Goal: Information Seeking & Learning: Learn about a topic

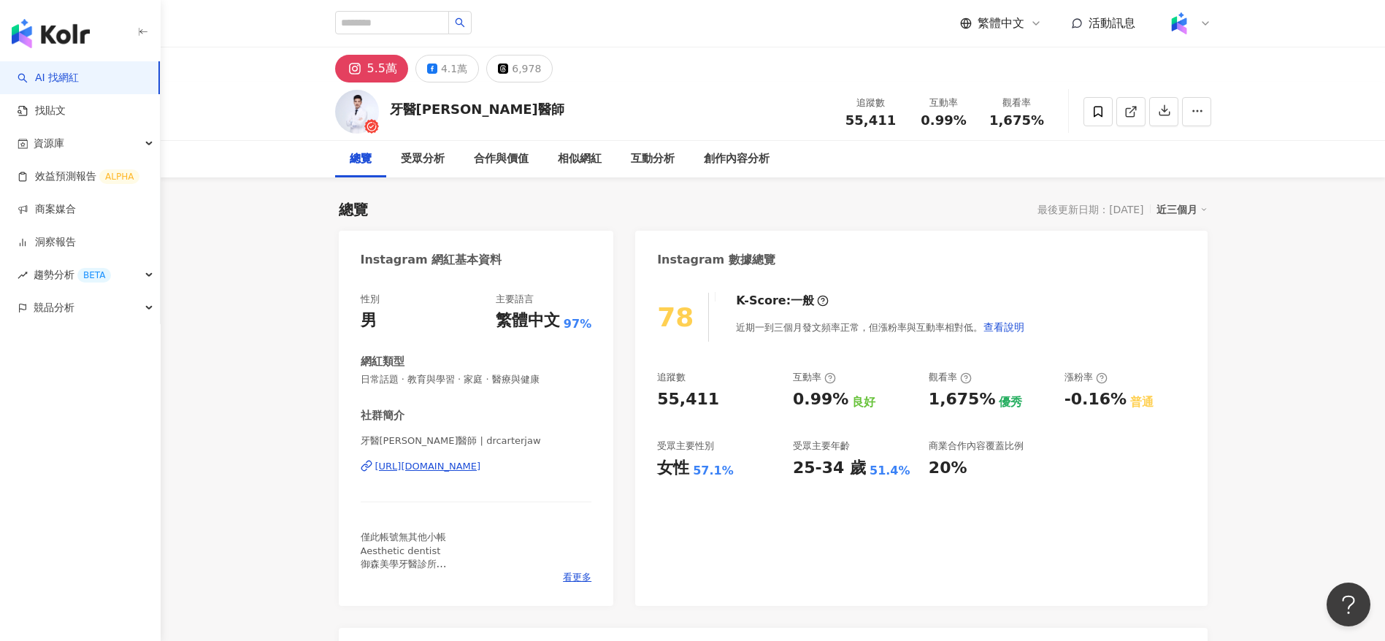
drag, startPoint x: 898, startPoint y: 122, endPoint x: 844, endPoint y: 120, distance: 54.1
click at [844, 120] on div "55,411" at bounding box center [872, 120] width 56 height 15
copy span "55,411"
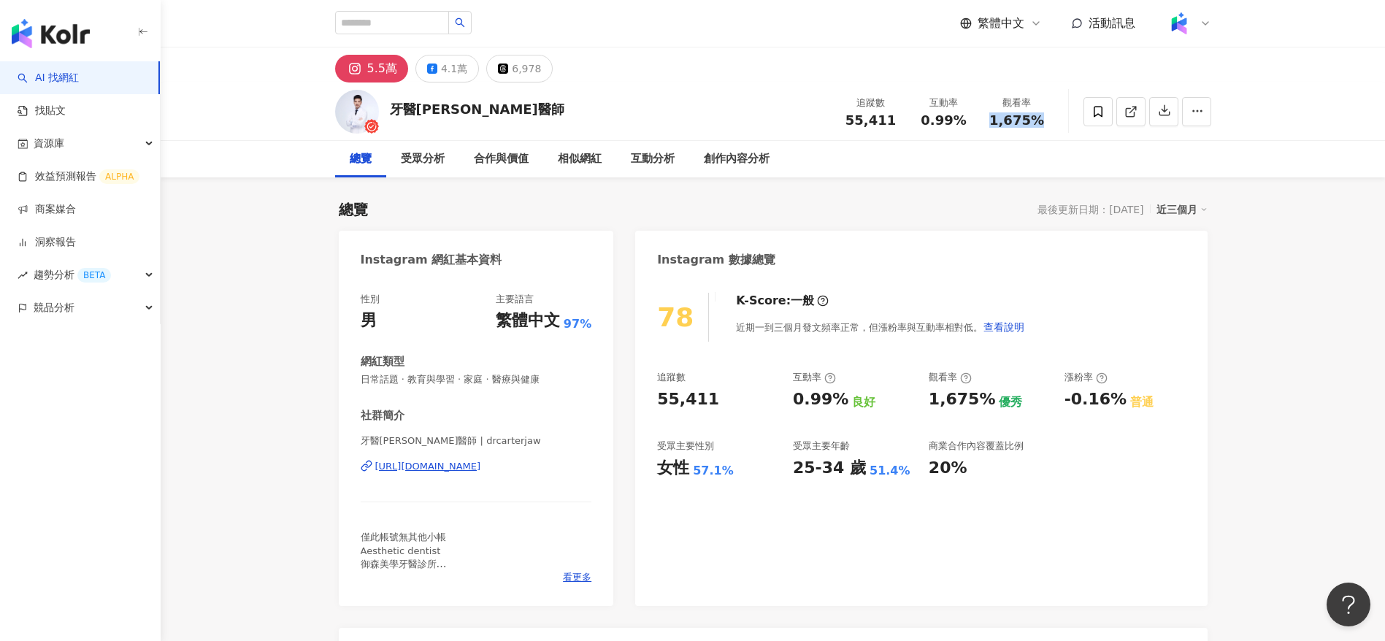
drag, startPoint x: 1026, startPoint y: 120, endPoint x: 986, endPoint y: 118, distance: 40.2
click at [986, 118] on div "觀看率 1,675%" at bounding box center [1017, 111] width 73 height 31
copy span "1,675%"
click at [732, 148] on div "創作內容分析" at bounding box center [736, 159] width 95 height 37
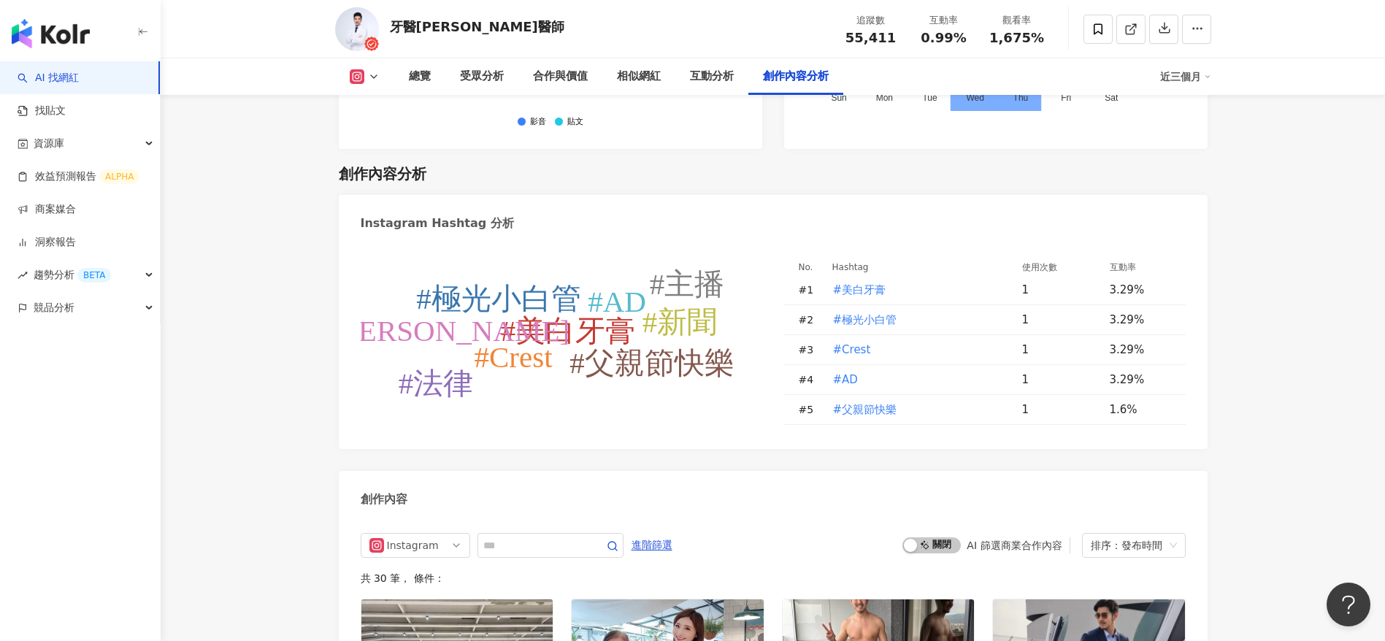
scroll to position [4331, 0]
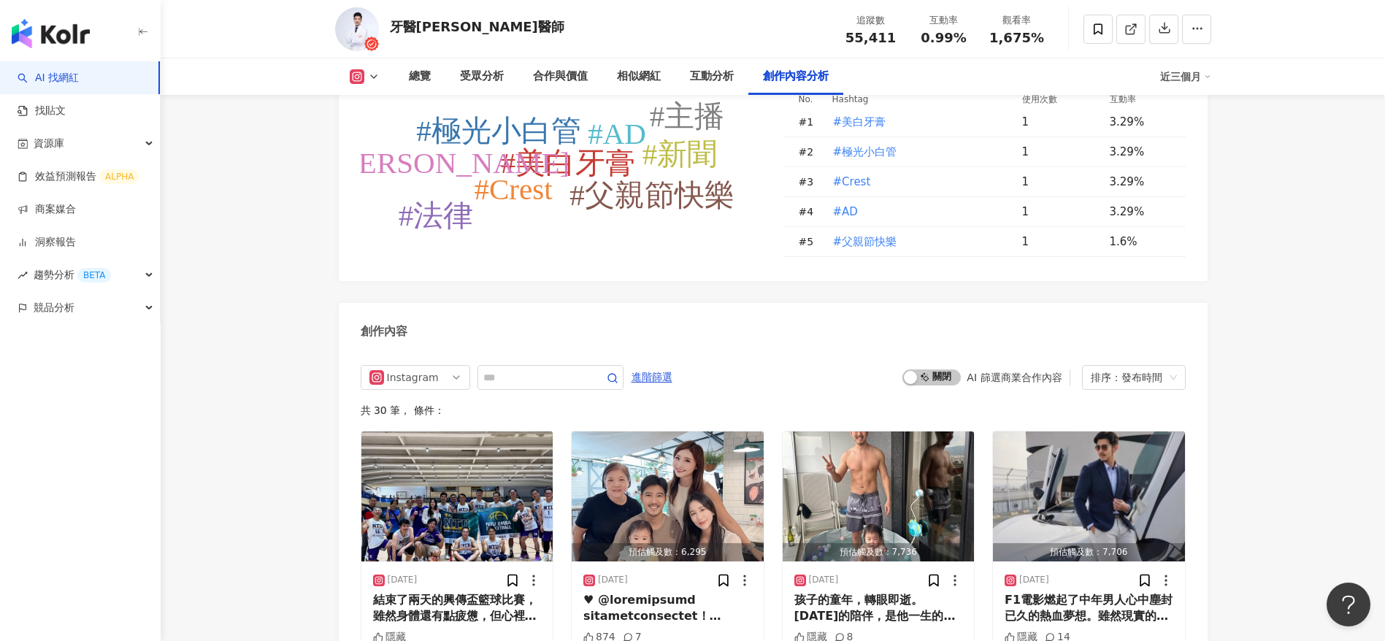
click at [605, 303] on div "創作內容" at bounding box center [773, 326] width 869 height 47
click at [394, 366] on div "Instagram" at bounding box center [410, 377] width 47 height 23
click at [495, 303] on div "創作內容" at bounding box center [773, 326] width 869 height 47
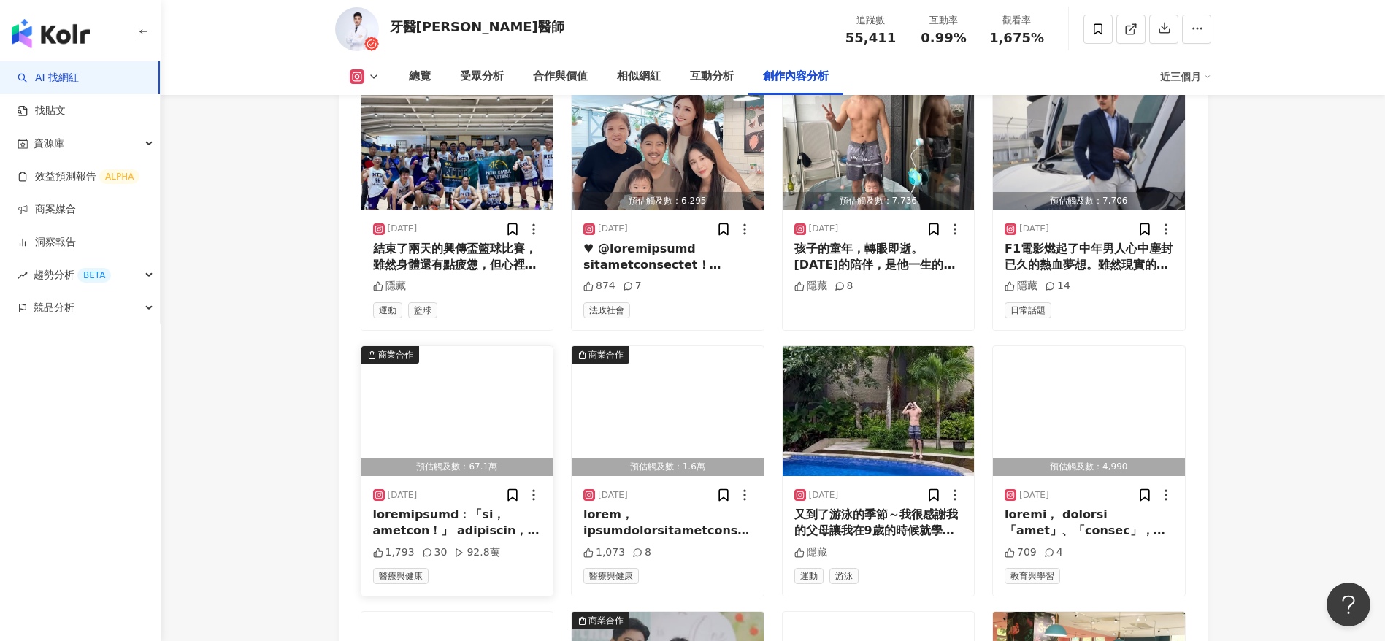
scroll to position [4684, 0]
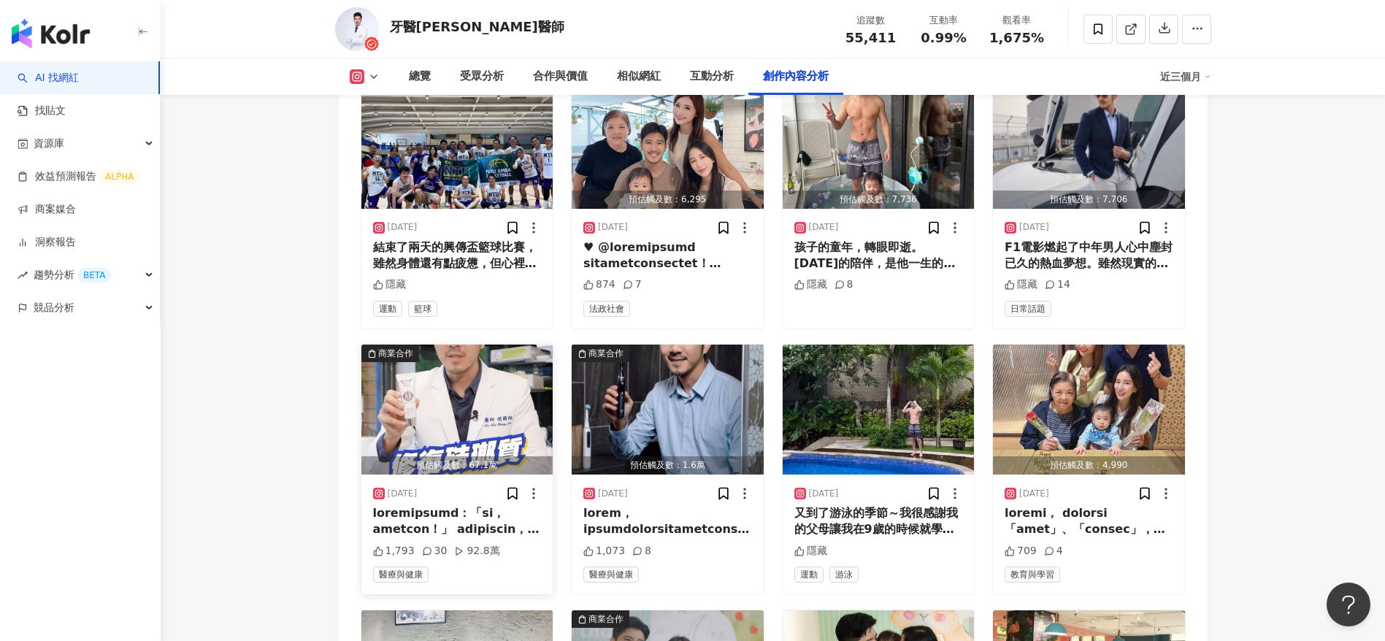
click at [448, 505] on div at bounding box center [457, 521] width 169 height 33
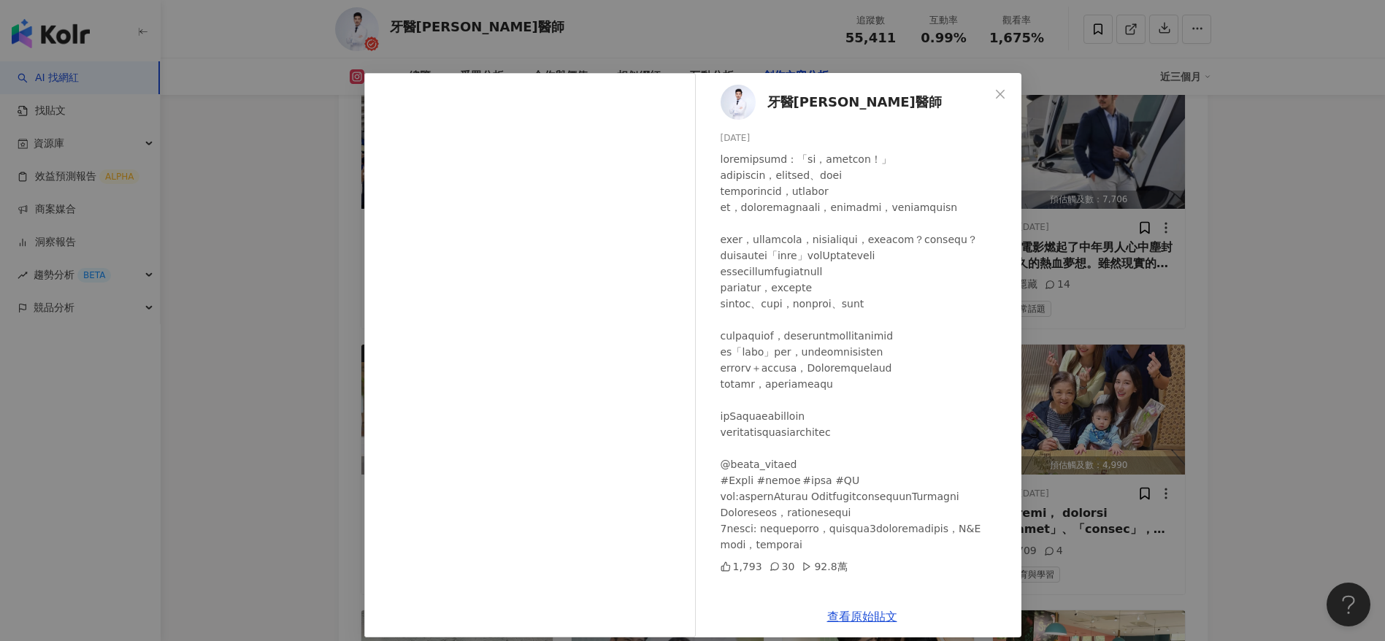
scroll to position [43, 0]
click at [854, 618] on link "查看原始貼文" at bounding box center [862, 617] width 70 height 14
click at [244, 294] on div "牙醫趙國翔醫師 2025/6/30 1,793 30 92.8萬 查看原始貼文" at bounding box center [692, 320] width 1385 height 641
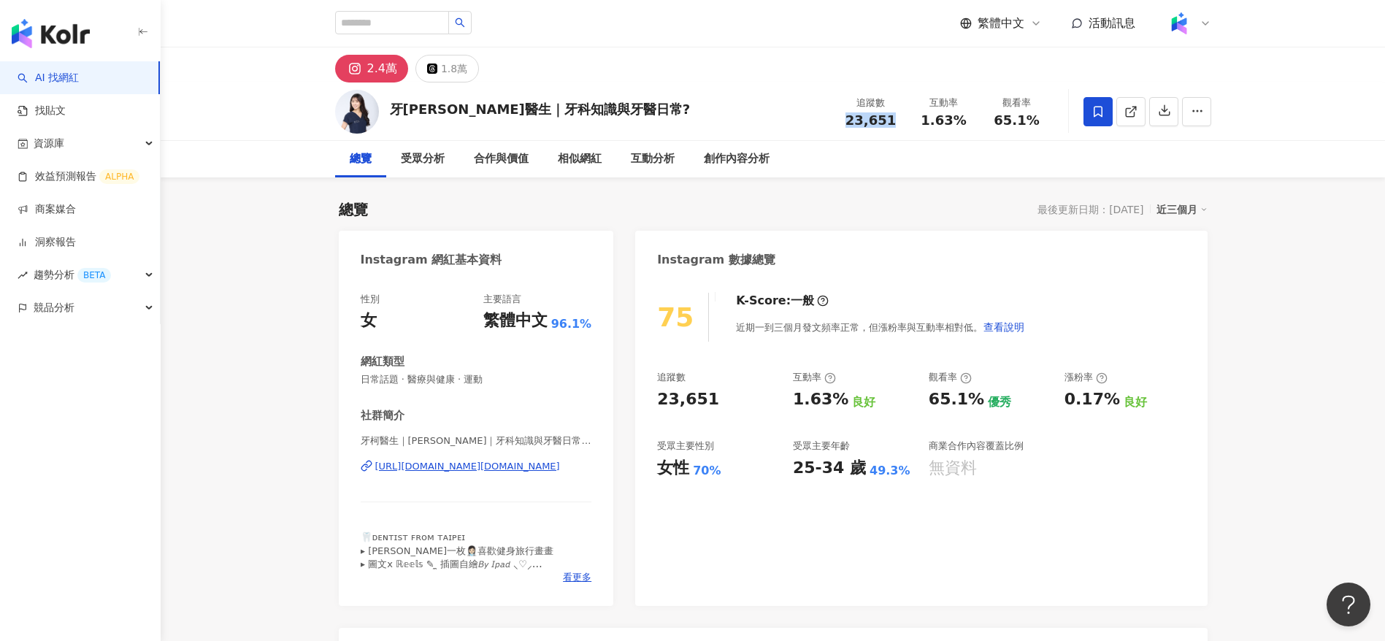
drag, startPoint x: 906, startPoint y: 121, endPoint x: 849, endPoint y: 121, distance: 57.7
click at [849, 121] on div "追蹤數 23,651" at bounding box center [871, 111] width 73 height 31
copy span "23,651"
drag, startPoint x: 971, startPoint y: 122, endPoint x: 925, endPoint y: 121, distance: 46.0
click at [925, 121] on div "1.63%" at bounding box center [945, 120] width 56 height 15
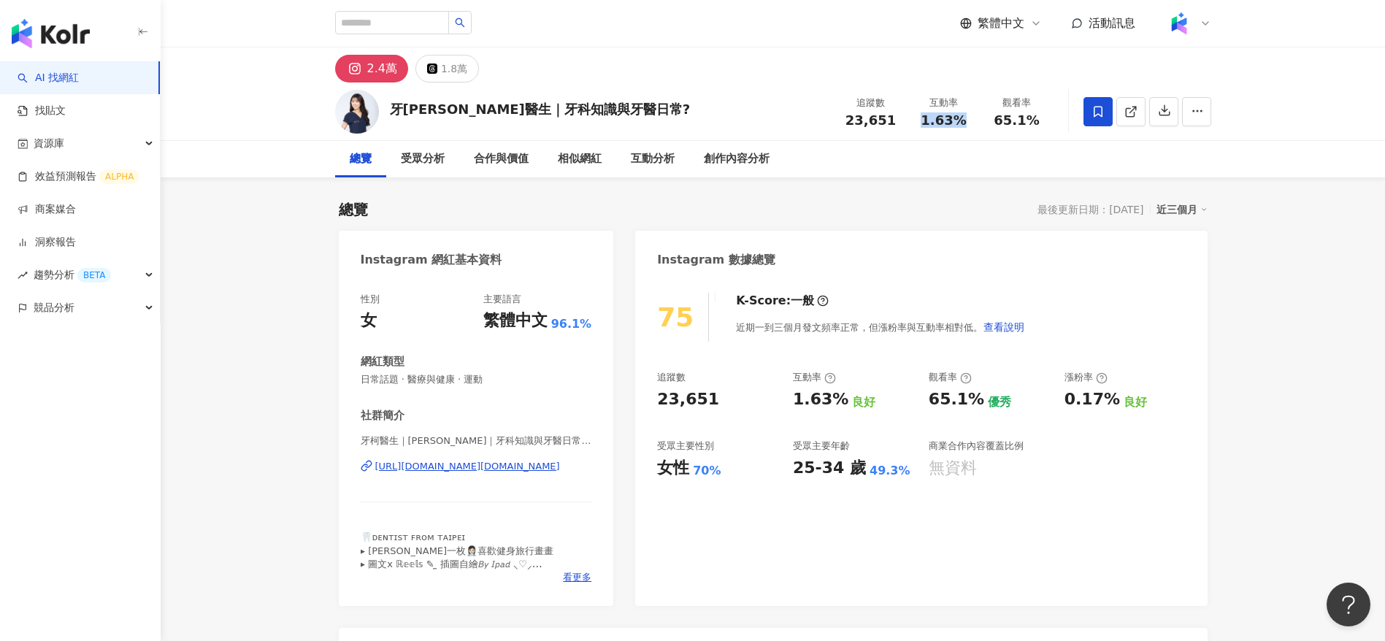
copy span "1.63%"
drag, startPoint x: 1011, startPoint y: 123, endPoint x: 993, endPoint y: 122, distance: 18.3
click at [993, 122] on div "65.1%" at bounding box center [1018, 120] width 56 height 15
copy span "65.1%"
click at [725, 158] on div "創作內容分析" at bounding box center [737, 159] width 66 height 18
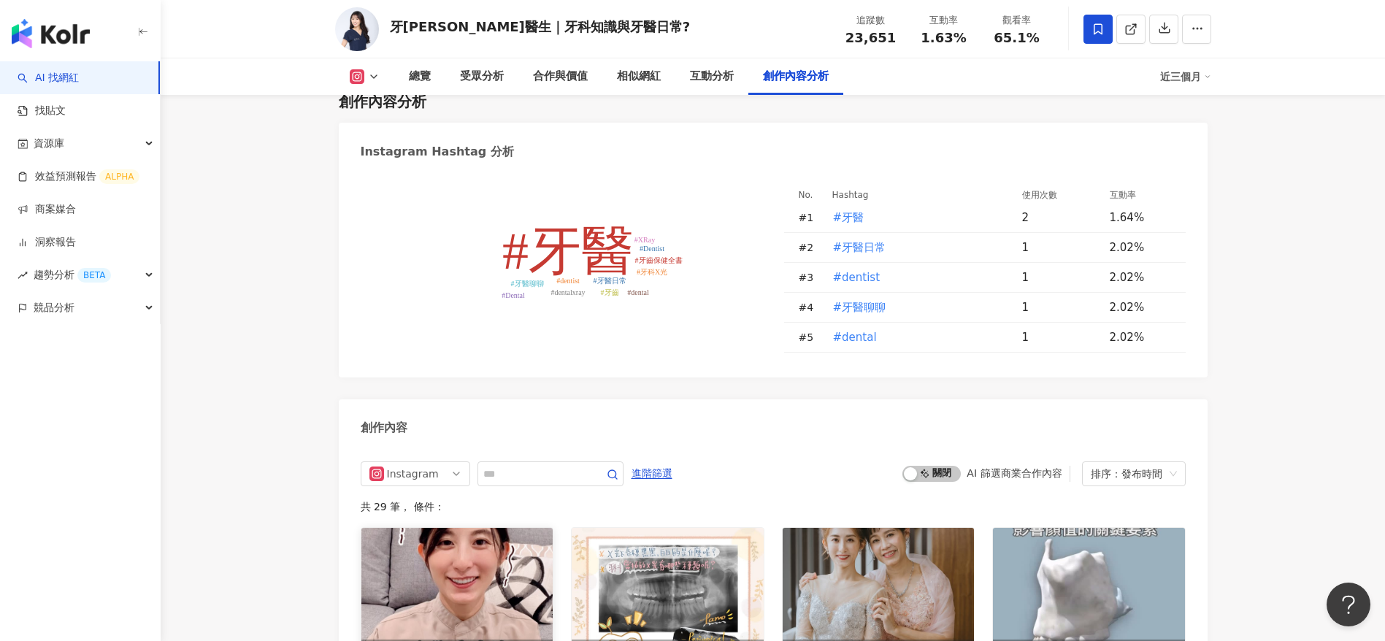
scroll to position [4494, 0]
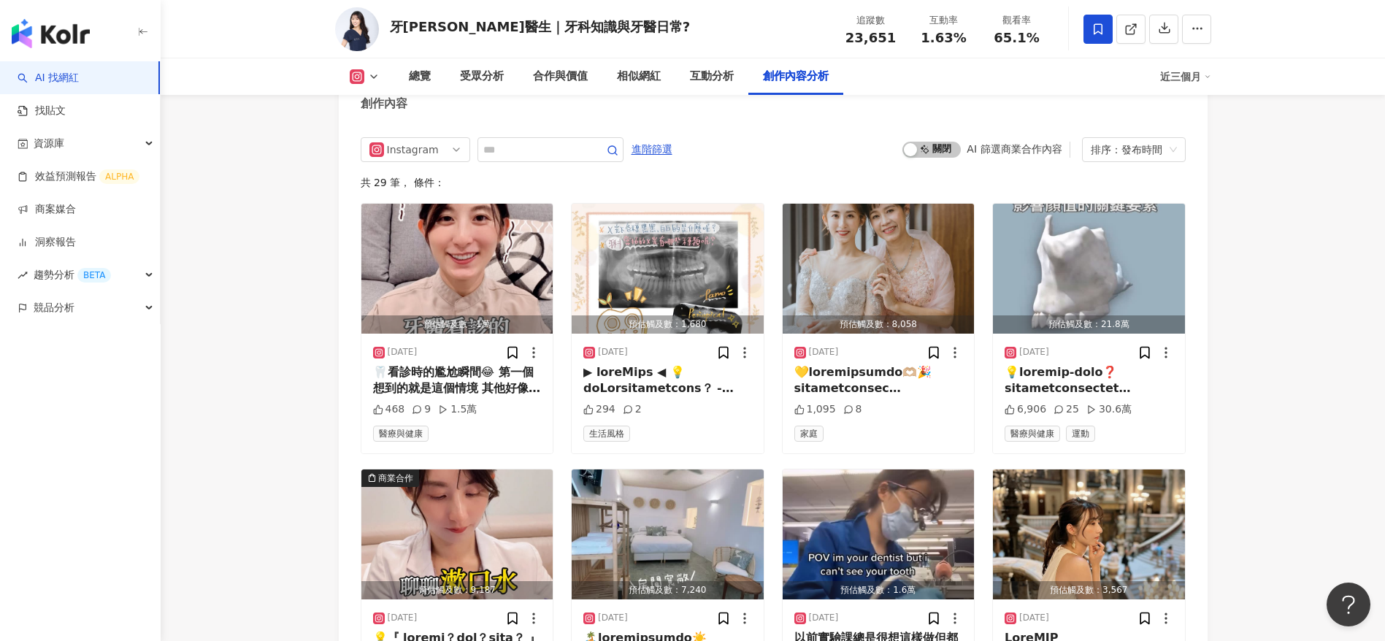
click at [462, 397] on div "🦷看診時的尷尬瞬間😂 第一個想到的就是這個情境 其他好像還有看診時的口誤 例如會把嘴巴張開講成眼睛張開 有時在測咬合點時甚至會錯亂 把張開跟咬起來講反（到底🤣…" at bounding box center [457, 380] width 169 height 33
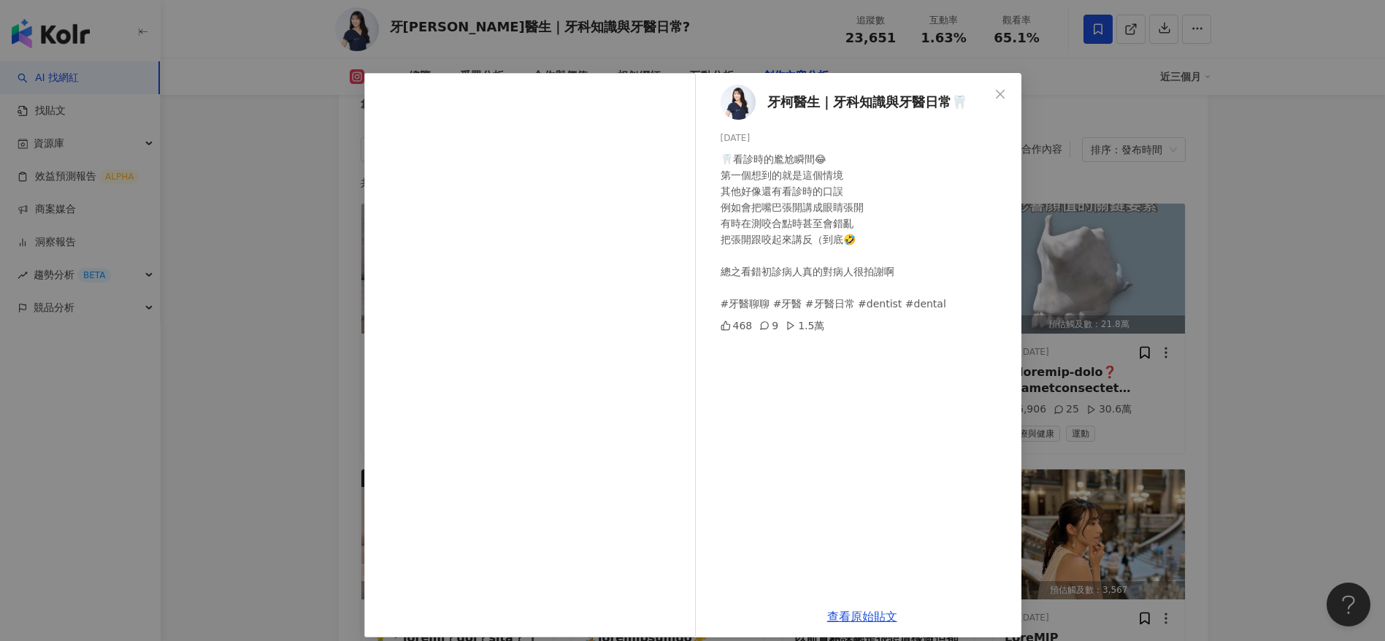
scroll to position [14, 0]
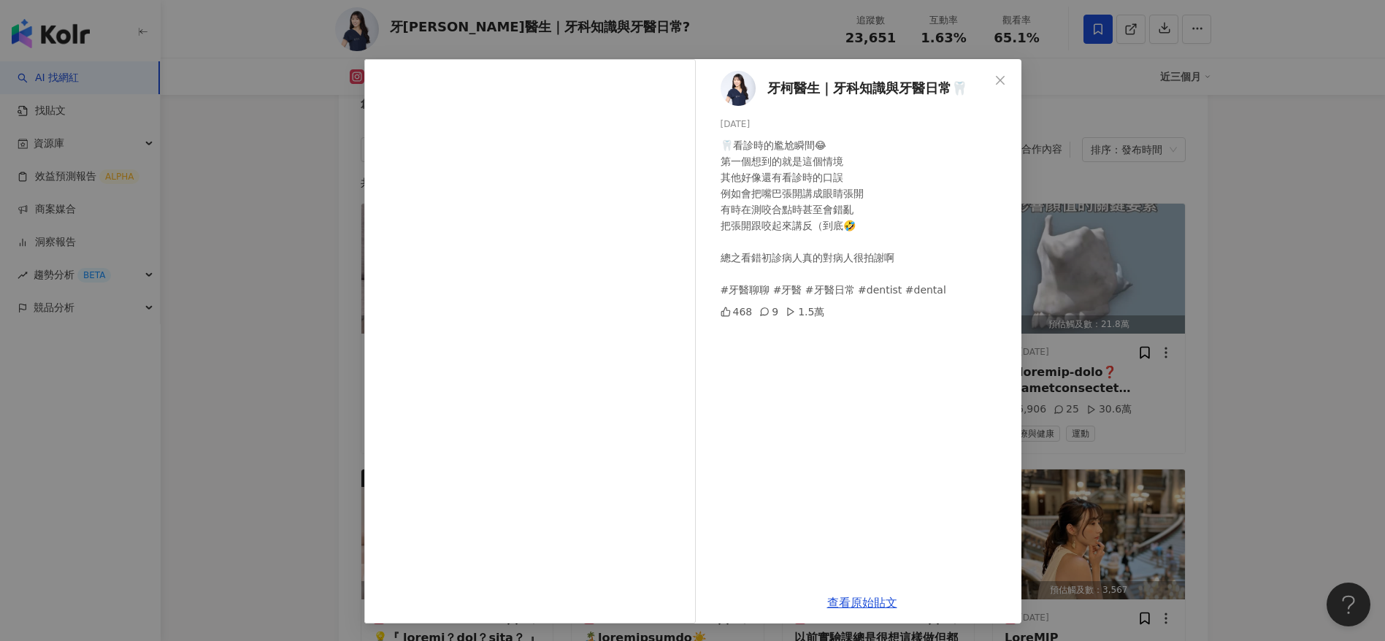
click at [1029, 487] on div "牙柯醫生｜牙科知識與牙醫日常🦷 2025/6/27 🦷看診時的尷尬瞬間😂 第一個想到的就是這個情境 其他好像還有看診時的口誤 例如會把嘴巴張開講成眼睛張開 有…" at bounding box center [692, 320] width 1385 height 641
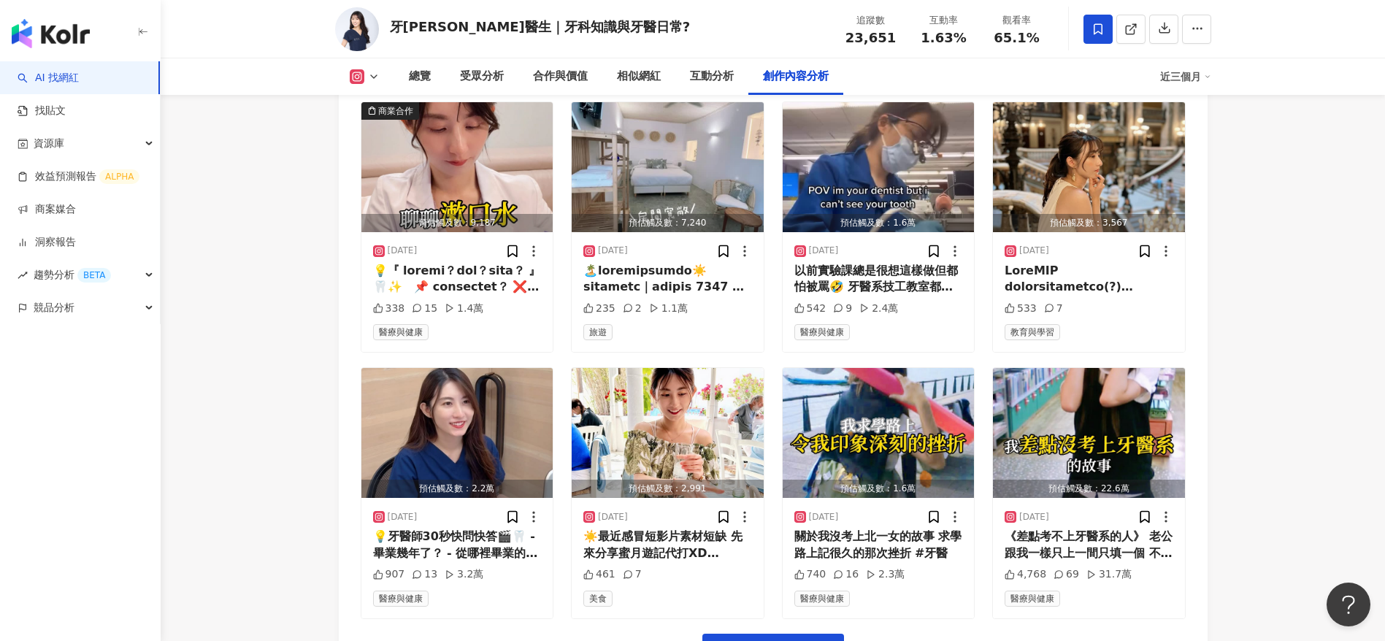
scroll to position [4863, 0]
click at [442, 295] on div at bounding box center [457, 278] width 169 height 33
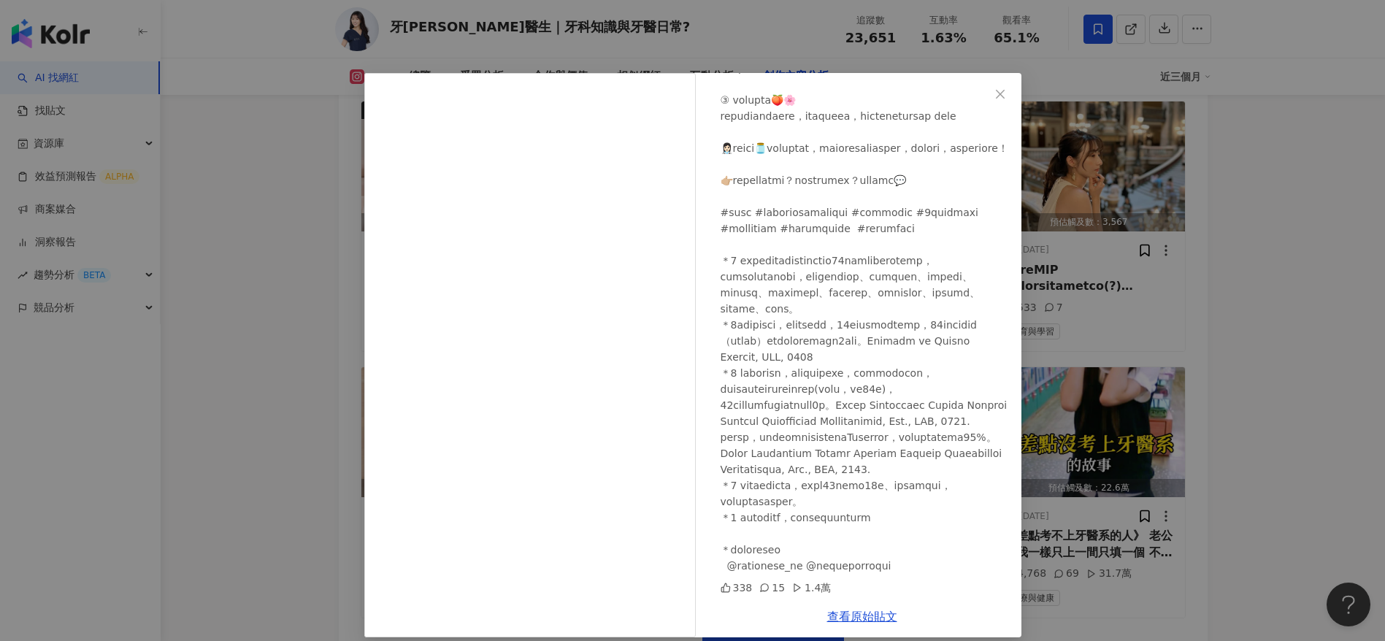
scroll to position [1007, 0]
click at [859, 619] on link "查看原始貼文" at bounding box center [862, 617] width 70 height 14
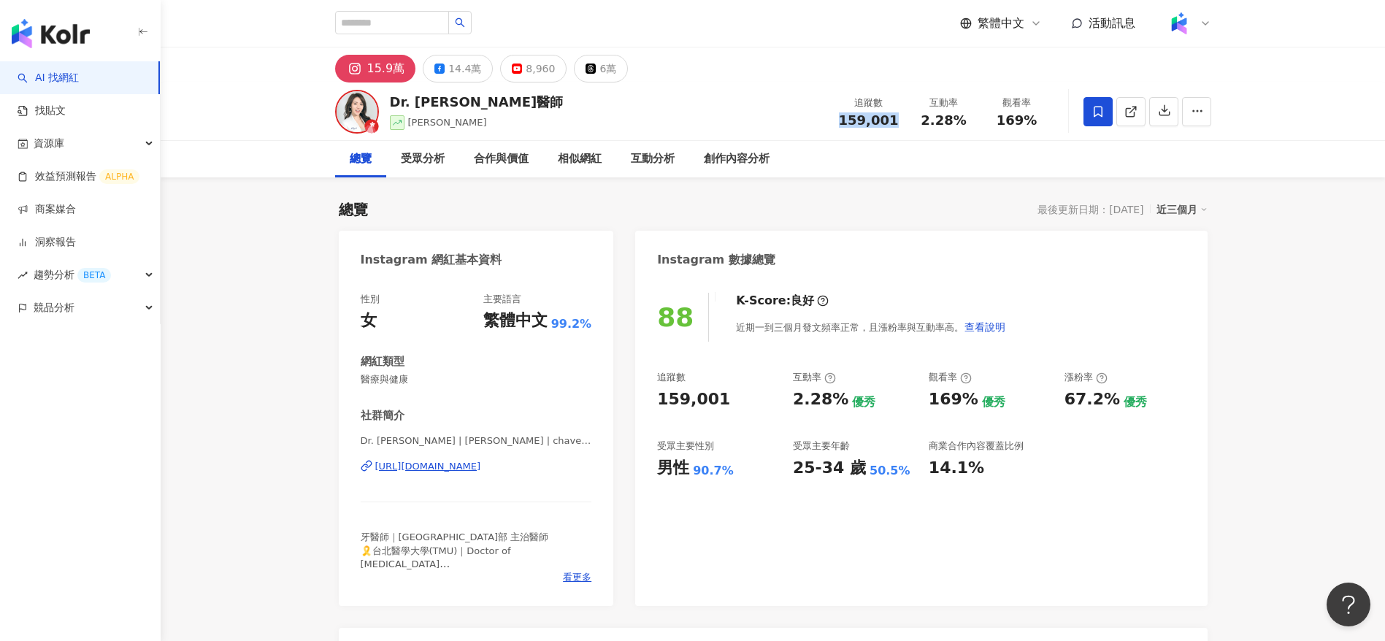
drag, startPoint x: 905, startPoint y: 123, endPoint x: 846, endPoint y: 122, distance: 59.2
click at [846, 122] on div "追蹤數 159,001" at bounding box center [868, 111] width 77 height 31
copy span "159,001"
drag, startPoint x: 960, startPoint y: 128, endPoint x: 911, endPoint y: 126, distance: 49.0
click at [911, 126] on div "追蹤數 159,001 互動率 2.28% 觀看率 169%" at bounding box center [941, 111] width 223 height 43
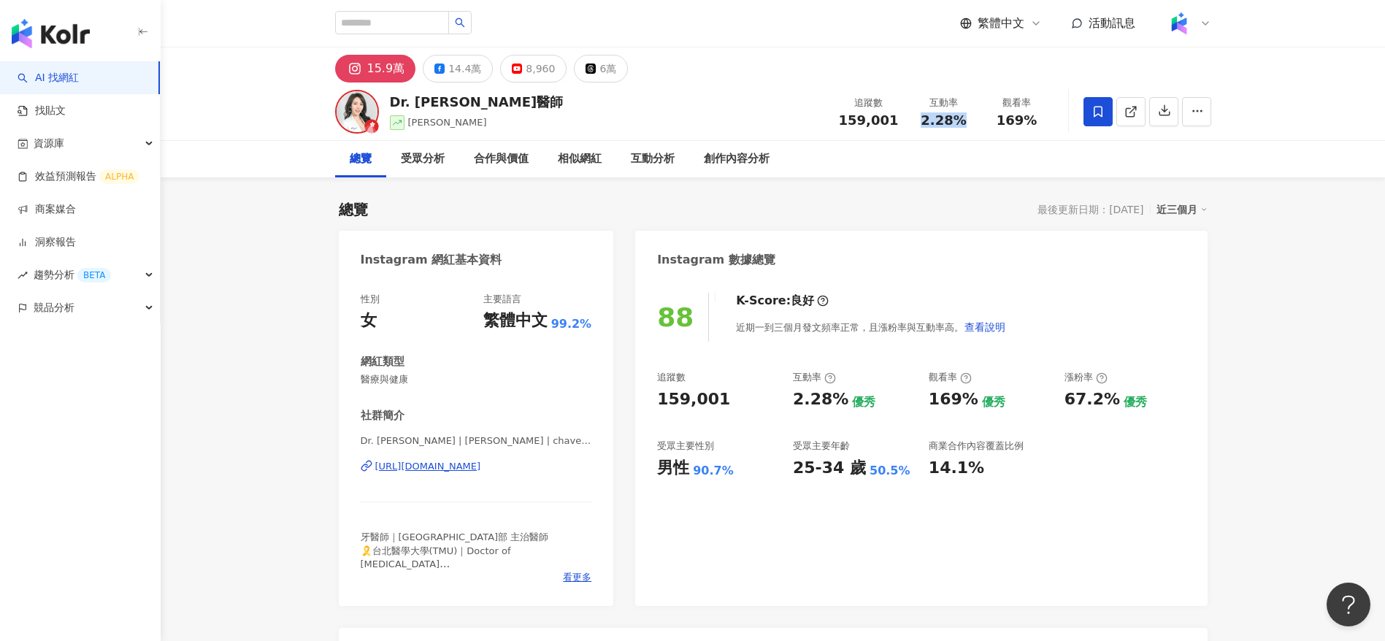
copy span "2.28%"
drag, startPoint x: 1033, startPoint y: 125, endPoint x: 993, endPoint y: 121, distance: 40.4
click at [993, 121] on div "169%" at bounding box center [1018, 120] width 56 height 15
copy span "169%"
click at [1135, 112] on icon at bounding box center [1131, 111] width 13 height 13
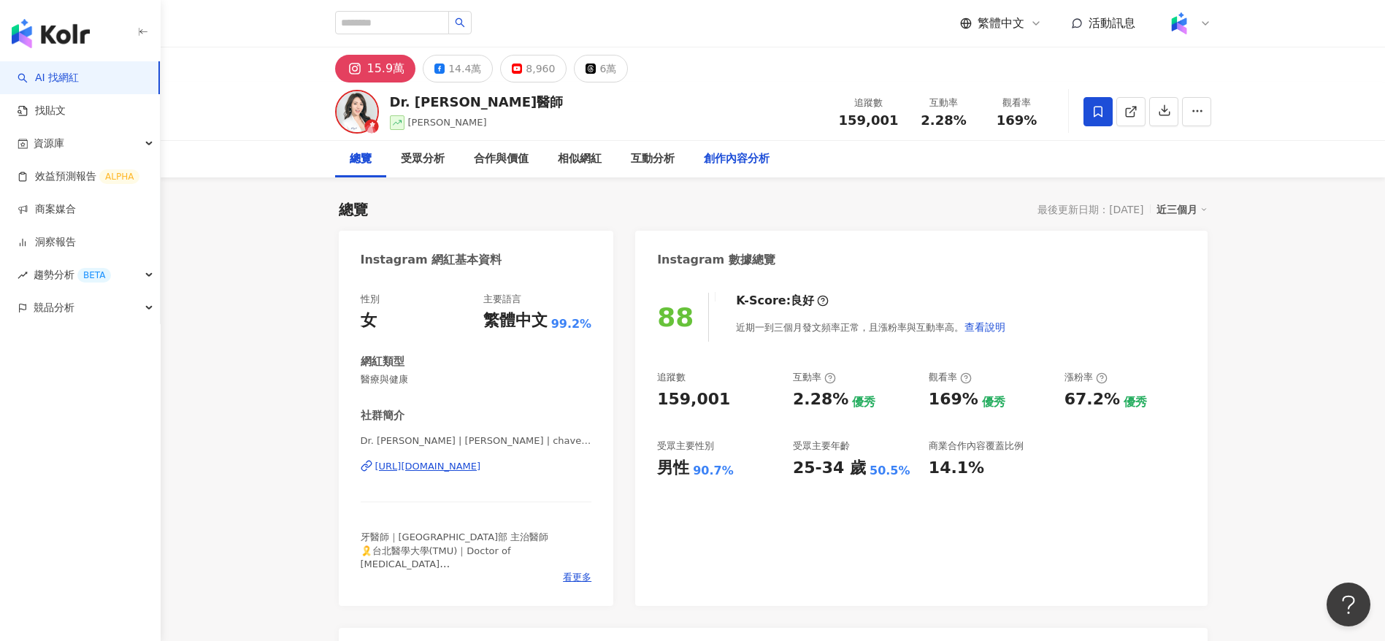
click at [741, 156] on div "創作內容分析" at bounding box center [737, 159] width 66 height 18
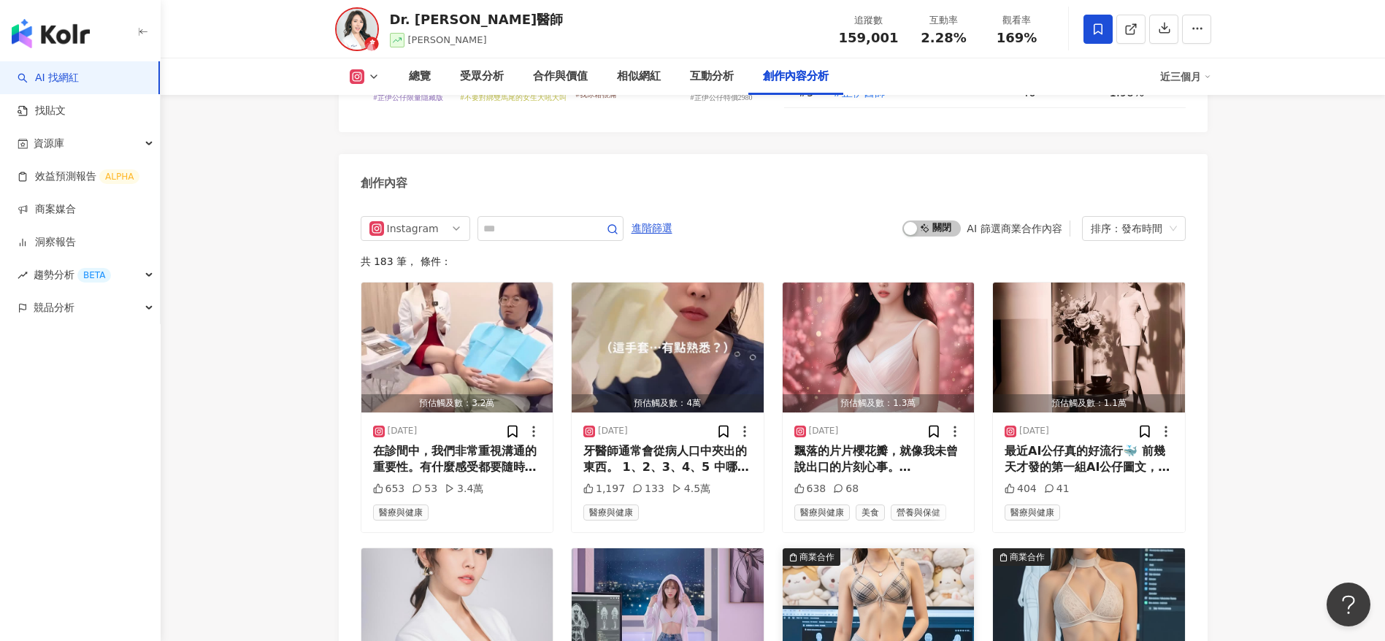
scroll to position [4476, 0]
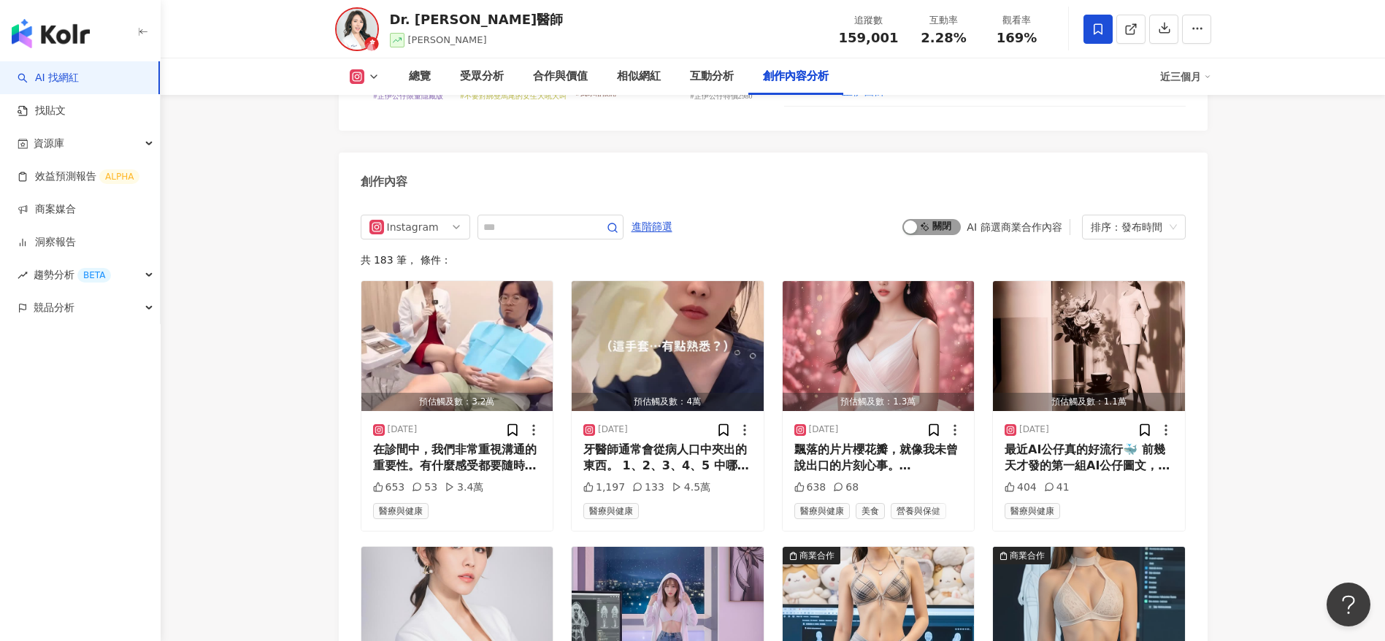
click at [936, 235] on span "啟動 關閉" at bounding box center [932, 227] width 58 height 16
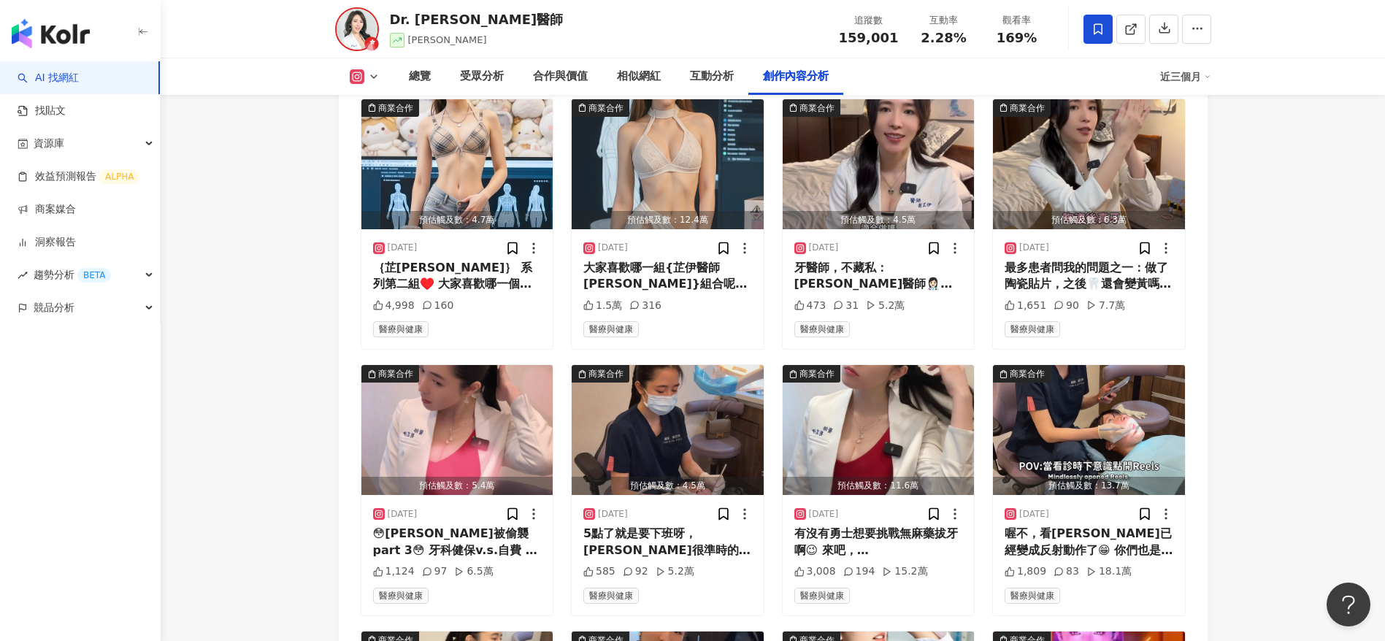
scroll to position [4662, 0]
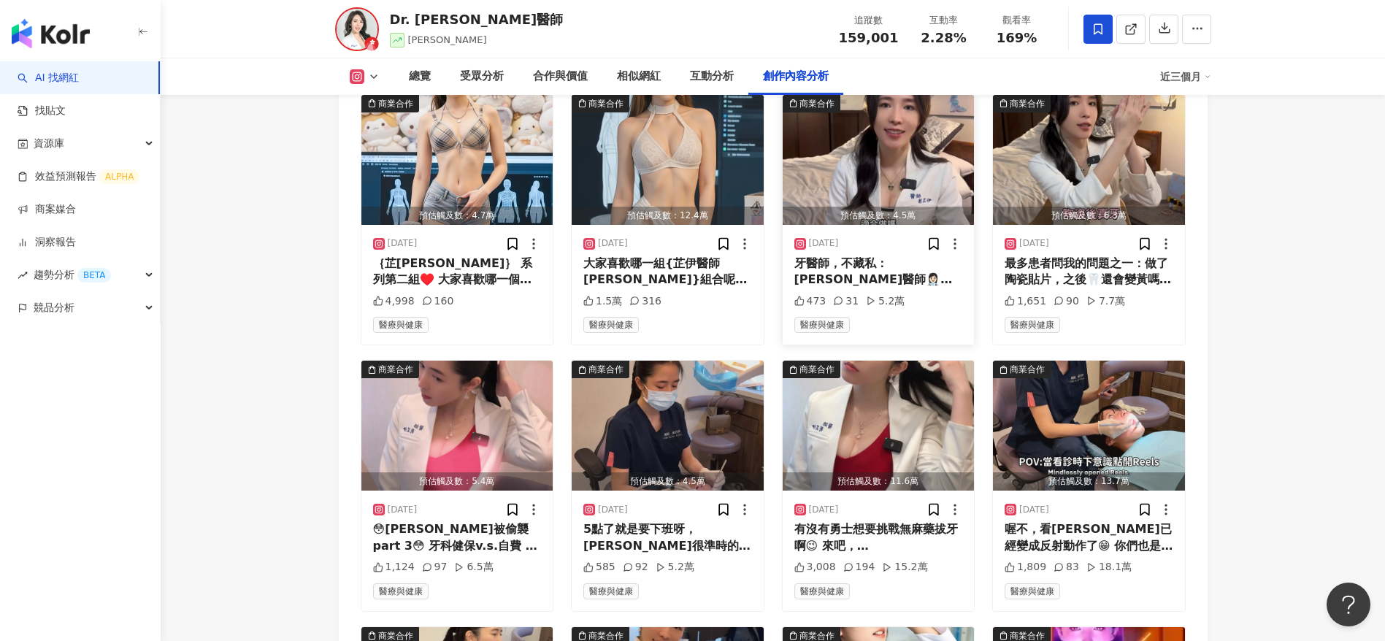
click at [889, 288] on div "牙醫師，不藏私： 芷伊醫師👩🏻‍⚕️告訴你，喜歡高效率、1-2周內完成全口笑容改造，擁有明星般的笑容 那麼，也許芷伊醫師👩🏻‍⚕️最擅長的陶瓷貼片療程，是最適…" at bounding box center [879, 272] width 169 height 33
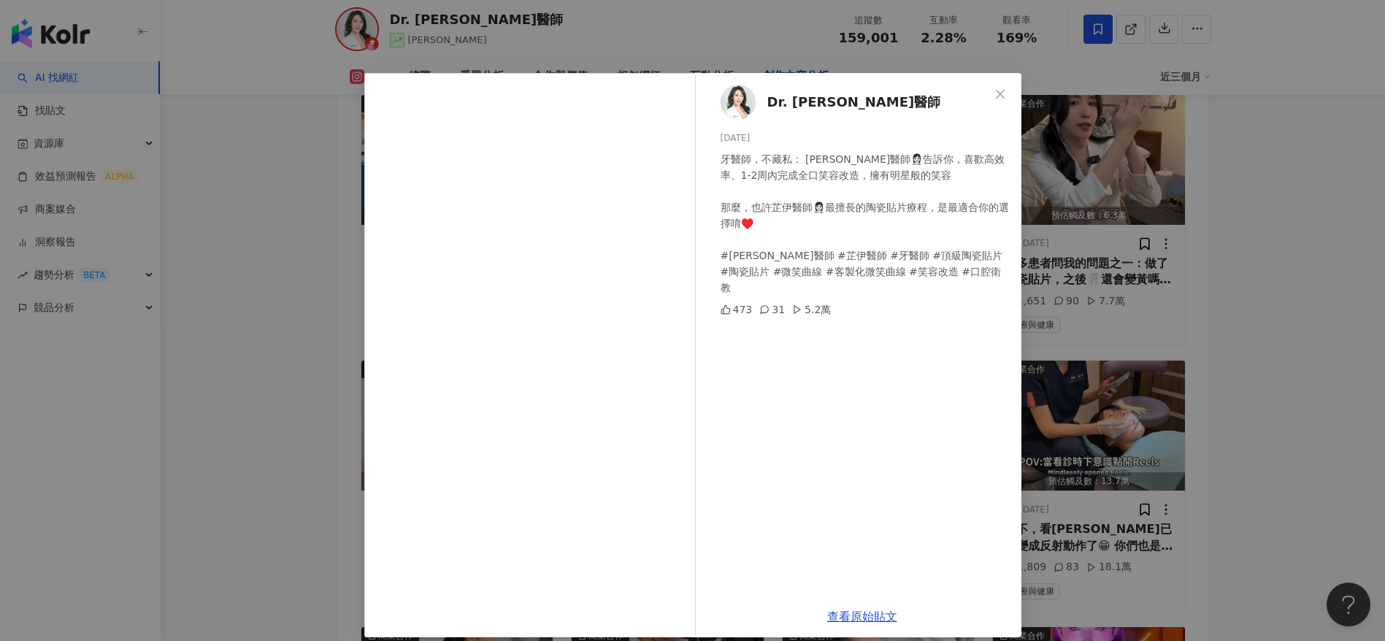
click at [1183, 399] on div "Dr. Chavelle 劉芷伊醫師 2025/8/3 牙醫師，不藏私： 芷伊醫師👩🏻‍⚕️告訴你，喜歡高效率、1-2周內完成全口笑容改造，擁有明星般的笑容 …" at bounding box center [692, 320] width 1385 height 641
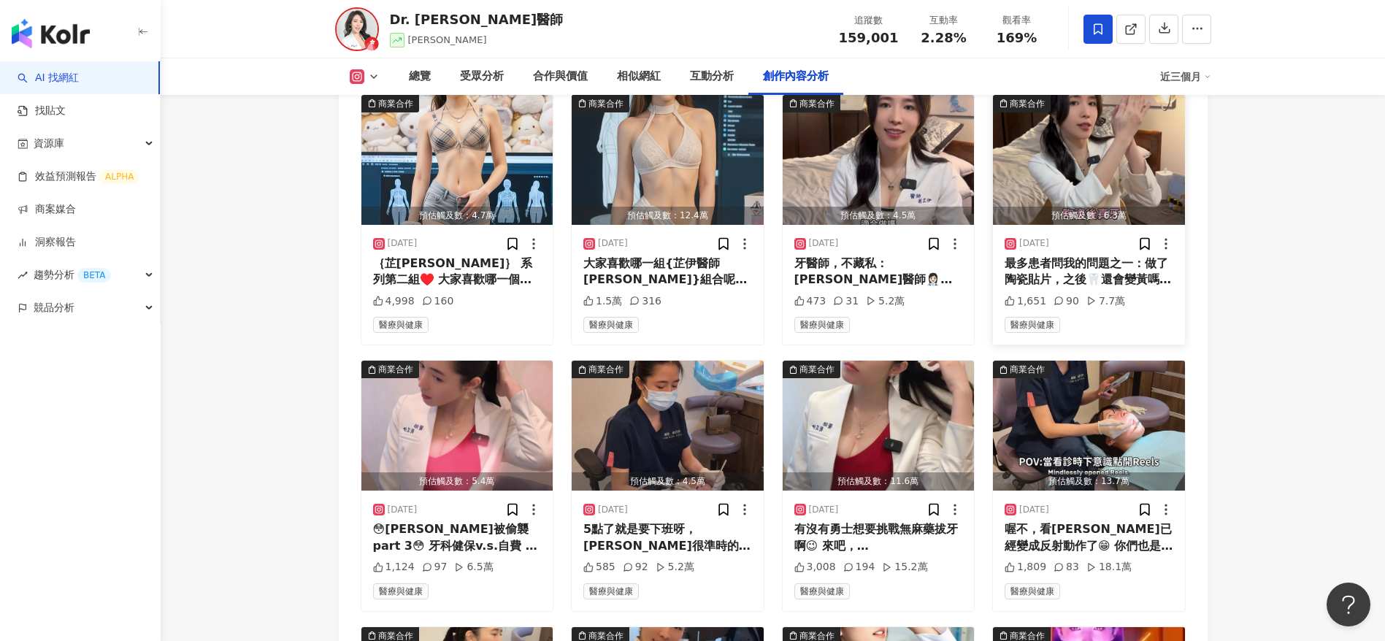
click at [1095, 288] on div "最多患者問我的問題之一：做了陶瓷貼片，之後🦷還會變黃嗎？ 芷伊醫師👩🏻‍⚕️在這集回答你🫡🔮（水晶球?!) 有考慮陶瓷貼片療程，讓自己笑容大改造，變超帥/超美…" at bounding box center [1089, 272] width 169 height 33
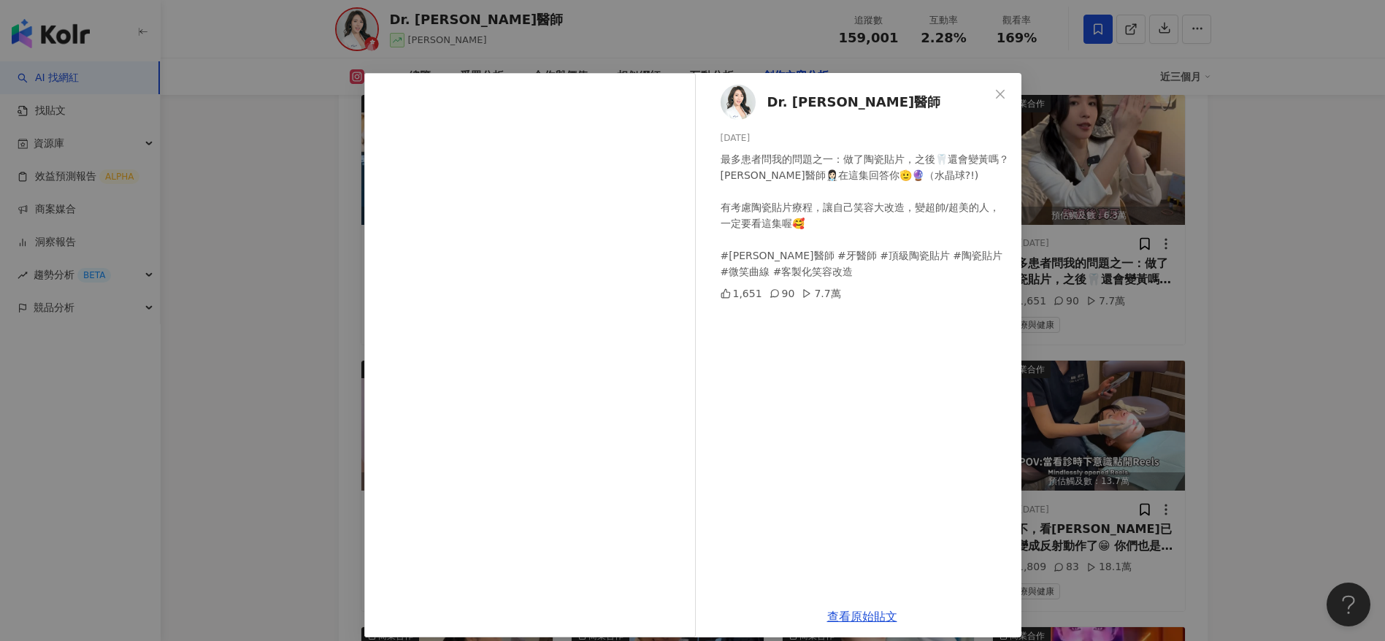
scroll to position [14, 0]
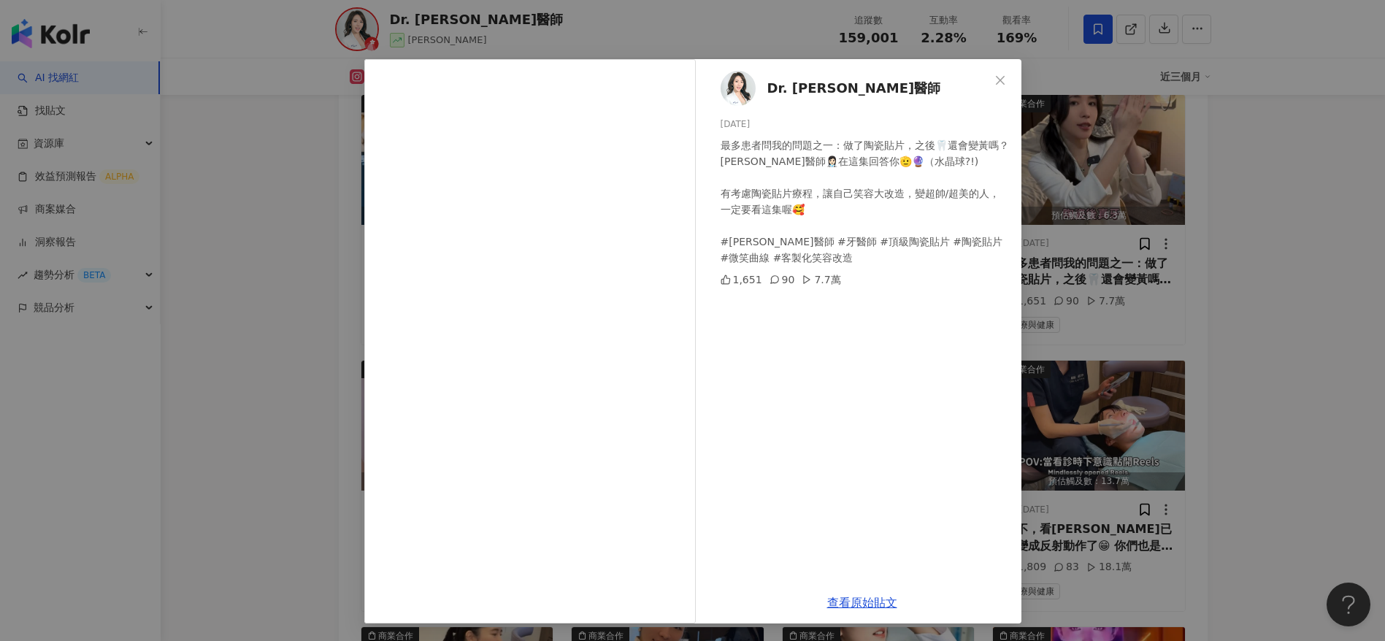
drag, startPoint x: 857, startPoint y: 605, endPoint x: 830, endPoint y: 532, distance: 77.9
click at [857, 605] on link "查看原始貼文" at bounding box center [862, 603] width 70 height 14
click at [1196, 313] on div "Dr. Chavelle 劉芷伊醫師 2025/8/2 最多患者問我的問題之一：做了陶瓷貼片，之後🦷還會變黃嗎？ 芷伊醫師👩🏻‍⚕️在這集回答你🫡🔮（水晶球?…" at bounding box center [692, 320] width 1385 height 641
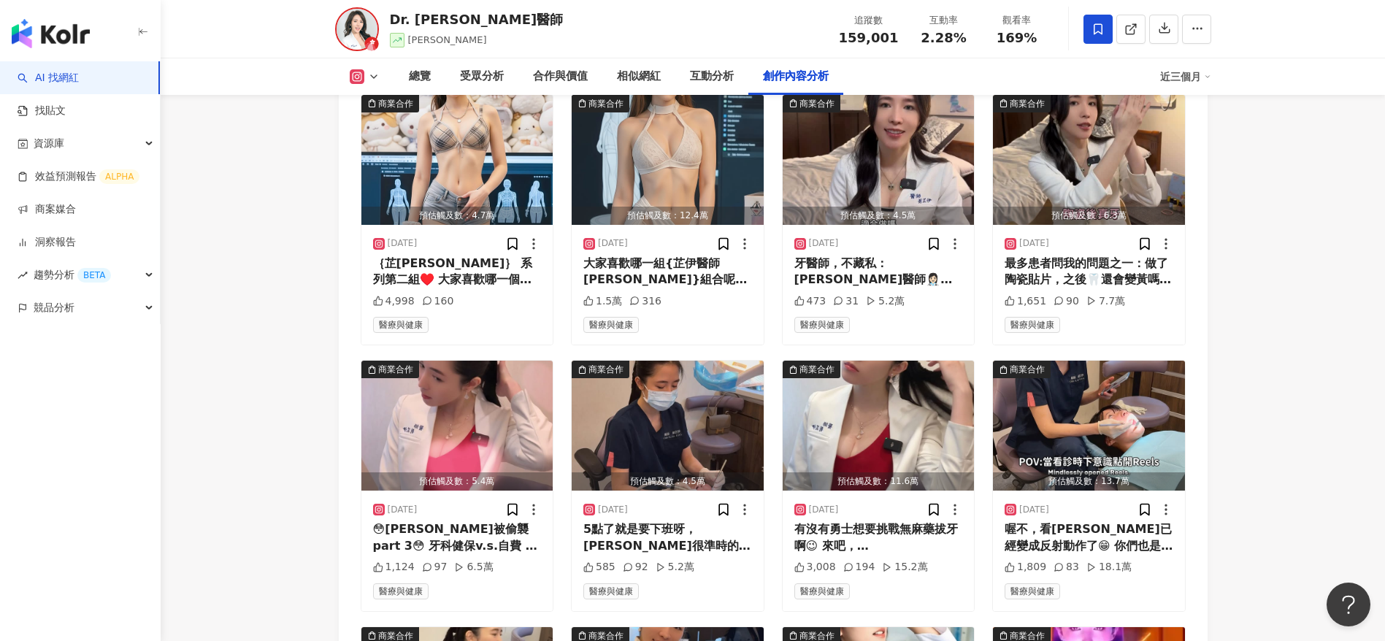
scroll to position [4800, 0]
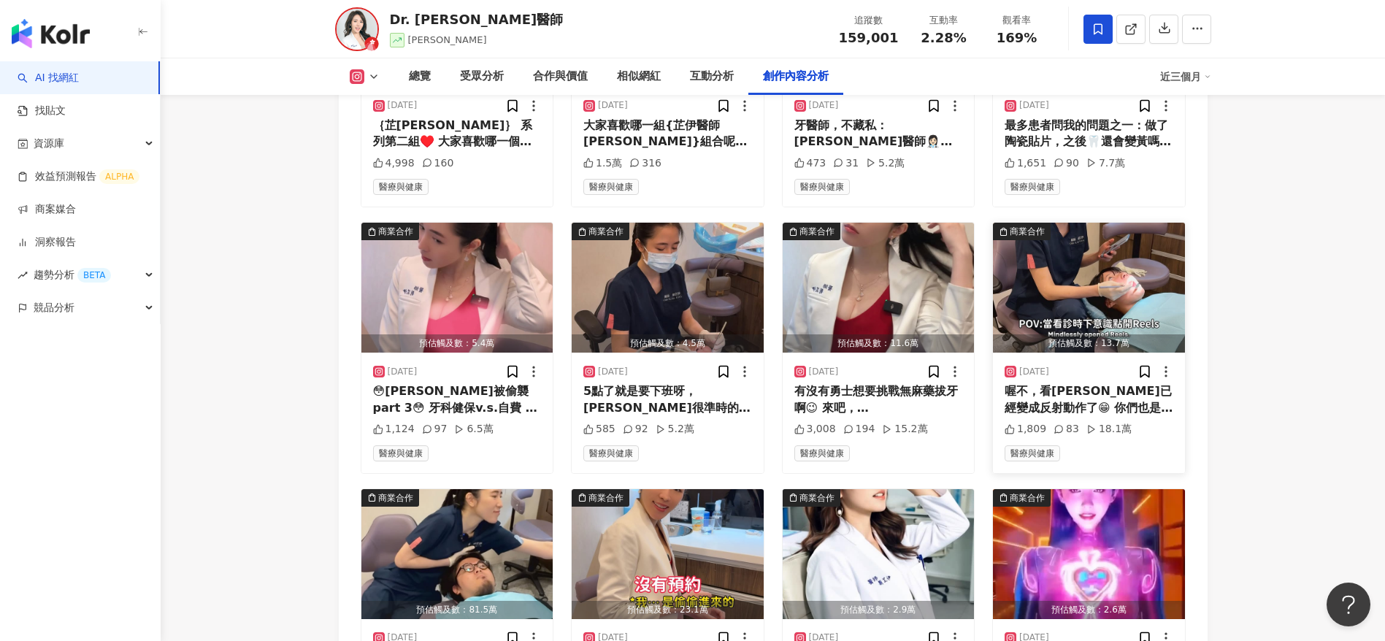
click at [1082, 400] on div "喔不，看Reels已經變成反射動作了😁 你們也是這樣嗎？ #陶瓷貼片 #美齒貼片 #自信笑容 #頂級美學 #微笑曲線 #數位微笑設計 #DSD #DrCV #…" at bounding box center [1089, 399] width 169 height 33
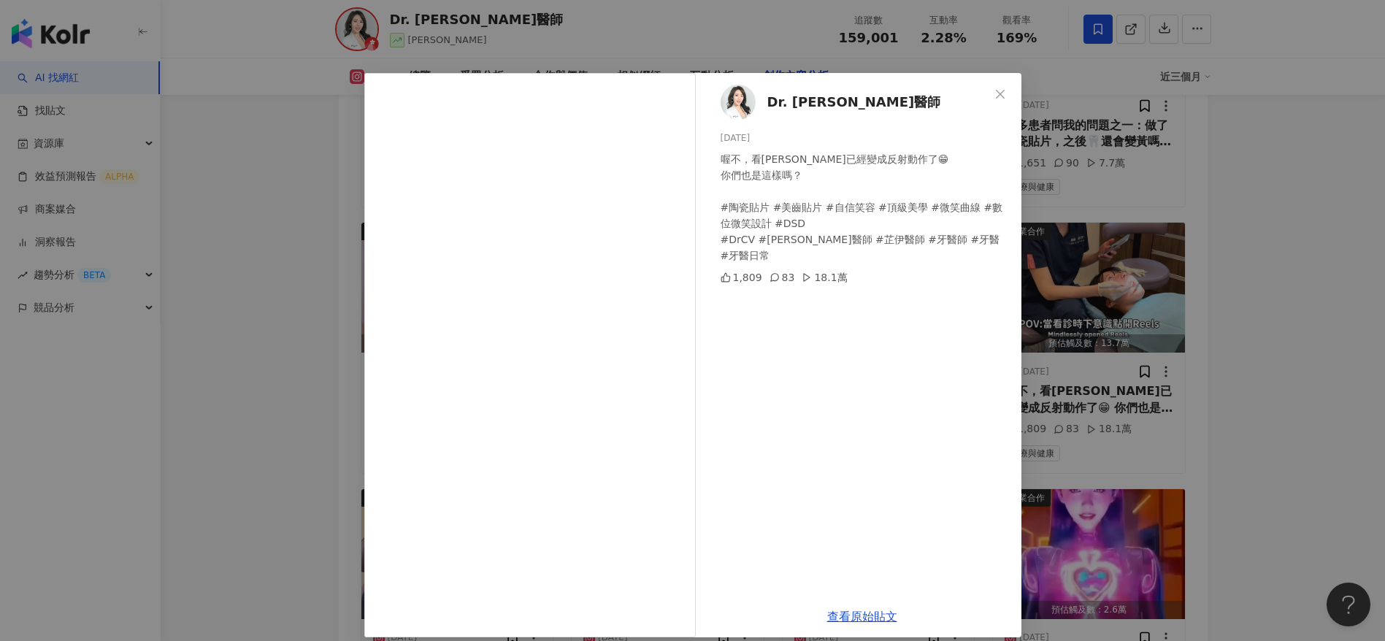
click at [1142, 480] on div "Dr. Chavelle 劉芷伊醫師 2025/6/20 喔不，看Reels已經變成反射動作了😁 你們也是這樣嗎？ #陶瓷貼片 #美齒貼片 #自信笑容 #頂級…" at bounding box center [692, 320] width 1385 height 641
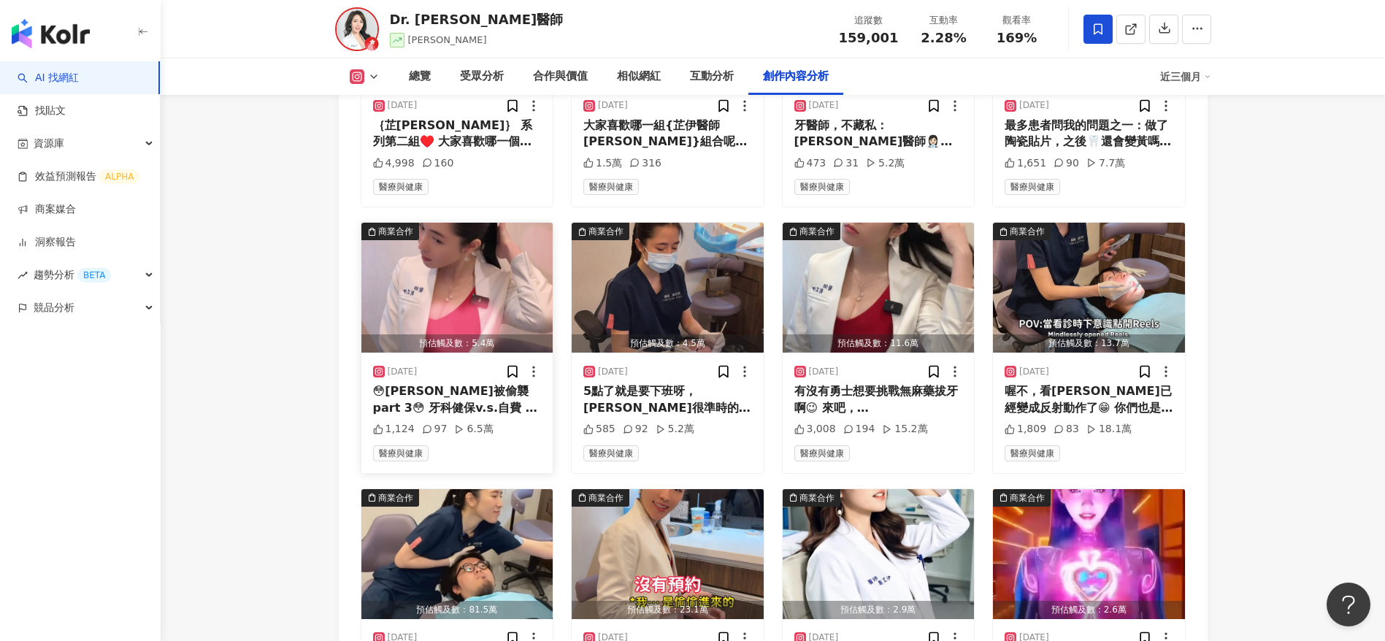
click at [461, 404] on div "😳芷伊被偷襲part 3😳 牙科健保v.s.自費 👉🏻主要差別在於給付範圍和費用 👉🏻健保給付的療程項目是國家有規範的：） 但！不論如何，陶瓷貼片找芷伊就對了…" at bounding box center [457, 399] width 169 height 33
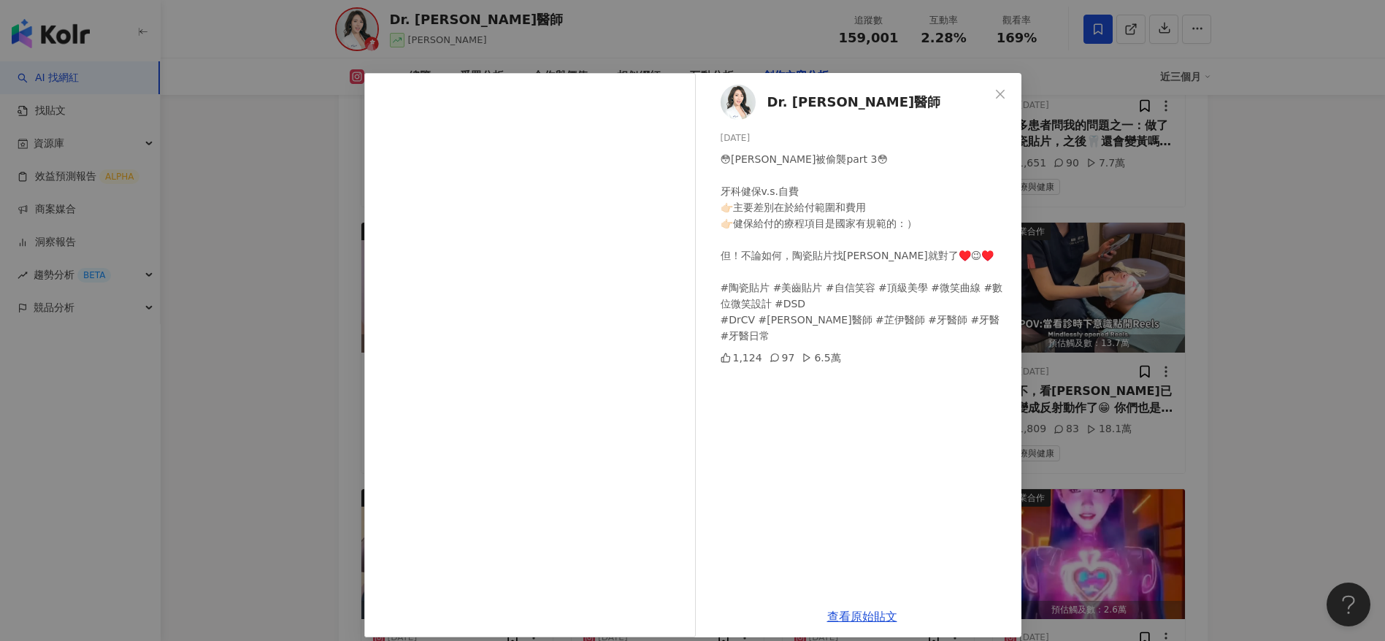
scroll to position [14, 0]
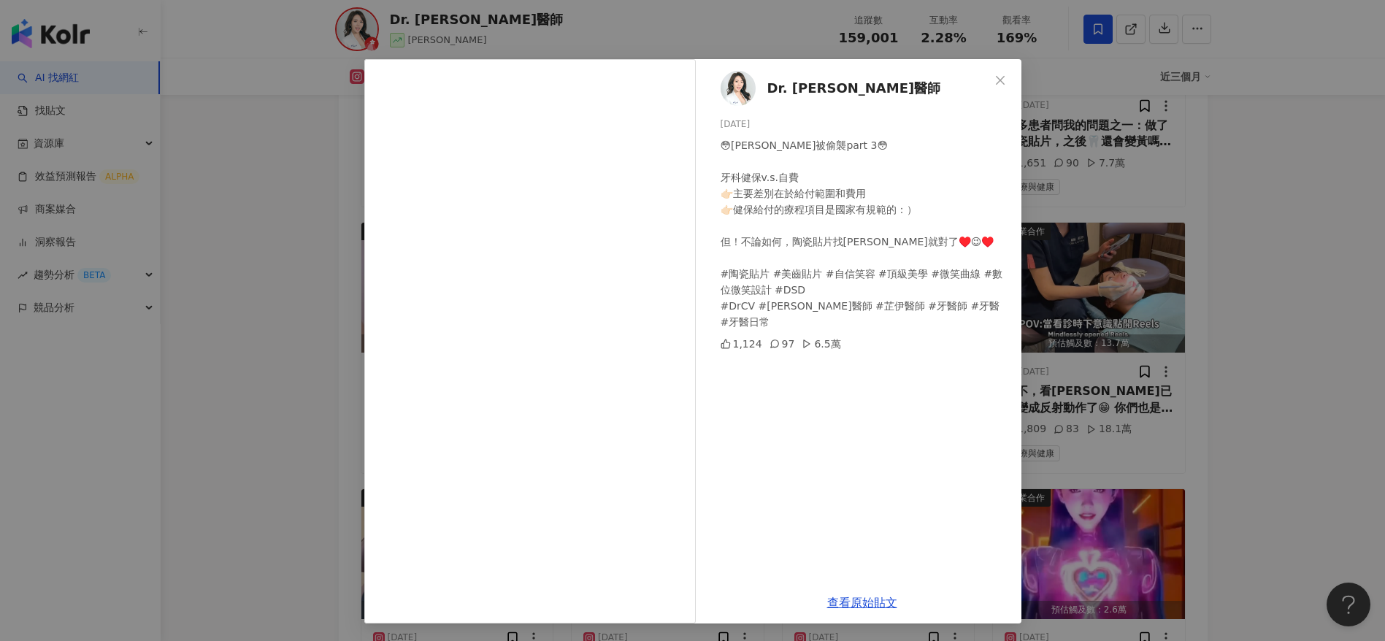
click at [1174, 439] on div "Dr. Chavelle 劉芷伊醫師 2025/6/27 😳芷伊被偷襲part 3😳 牙科健保v.s.自費 👉🏻主要差別在於給付範圍和費用 👉🏻健保給付的療程…" at bounding box center [692, 320] width 1385 height 641
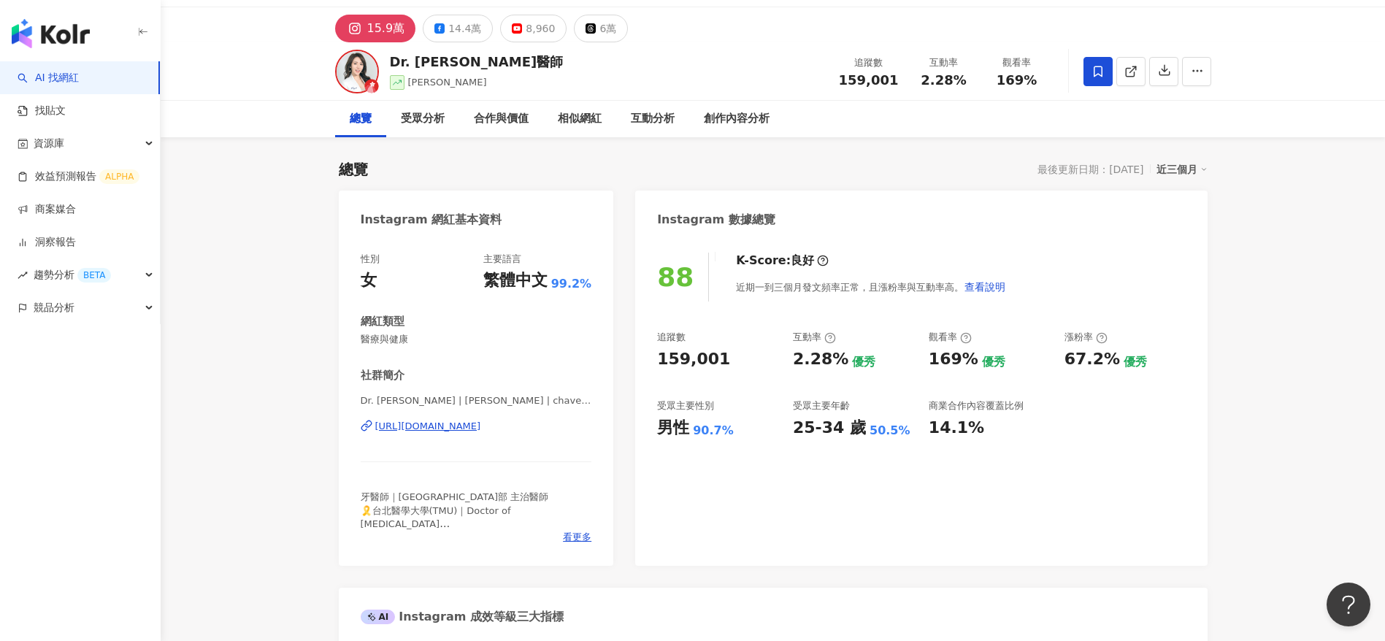
scroll to position [0, 0]
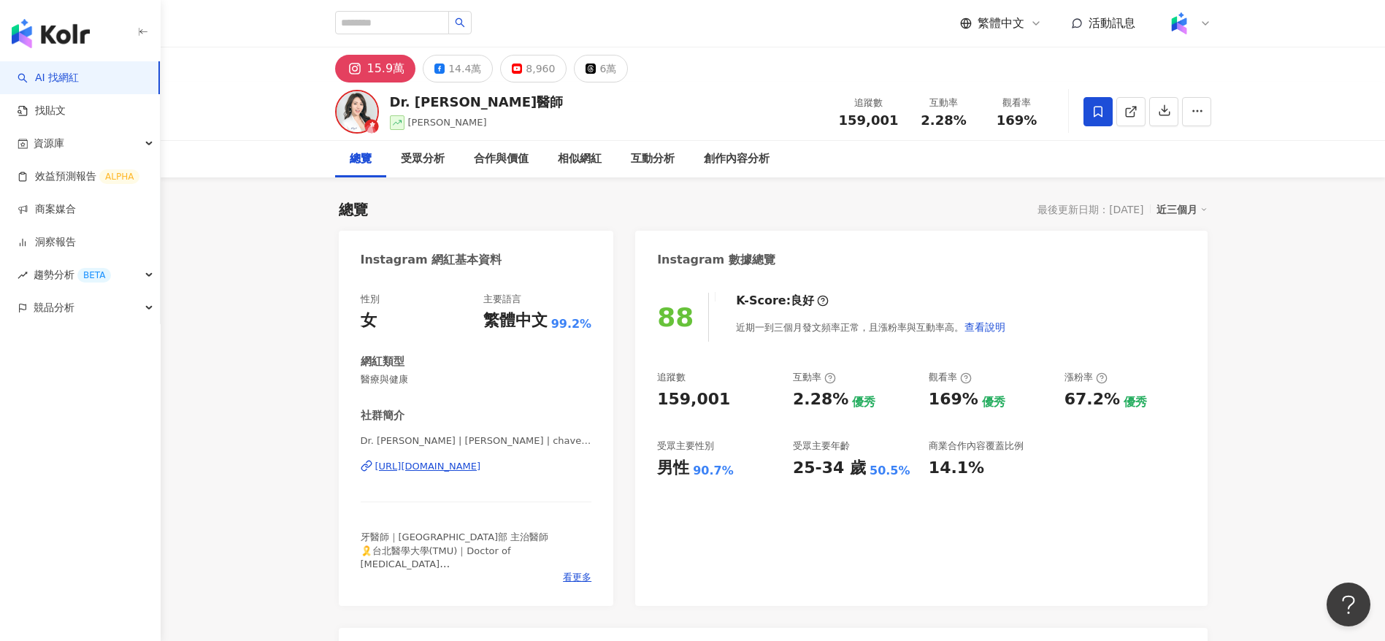
click at [469, 543] on span "牙醫師｜台北中山醫院牙科部 主治醫師 🎗️台北醫學大學(TMU)｜Doctor of Dental Surgery 🎖️2019歐洲大陸小姐•世界區｜Miss…" at bounding box center [474, 591] width 226 height 118
click at [468, 561] on span "牙醫師｜台北中山醫院牙科部 主治醫師 🎗️台北醫學大學(TMU)｜Doctor of Dental Surgery 🎖️2019歐洲大陸小姐•世界區｜Miss…" at bounding box center [474, 591] width 226 height 118
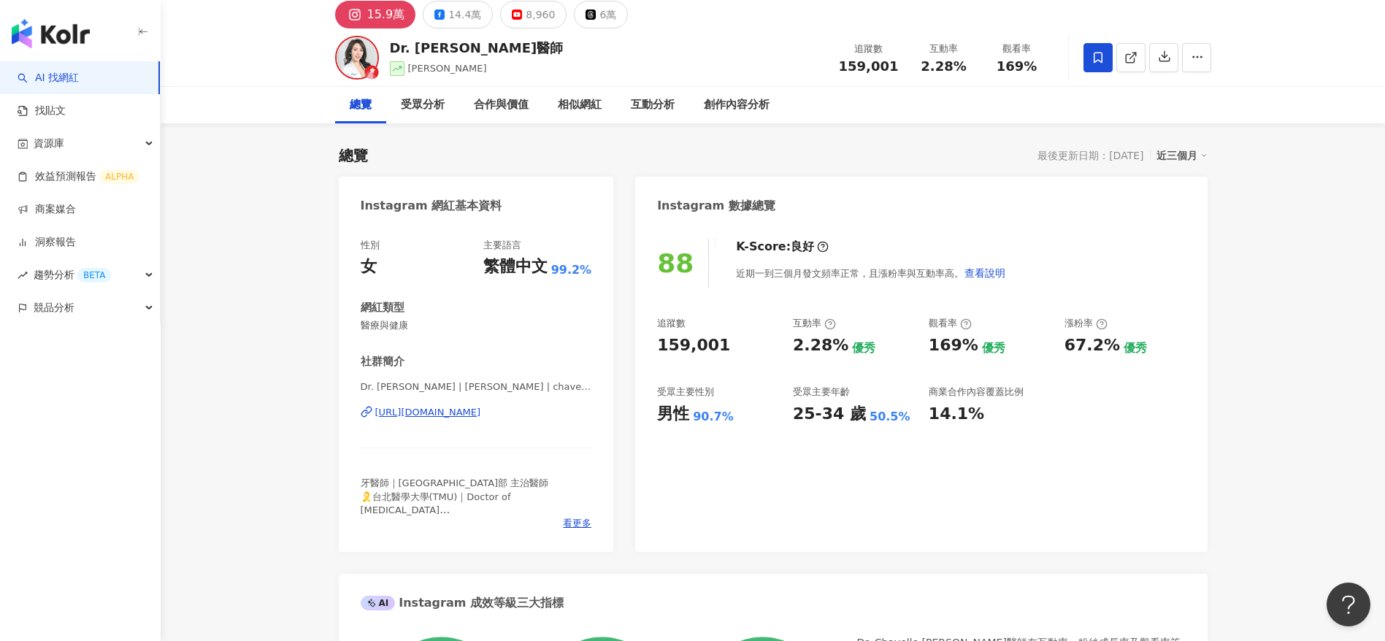
scroll to position [55, 0]
drag, startPoint x: 414, startPoint y: 483, endPoint x: 528, endPoint y: 482, distance: 113.9
click at [528, 482] on div "牙醫師｜台北中山醫院牙科部 主治醫師 🎗️台北醫學大學(TMU)｜Doctor of Dental Surgery 🎖️2019歐洲大陸小姐•世界區｜Miss…" at bounding box center [477, 496] width 232 height 40
copy span "中山醫院牙科部 主治醫師"
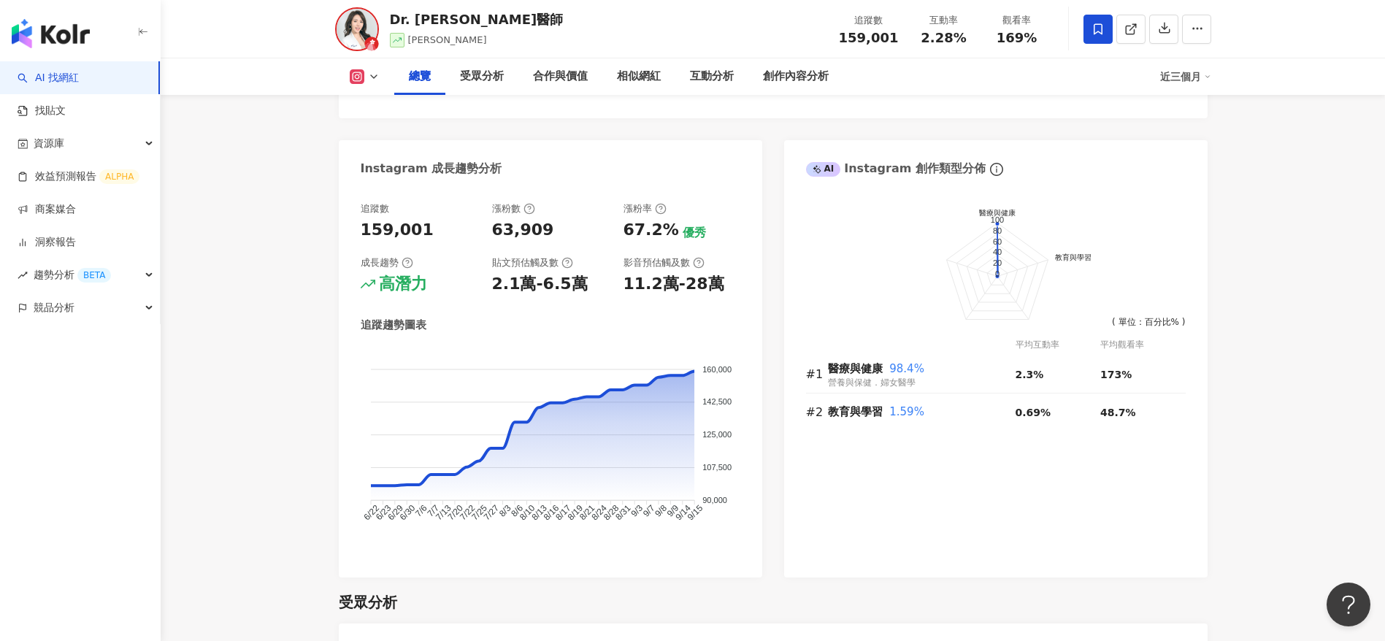
scroll to position [766, 0]
click at [661, 229] on div "67.2%" at bounding box center [652, 229] width 56 height 23
drag, startPoint x: 670, startPoint y: 230, endPoint x: 641, endPoint y: 239, distance: 29.8
click at [631, 237] on div "67.2%" at bounding box center [652, 229] width 56 height 23
click at [743, 263] on div "追蹤數 159,001 漲粉數 63,909 漲粉率 67.2% 優秀 成長趨勢 高潛力 貼文預估觸及數 2.1萬-6.5萬 影音預估觸及數 11.2萬-28…" at bounding box center [551, 381] width 424 height 390
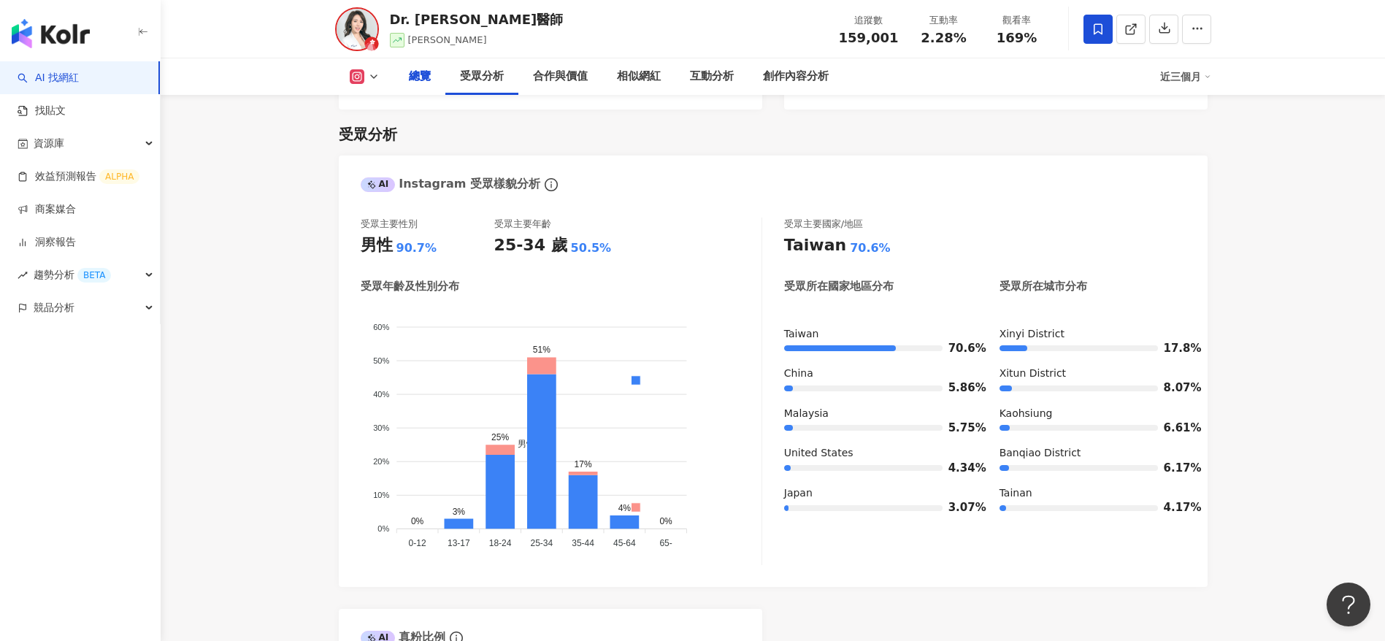
scroll to position [1144, 0]
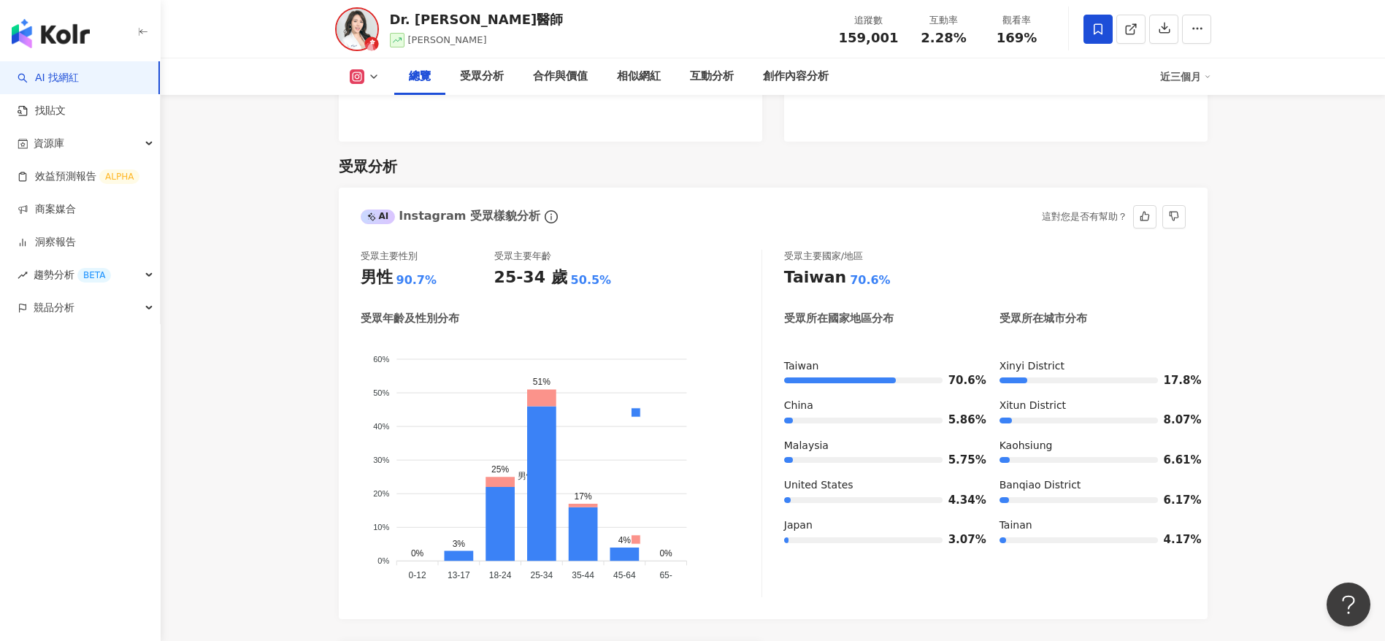
scroll to position [1205, 0]
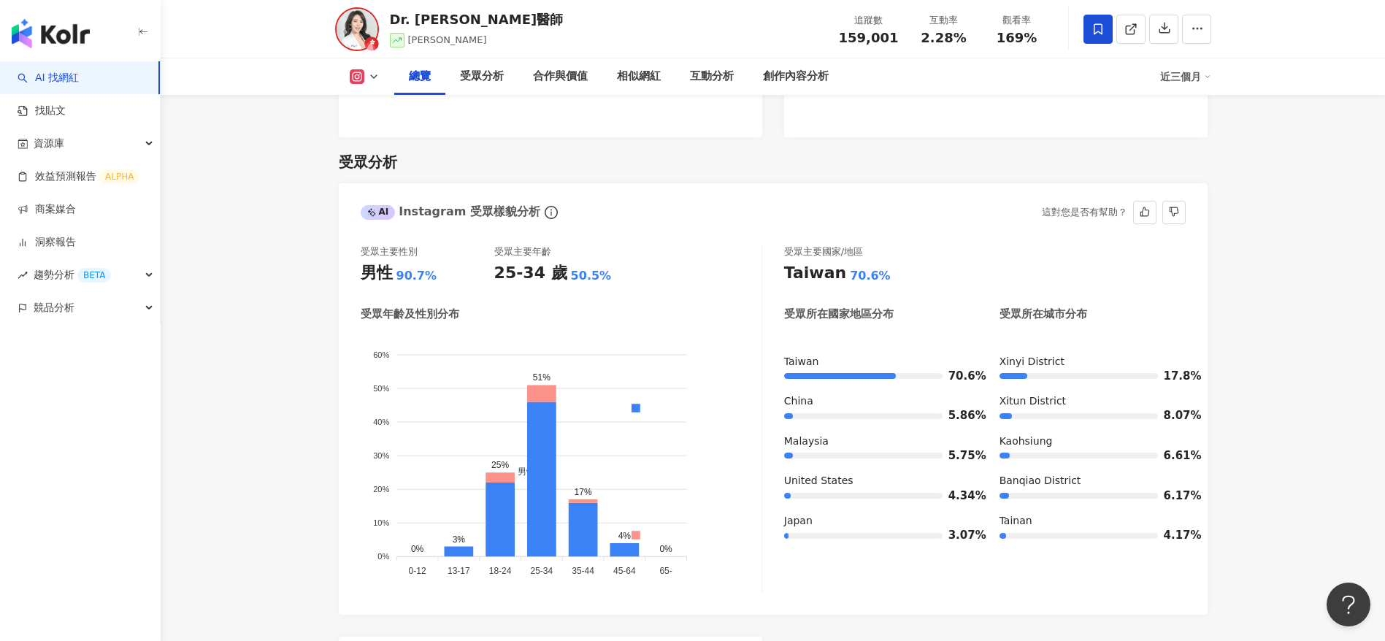
click at [592, 334] on foreignobject "男性 女性" at bounding box center [561, 457] width 401 height 249
click at [681, 265] on div "受眾主要性別 男性 90.7% 受眾主要年齡 25-34 歲 50.5%" at bounding box center [561, 264] width 401 height 39
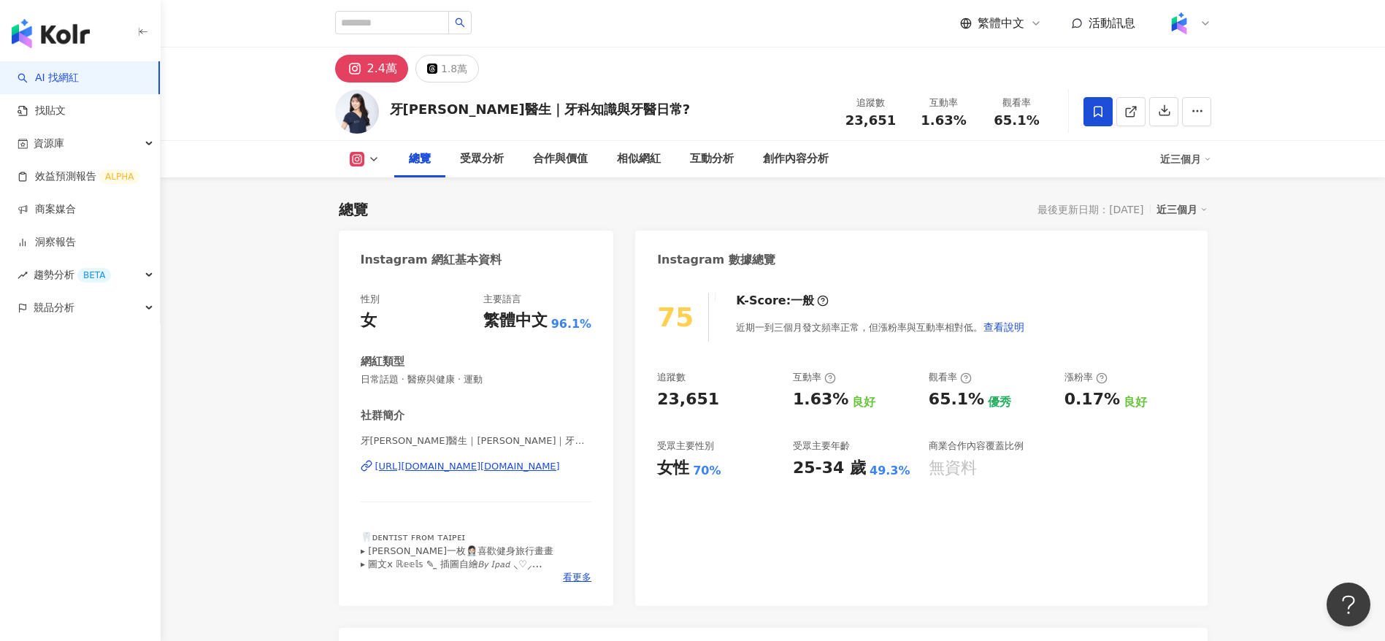
click at [608, 219] on div "總覽 最後更新日期：2025/9/17 近三個月" at bounding box center [773, 209] width 869 height 20
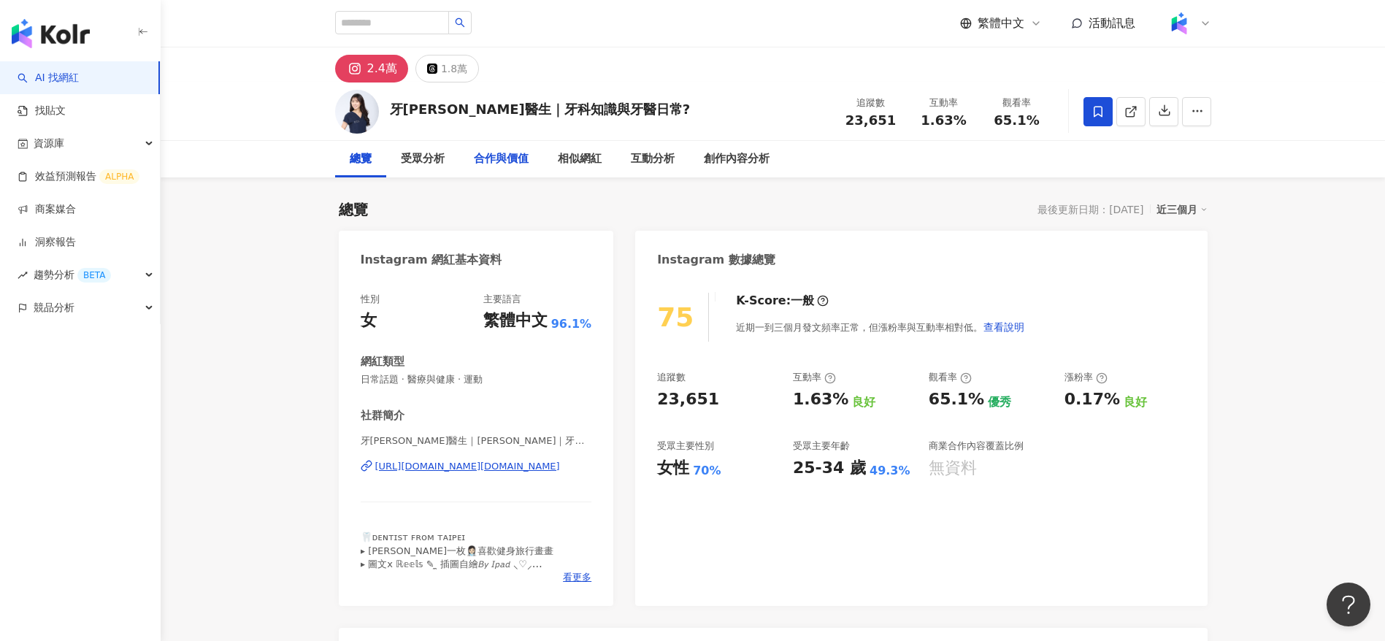
scroll to position [131, 0]
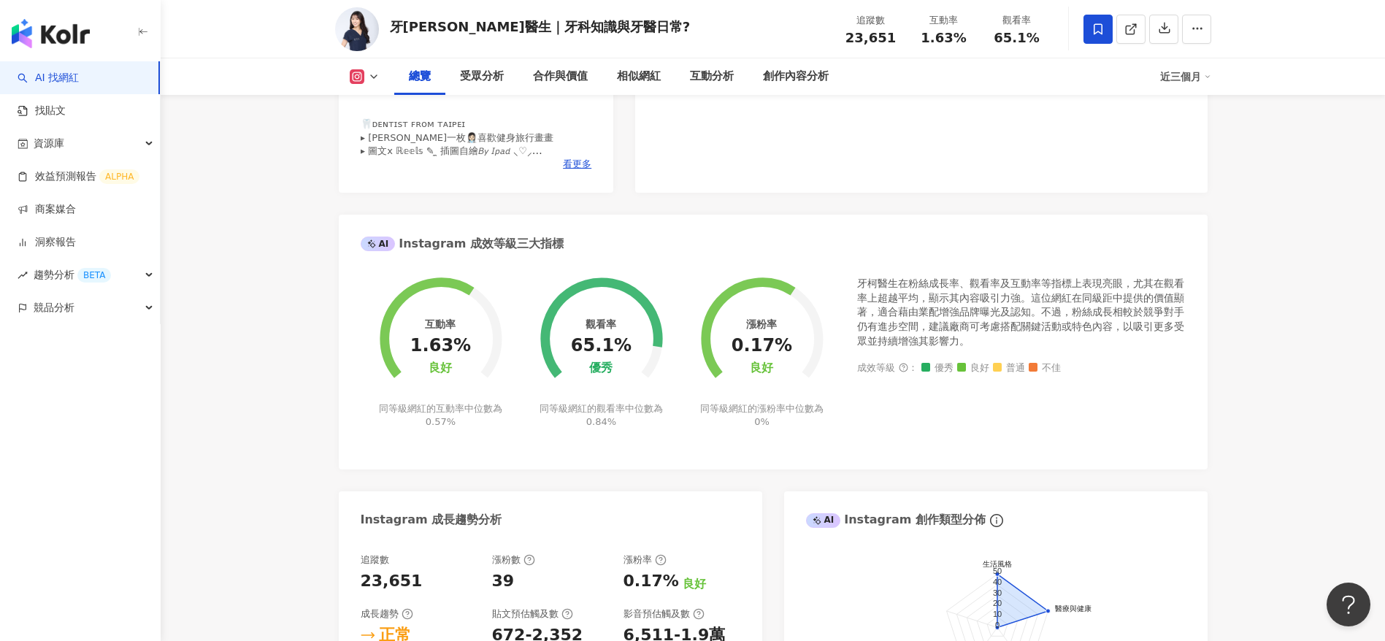
click at [396, 227] on div "AI Instagram 成效等級三大指標" at bounding box center [773, 238] width 869 height 47
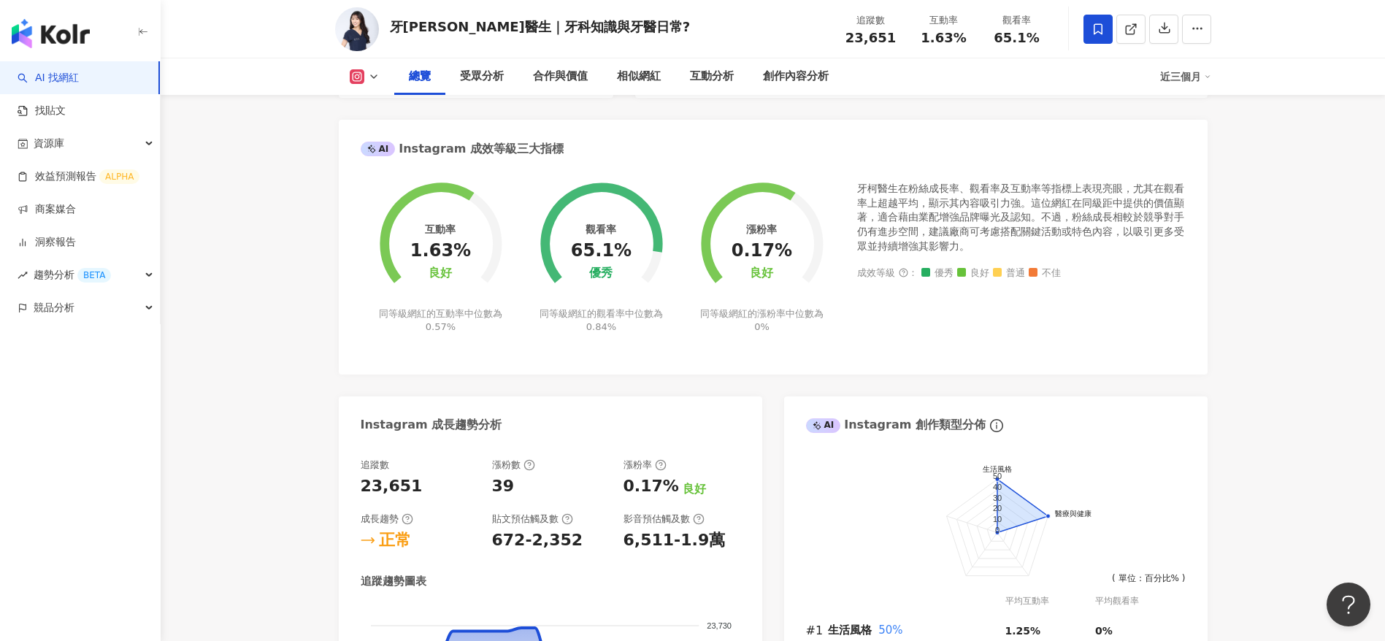
click at [348, 251] on div "互動率 1.63% 良好 同等級網紅的互動率中位數為 0.57% 觀看率 65.1% 優秀 同等級網紅的觀看率中位數為 0.84% 漲粉率 0.17% 良好 …" at bounding box center [773, 270] width 869 height 207
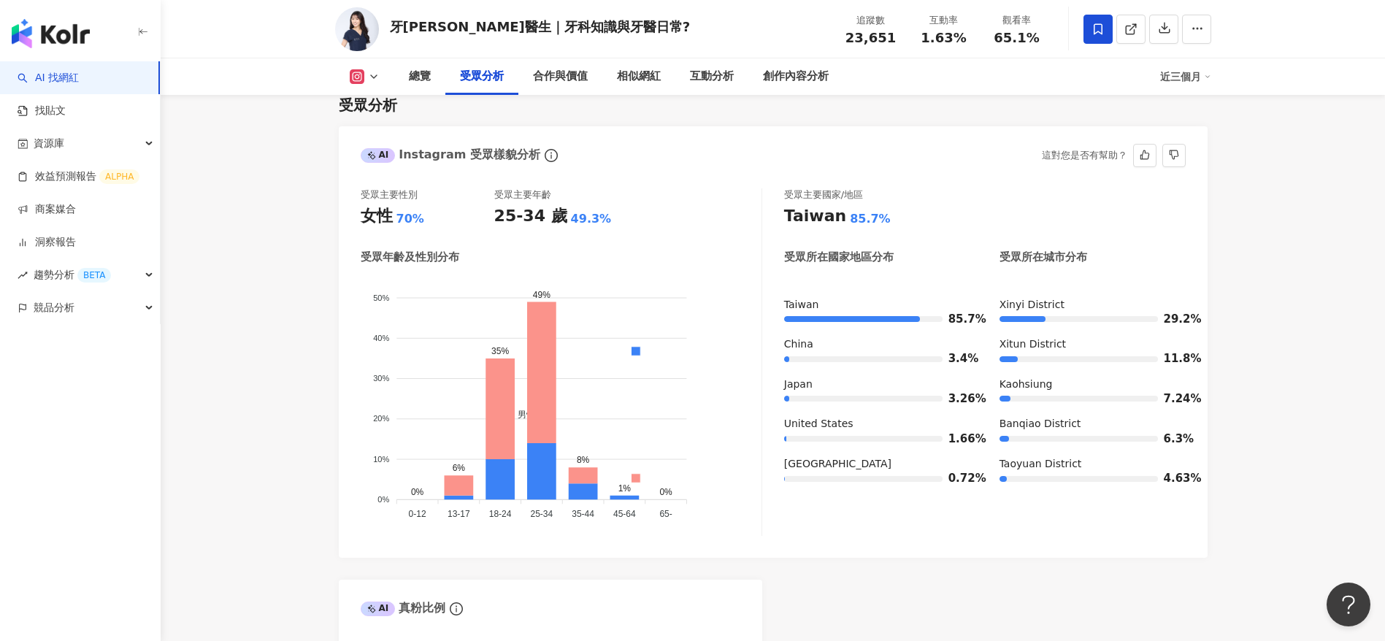
scroll to position [1261, 0]
click at [654, 248] on div "受眾主要性別 女性 70% 受眾主要年齡 25-34 歲 49.3% 受眾年齡及性別分布 男性 女性 50% 50% 40% 40% 30% 30% 20% …" at bounding box center [562, 363] width 402 height 348
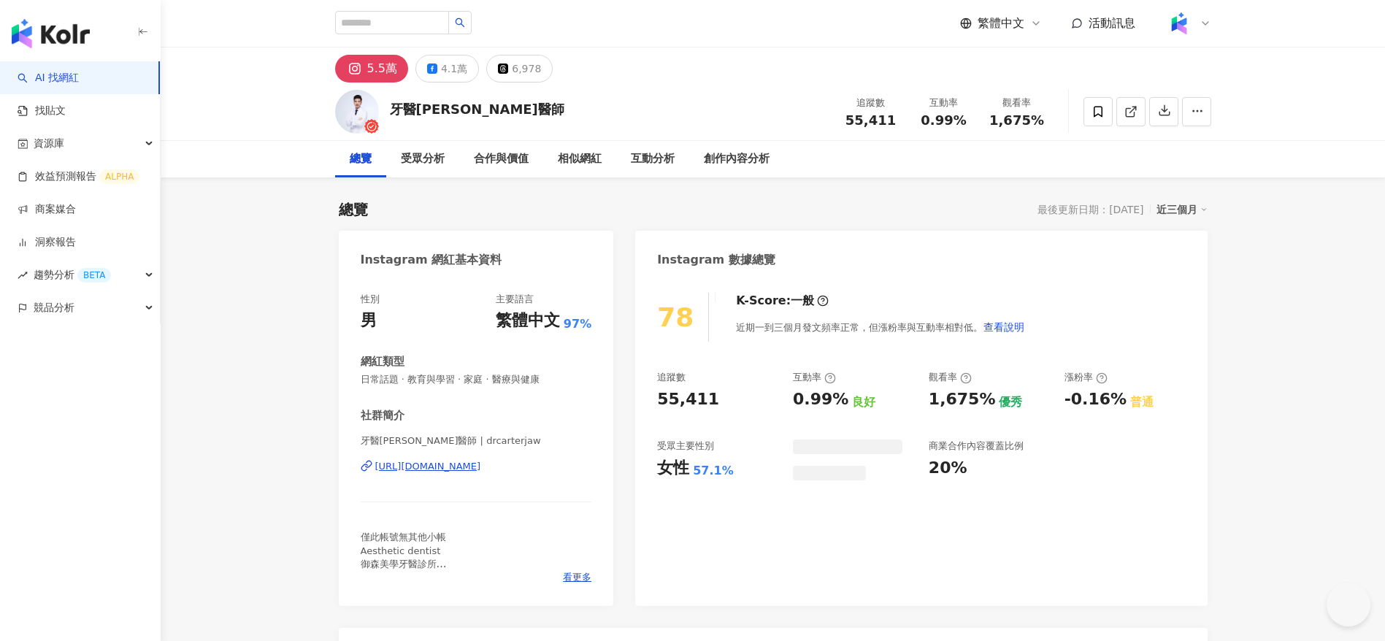
click at [653, 68] on div "5.5萬 4.1萬 6,978" at bounding box center [773, 64] width 935 height 35
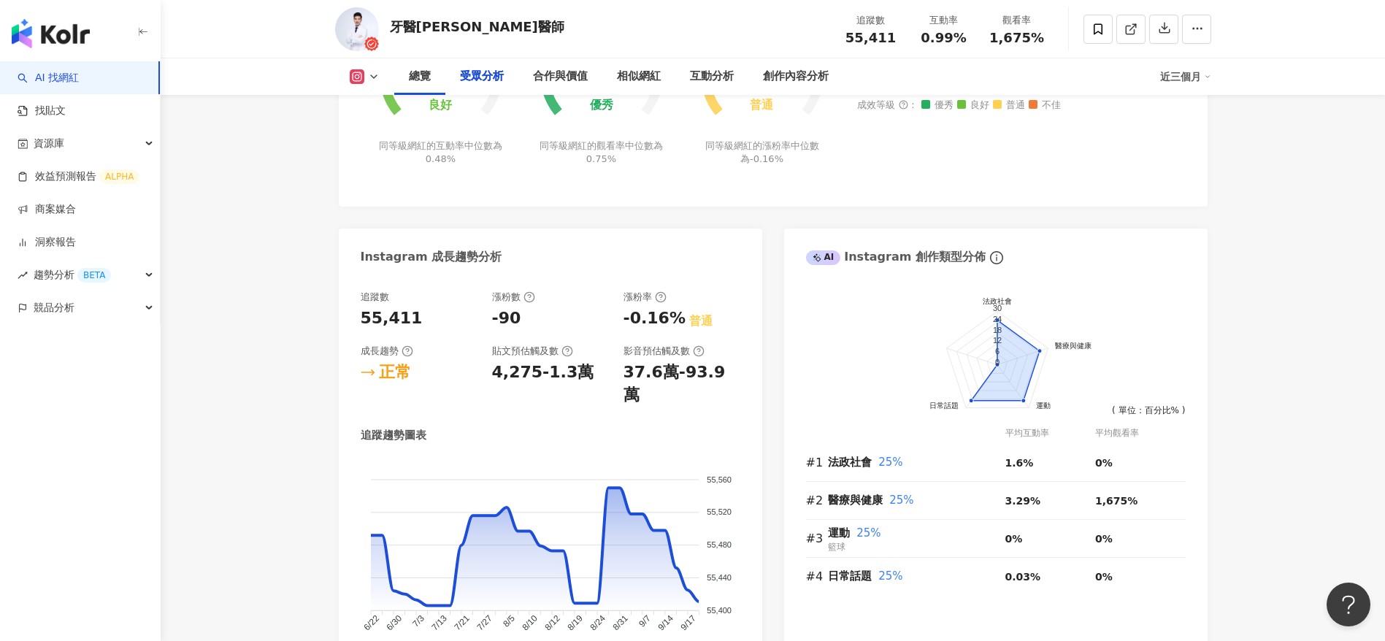
scroll to position [1237, 0]
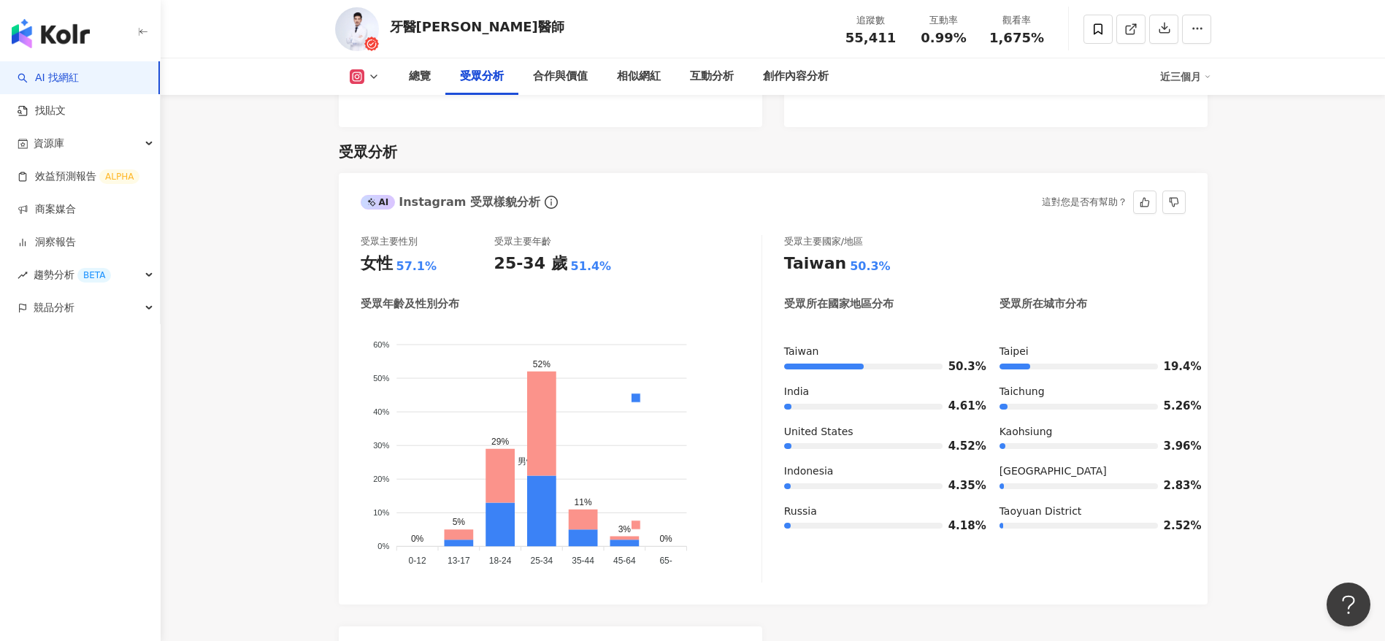
click at [590, 297] on div "受眾年齡及性別分布" at bounding box center [561, 304] width 401 height 15
click at [646, 297] on div "受眾年齡及性別分布" at bounding box center [561, 304] width 401 height 15
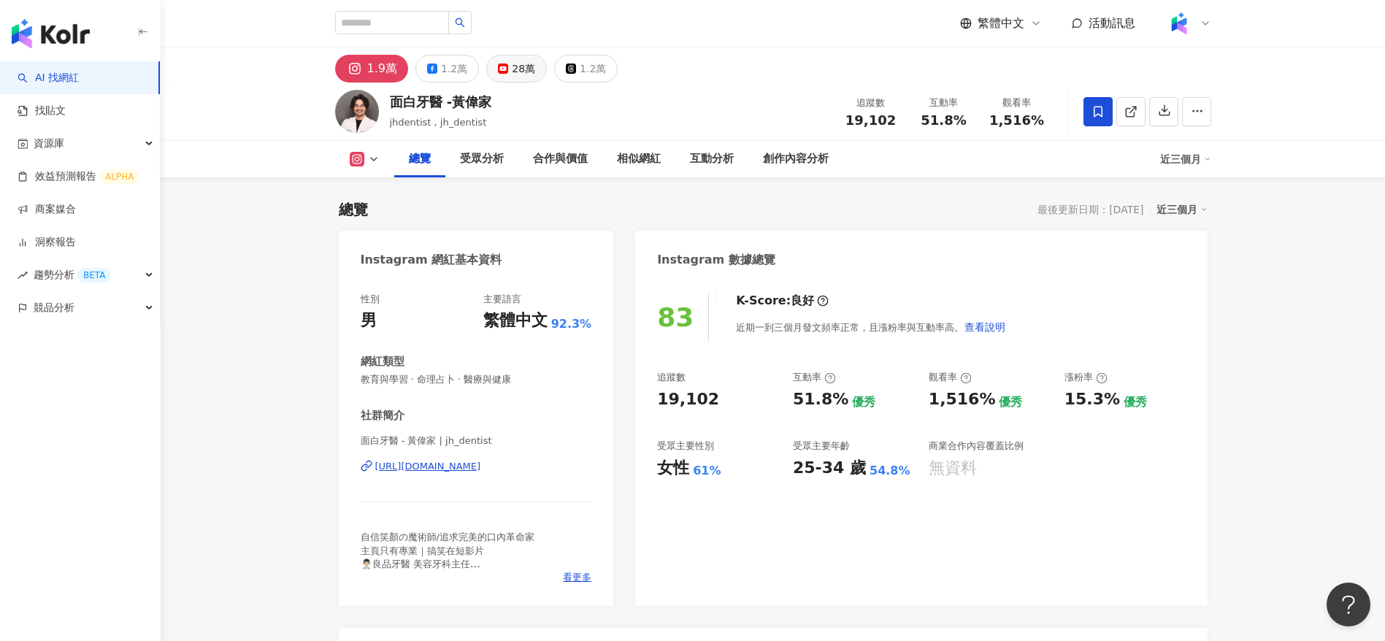
click at [512, 61] on div "28萬" at bounding box center [523, 68] width 23 height 20
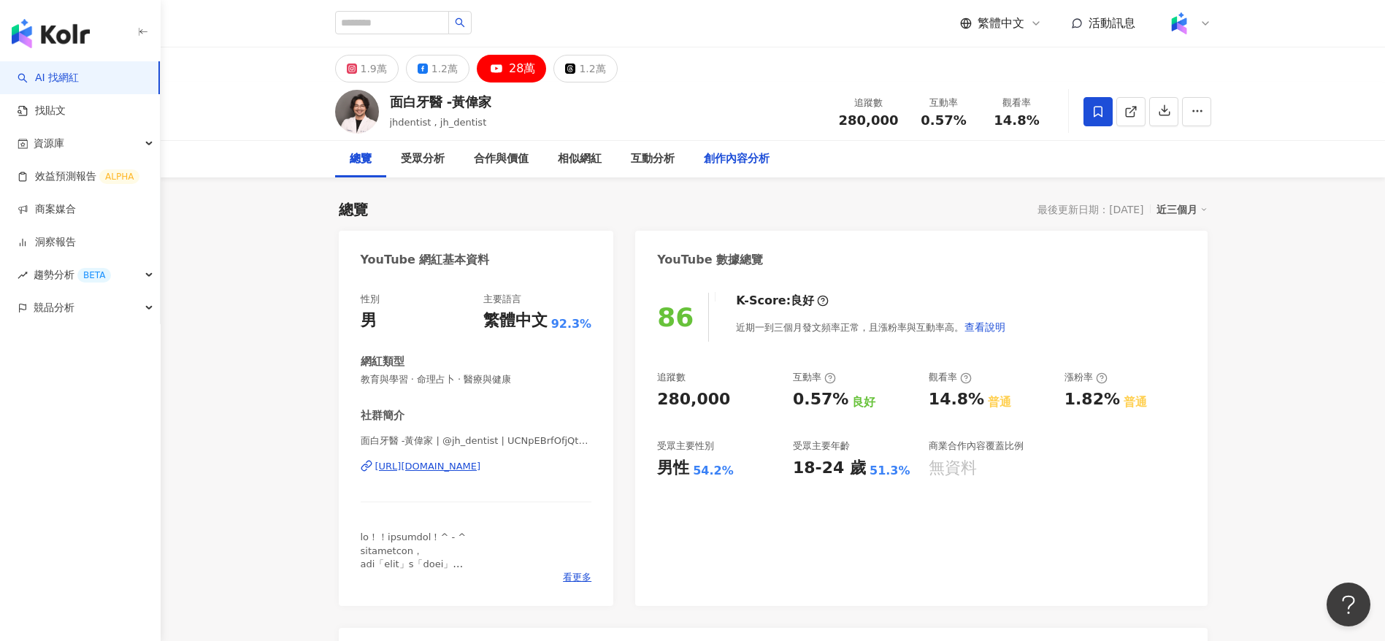
click at [733, 150] on div "創作內容分析" at bounding box center [737, 159] width 66 height 18
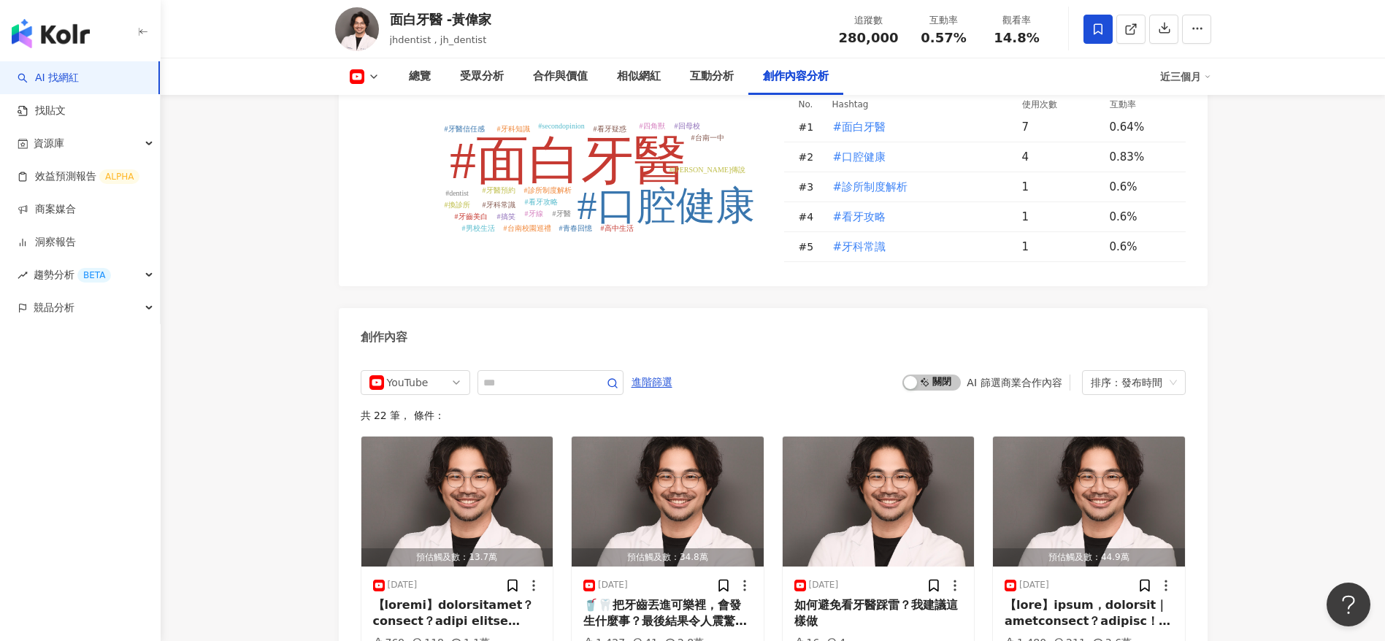
scroll to position [3709, 0]
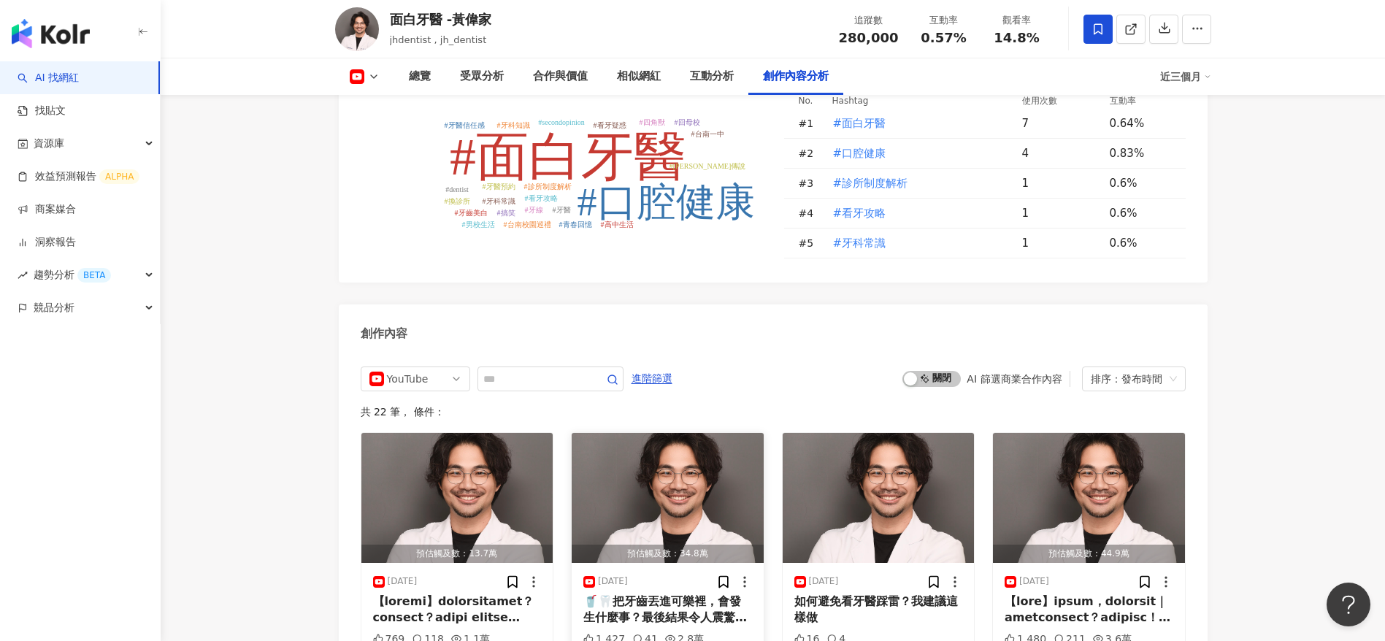
click at [678, 594] on div "🥤🦷把牙齒丟進可樂裡，會發生什麼事？最後結果令人震驚！ #面白牙醫 #口腔健康 #牙齒美白 #搞笑" at bounding box center [668, 610] width 169 height 33
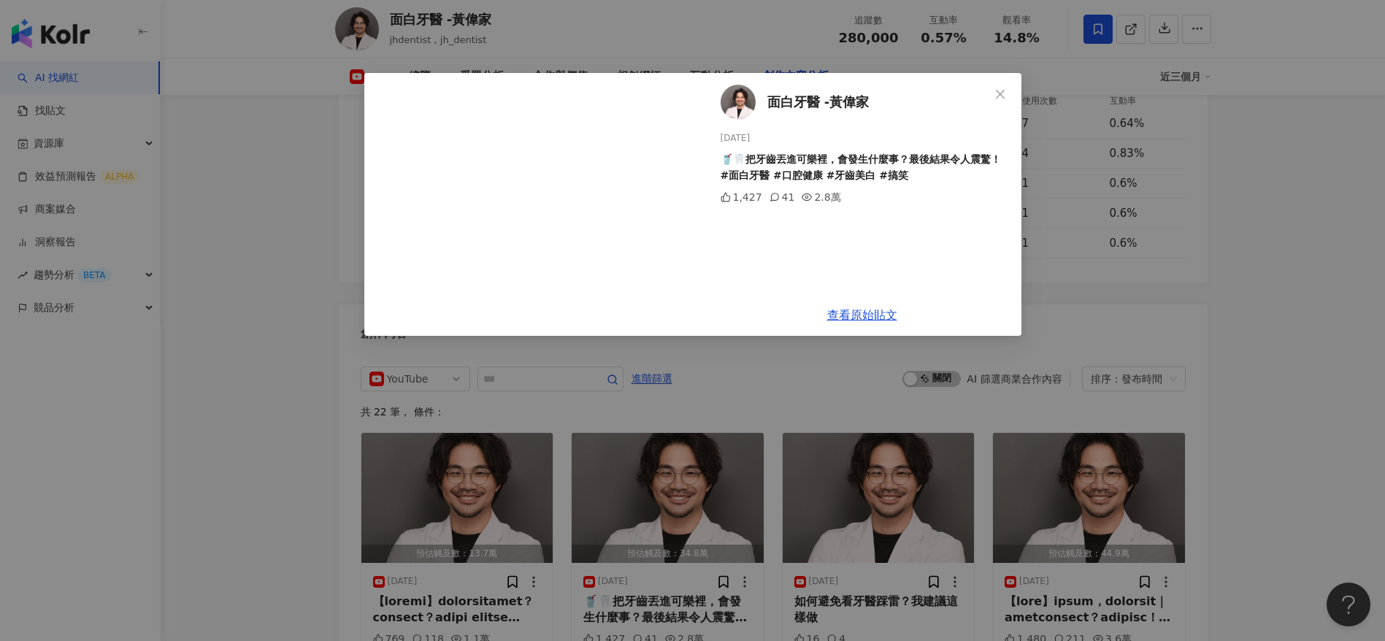
click at [230, 322] on div "面白牙醫 -黃偉家 2025/8/6 🥤🦷把牙齒丟進可樂裡，會發生什麼事？最後結果令人震驚！ #面白牙醫 #口腔健康 #牙齒美白 #搞笑 1,427 41 2…" at bounding box center [692, 320] width 1385 height 641
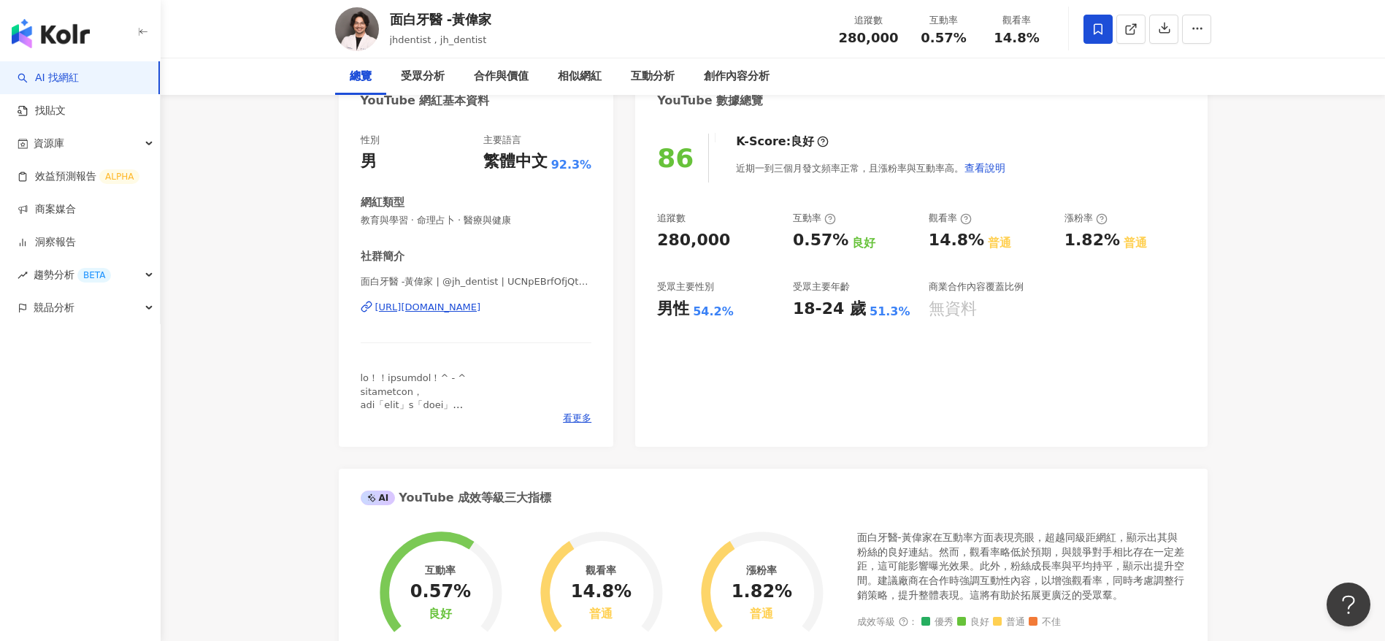
scroll to position [0, 0]
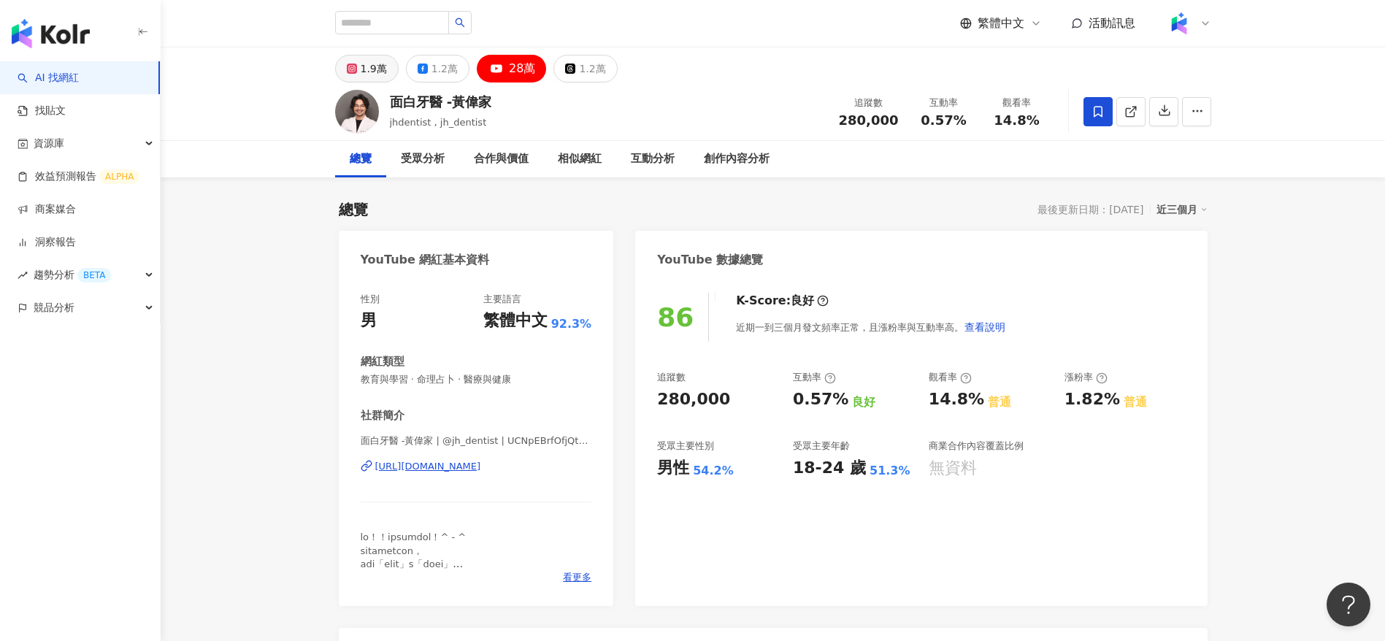
click at [366, 66] on div "1.9萬" at bounding box center [374, 68] width 26 height 20
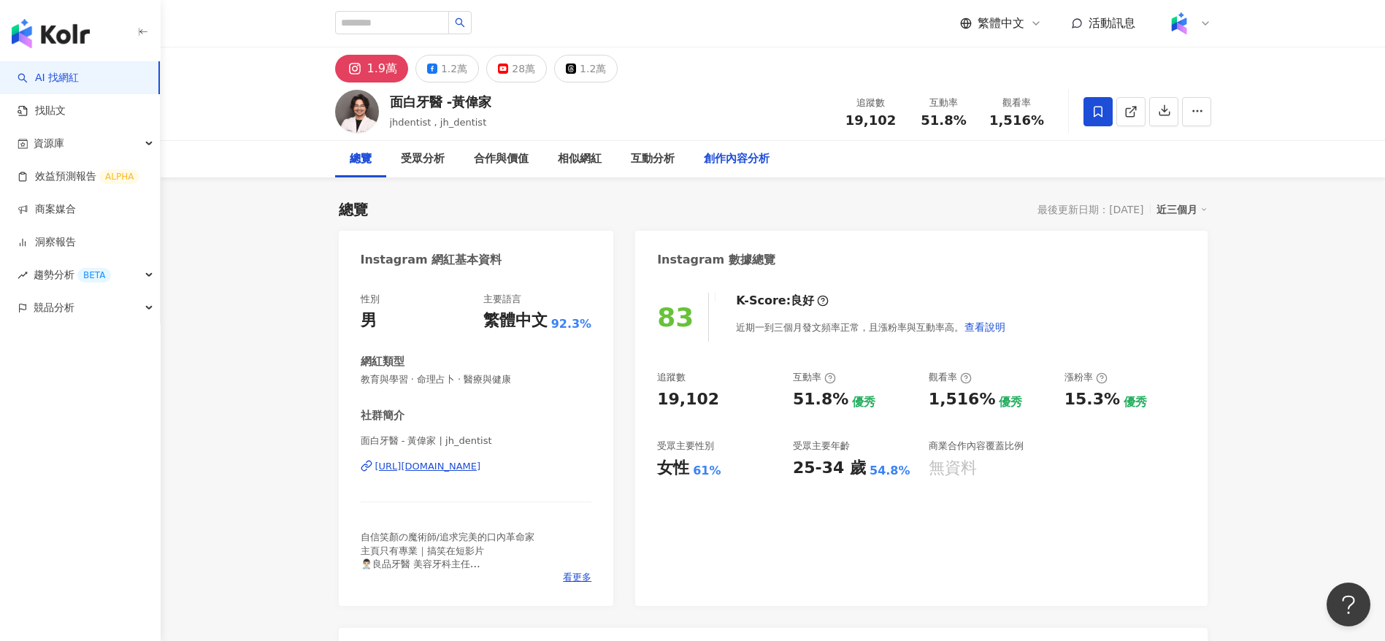
click at [716, 160] on div "創作內容分析" at bounding box center [737, 159] width 66 height 18
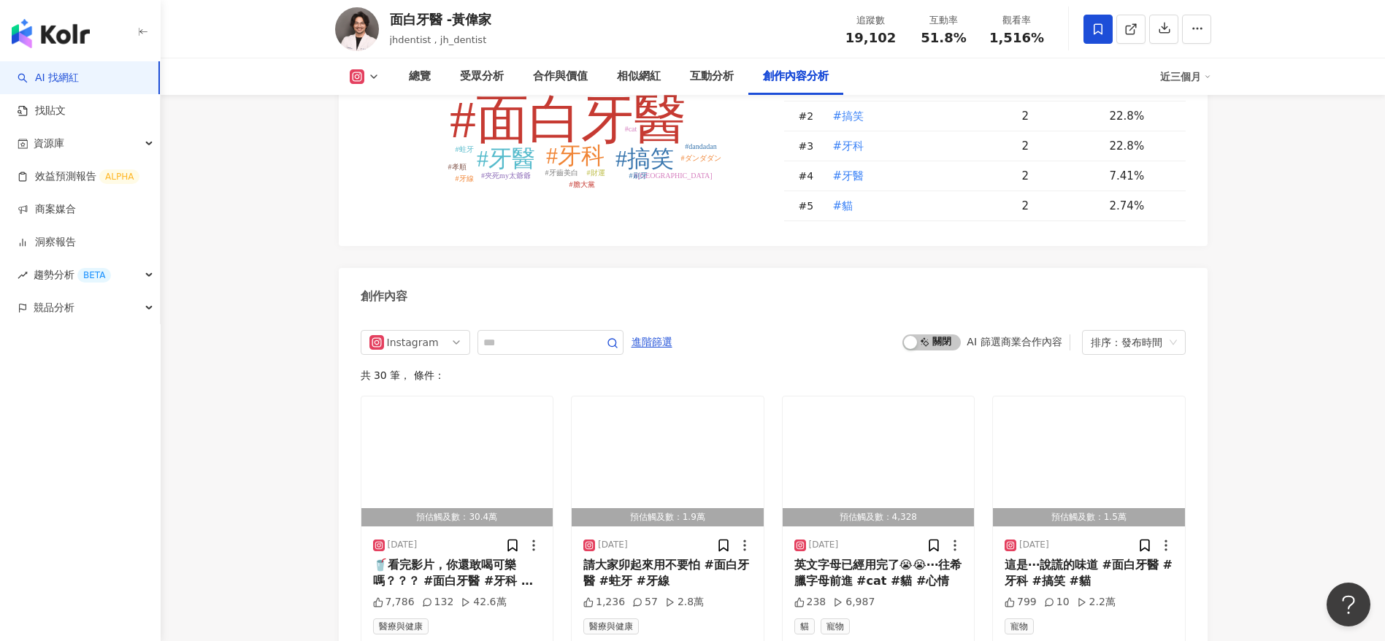
scroll to position [4289, 0]
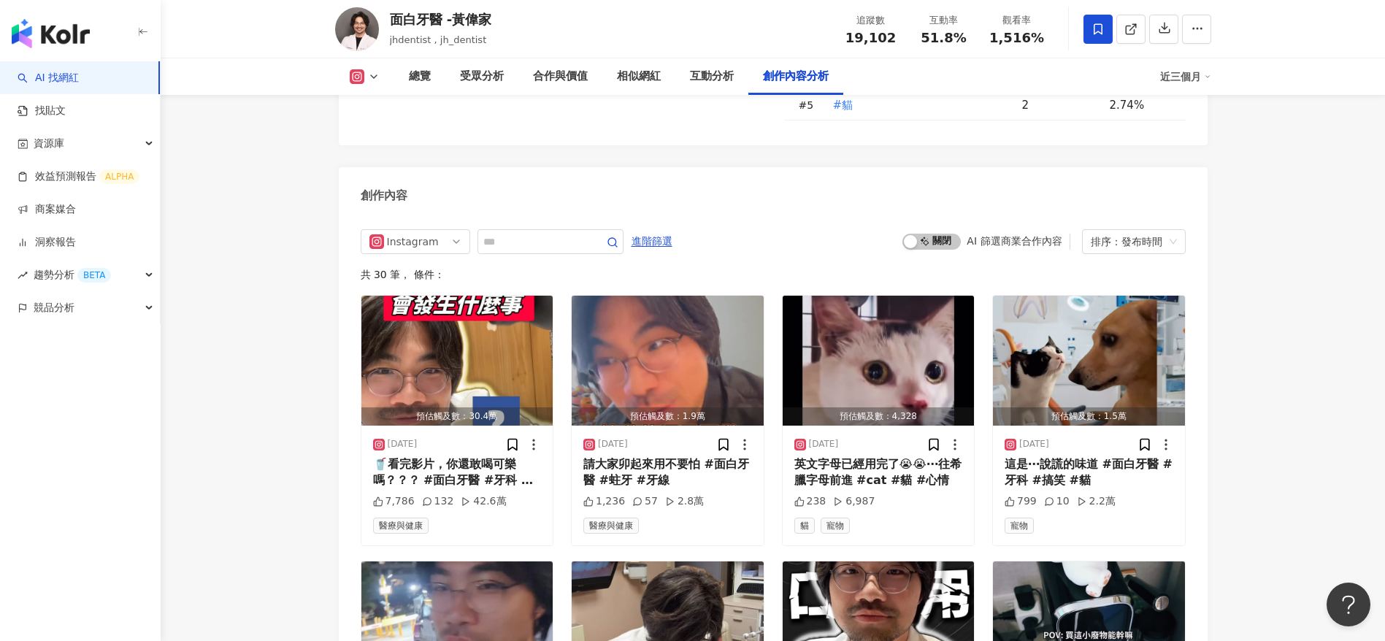
scroll to position [4389, 0]
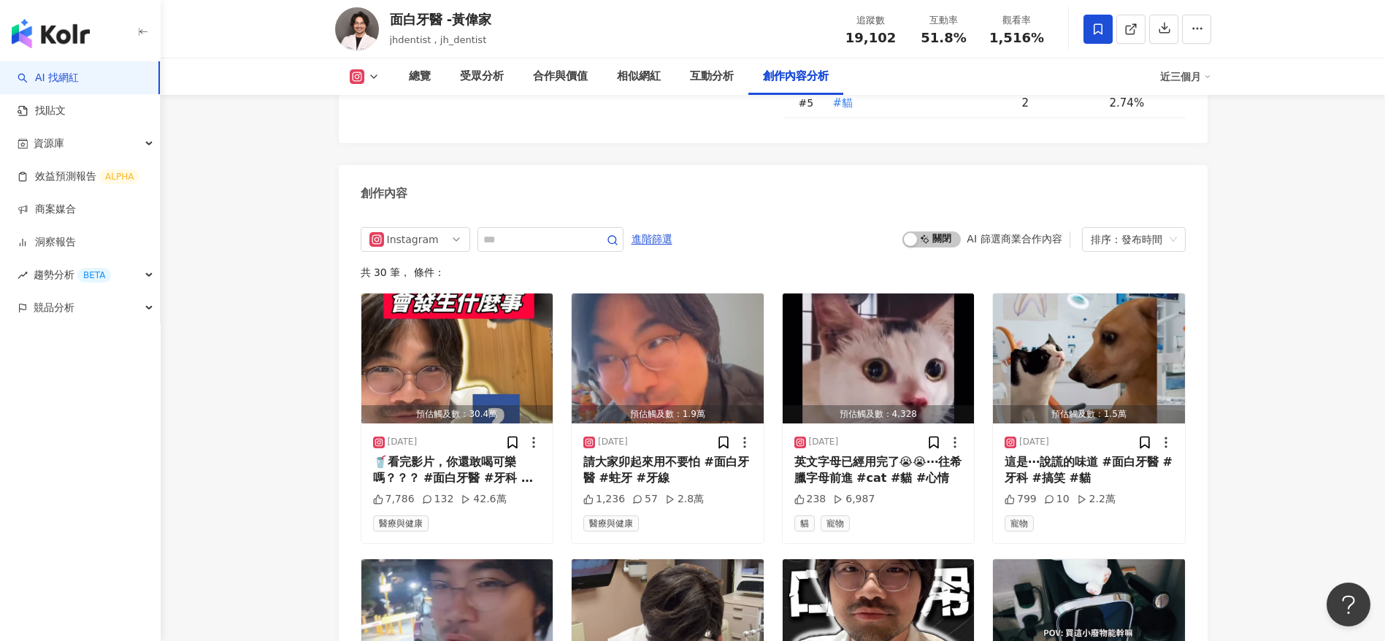
click at [617, 138] on div "Instagram Hashtag 分析 #面白牙醫 #搞笑 #牙科 #牙醫 #貓 #財運 #牙齒美白 #台北牙醫 #夾死my太爺爺 #來一趟良品牙醫之旅 #…" at bounding box center [773, 516] width 869 height 1257
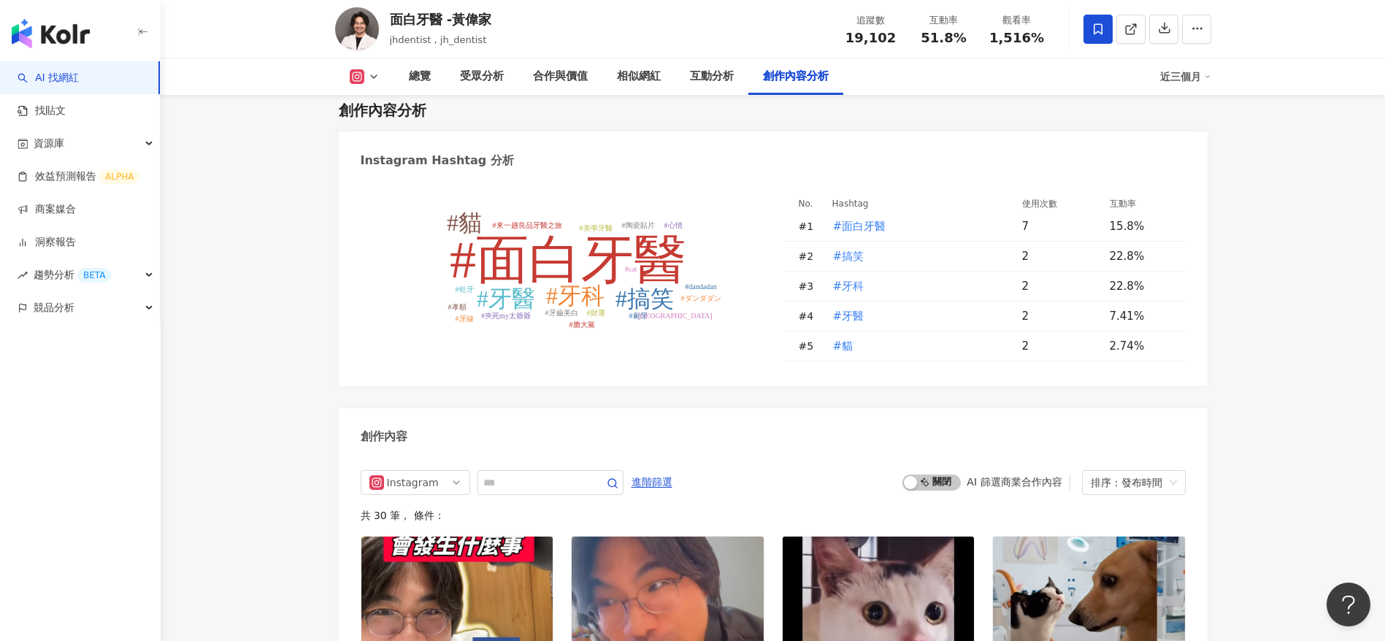
scroll to position [4139, 0]
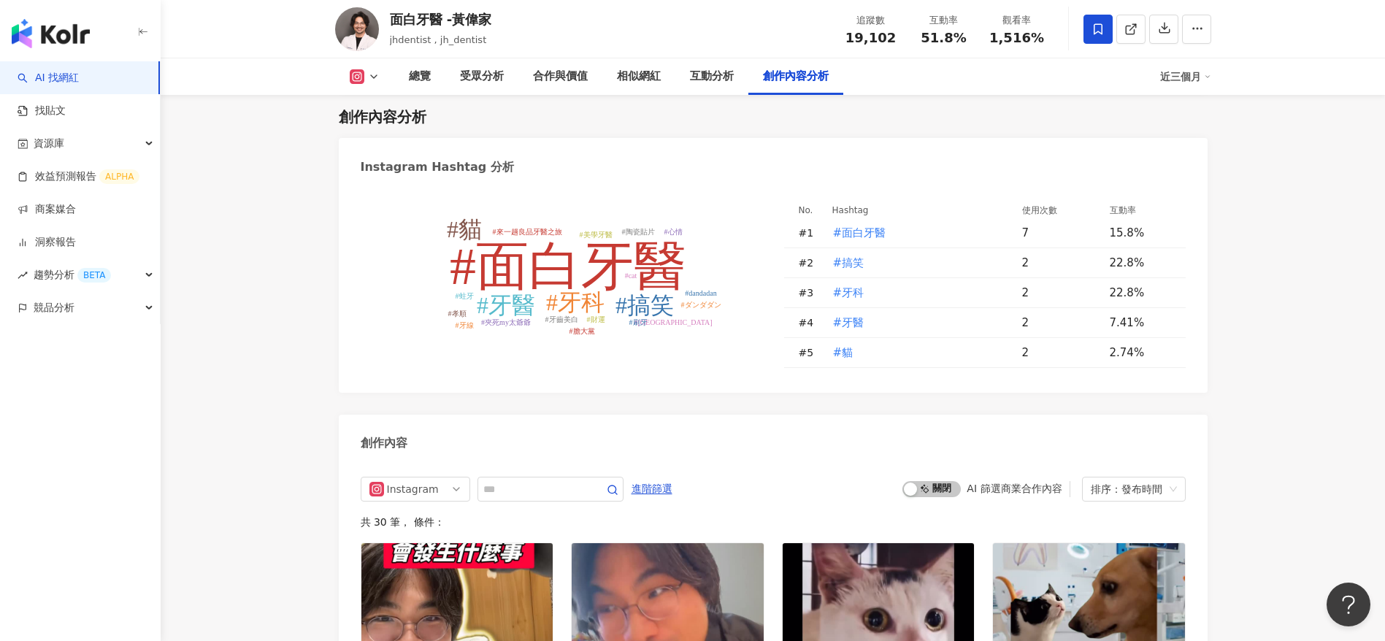
click at [542, 415] on div "創作內容" at bounding box center [773, 438] width 869 height 47
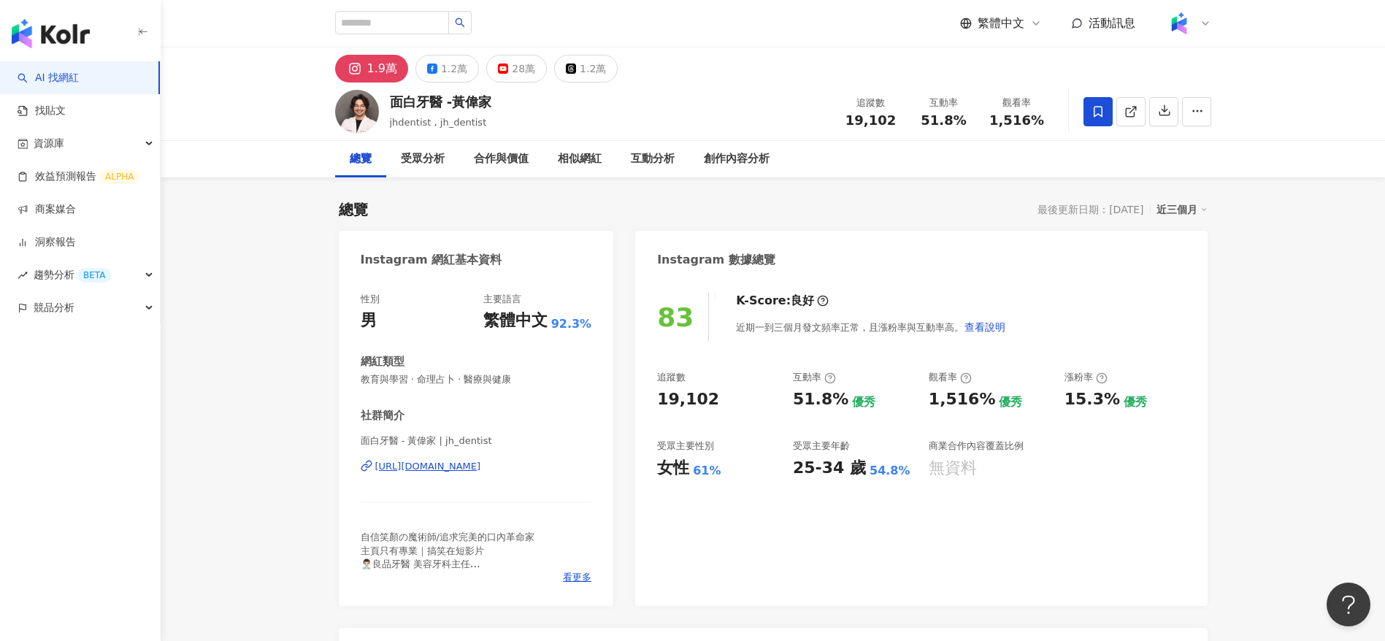
scroll to position [1, 0]
click at [567, 573] on span "看更多" at bounding box center [577, 576] width 28 height 13
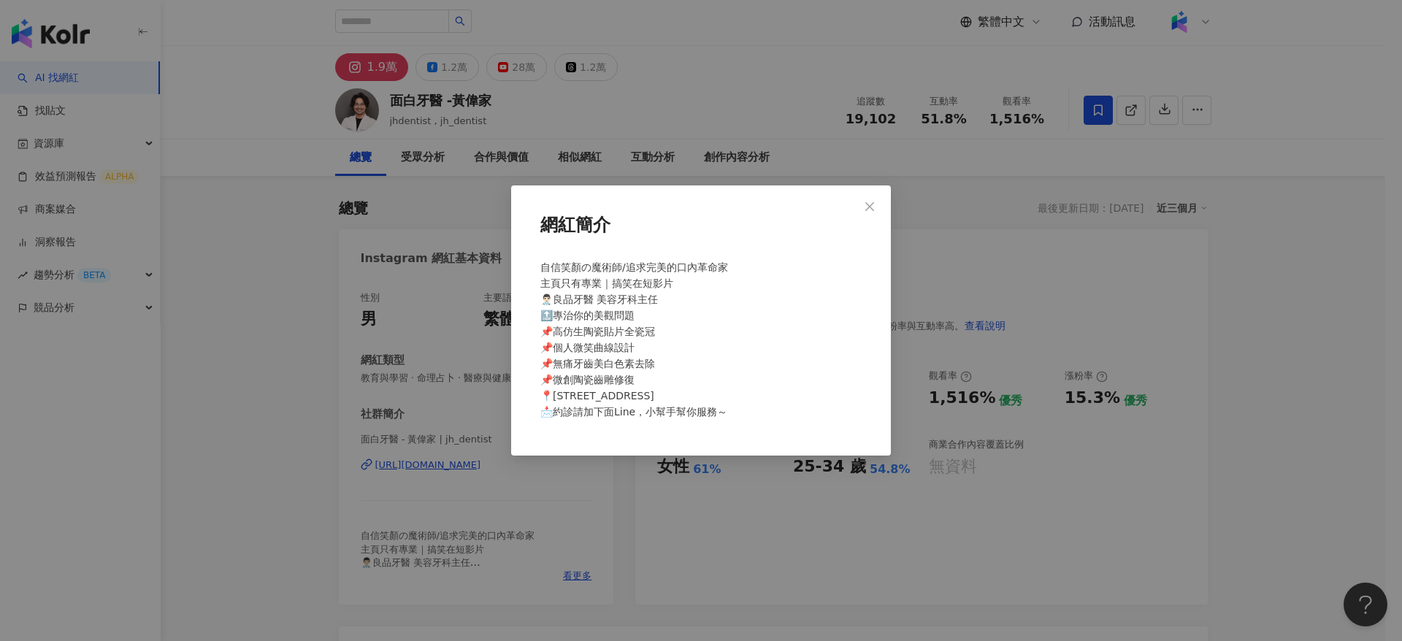
click at [894, 373] on div "網紅簡介 自信笑顏の魔術師/追求完美的口內革命家 主頁只有專業｜搞笑在短影片 👨🏻‍⚕️良品牙醫 美容牙科主任 🔝專治你的美觀問題 📌高仿生陶瓷貼片全瓷冠 📌…" at bounding box center [701, 320] width 1402 height 641
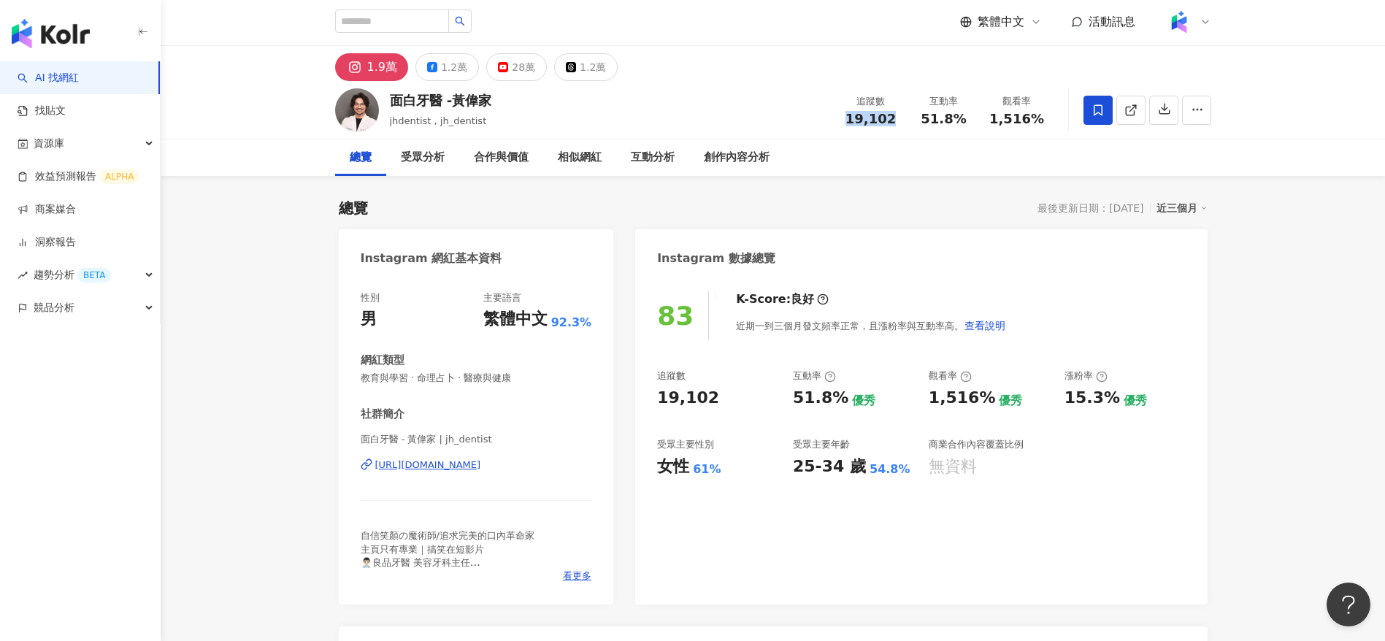
drag, startPoint x: 898, startPoint y: 110, endPoint x: 832, endPoint y: 122, distance: 66.8
click at [832, 122] on div "面白牙醫 -黃偉家 jhdentist , jh_dentist 追蹤數 19,102 互動率 51.8% 觀看率 1,516%" at bounding box center [773, 110] width 935 height 58
copy span "19,102"
drag, startPoint x: 970, startPoint y: 119, endPoint x: 915, endPoint y: 119, distance: 54.8
click at [915, 119] on div "互動率 51.8%" at bounding box center [944, 109] width 73 height 31
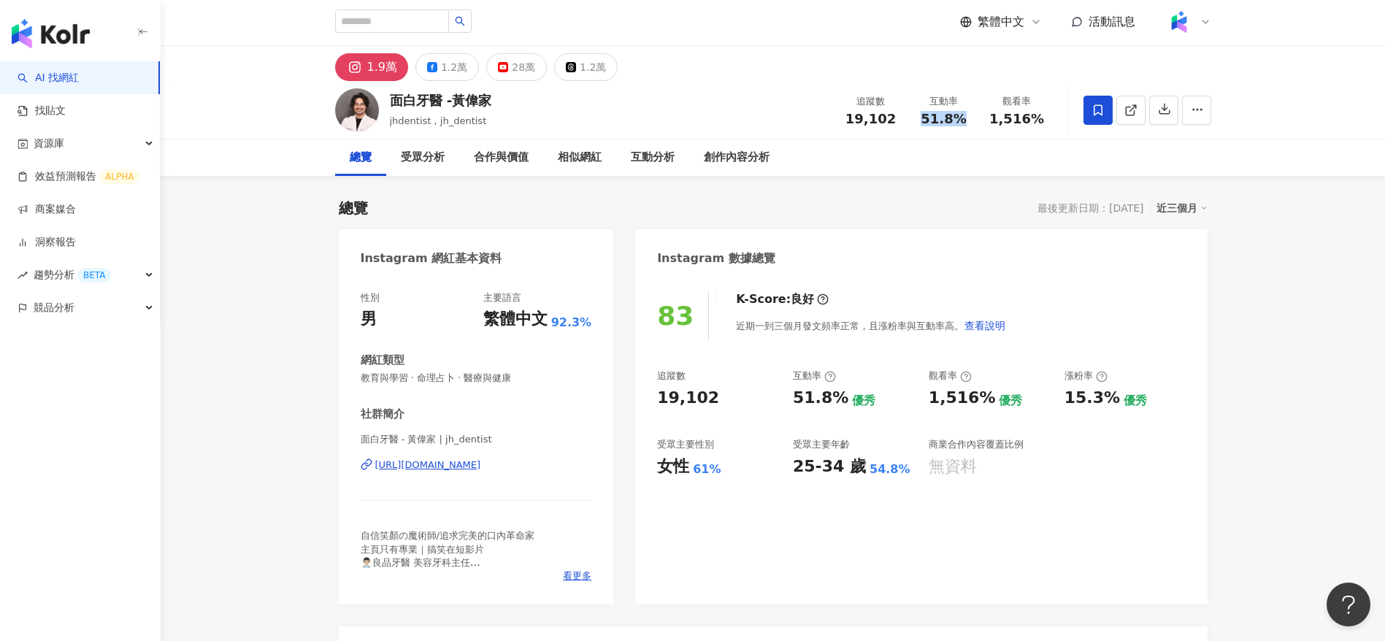
copy span "51.8%"
drag, startPoint x: 1038, startPoint y: 116, endPoint x: 987, endPoint y: 116, distance: 51.1
click at [987, 116] on div "觀看率 1,516%" at bounding box center [1017, 109] width 73 height 31
copy span "1,516%"
click at [1135, 118] on span at bounding box center [1131, 109] width 13 height 15
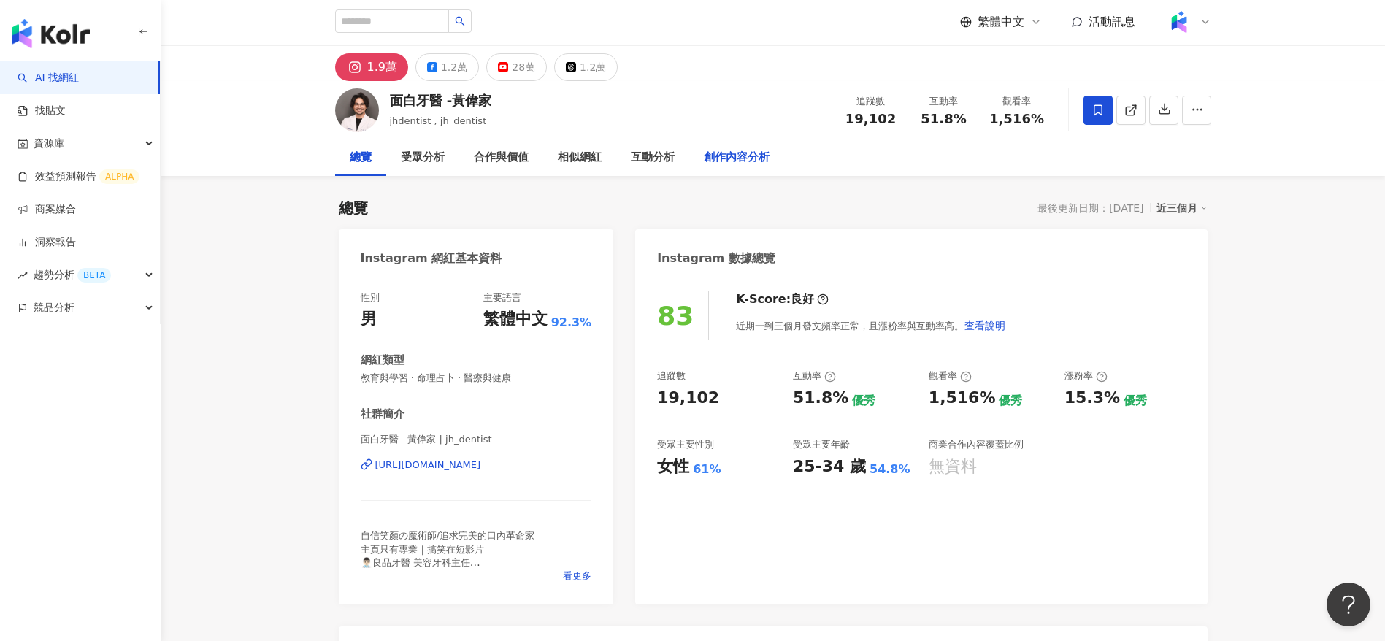
click at [739, 164] on div "創作內容分析" at bounding box center [737, 158] width 66 height 18
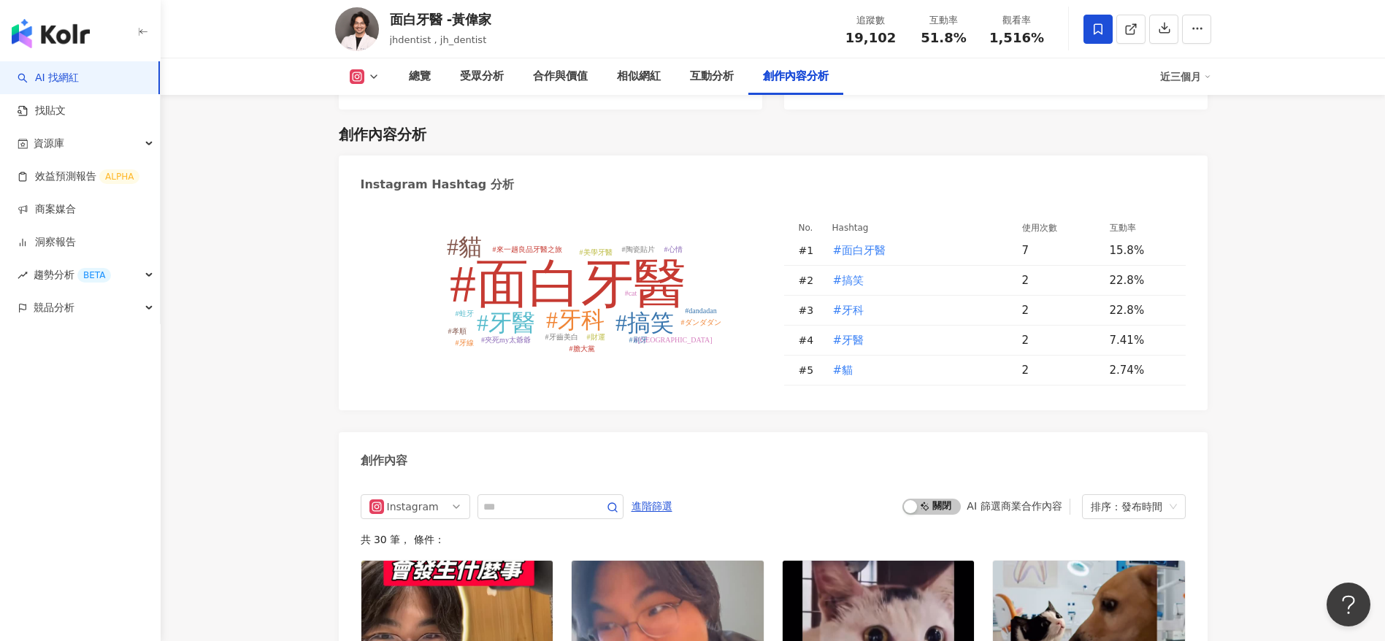
scroll to position [4443, 0]
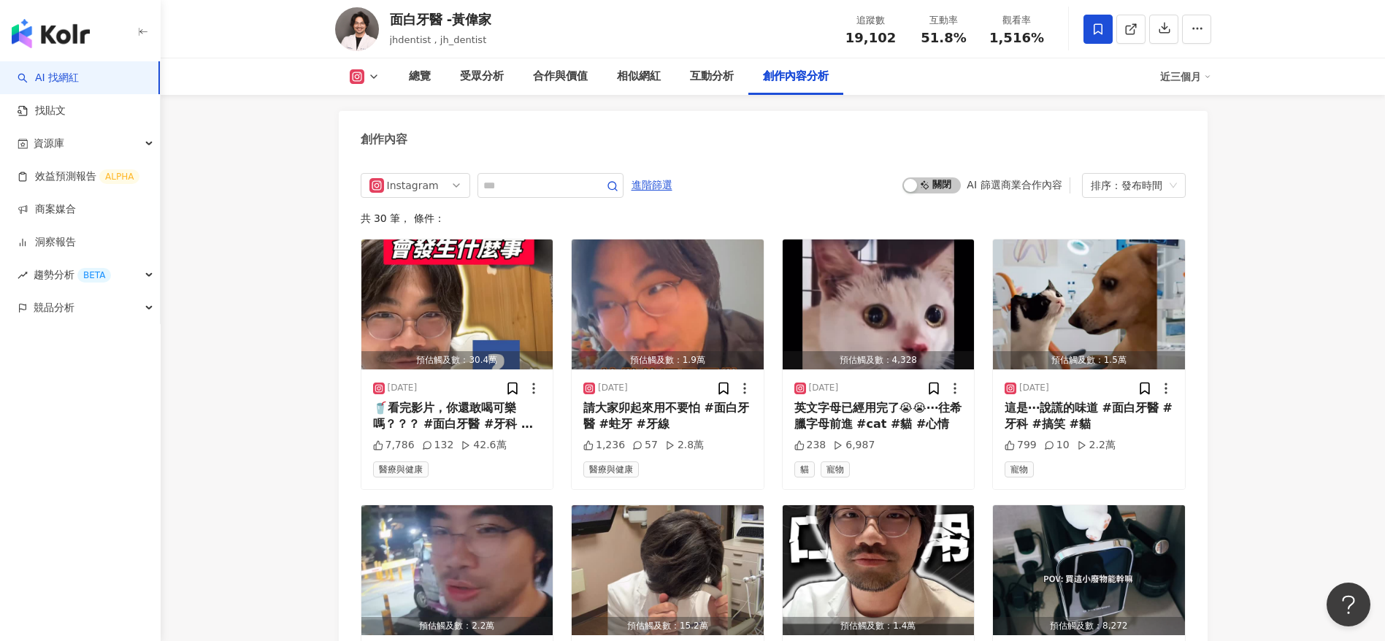
click at [479, 412] on div "🥤看完影片，你還敢喝可樂嗎？？？ #面白牙醫 #牙科 #台北牙醫 #搞笑 #牙齒美白" at bounding box center [457, 416] width 169 height 33
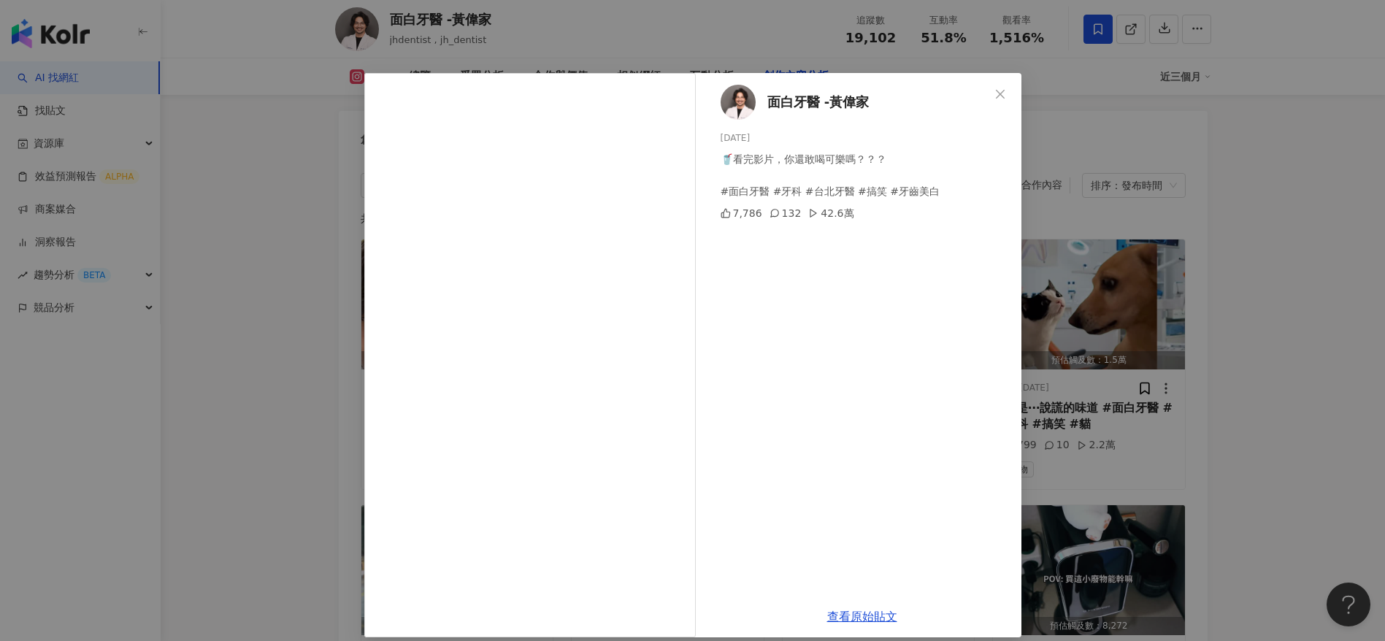
click at [1293, 456] on div "面白牙醫 -黃偉家 2025/8/6 🥤看完影片，你還敢喝可樂嗎？？？ #面白牙醫 #牙科 #台北牙醫 #搞笑 #牙齒美白 7,786 132 42.6萬 查…" at bounding box center [692, 320] width 1385 height 641
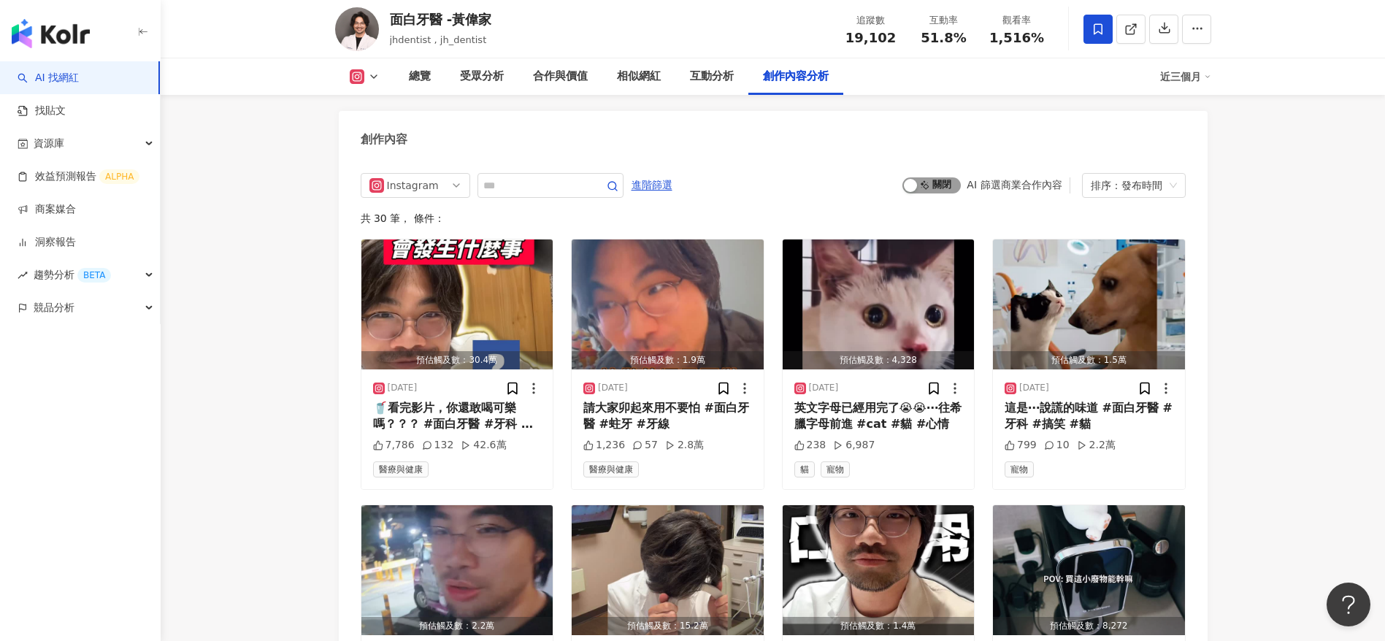
click at [941, 177] on span "啟動 關閉" at bounding box center [932, 185] width 58 height 16
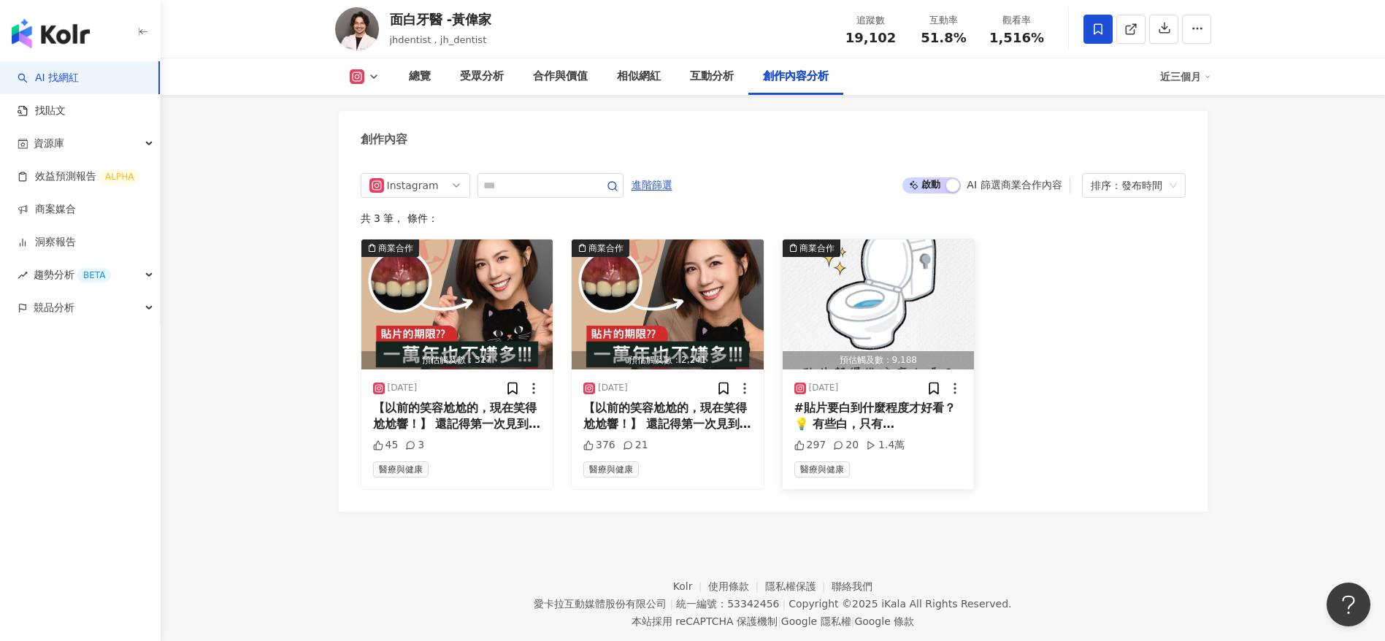
click at [880, 400] on div "#貼片要白到什麼程度才好看？💡 有些白，只有潘若迪能駕馭！今天跟大家聊聊牙齒貼片的顏色選擇：適合自己的，才是真正的style。平常不追求高調的朋友，建議考慮自…" at bounding box center [879, 416] width 169 height 33
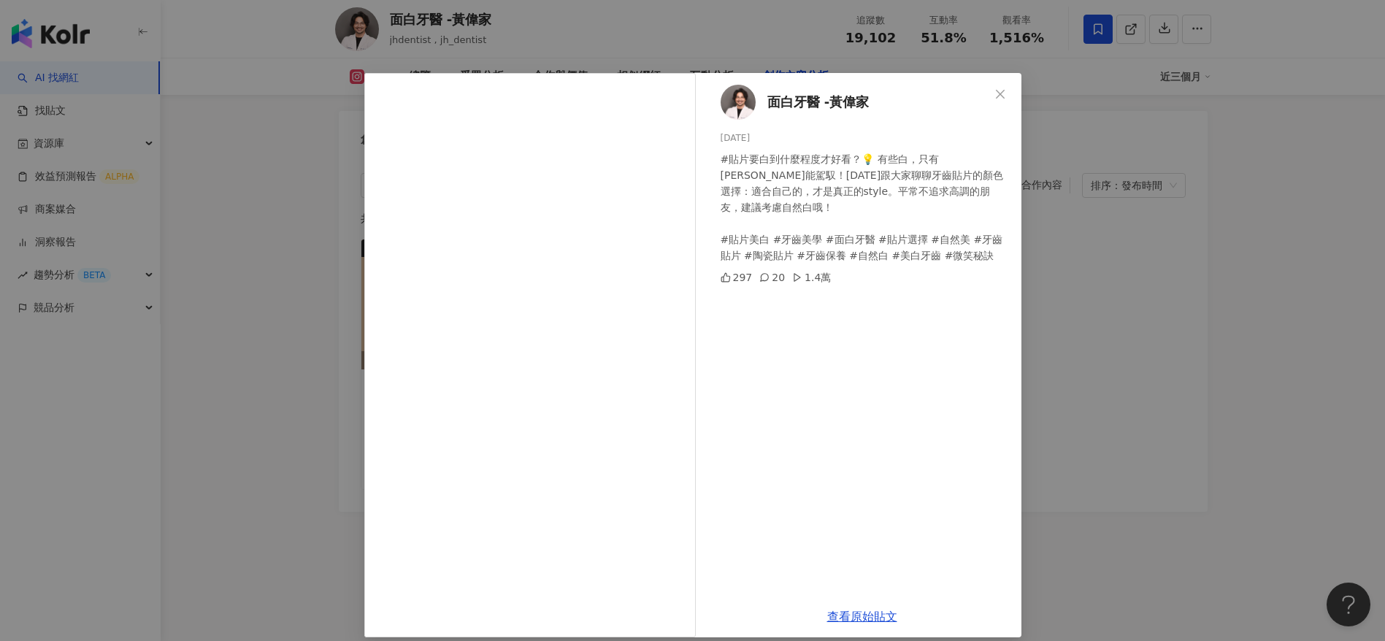
click at [1067, 405] on div "面白牙醫 -黃偉家 2024/11/16 #貼片要白到什麼程度才好看？💡 有些白，只有潘若迪能駕馭！今天跟大家聊聊牙齒貼片的顏色選擇：適合自己的，才是真正的s…" at bounding box center [692, 320] width 1385 height 641
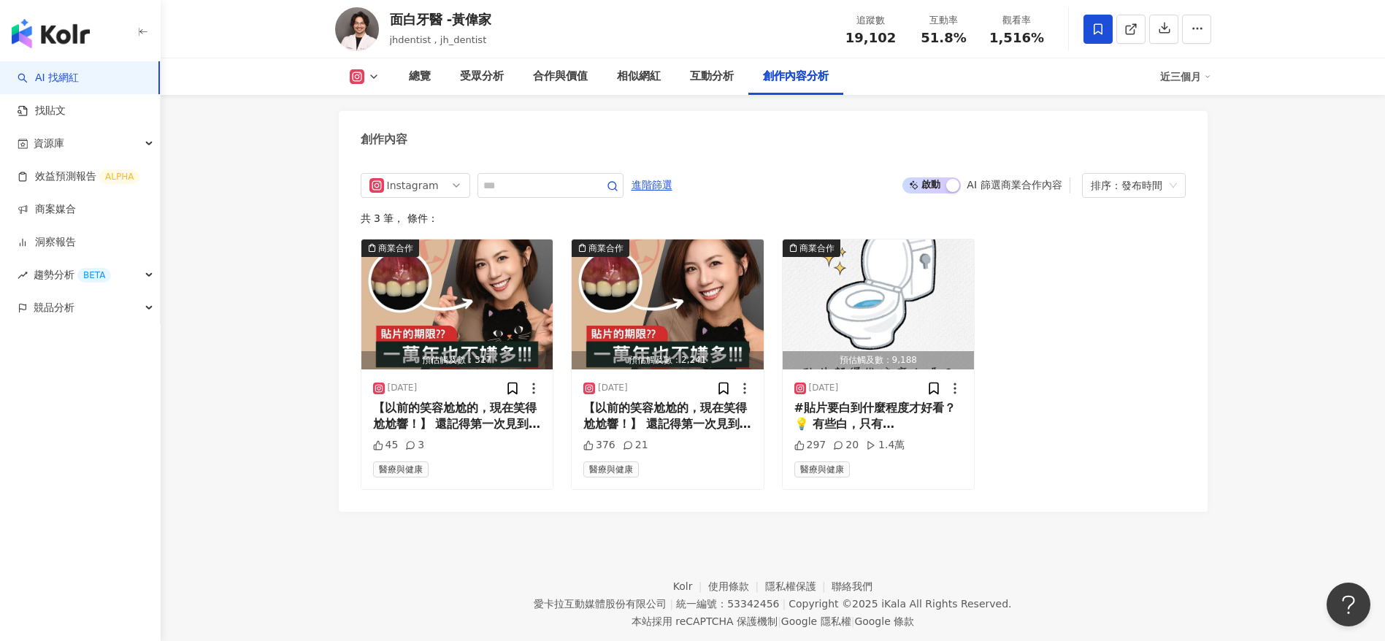
click at [933, 177] on span "啟動 關閉" at bounding box center [932, 185] width 58 height 16
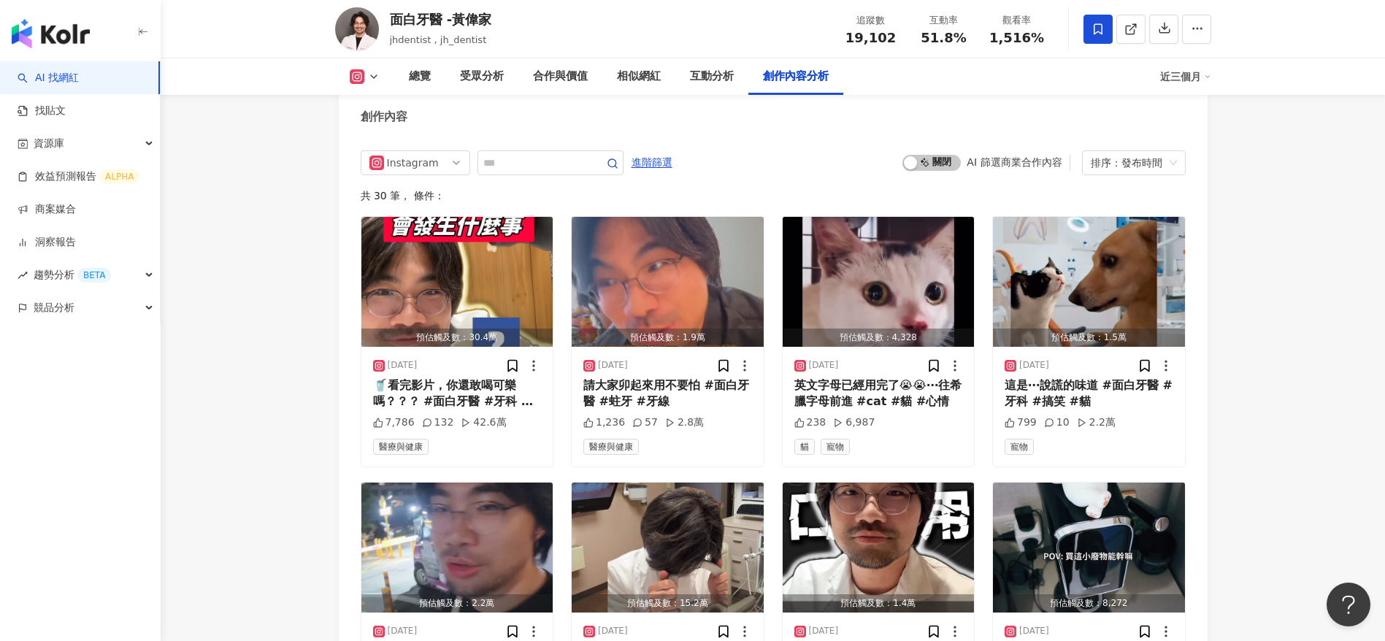
scroll to position [4605, 0]
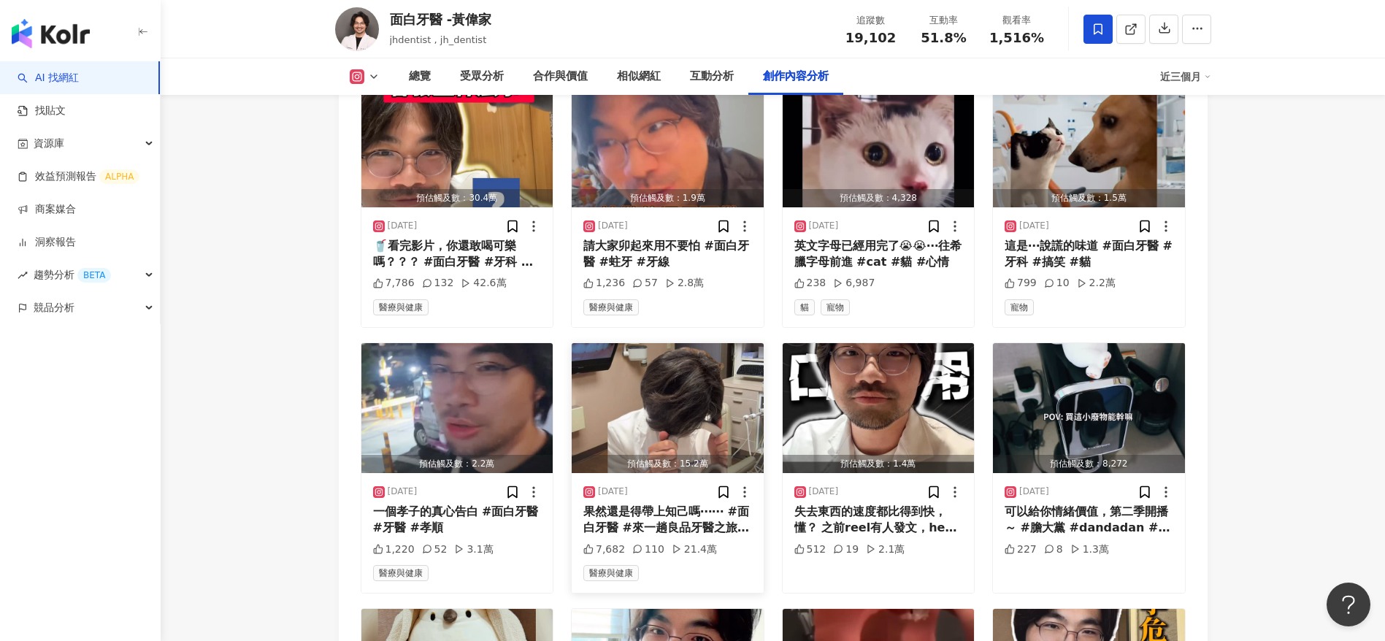
click at [676, 518] on div "果然還是得帶上知己嗎⋯⋯ #面白牙醫 #來一趟良品牙醫之旅 #夾死my太爺爺" at bounding box center [668, 520] width 169 height 33
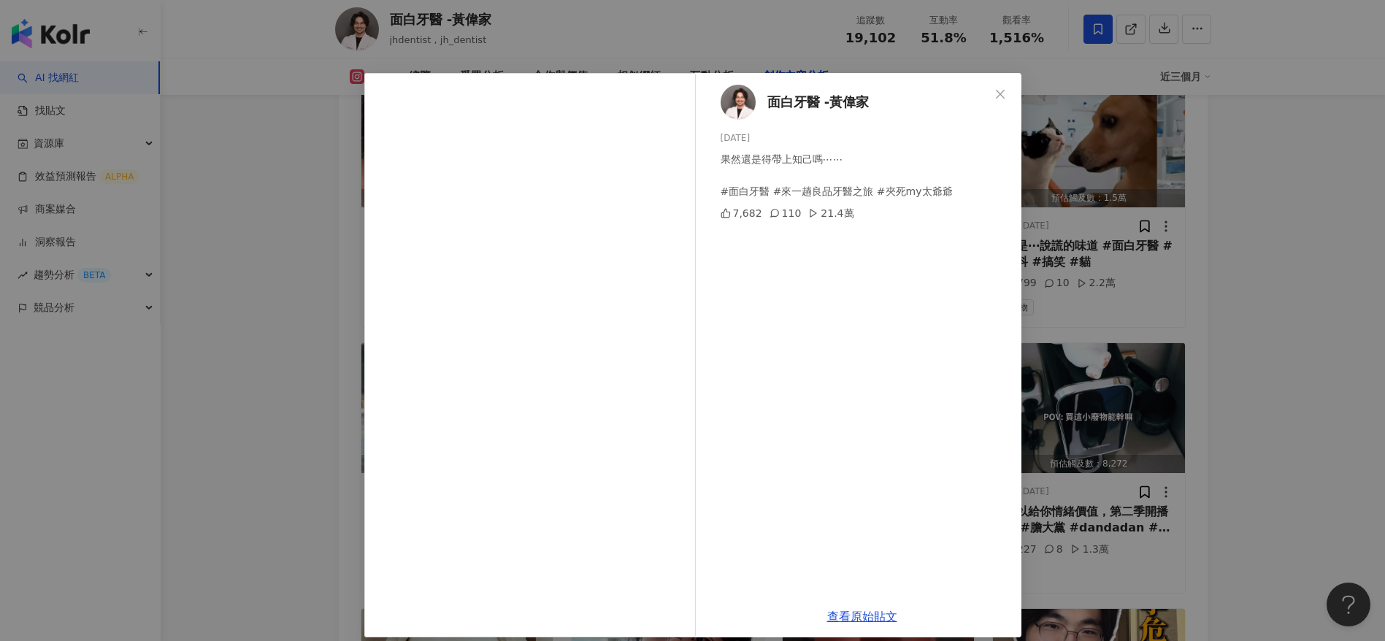
click at [830, 513] on div "面白牙醫 -黃偉家 2025/7/10 果然還是得帶上知己嗎⋯⋯ #面白牙醫 #來一趟良品牙醫之旅 #夾死my太爺爺 7,682 110 21.4萬" at bounding box center [862, 334] width 318 height 523
click at [1117, 504] on div "面白牙醫 -黃偉家 2025/7/10 果然還是得帶上知己嗎⋯⋯ #面白牙醫 #來一趟良品牙醫之旅 #夾死my太爺爺 7,682 110 21.4萬 查看原始…" at bounding box center [692, 320] width 1385 height 641
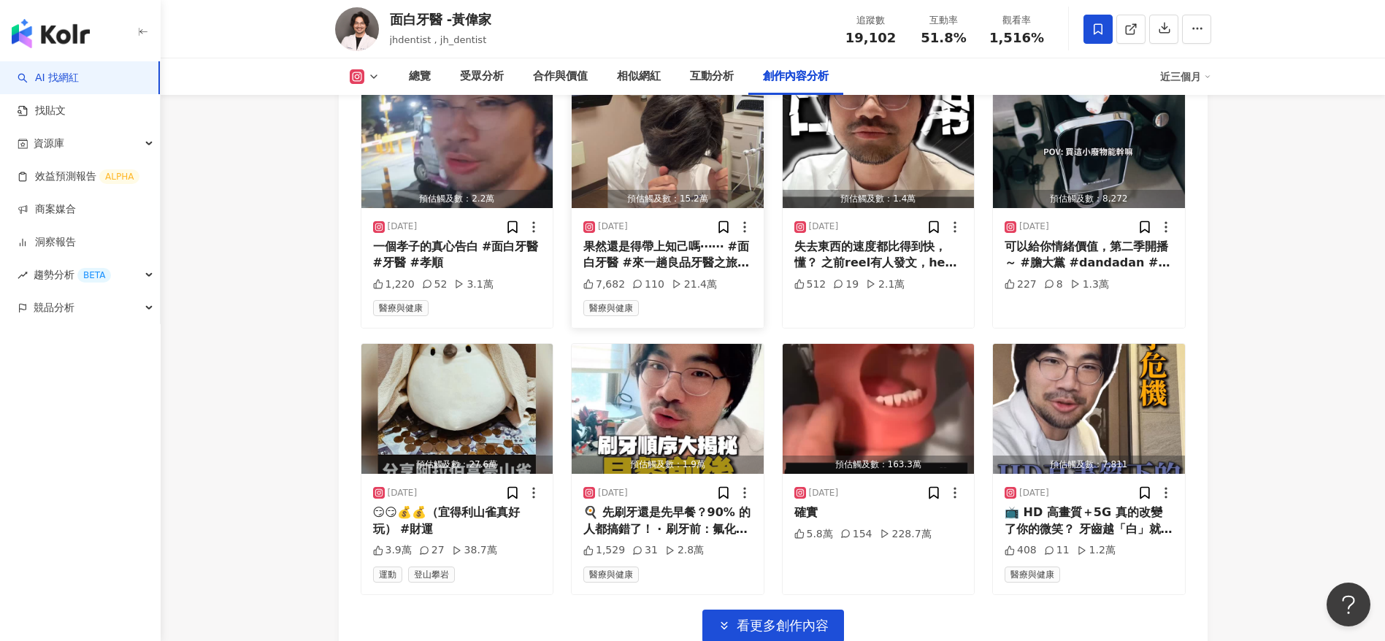
scroll to position [4960, 0]
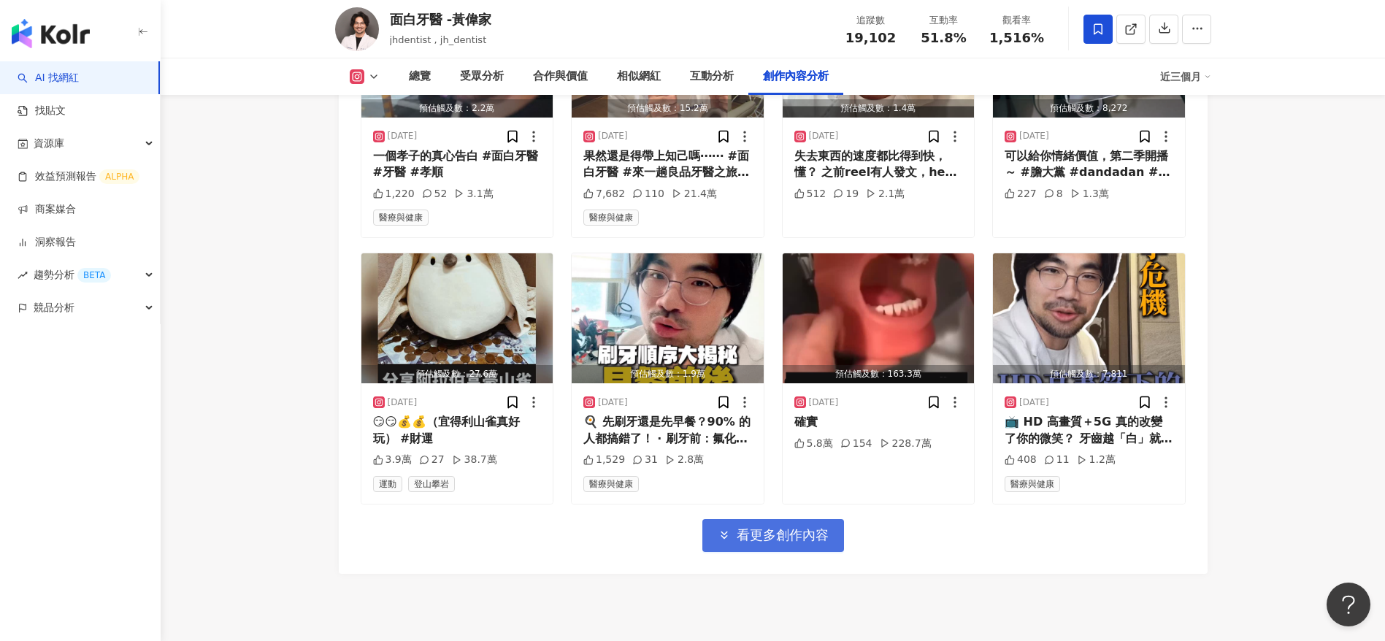
click at [768, 527] on span "看更多創作內容" at bounding box center [783, 535] width 92 height 16
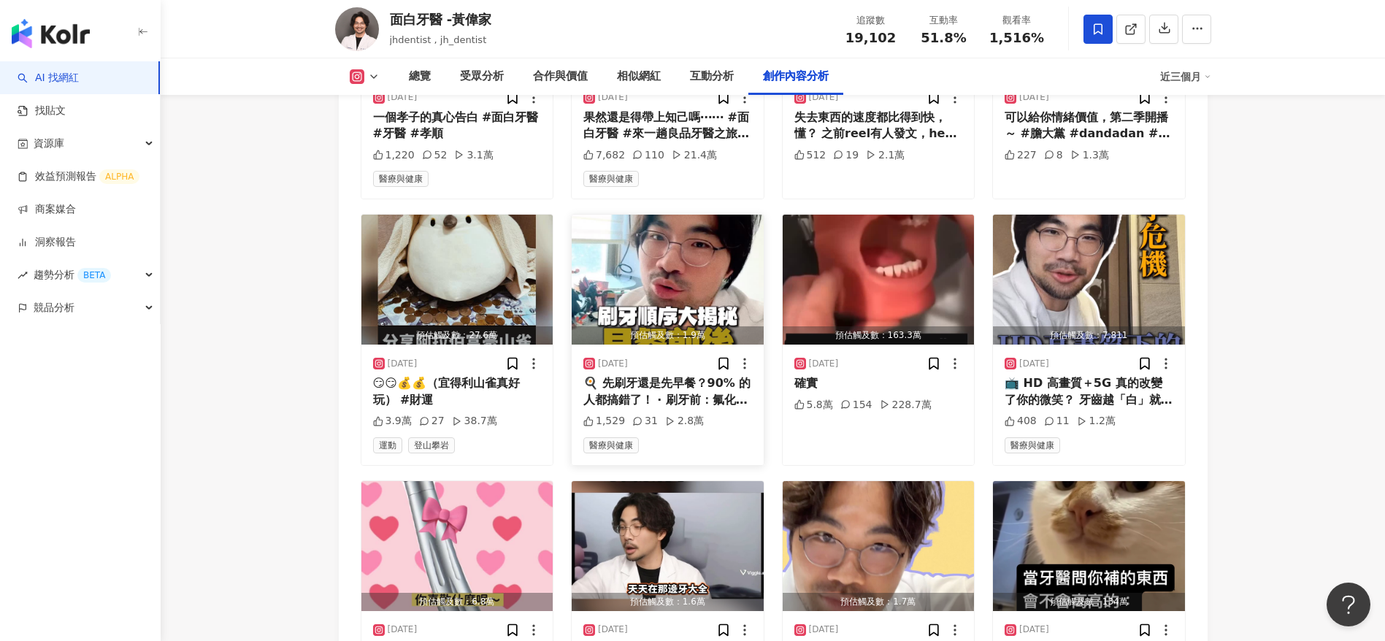
scroll to position [5000, 0]
click at [1085, 375] on div "📺 HD 高畫質＋5G 真的改變了你的微笑？ 牙齒越「白」就越好看，還是其實有點失真 ‧ 480p 時代 → 動態模糊＝真實互動感 ‧ HD 時代 → 一張截…" at bounding box center [1089, 391] width 169 height 33
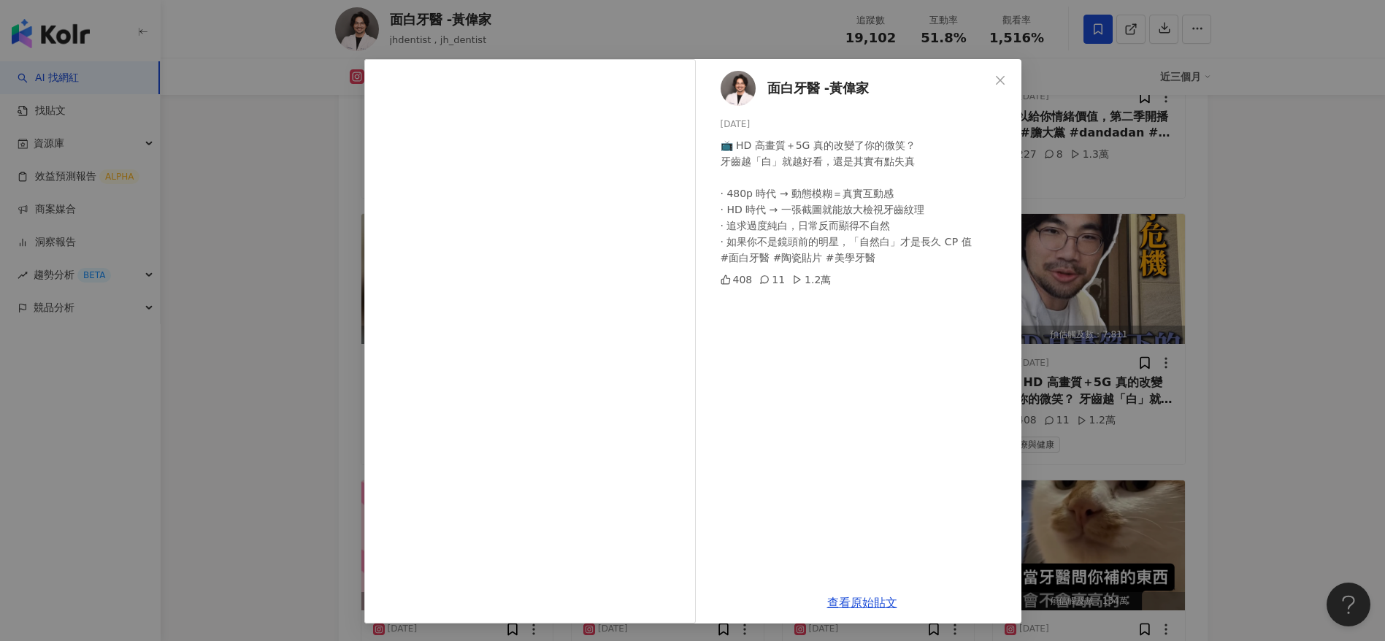
scroll to position [5284, 0]
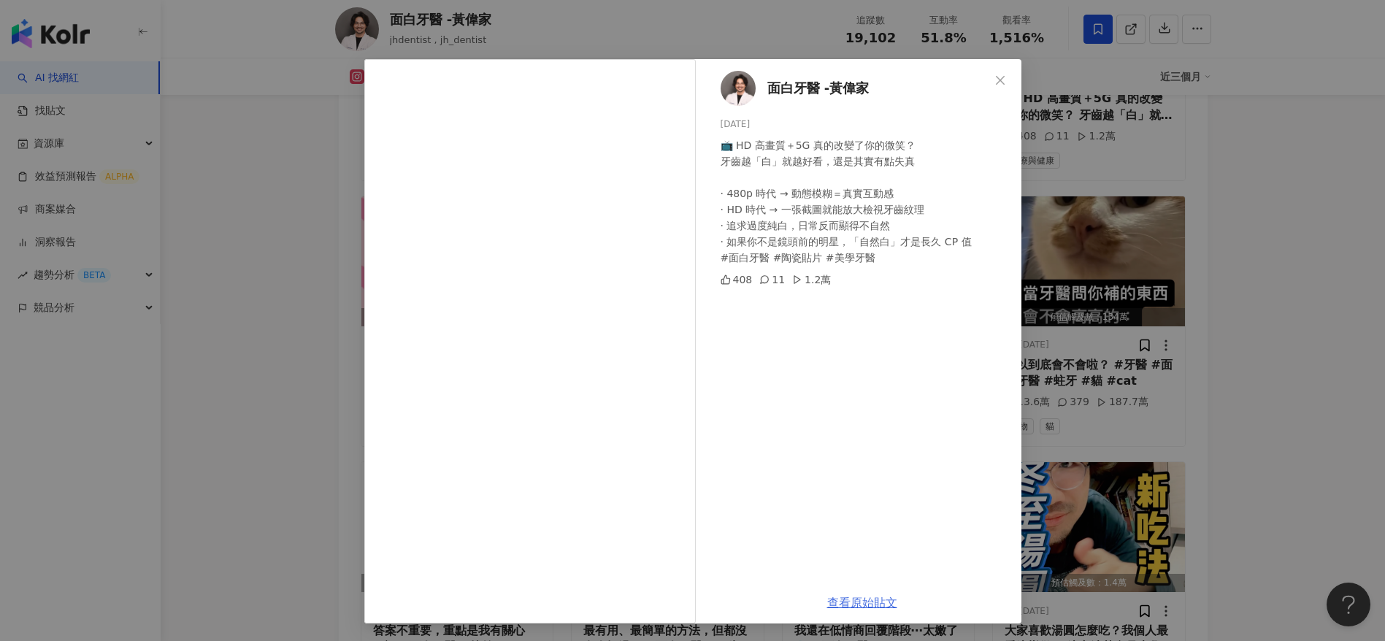
click at [868, 596] on link "查看原始貼文" at bounding box center [862, 603] width 70 height 14
click at [275, 413] on div "面白牙醫 -黃偉家 2025/6/22 📺 HD 高畫質＋5G 真的改變了你的微笑？ 牙齒越「白」就越好看，還是其實有點失真 ‧ 480p 時代 → 動態模糊…" at bounding box center [692, 320] width 1385 height 641
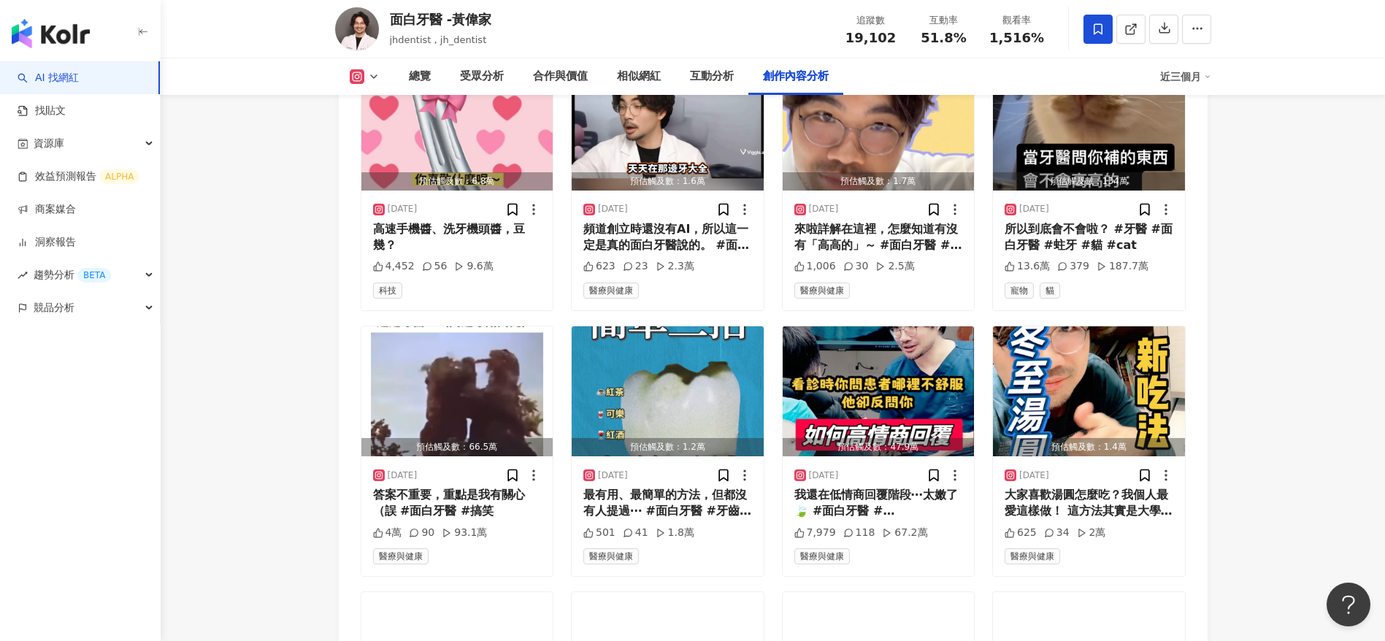
scroll to position [5424, 0]
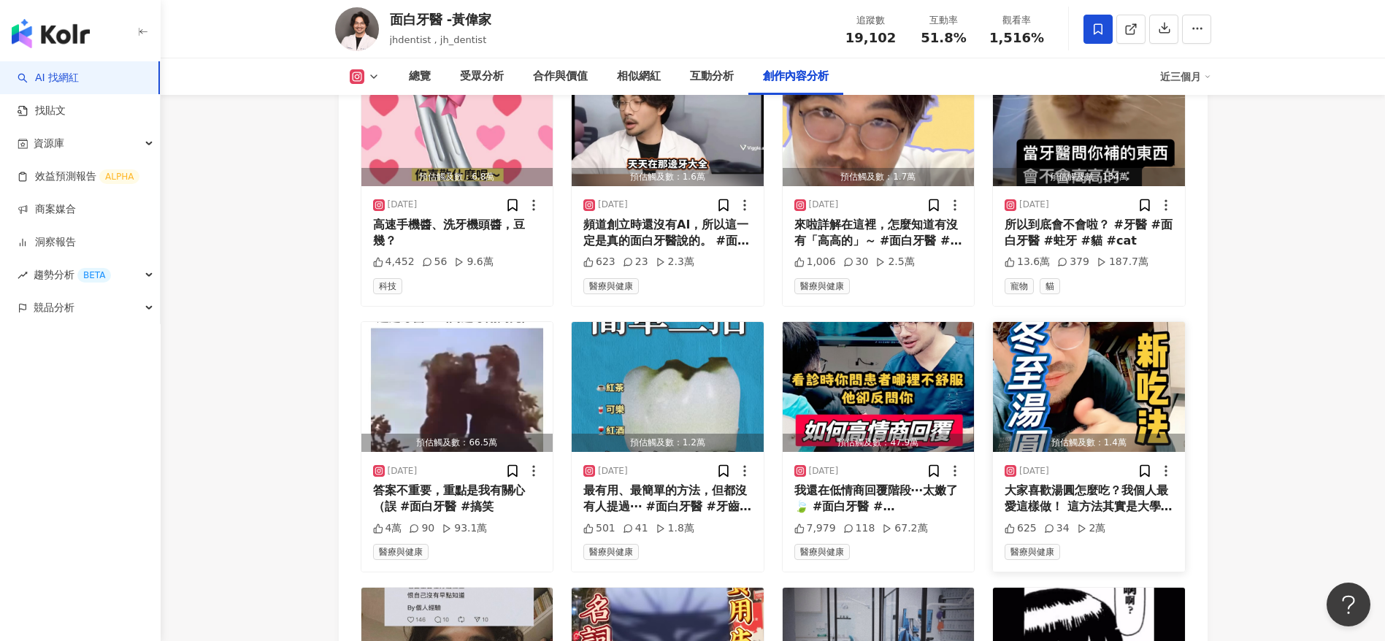
click at [1125, 490] on div "大家喜歡湯圓怎麼吃？我個人最愛這樣做！ 這方法其實是大學同學教我的，試過一次後我這輩子湯圓都是這樣吃了 #面白牙醫 #湯圓" at bounding box center [1089, 499] width 169 height 33
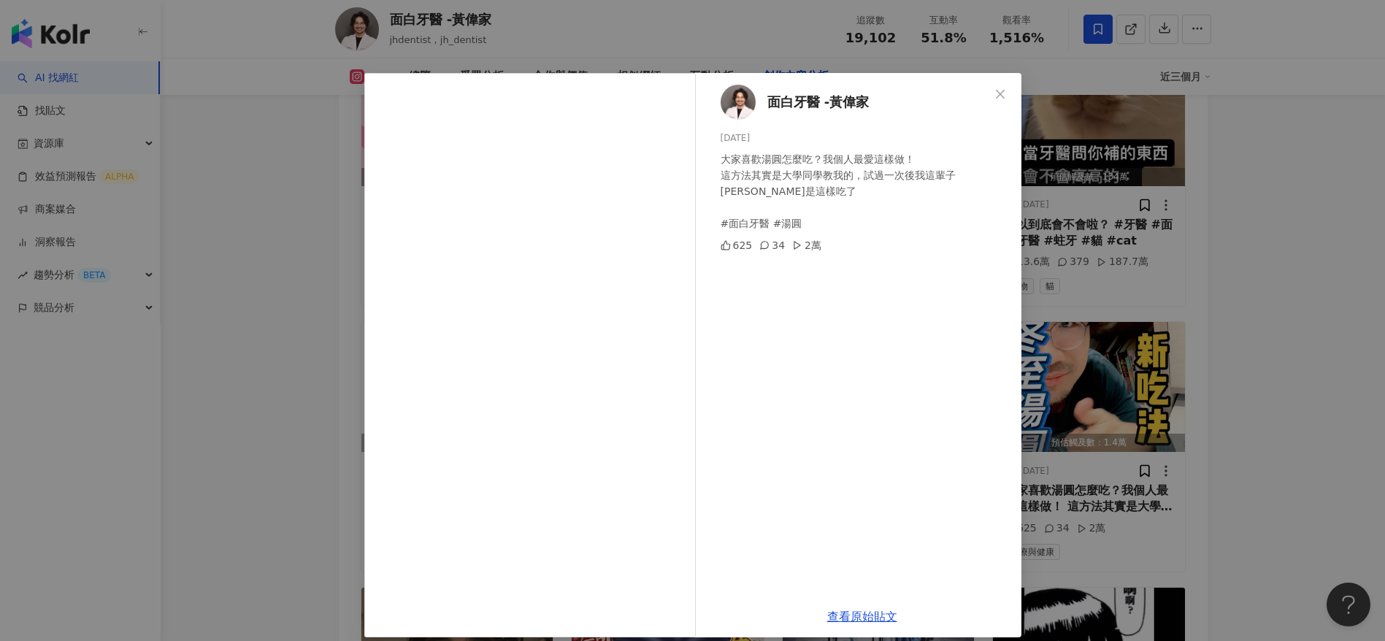
click at [1161, 283] on div "面白牙醫 -黃偉家 2024/12/21 大家喜歡湯圓怎麼吃？我個人最愛這樣做！ 這方法其實是大學同學教我的，試過一次後我這輩子湯圓都是這樣吃了 #面白牙醫 …" at bounding box center [692, 320] width 1385 height 641
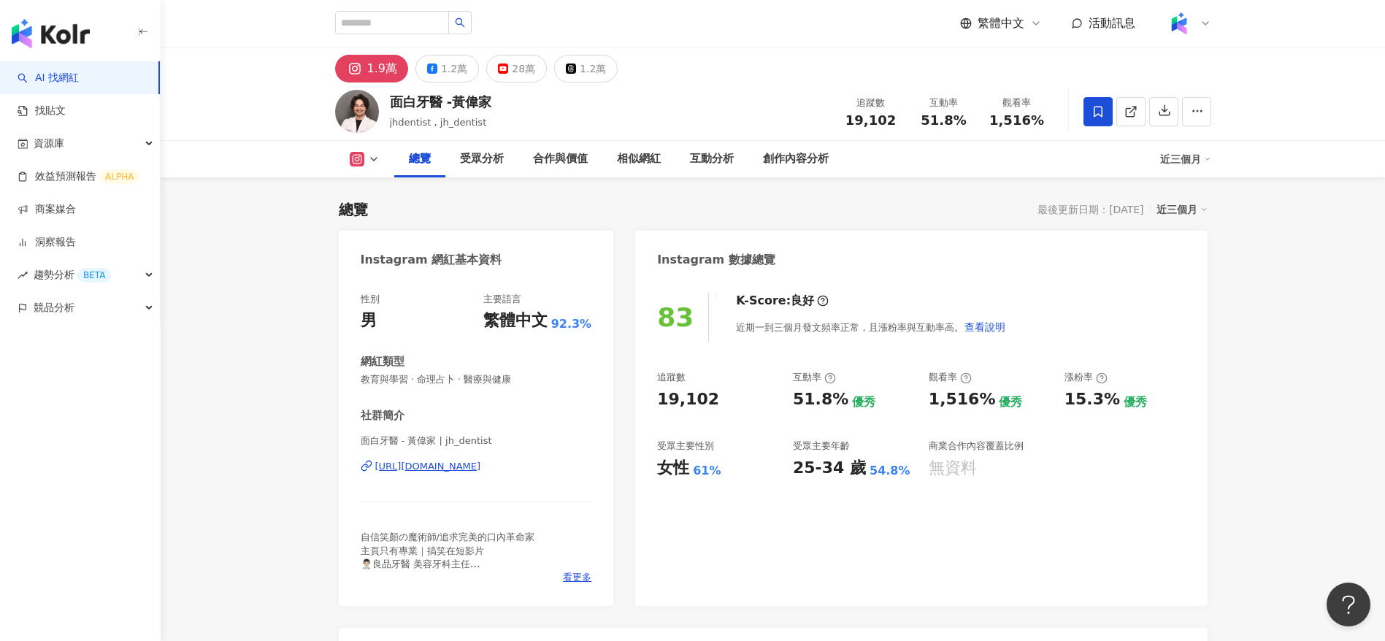
click at [529, 210] on div "總覽 最後更新日期：[DATE] 近三個月" at bounding box center [773, 209] width 869 height 20
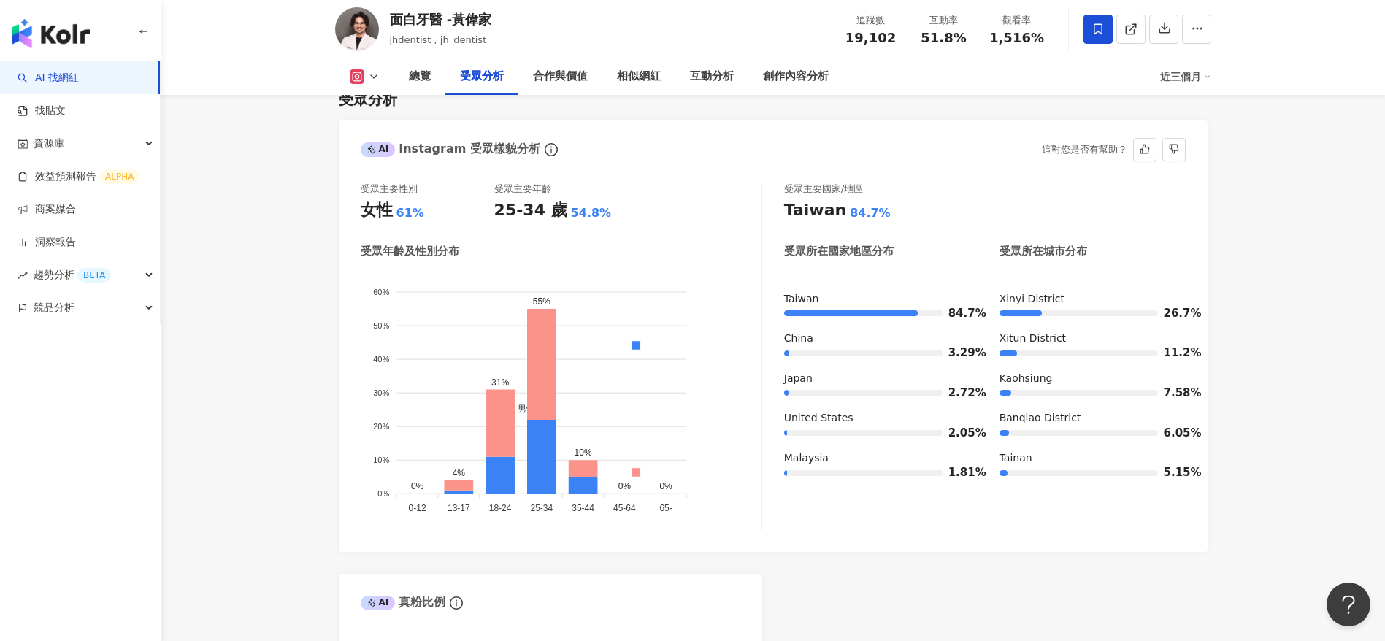
scroll to position [1269, 0]
click at [658, 250] on div "受眾年齡及性別分布" at bounding box center [561, 250] width 401 height 15
click at [437, 258] on div "受眾年齡及性別分布" at bounding box center [410, 250] width 99 height 15
click at [511, 264] on div "受眾年齡及性別分布 男性 女性 60% 60% 50% 50% 40% 40% 30% 30% 20% 20% 10% 10% 0% 0% 0% 4% 31%…" at bounding box center [561, 386] width 401 height 286
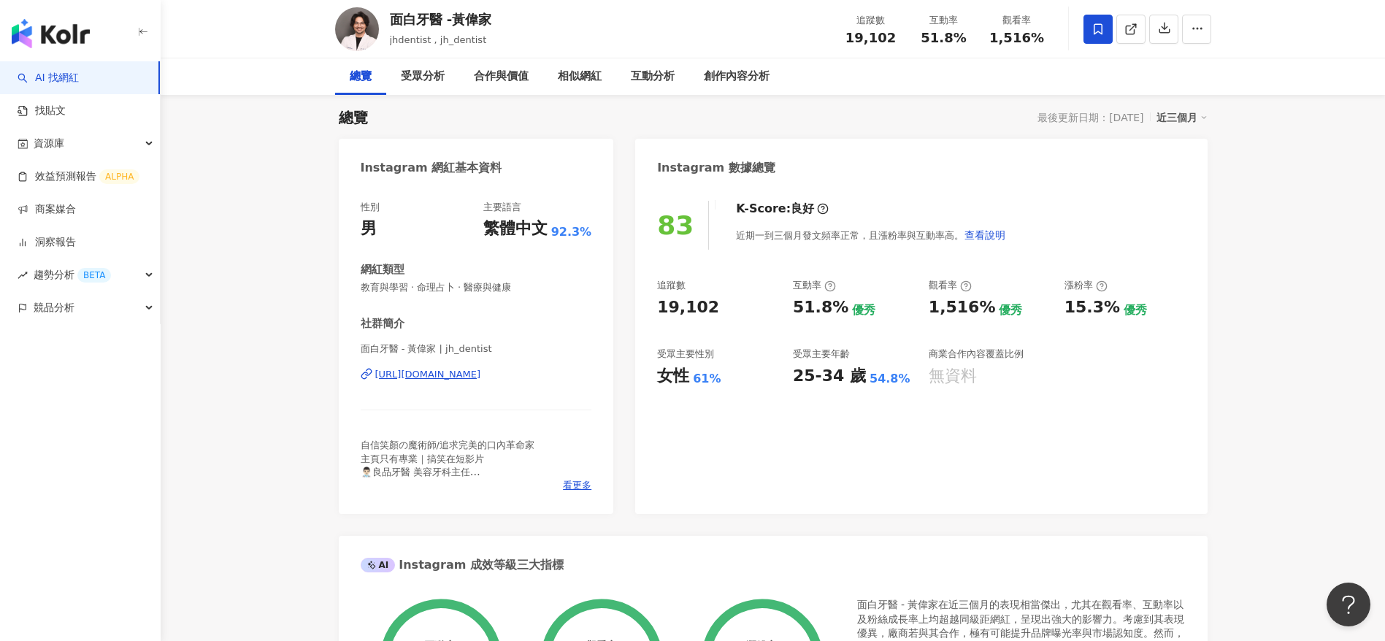
scroll to position [0, 0]
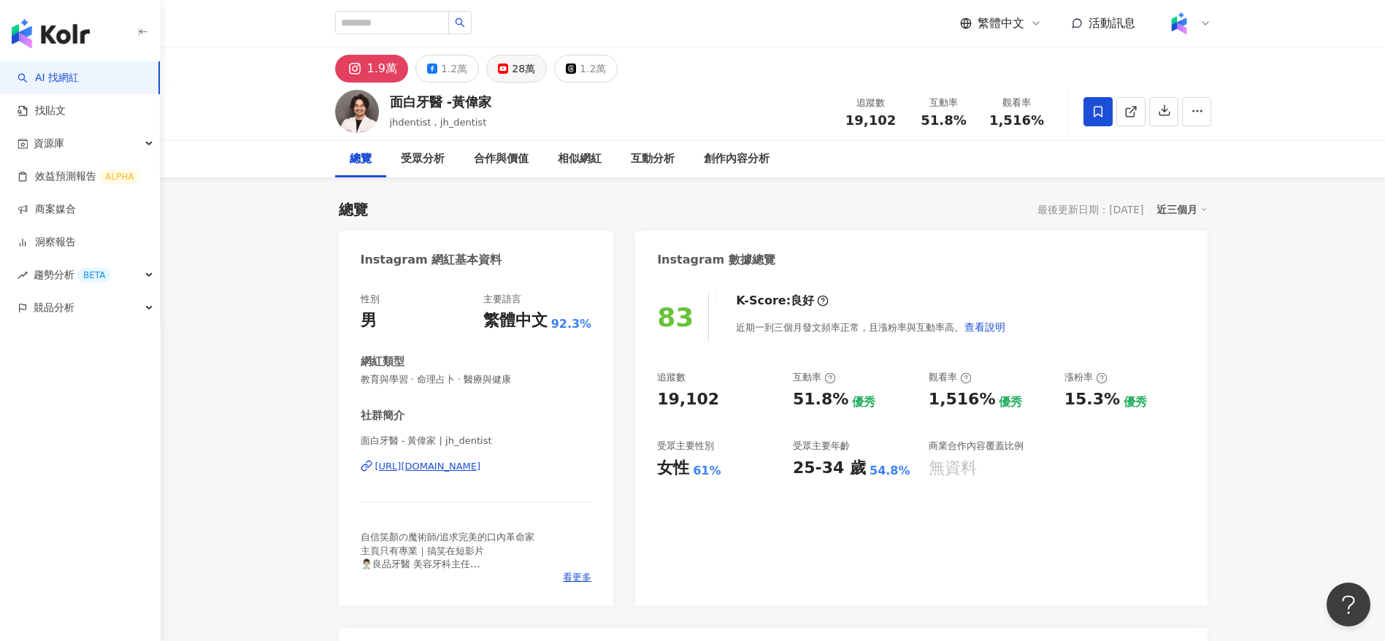
click at [512, 70] on div "28萬" at bounding box center [523, 68] width 23 height 20
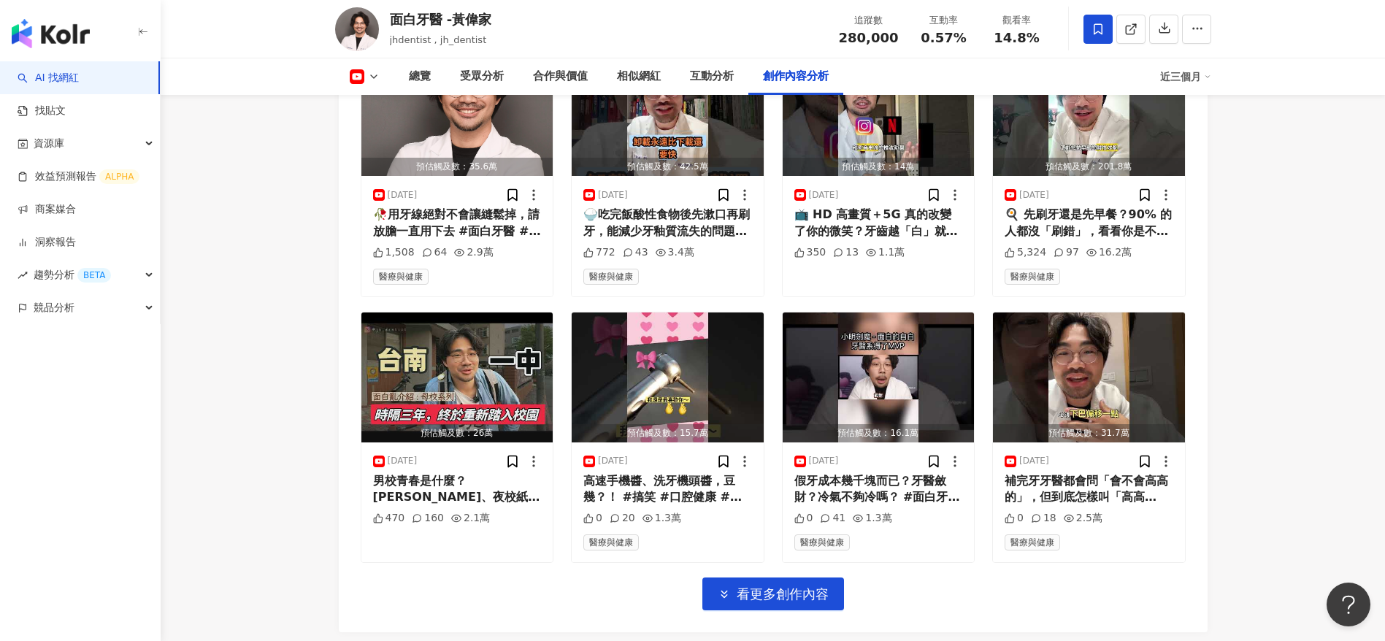
scroll to position [4476, 0]
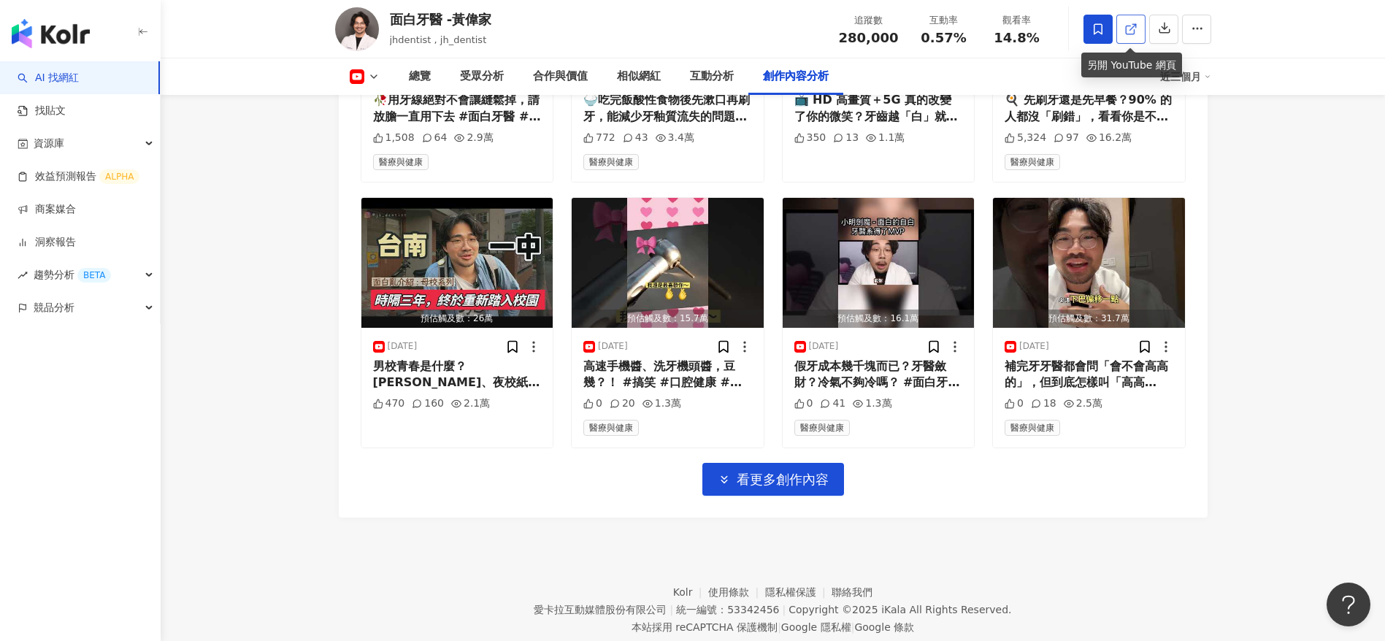
click at [1131, 23] on icon at bounding box center [1131, 29] width 13 height 13
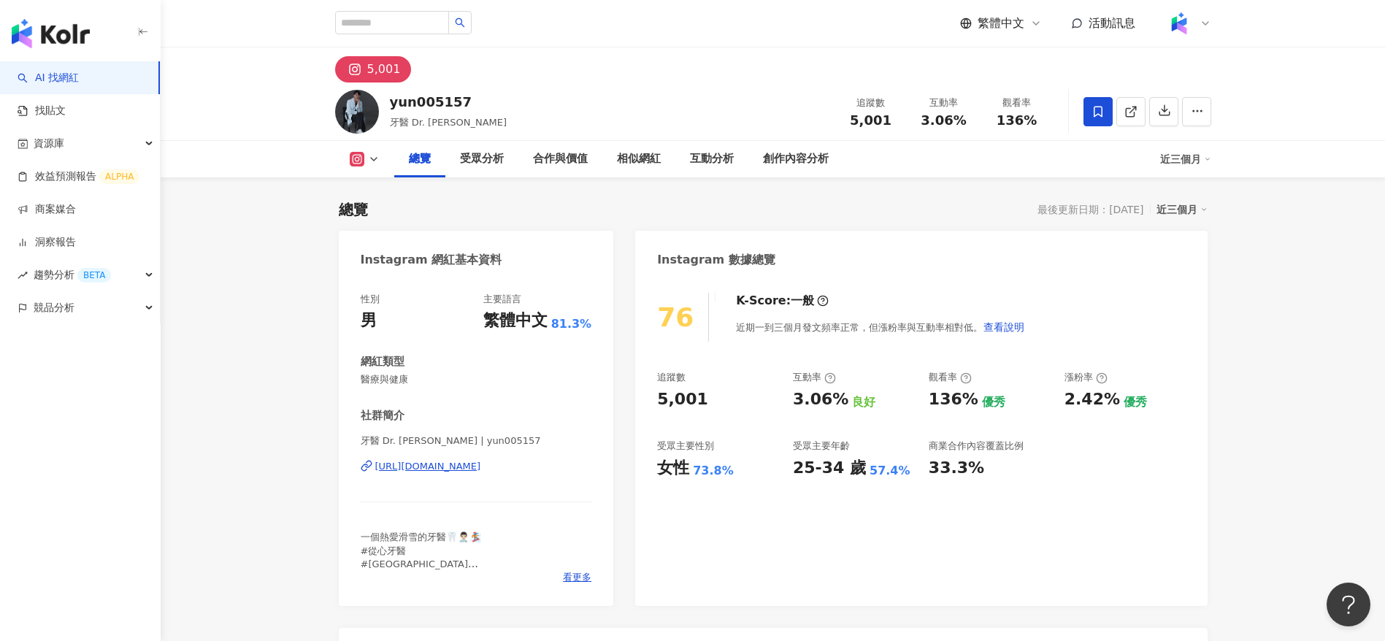
click at [681, 107] on div "yun005157 牙醫 Dr. [PERSON_NAME] 追蹤數 5,001 互動率 3.06% 觀看率 136%" at bounding box center [773, 112] width 935 height 58
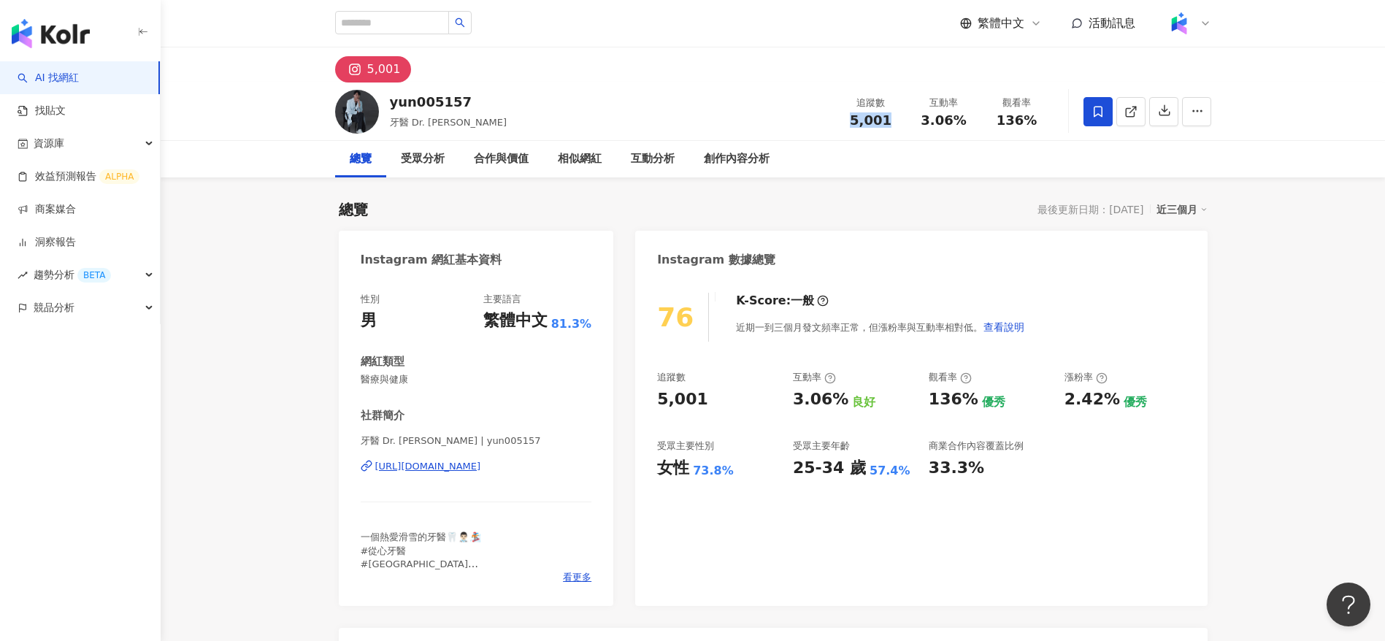
drag, startPoint x: 891, startPoint y: 126, endPoint x: 843, endPoint y: 123, distance: 48.3
click at [844, 123] on div "5,001" at bounding box center [872, 120] width 56 height 15
copy span "5,001"
drag, startPoint x: 963, startPoint y: 123, endPoint x: 910, endPoint y: 123, distance: 53.3
click at [910, 123] on div "互動率 3.06%" at bounding box center [944, 111] width 73 height 31
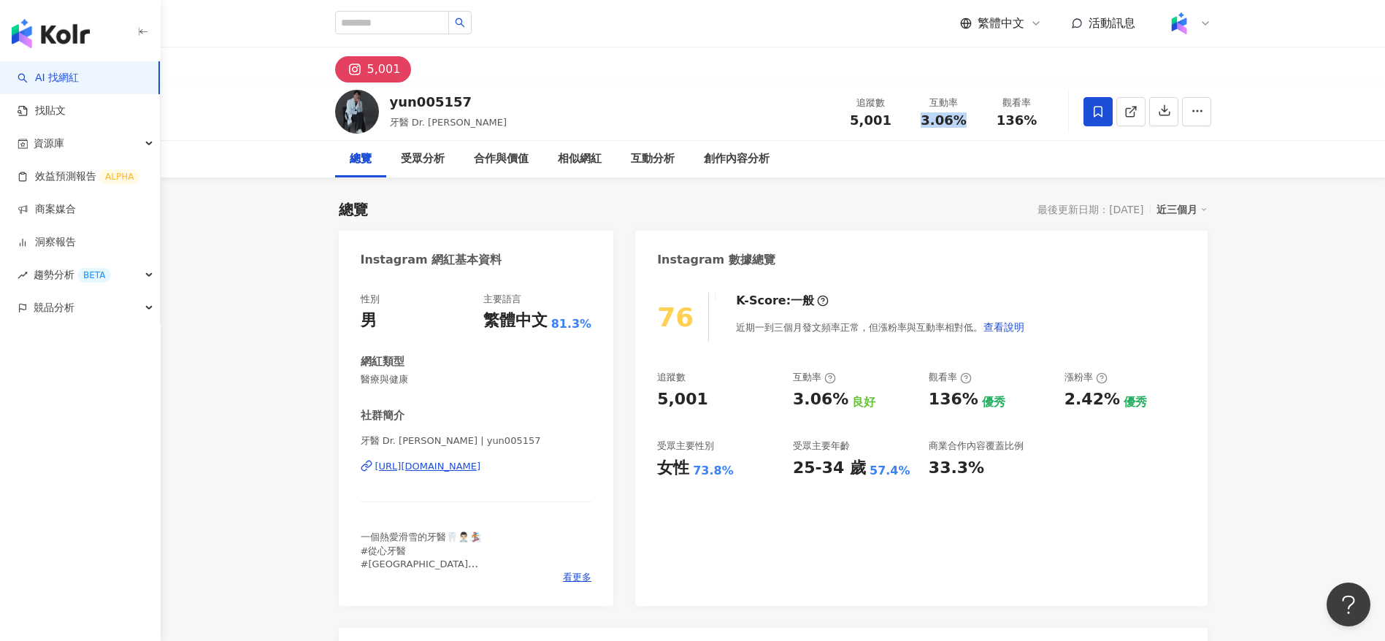
copy span "3.06%"
drag, startPoint x: 1051, startPoint y: 123, endPoint x: 996, endPoint y: 121, distance: 54.9
click at [996, 121] on div "觀看率 136%" at bounding box center [1017, 111] width 73 height 31
copy span "136%"
click at [1128, 124] on link at bounding box center [1131, 111] width 29 height 29
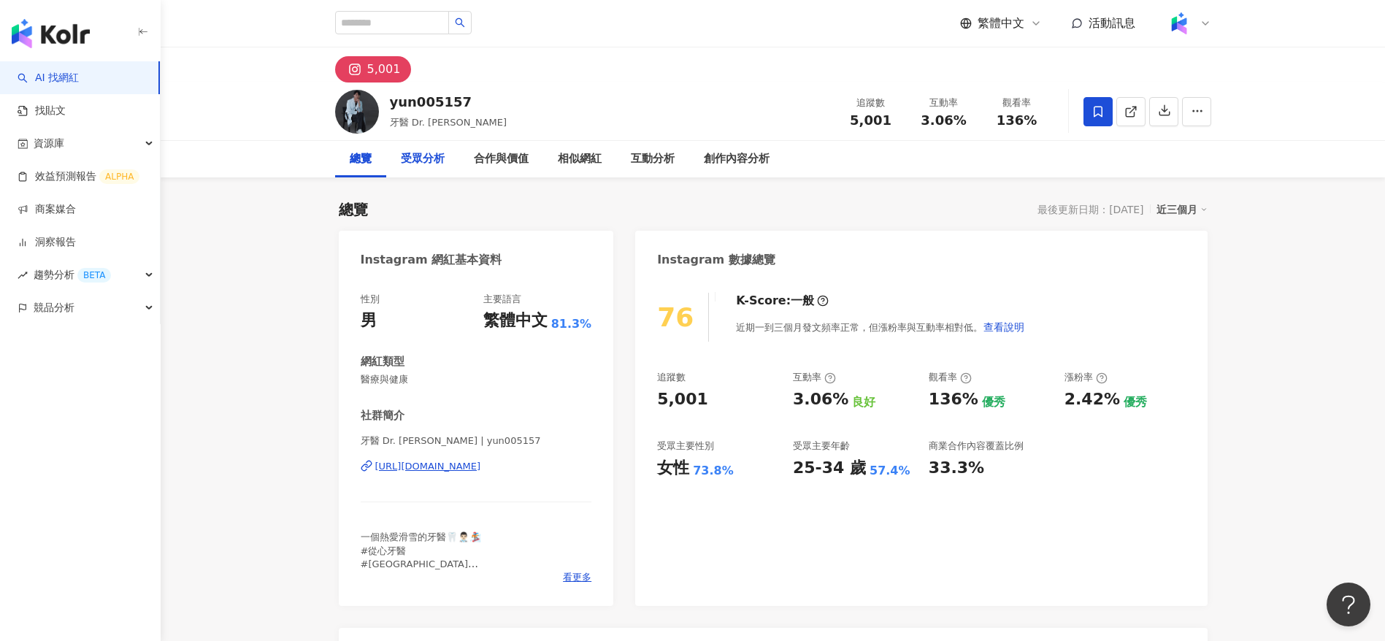
click at [410, 151] on div "受眾分析" at bounding box center [423, 159] width 44 height 18
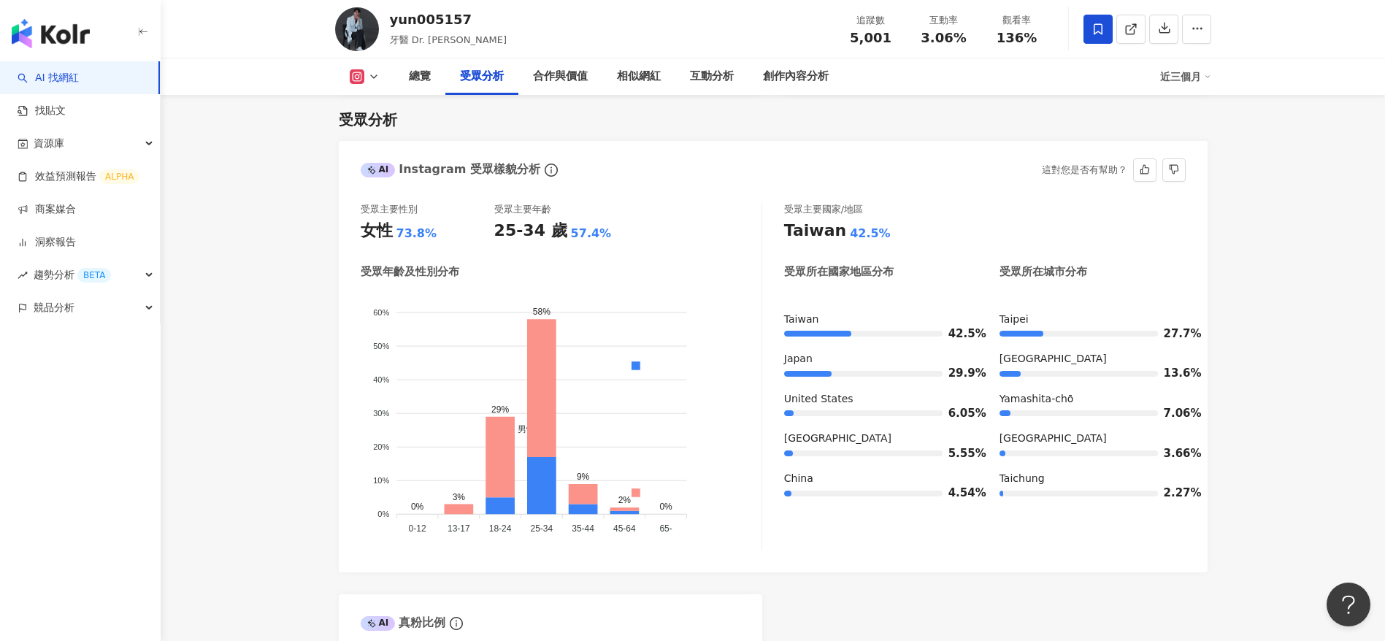
click at [665, 286] on div "受眾年齡及性別分布 男性 女性 60% 60% 50% 50% 40% 40% 30% 30% 20% 20% 10% 10% 0% 0% 0% 3% 29%…" at bounding box center [561, 407] width 401 height 286
click at [775, 76] on div "創作內容分析" at bounding box center [796, 77] width 66 height 18
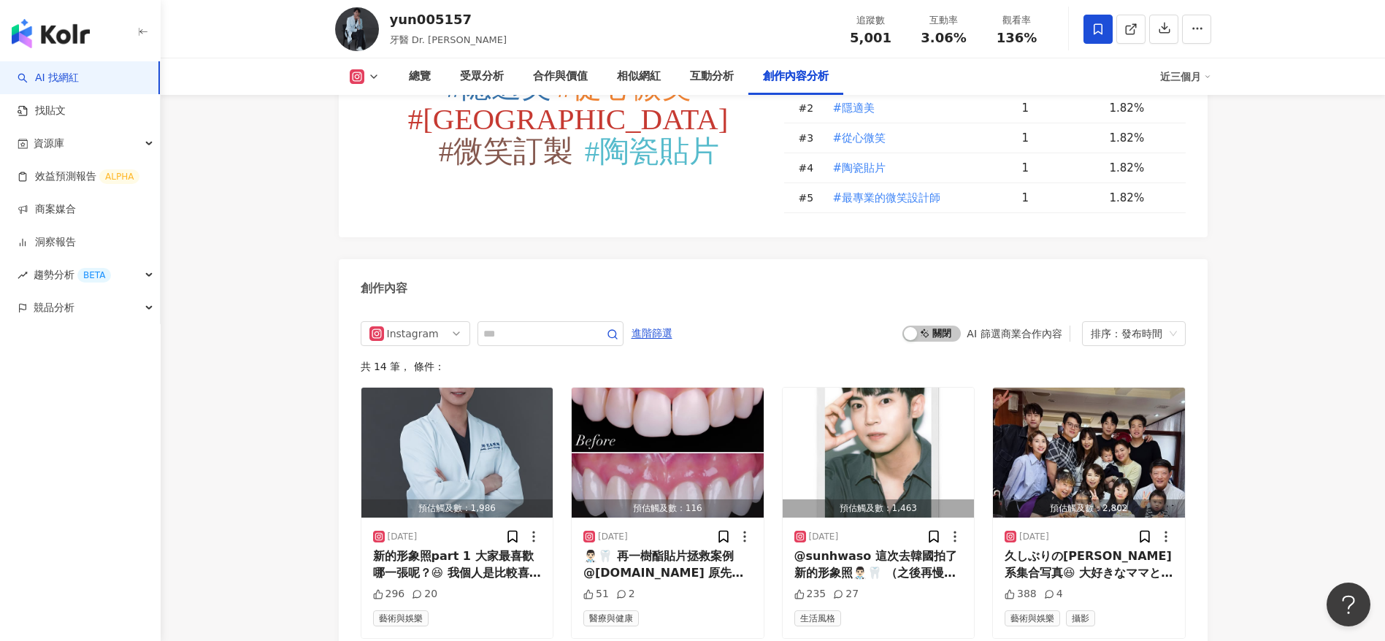
scroll to position [4432, 0]
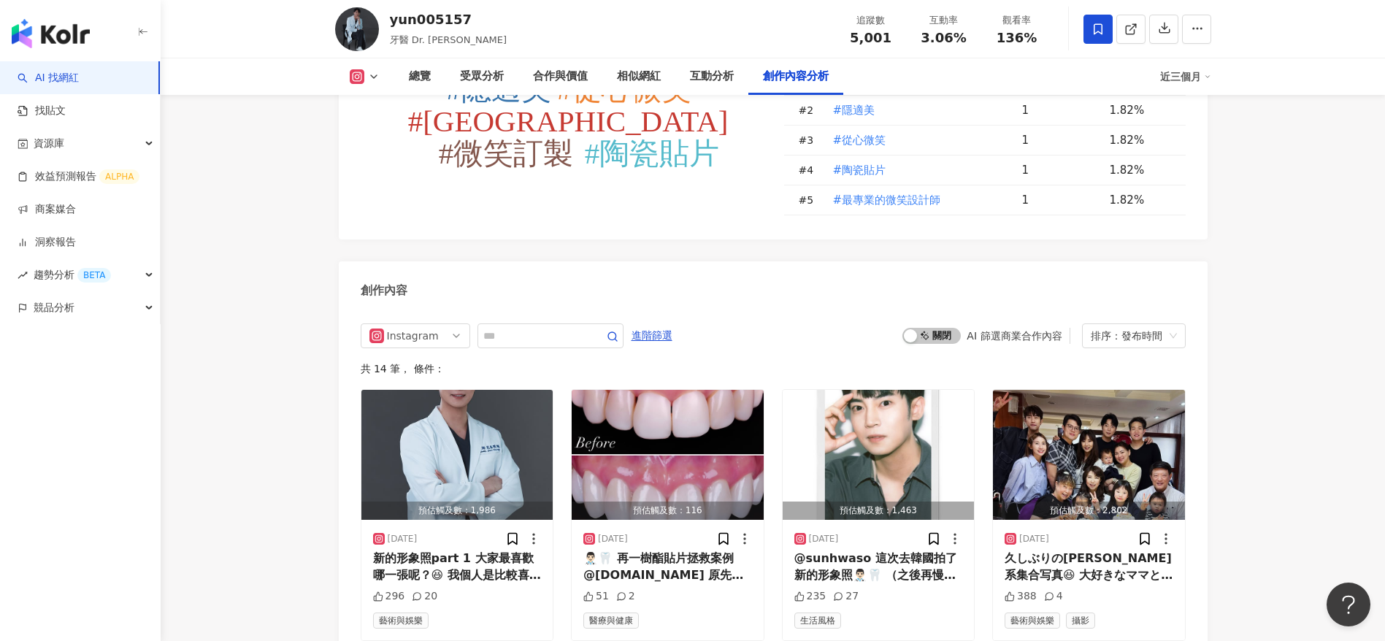
scroll to position [4171, 0]
click at [664, 576] on div "👨🏻‍⚕️🦷 再一樹酯貼片拯救案例 @lesourire.dental 原先： ①牙齒形狀怪異像卡通人物 ②邊緣不密合 ③顏色死白不透 ④左右不對稱 術後： …" at bounding box center [668, 566] width 169 height 33
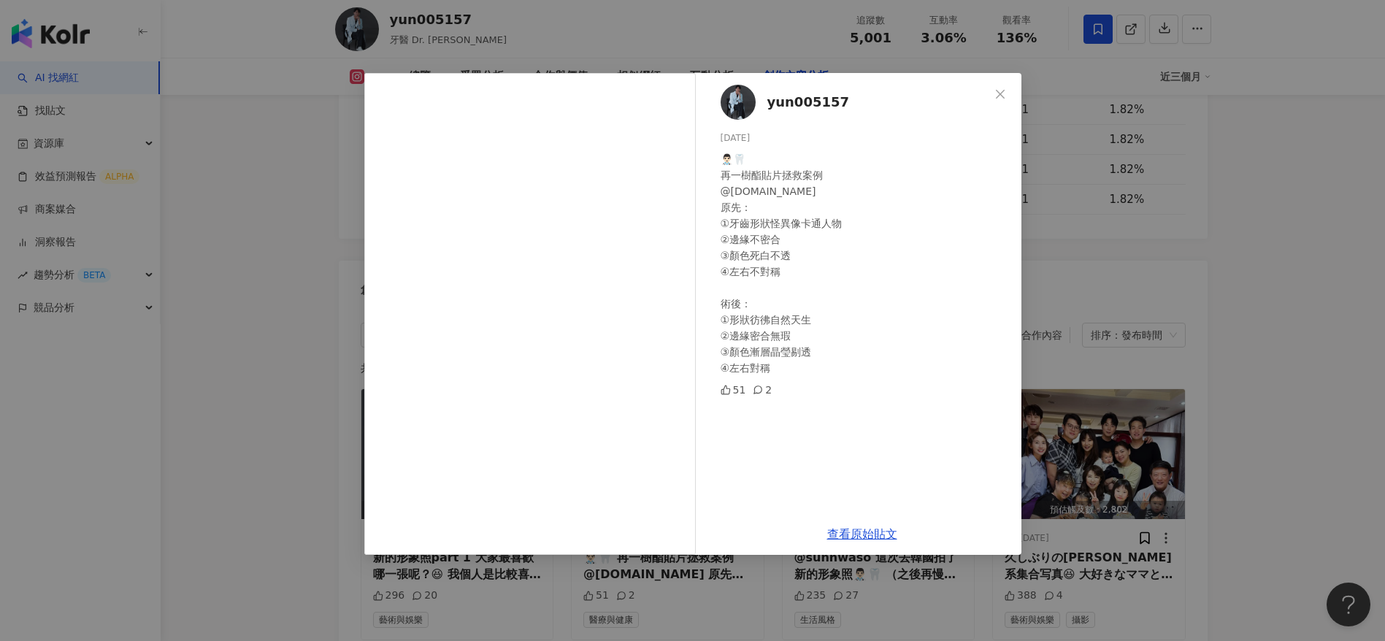
click at [1249, 365] on div "yun005157 2025/6/21 👨🏻‍⚕️🦷 再一樹酯貼片拯救案例 @lesourire.dental 原先： ①牙齒形狀怪異像卡通人物 ②邊緣不密合…" at bounding box center [692, 320] width 1385 height 641
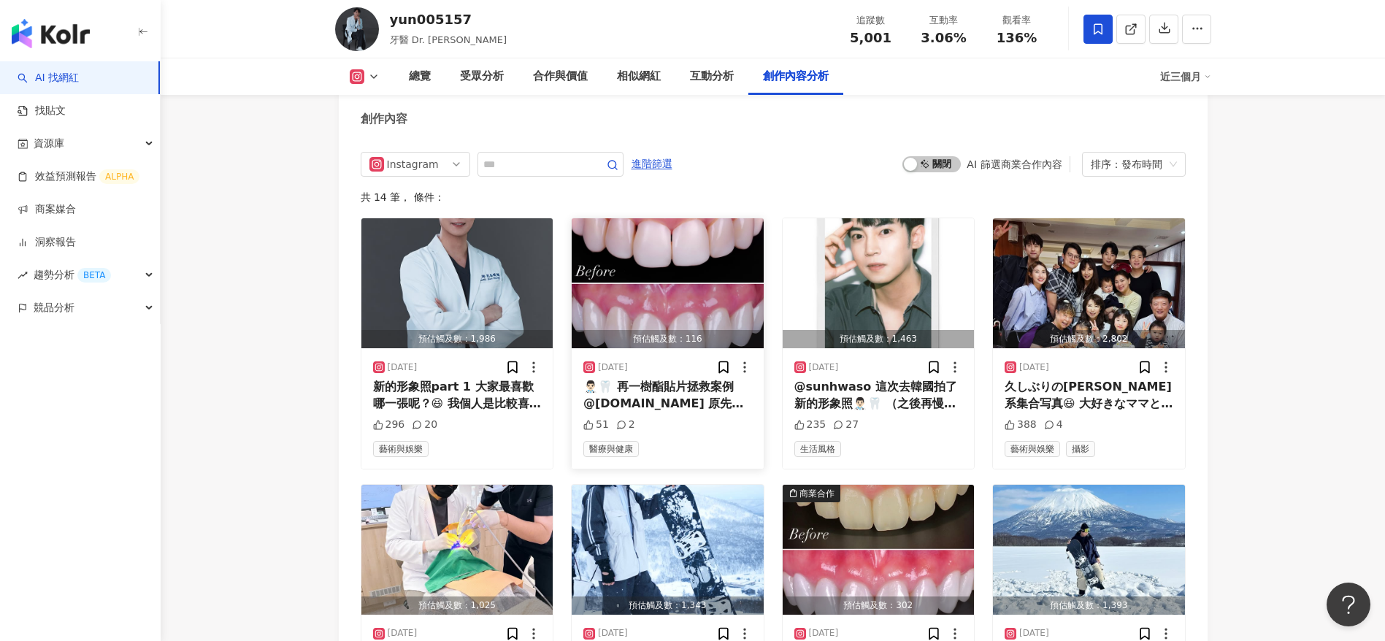
scroll to position [4847, 0]
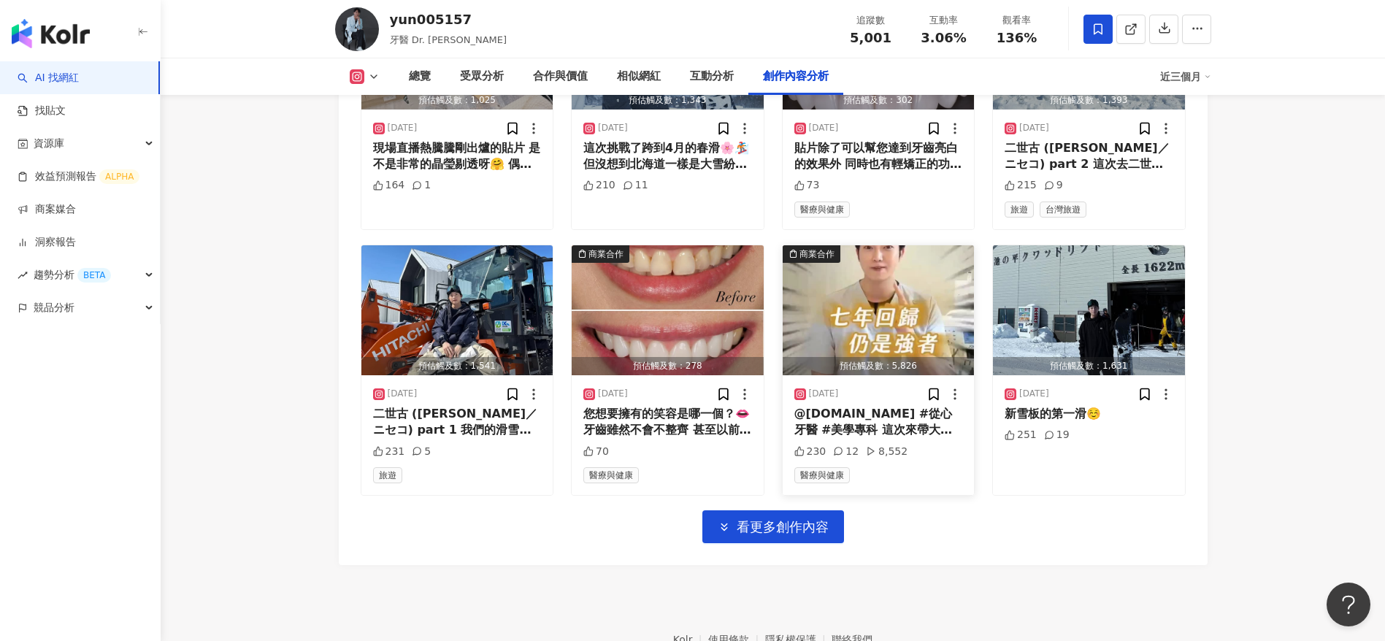
click at [879, 421] on div "2025/2/26 @lesourire.dental #從心牙醫 #美學專科 這次來帶大家分析K-POP王者GD的笑容🦷🤗 迷人的笑容絕對可以是由專業的技術…" at bounding box center [879, 435] width 192 height 120
click at [889, 426] on div "@lesourire.dental #從心牙醫 #美學專科 這次來帶大家分析K-POP王者GD的笑容🦷🤗 迷人的笑容絕對可以是由專業的技術來為您完成的喔🫦" at bounding box center [879, 422] width 169 height 33
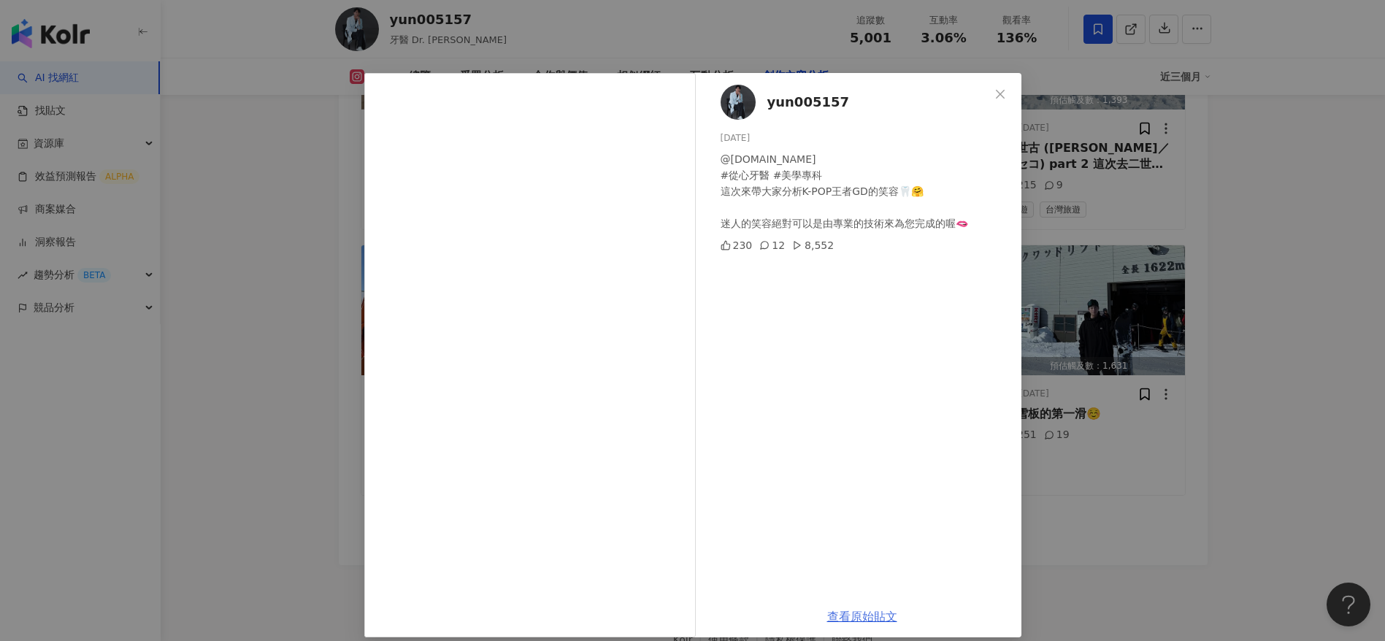
click at [852, 616] on link "查看原始貼文" at bounding box center [862, 617] width 70 height 14
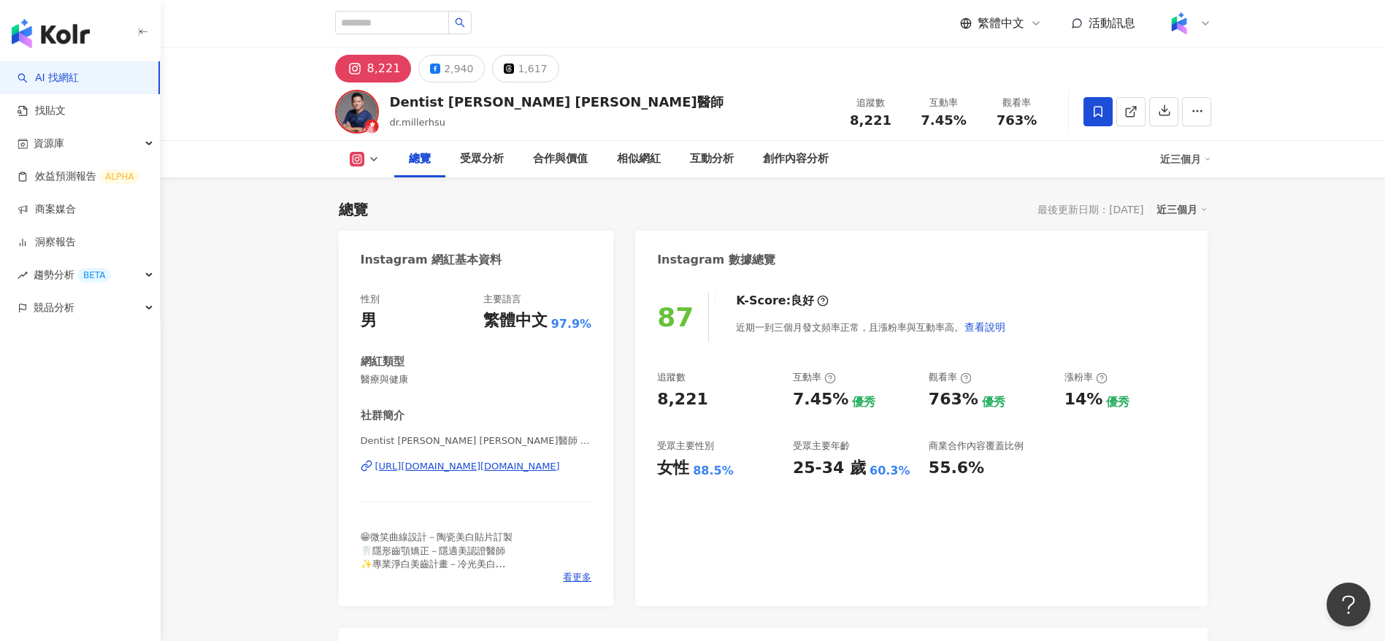
drag, startPoint x: 834, startPoint y: 124, endPoint x: 744, endPoint y: 29, distance: 130.7
click at [828, 124] on div "Dentist [PERSON_NAME] [PERSON_NAME]醫師 dr.millerhsu 追蹤數 8,221 互動率 7.45% 觀看率 763%" at bounding box center [773, 112] width 935 height 58
drag, startPoint x: 973, startPoint y: 123, endPoint x: 910, endPoint y: 125, distance: 62.8
click at [910, 125] on div "互動率 7.45%" at bounding box center [944, 111] width 73 height 31
copy span "7.45%"
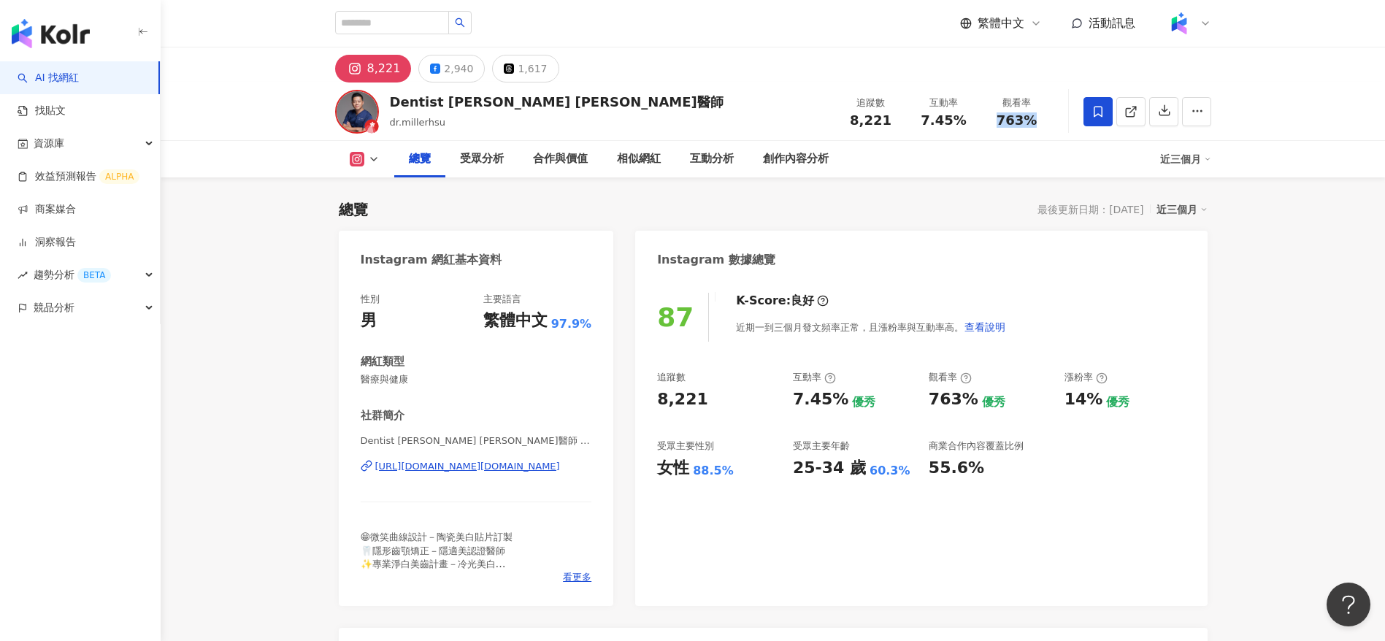
drag, startPoint x: 1040, startPoint y: 128, endPoint x: 984, endPoint y: 122, distance: 55.8
click at [984, 122] on div "追蹤數 8,221 互動率 7.45% 觀看率 763%" at bounding box center [944, 111] width 219 height 43
copy span "763%"
click at [1139, 112] on link at bounding box center [1131, 111] width 29 height 29
click at [792, 165] on div "創作內容分析" at bounding box center [796, 159] width 66 height 18
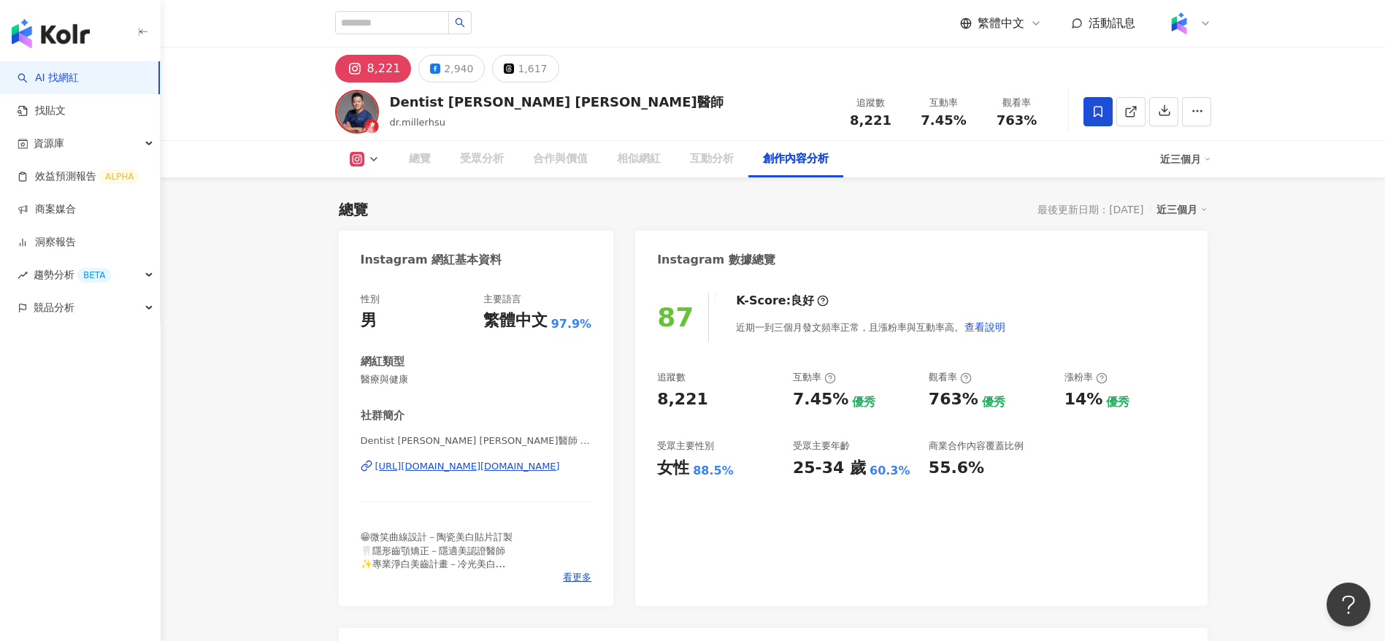
scroll to position [4180, 0]
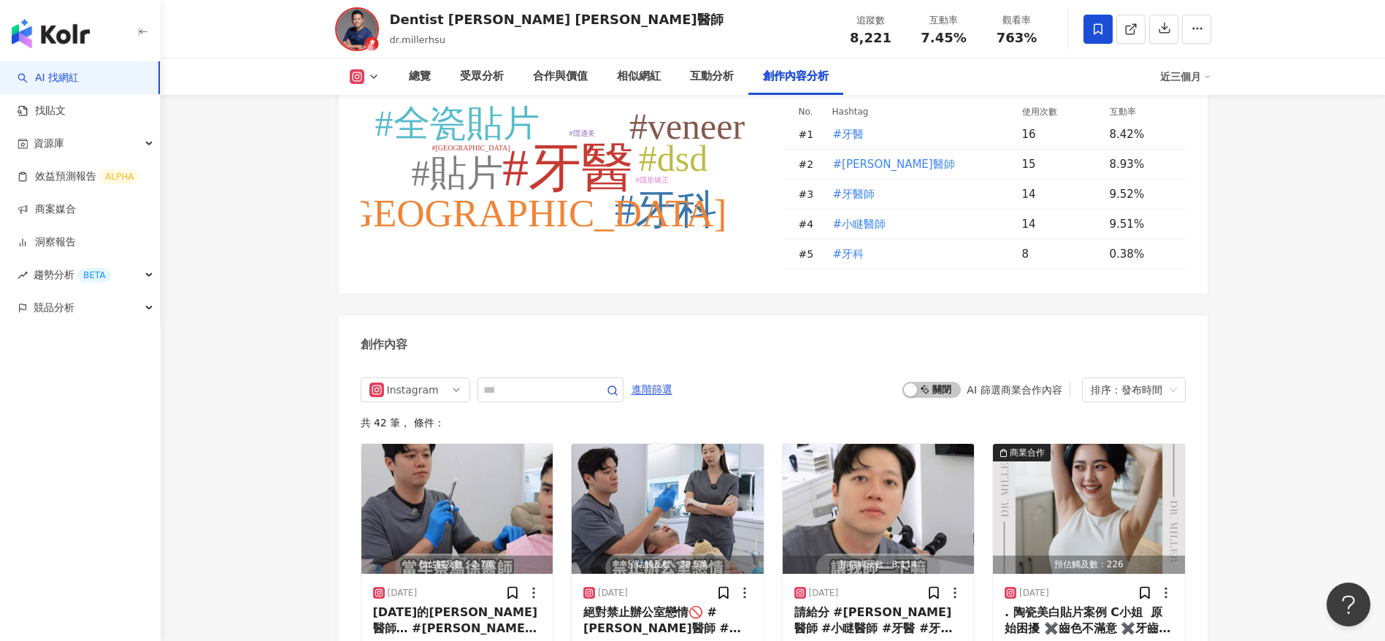
scroll to position [4335, 0]
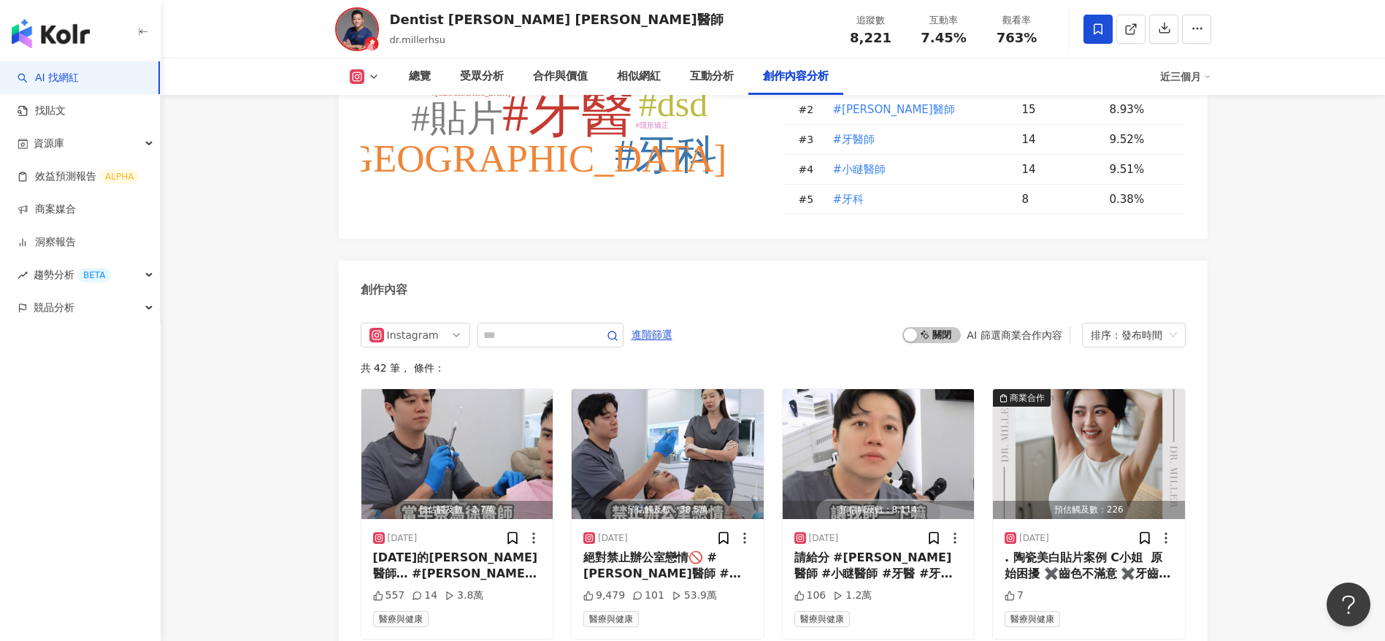
click at [785, 291] on div "創作內容" at bounding box center [773, 284] width 869 height 47
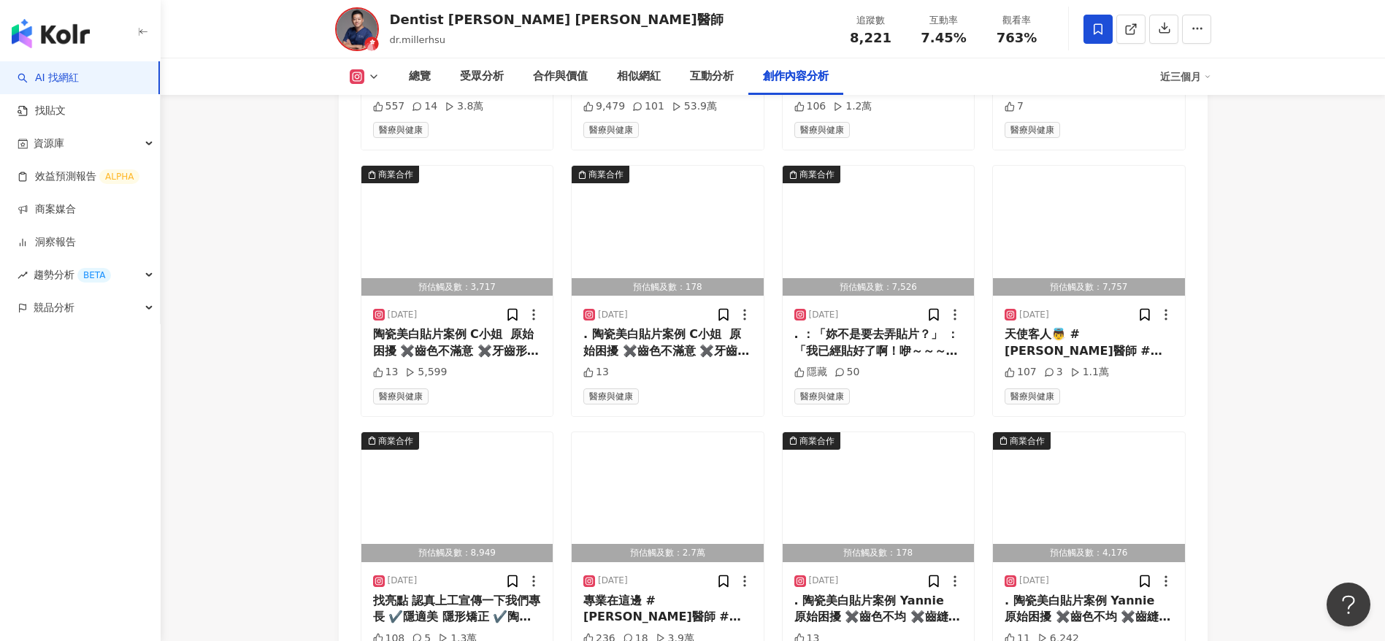
scroll to position [4890, 0]
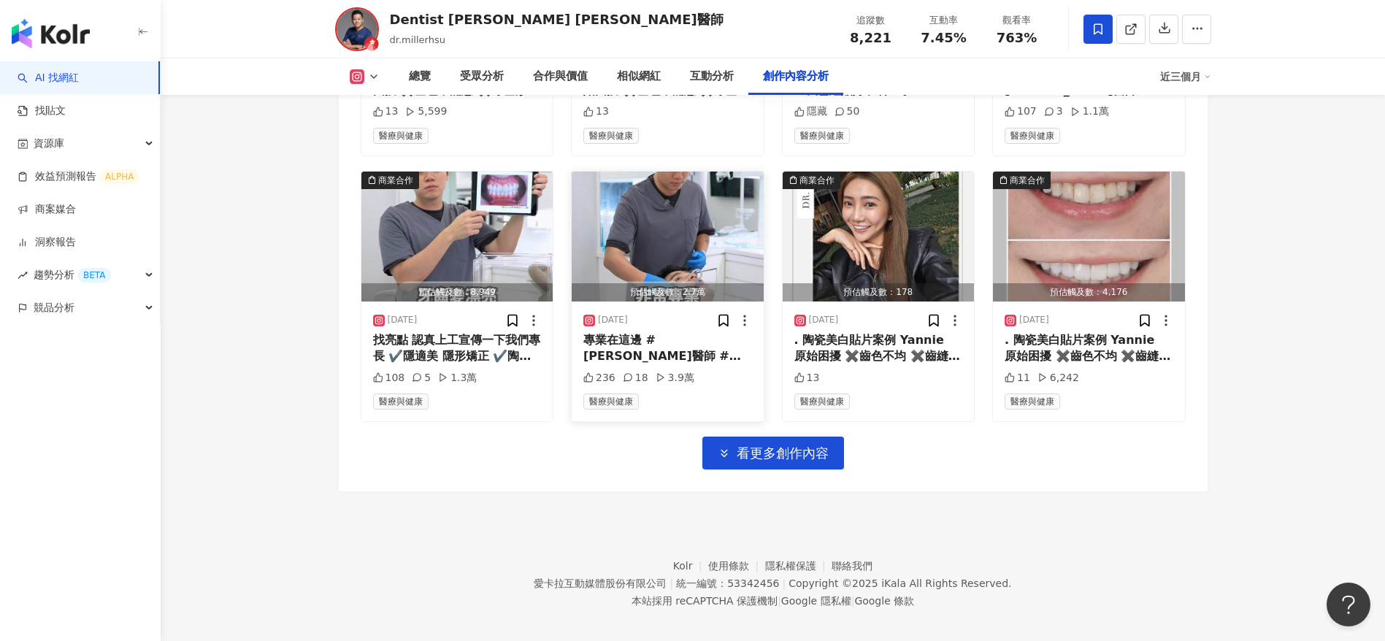
scroll to position [5098, 0]
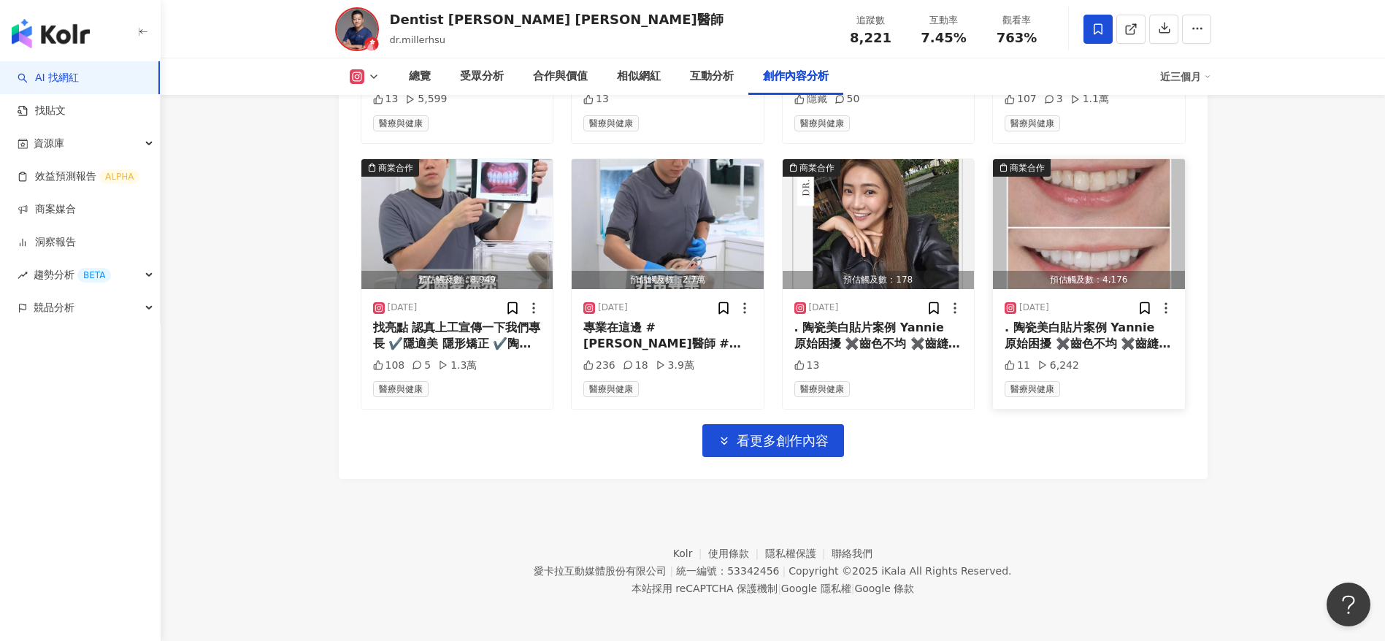
click at [1074, 348] on div ". 陶瓷美白貼片案例 Yannie ⁡ 原始困擾 ✖️齒色不均 ✖️齒縫蛀牙填補斑駁 ✖️牙齒形狀復原 ⁡ ✔極低磨牙量 ✔️透光自然感仿真設計 ✔️美齒設計…" at bounding box center [1089, 336] width 169 height 33
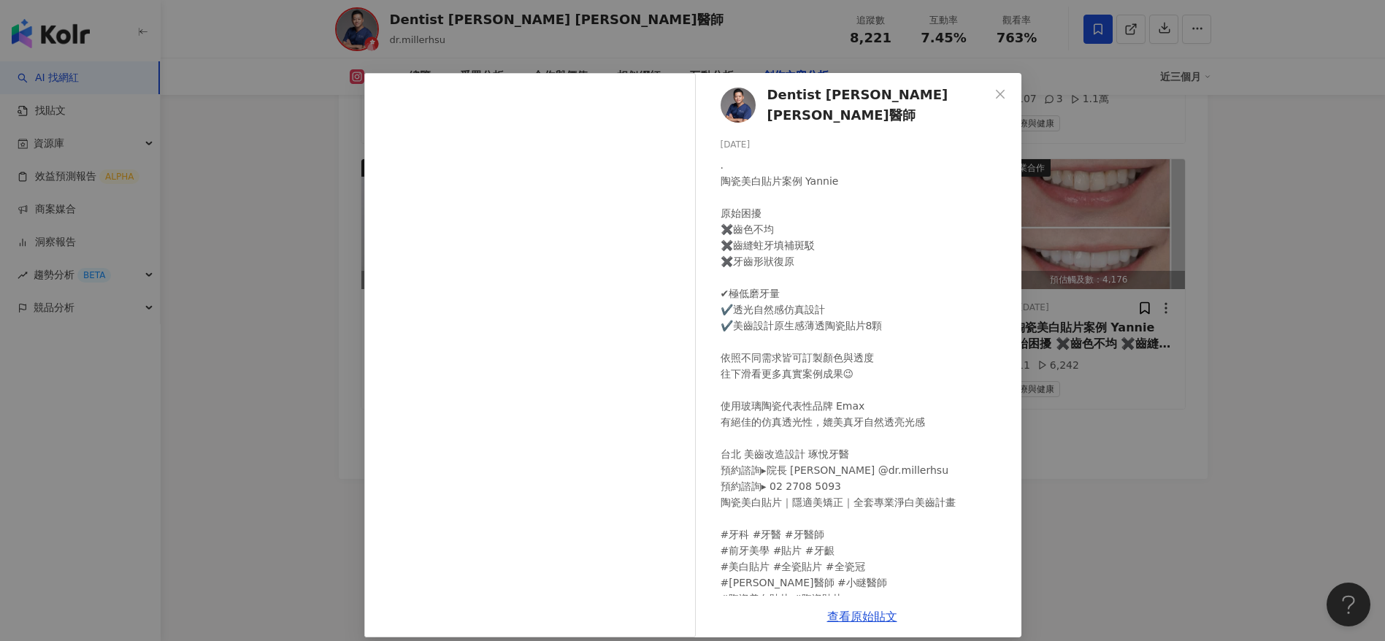
scroll to position [43, 0]
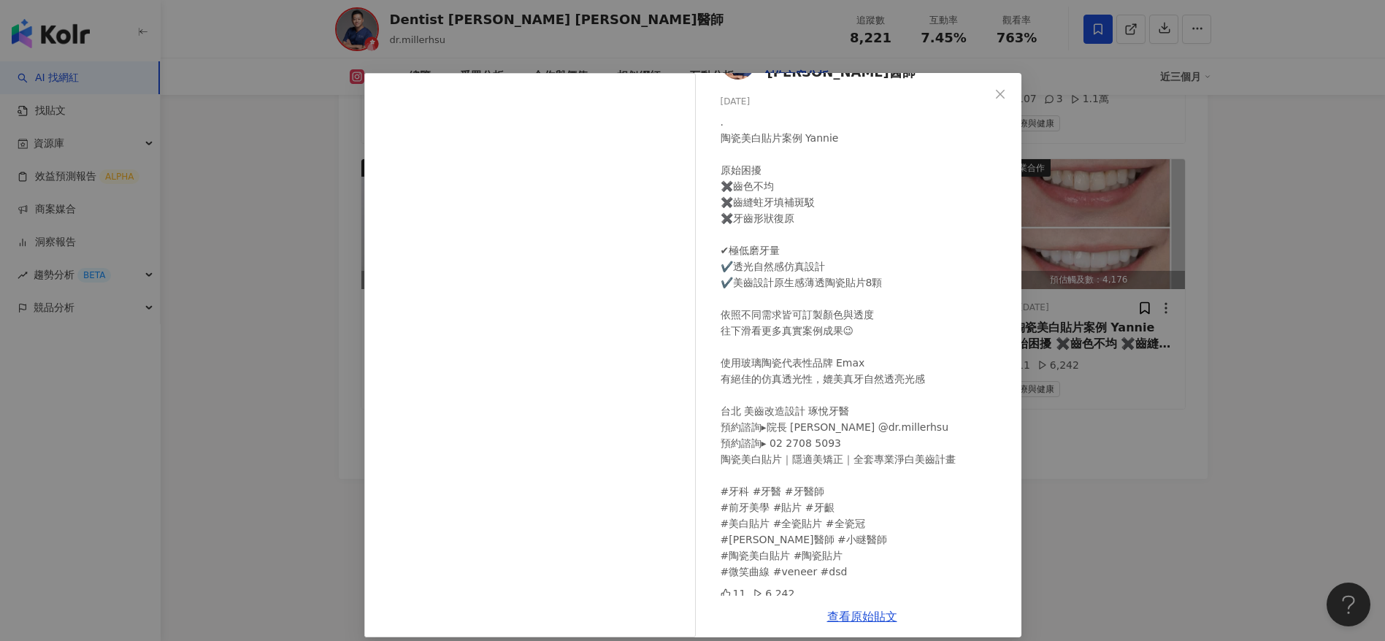
click at [1106, 520] on div "Dentist [PERSON_NAME] [PERSON_NAME]醫師 [DATE] . 陶瓷美白貼片案例 Yannie ⁡ 原始困擾 ✖️齒色不均 ✖️…" at bounding box center [692, 320] width 1385 height 641
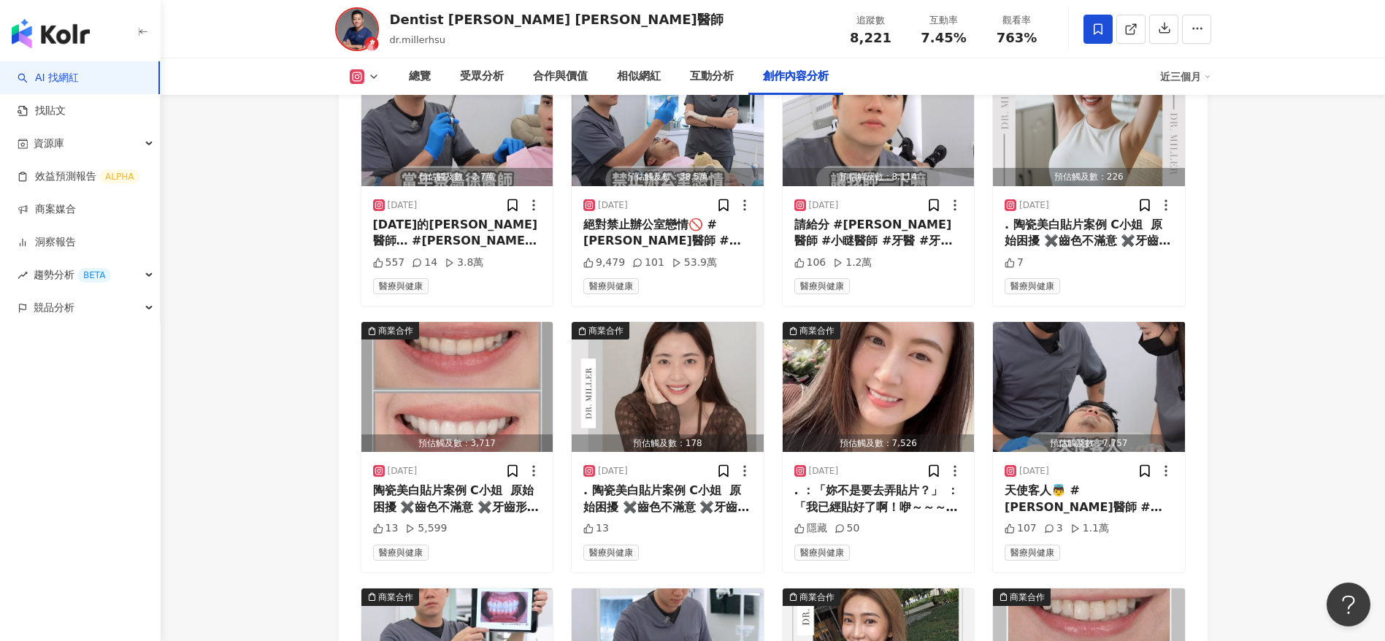
scroll to position [4359, 0]
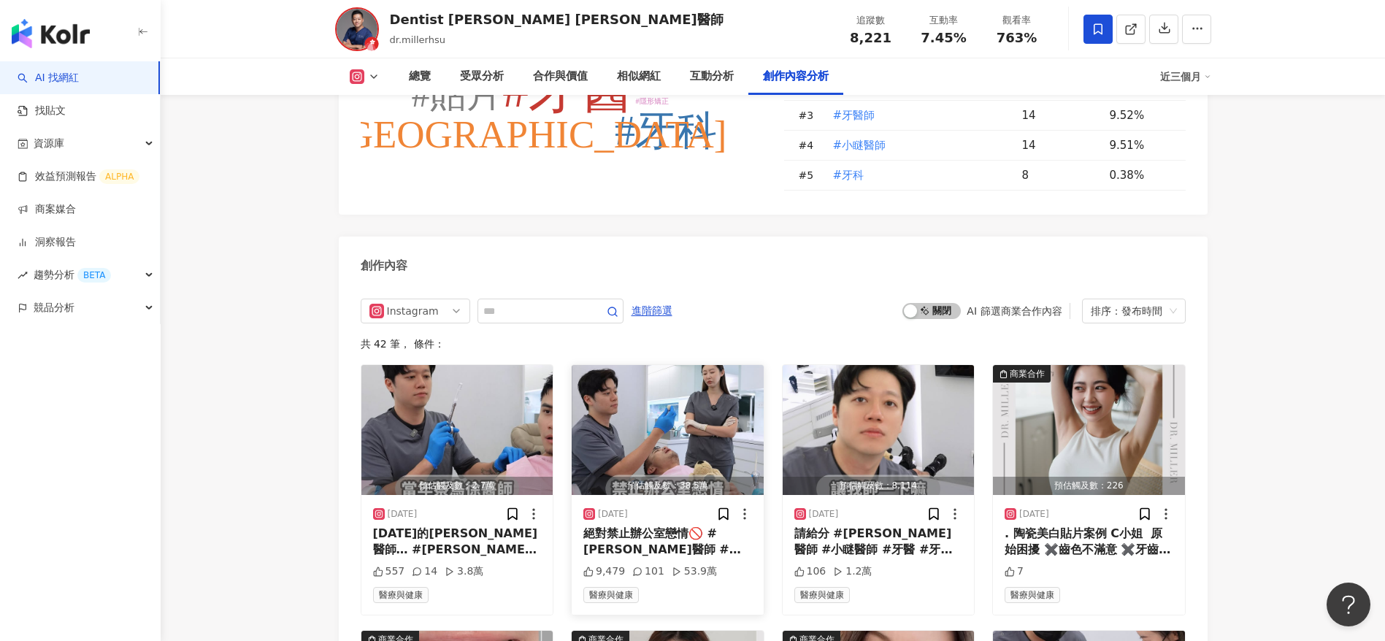
click at [693, 523] on div "[DATE] 絕對禁止辦公室戀情🚫 #[PERSON_NAME]醫師 #小瞇醫師 #牙醫 #牙醫師 #[GEOGRAPHIC_DATA] 9,479 101 …" at bounding box center [668, 555] width 192 height 120
click at [676, 527] on div "絕對禁止辦公室戀情🚫 #[PERSON_NAME]醫師 #小瞇醫師 #牙醫 #牙醫師 #[GEOGRAPHIC_DATA]" at bounding box center [668, 542] width 169 height 33
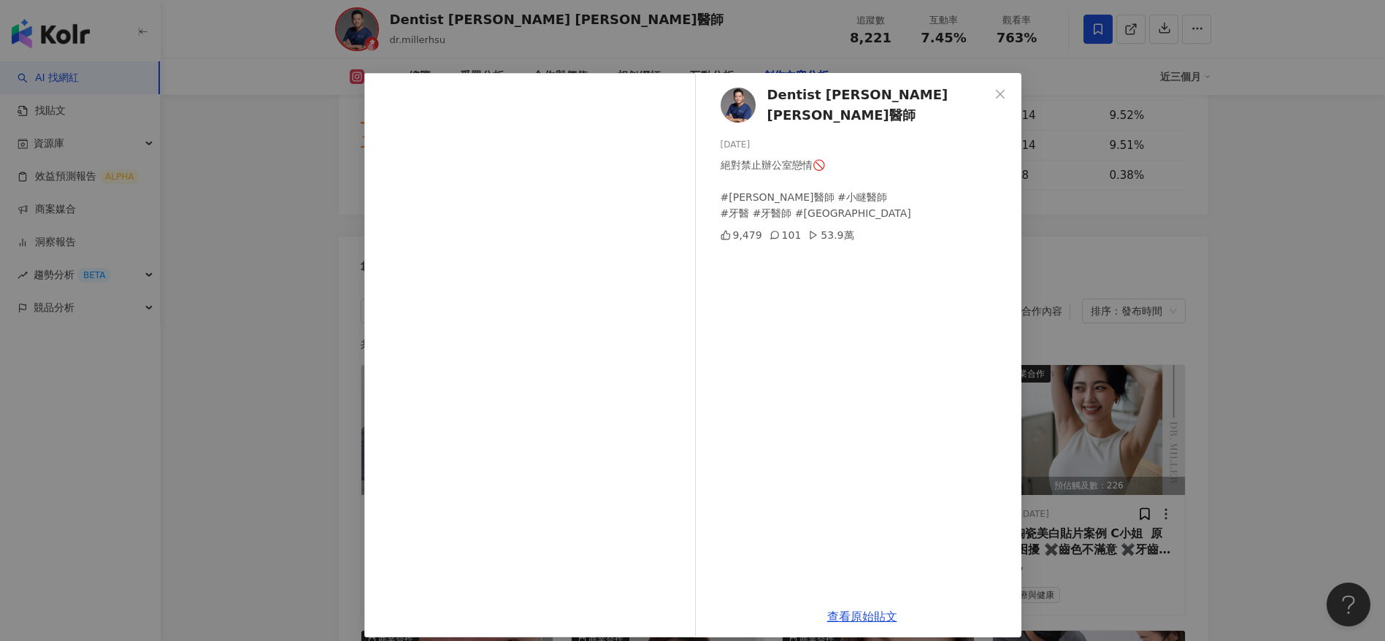
scroll to position [14, 0]
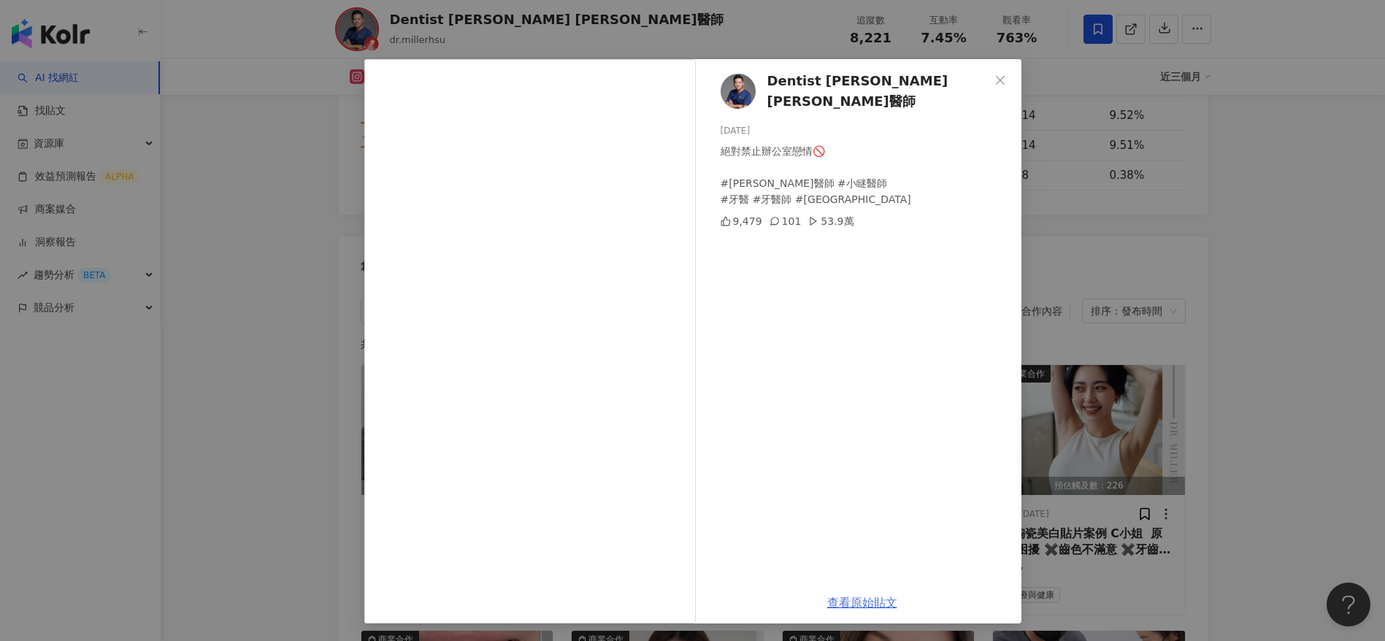
click at [857, 602] on link "查看原始貼文" at bounding box center [862, 603] width 70 height 14
click at [241, 282] on div "Dentist [PERSON_NAME] [PERSON_NAME]醫師 [DATE] 絕對禁止辦公室戀情🚫 #[PERSON_NAME]醫師 #小瞇醫師 …" at bounding box center [692, 320] width 1385 height 641
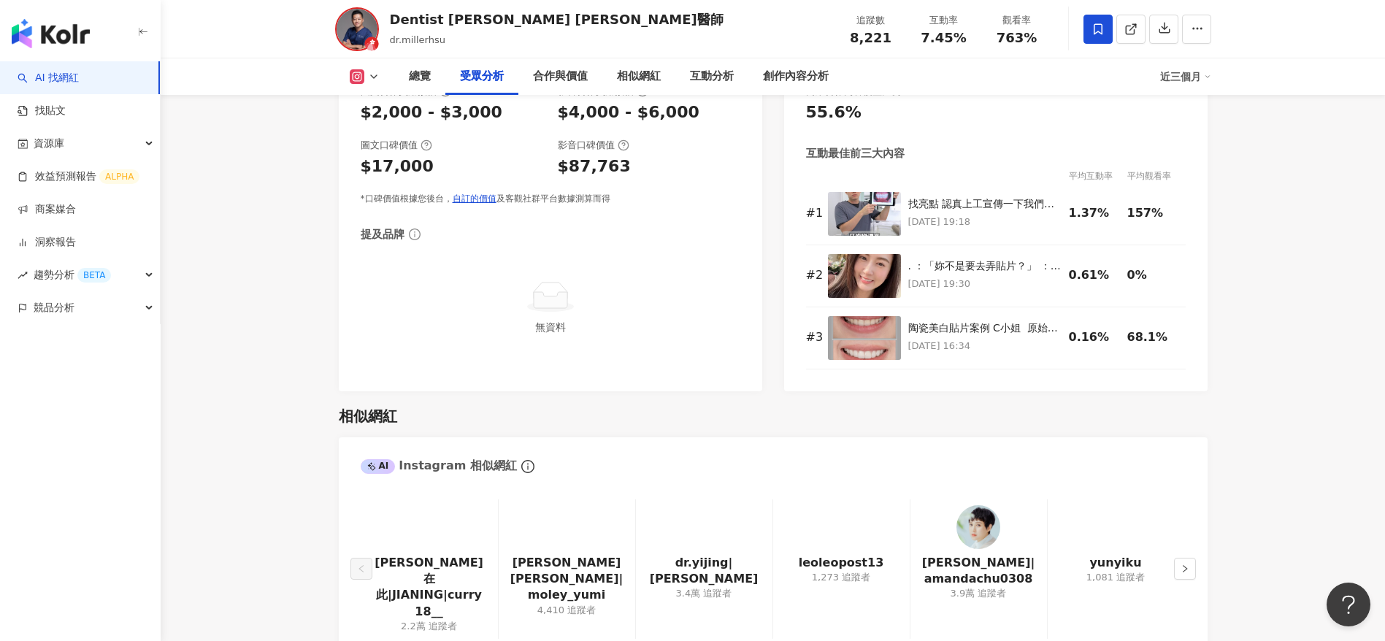
scroll to position [0, 0]
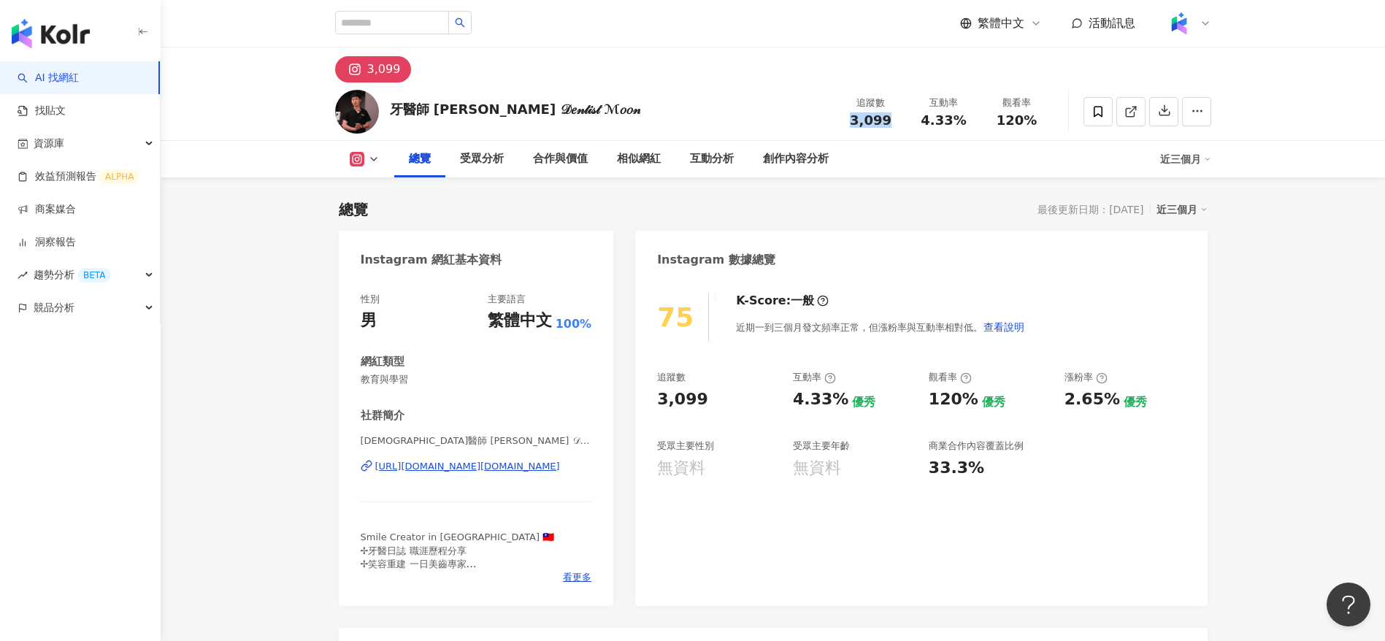
drag, startPoint x: 868, startPoint y: 121, endPoint x: 838, endPoint y: 118, distance: 30.8
click at [838, 118] on div "追蹤數 3,099" at bounding box center [871, 111] width 73 height 31
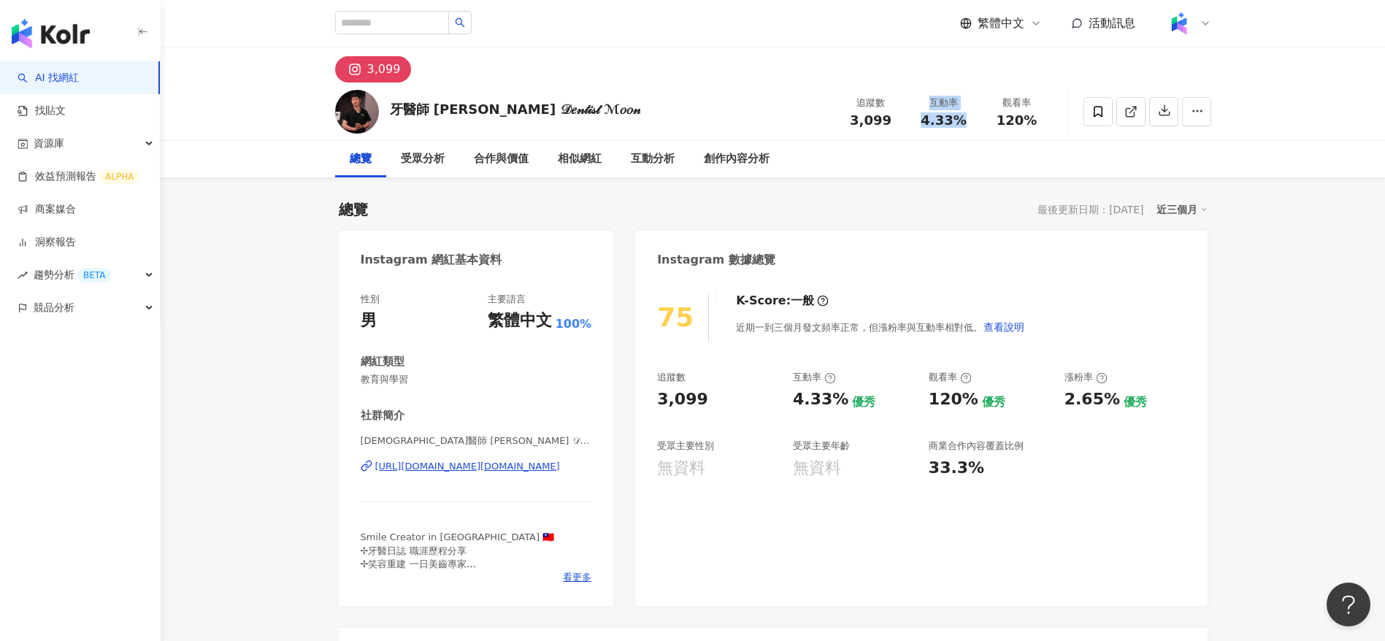
drag, startPoint x: 970, startPoint y: 125, endPoint x: 897, endPoint y: 123, distance: 73.0
click at [897, 123] on div "追蹤數 3,099 互動率 4.33% 觀看率 120%" at bounding box center [944, 111] width 219 height 43
click at [948, 133] on div "牙醫師 [PERSON_NAME] 𝒟𝑒𝓃𝓉𝒾𝓈𝓉 ℳ𝑜𝑜𝓃 追蹤數 3,099 互動率 4.33% 觀看率 120%" at bounding box center [773, 112] width 935 height 58
drag, startPoint x: 968, startPoint y: 125, endPoint x: 924, endPoint y: 124, distance: 43.8
click at [924, 124] on div "4.33%" at bounding box center [945, 120] width 56 height 15
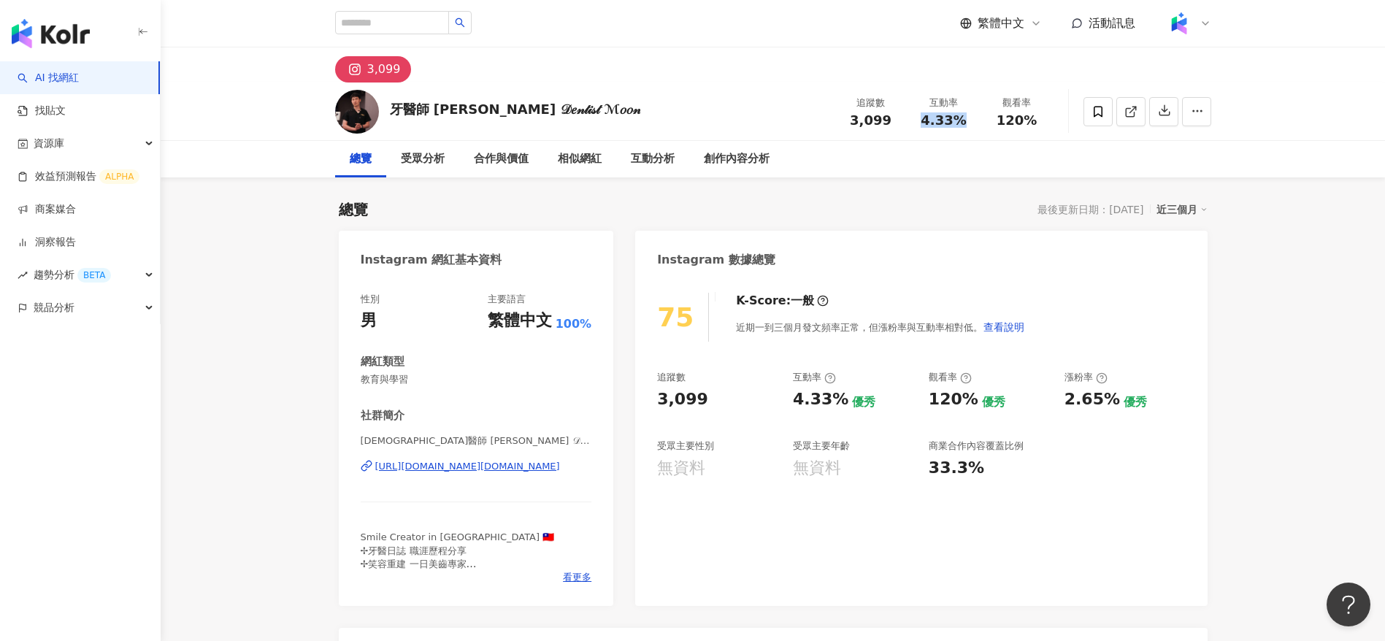
copy span "4.33%"
drag, startPoint x: 1041, startPoint y: 128, endPoint x: 993, endPoint y: 128, distance: 48.2
click at [993, 128] on div "追蹤數 3,099 互動率 4.33% 觀看率 120%" at bounding box center [944, 111] width 219 height 43
copy span "120%"
click at [1129, 118] on span at bounding box center [1131, 111] width 13 height 15
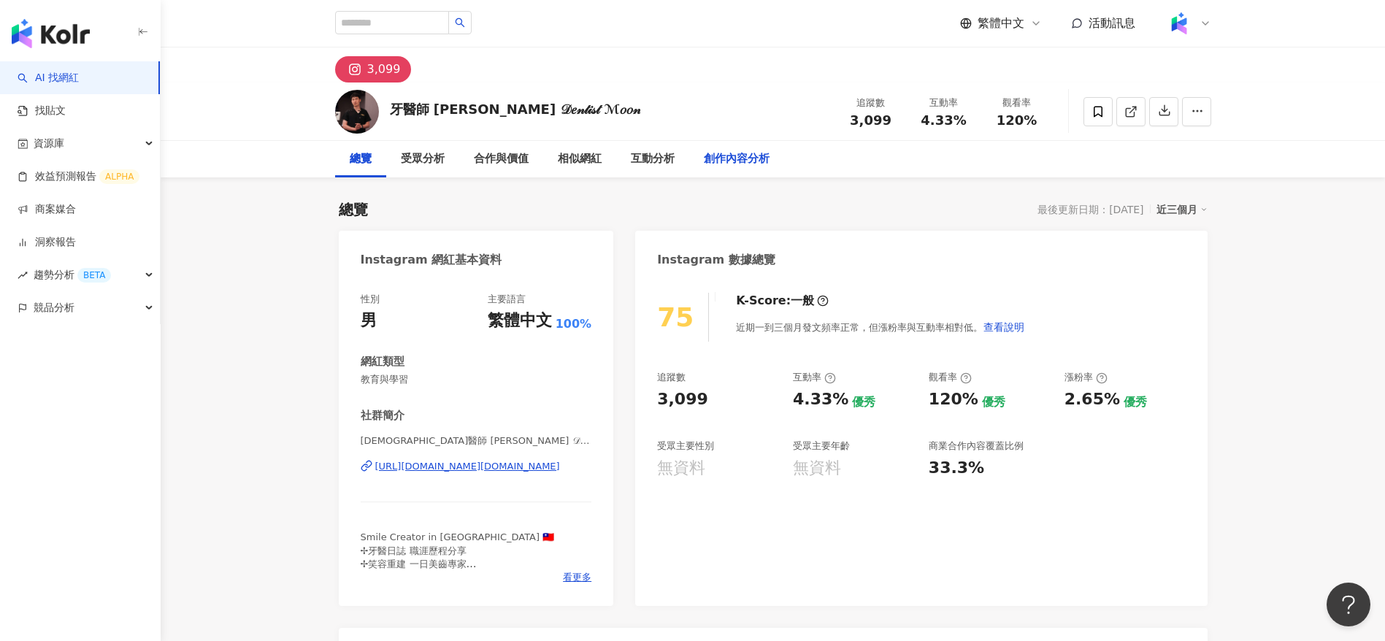
click at [718, 150] on div "創作內容分析" at bounding box center [737, 159] width 66 height 18
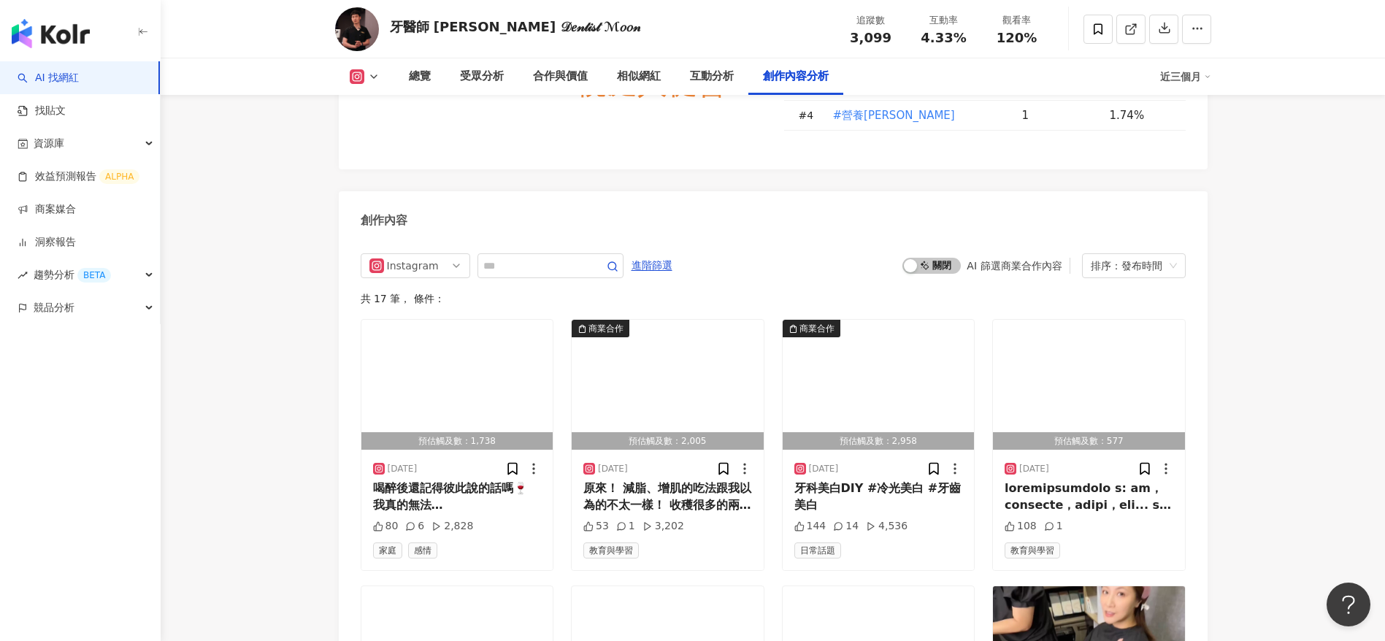
scroll to position [4198, 0]
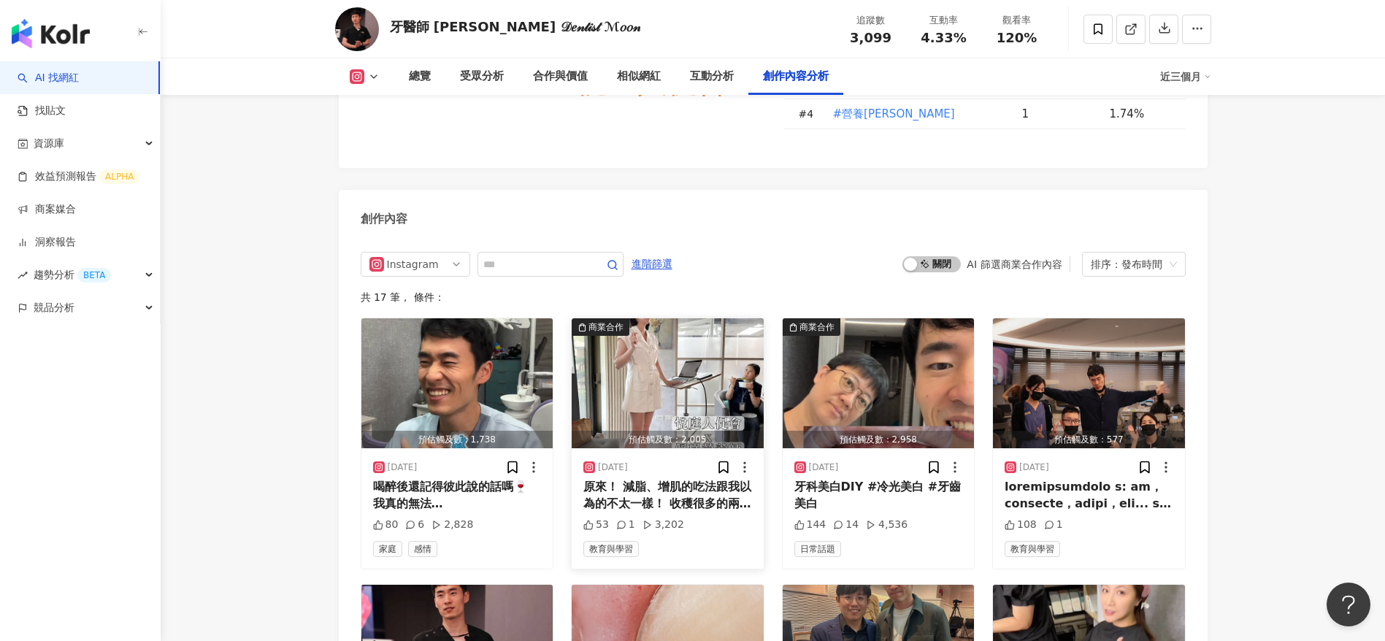
click at [680, 495] on div "原來！ 減脂、增肌的吃法跟我以為的不太一樣！ 收穫很多的兩堂課，謝謝 @pei_chinnn 講者的語速 條理 控時都很棒 專業更不用說！ 直接大獲好評😁 謝…" at bounding box center [668, 495] width 169 height 33
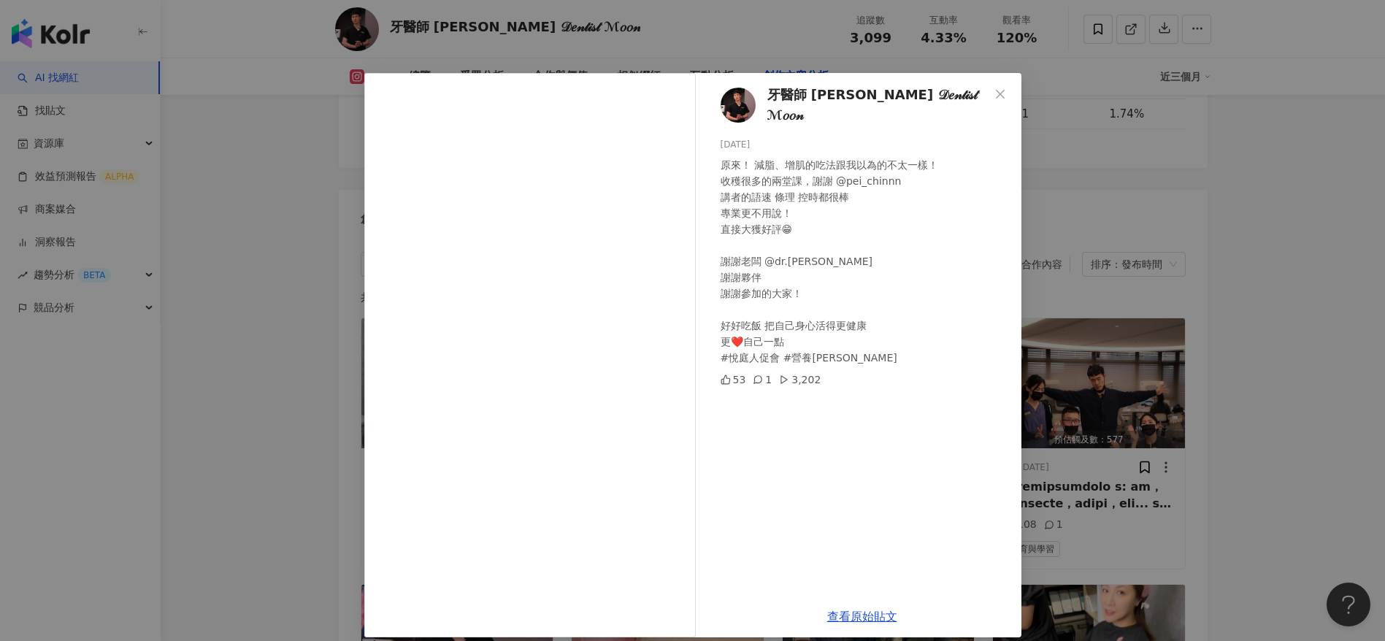
click at [1074, 504] on div "牙醫師 [PERSON_NAME] 𝒟𝑒𝓃𝓉𝒾𝓈𝓉 ℳ𝑜𝑜𝓃 [DATE] 原來！ 減脂、增肌的吃法跟我以為的不太一樣！ 收穫很多的兩堂課，謝謝 @pei_c…" at bounding box center [692, 320] width 1385 height 641
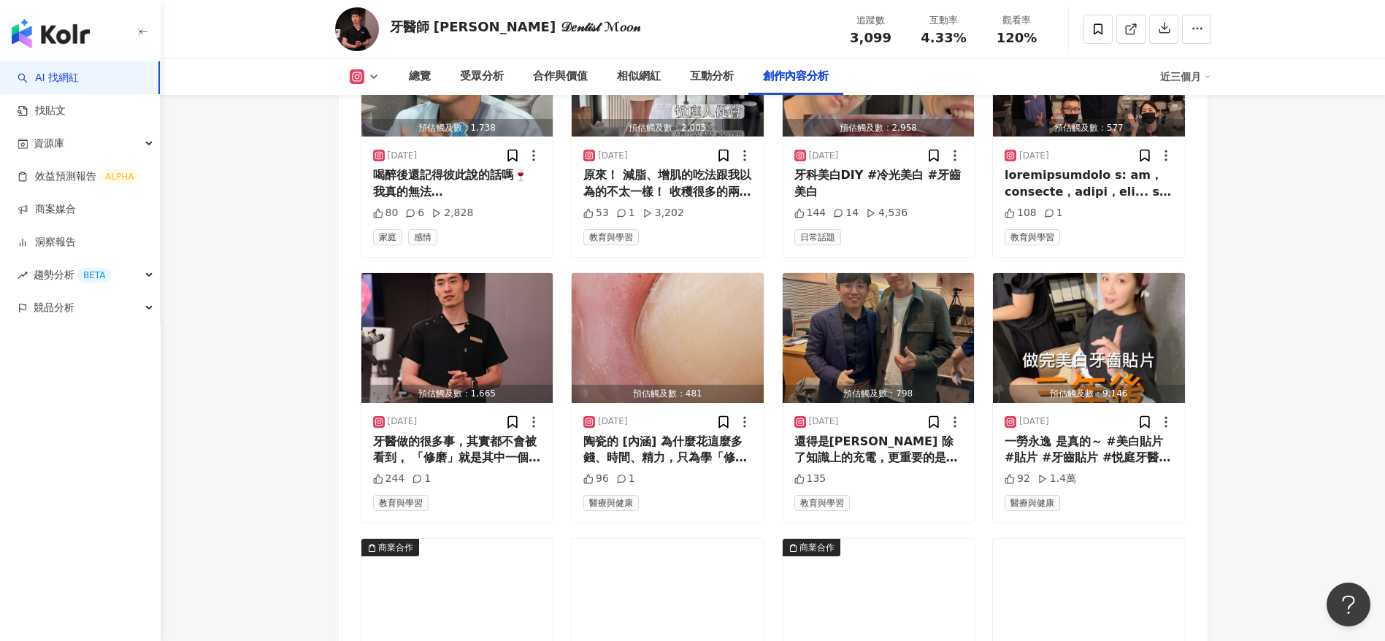
scroll to position [4511, 0]
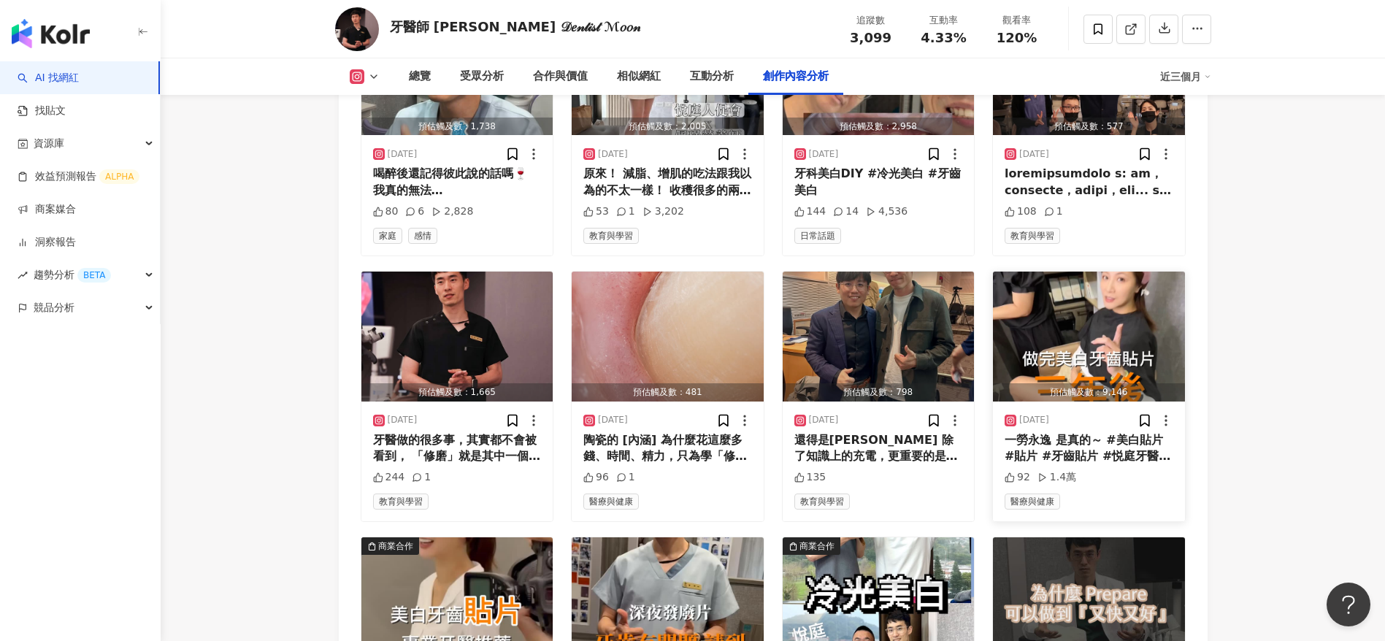
click at [1106, 451] on div "一勞永逸 是真的～ #美白貼片 #貼片 #牙齒貼片 #悦庭牙醫 #[PERSON_NAME]" at bounding box center [1089, 448] width 169 height 33
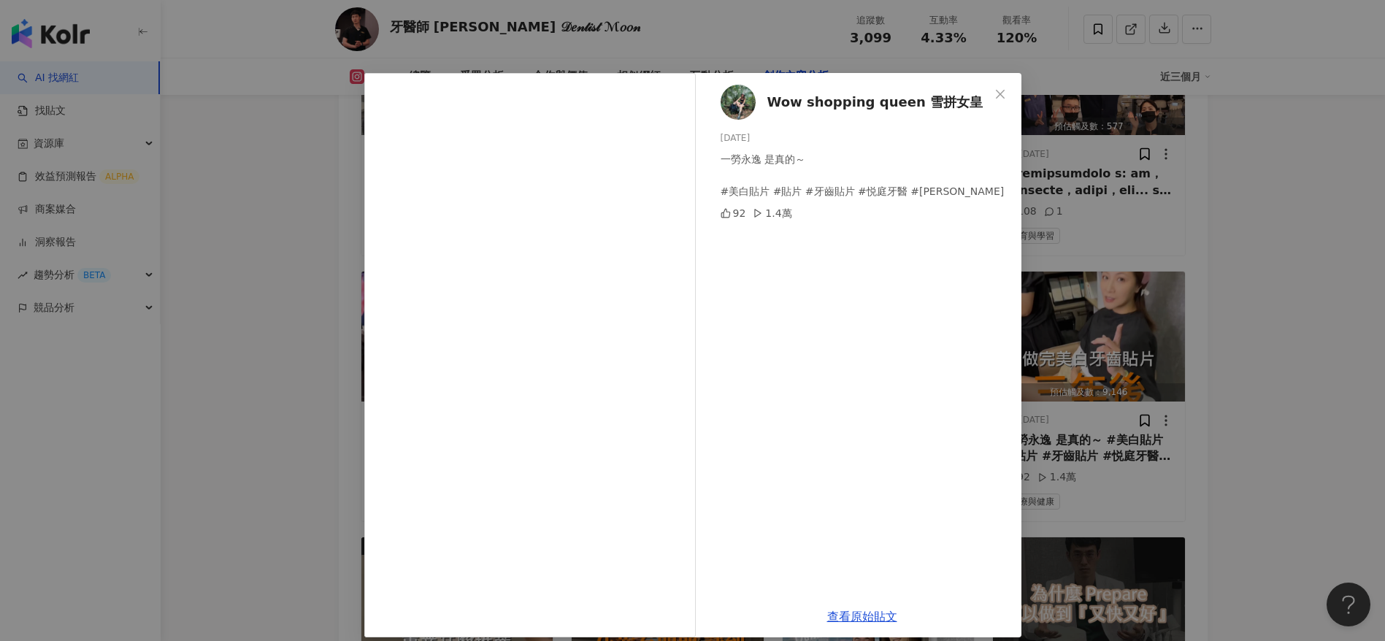
click at [1174, 509] on div "Wow shopping queen 雪拼女皇 [DATE] 一勞永逸 是真的～ #美白貼片 #貼片 #牙齒貼片 #悦庭牙醫 #[PERSON_NAME] 9…" at bounding box center [692, 320] width 1385 height 641
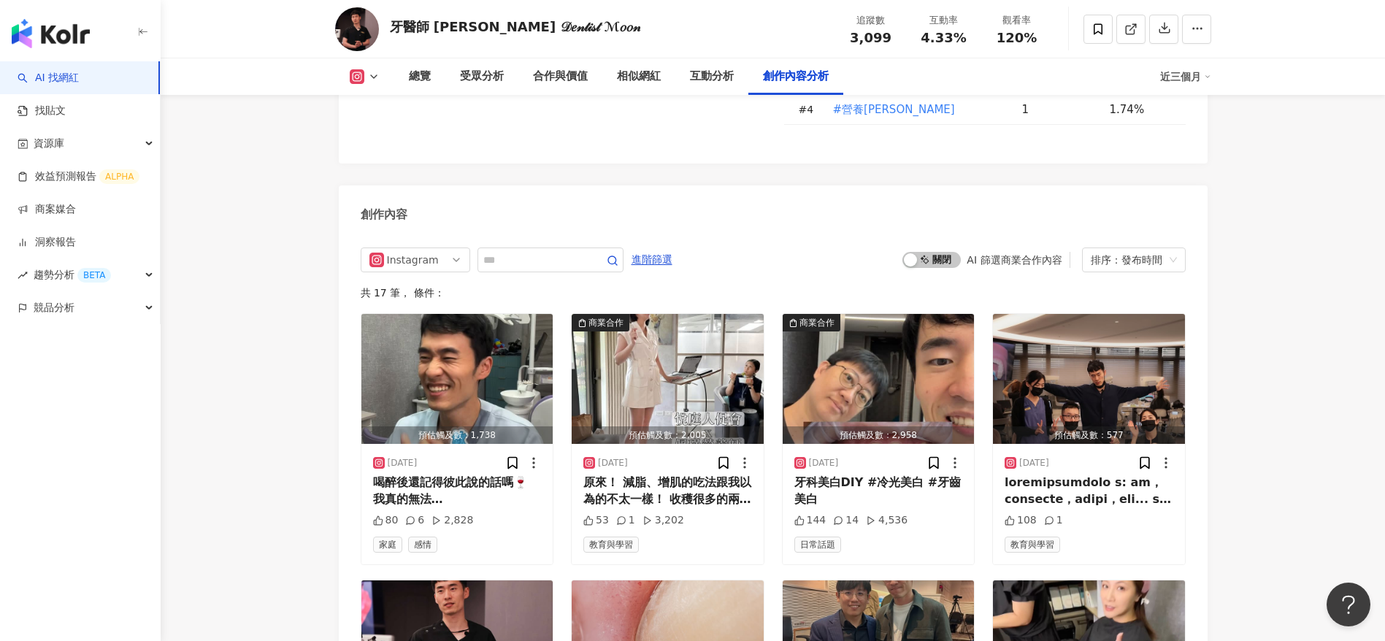
scroll to position [4200, 0]
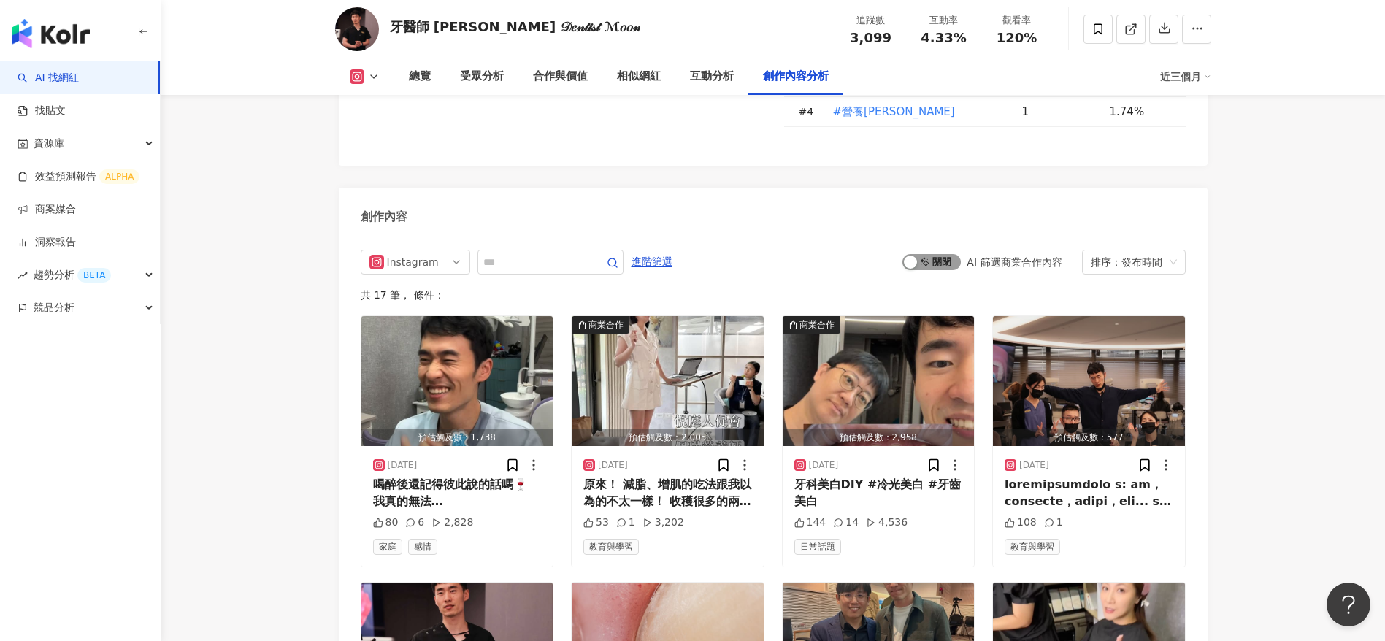
click at [946, 266] on span "啟動 關閉" at bounding box center [932, 262] width 58 height 16
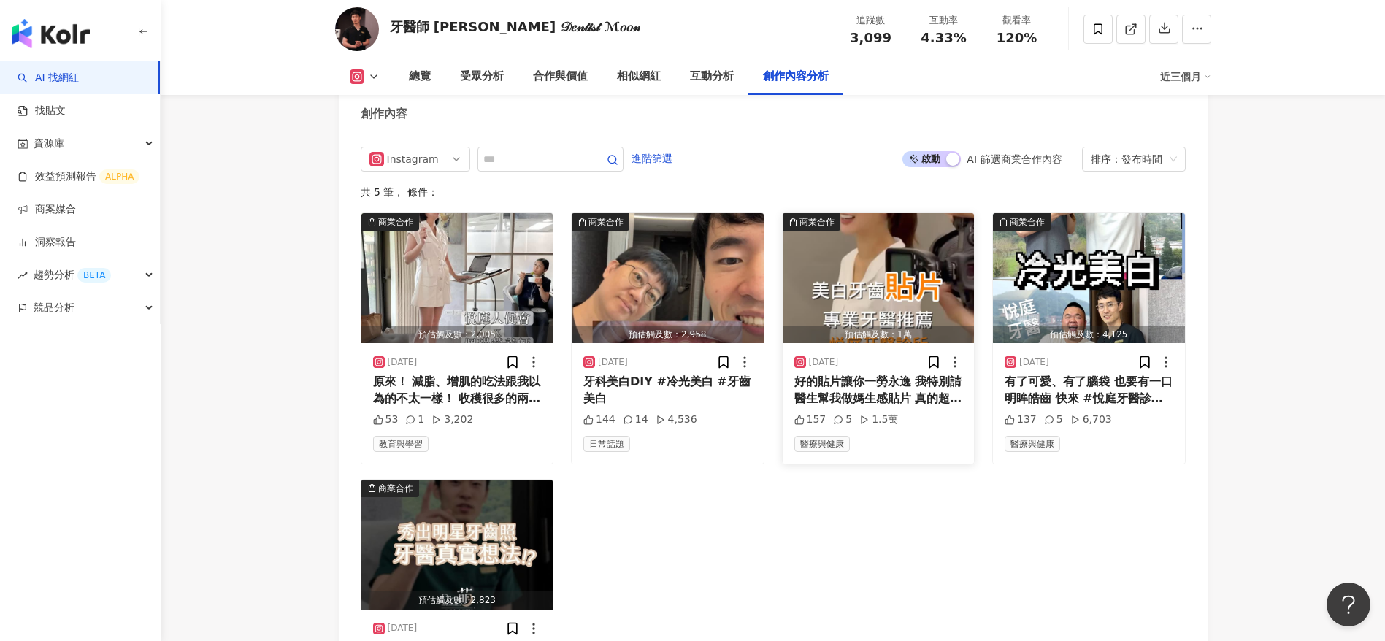
scroll to position [4305, 0]
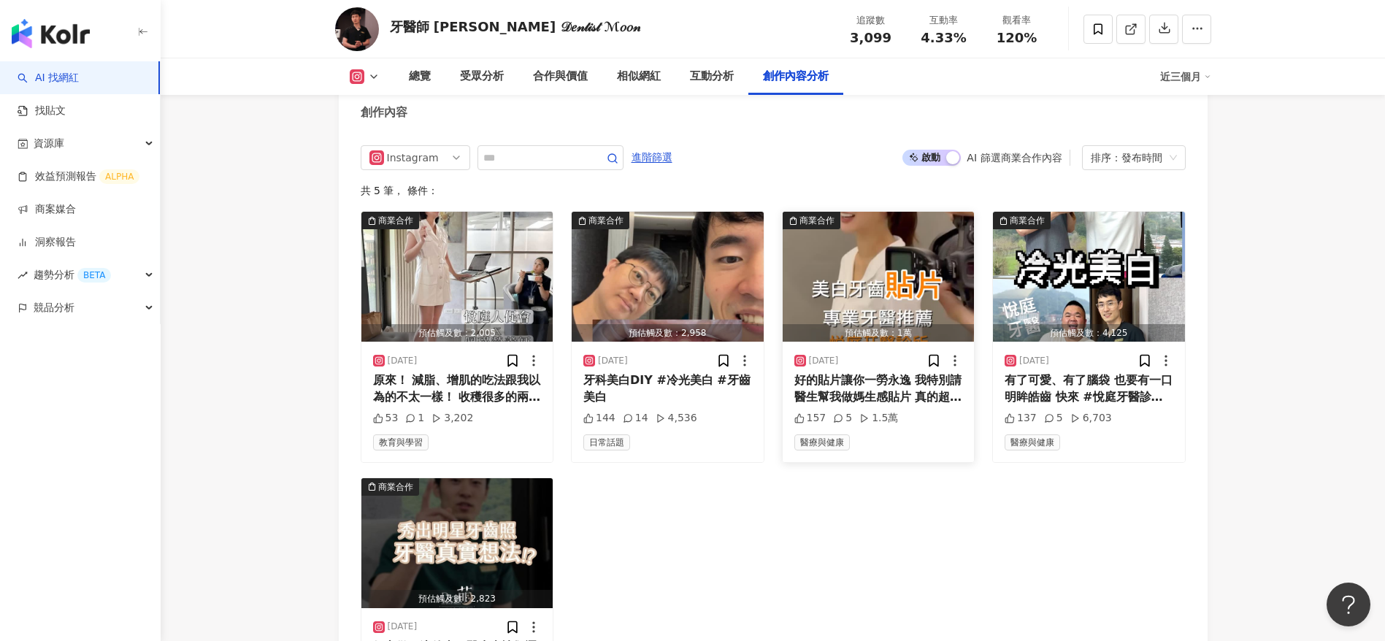
click at [904, 388] on div "好的貼片讓你一勞永逸 我特別請醫生幫我做媽生感貼片 真的超級自然 完全不怕染色 非人為因素損壞終生保固 每半年回診檢查就可以用到你帶進棺材都一樣美😳 #業界顏…" at bounding box center [879, 388] width 169 height 33
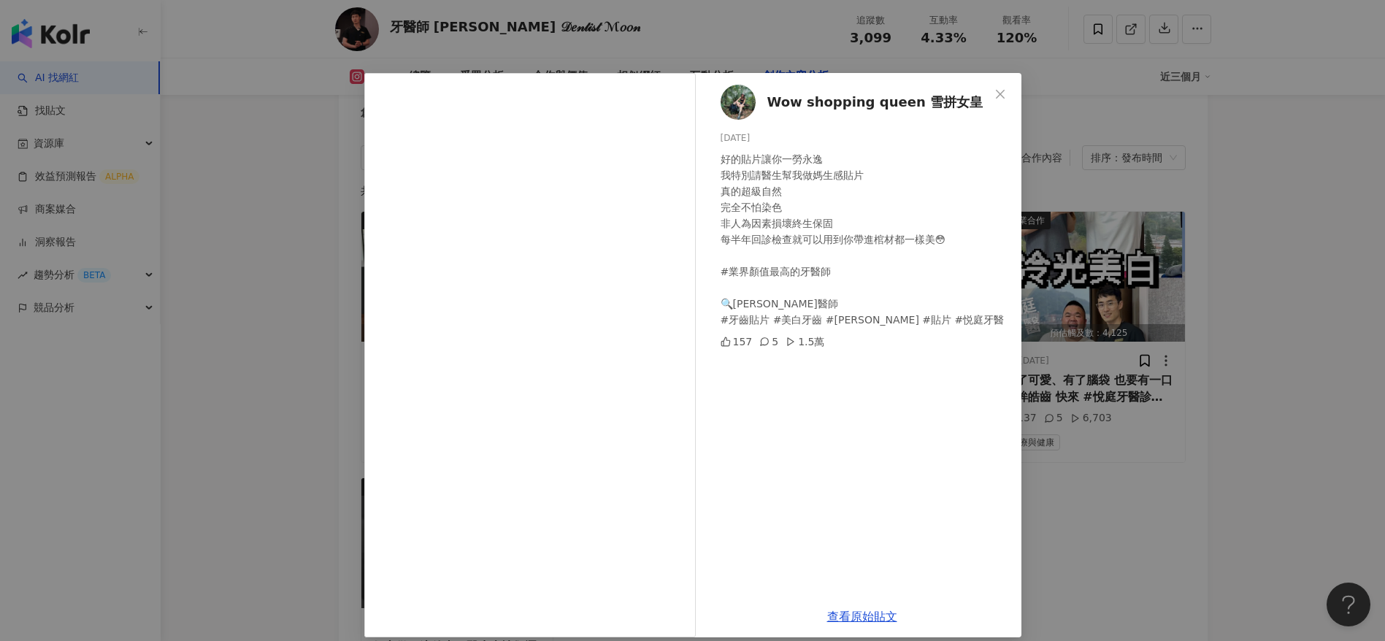
click at [1049, 542] on div "Wow shopping queen 雪拼女皇 2025/4/23 好的貼片讓你一勞永逸 我特別請醫生幫我做媽生感貼片 真的超級自然 完全不怕染色 非人為因素…" at bounding box center [692, 320] width 1385 height 641
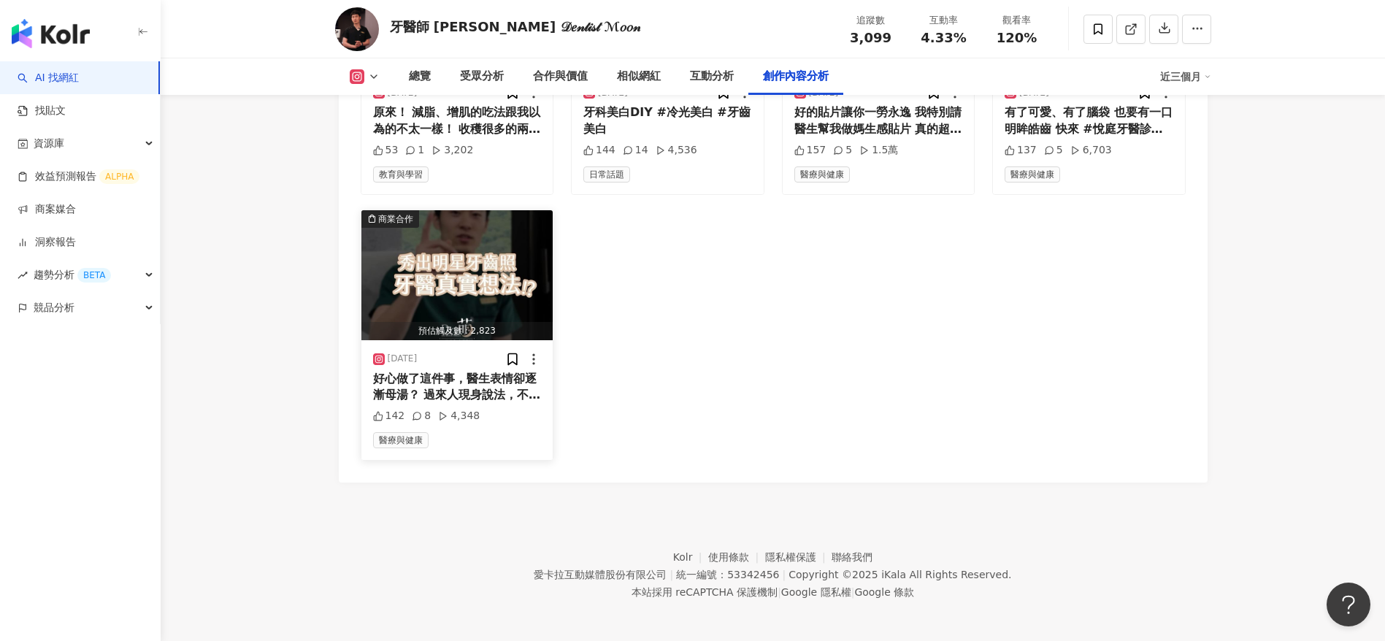
scroll to position [4574, 0]
click at [413, 386] on div "好心做了這件事，醫生表情卻逐漸母湯？ 過來人現身說法，不過我是母湯的那一方 當遇過各式各樣的患者，就會知道大家只是想要好好解決問題，只是表達的方式各式各樣" at bounding box center [457, 386] width 169 height 33
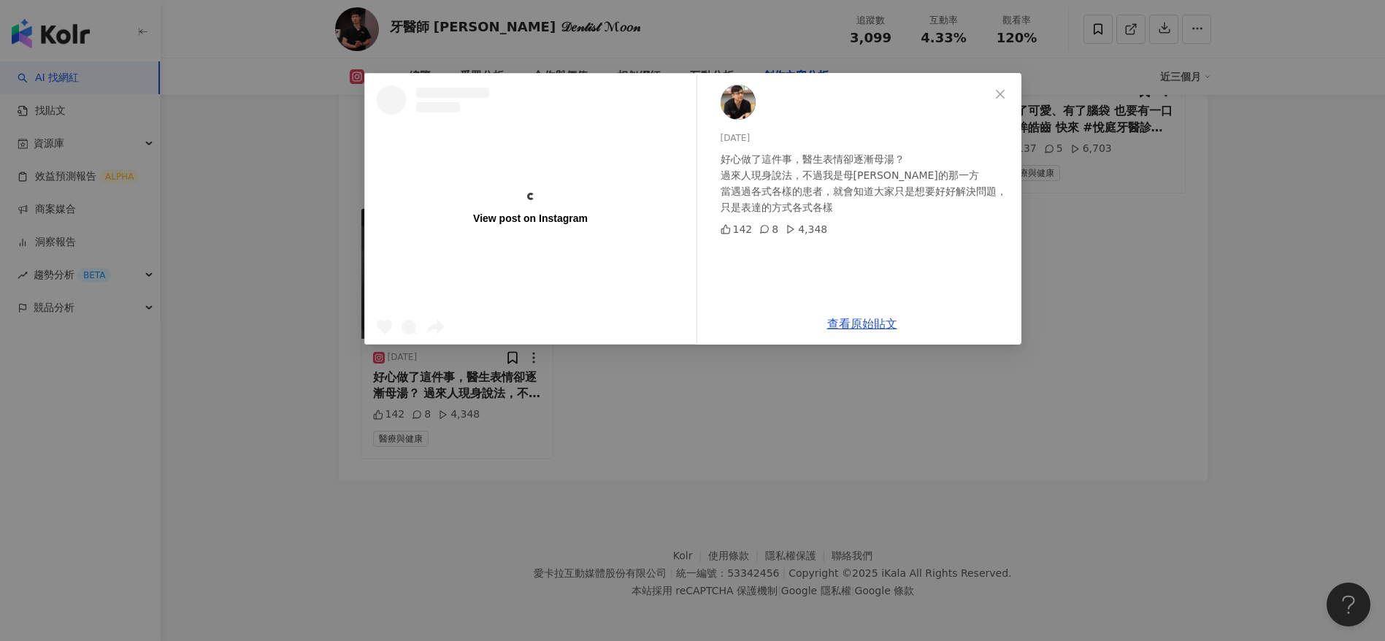
click at [526, 226] on div "View post on Instagram" at bounding box center [531, 209] width 332 height 44
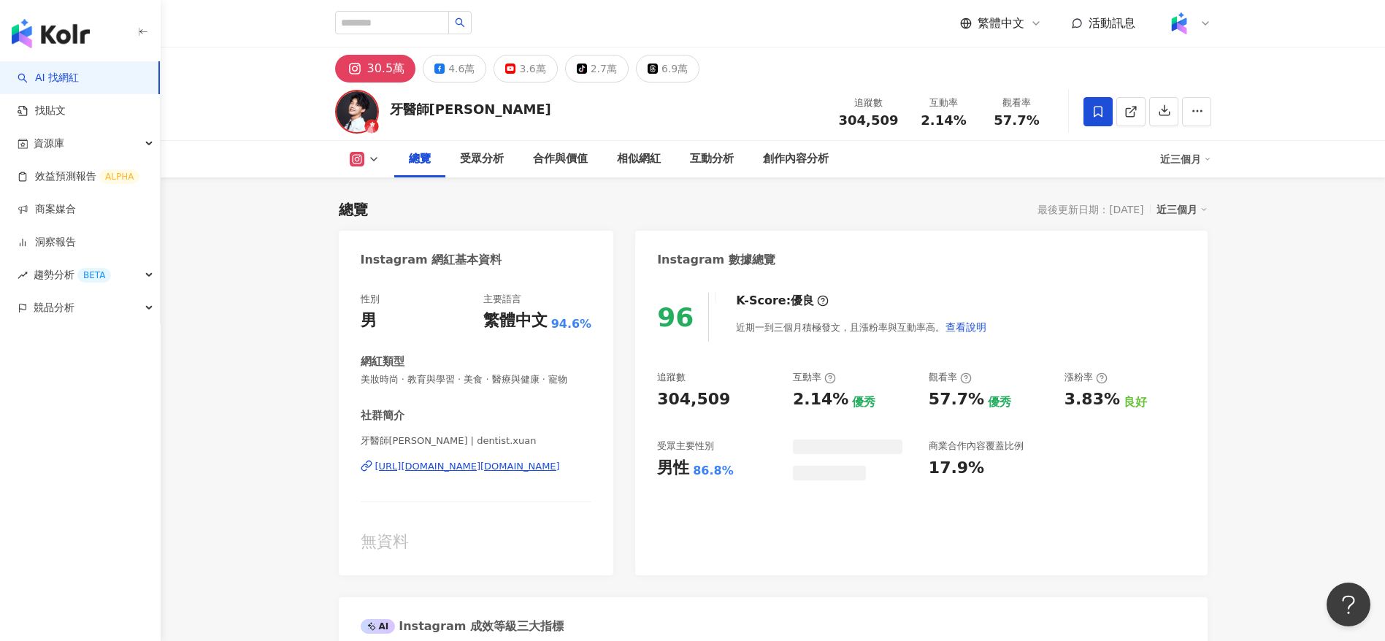
click at [712, 97] on div "牙醫師炫晨 追蹤數 304,509 互動率 2.14% 觀看率 57.7%" at bounding box center [773, 112] width 935 height 58
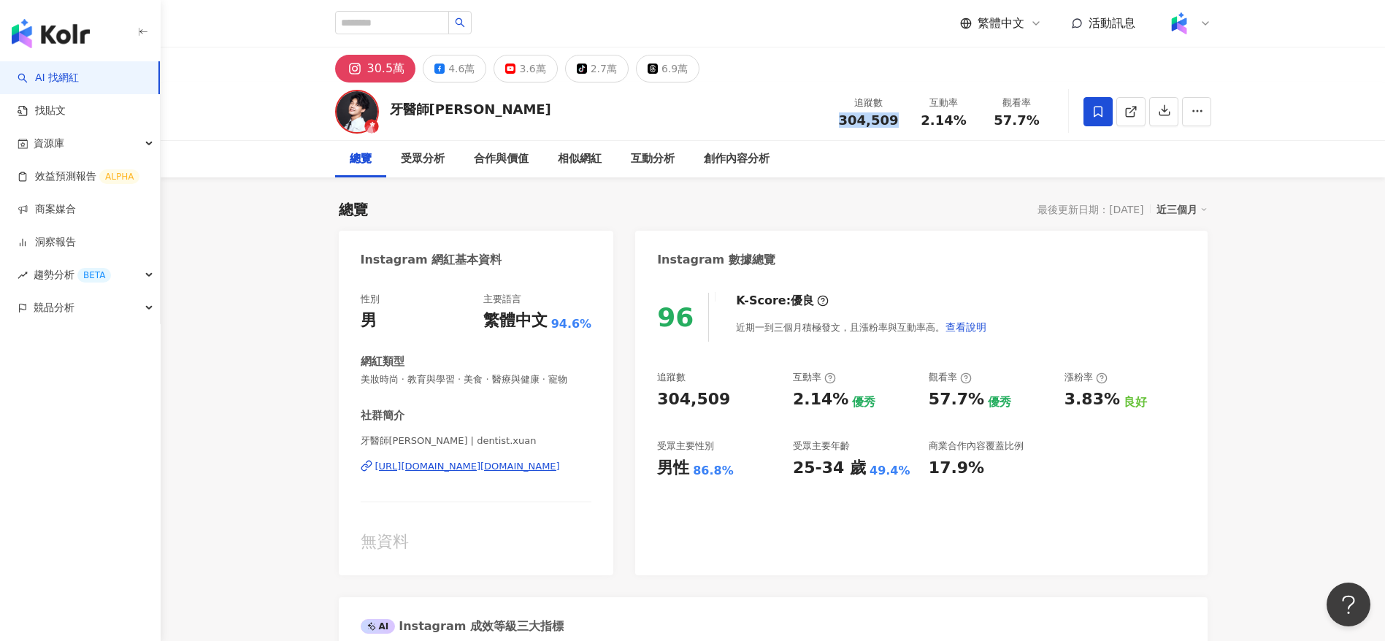
drag, startPoint x: 853, startPoint y: 121, endPoint x: 823, endPoint y: 121, distance: 29.9
click at [823, 121] on div "牙醫師炫晨 追蹤數 304,509 互動率 2.14% 觀看率 57.7%" at bounding box center [773, 112] width 935 height 58
copy span "304,509"
drag, startPoint x: 963, startPoint y: 123, endPoint x: 906, endPoint y: 119, distance: 57.1
click at [906, 119] on div "追蹤數 304,509 互動率 2.14% 觀看率 57.7%" at bounding box center [941, 111] width 223 height 43
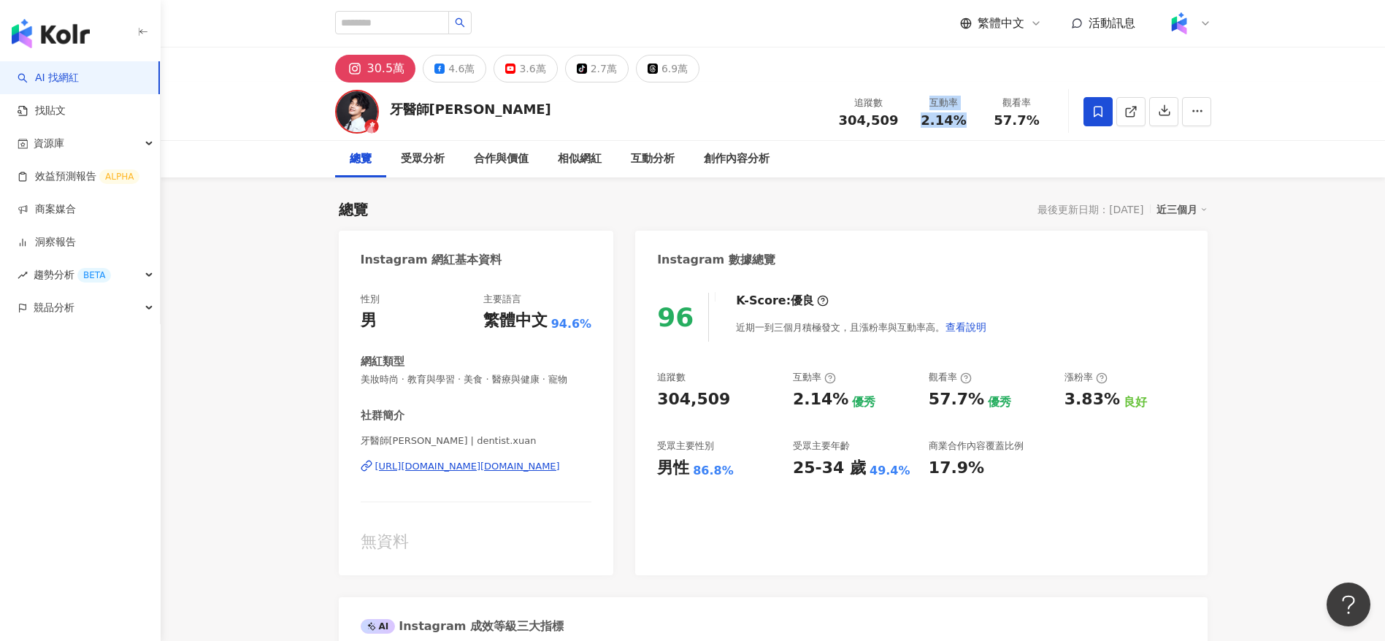
copy div "互動率 2.14%"
click at [958, 113] on span "2.14%" at bounding box center [943, 120] width 45 height 15
drag, startPoint x: 965, startPoint y: 119, endPoint x: 925, endPoint y: 123, distance: 40.3
click at [925, 123] on div "2.14%" at bounding box center [945, 120] width 56 height 15
copy span "2.14%"
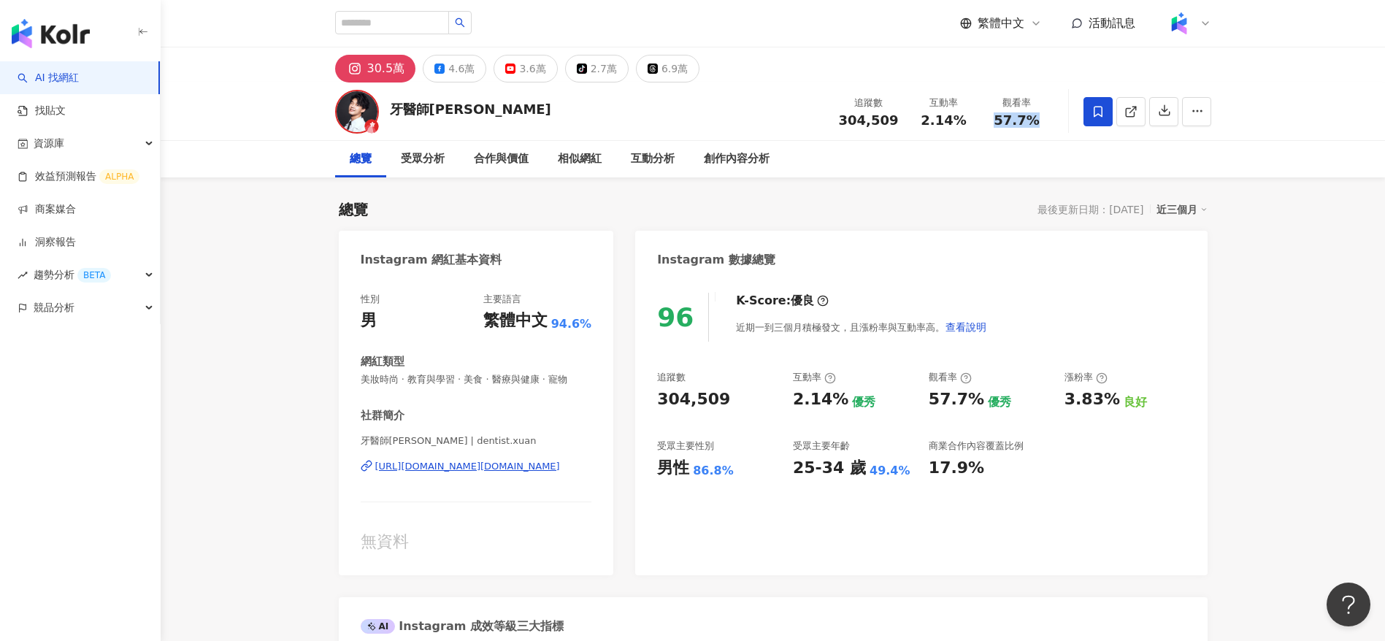
drag, startPoint x: 1010, startPoint y: 124, endPoint x: 992, endPoint y: 122, distance: 18.4
click at [992, 122] on div "57.7%" at bounding box center [1018, 120] width 56 height 15
copy span "57.7%"
click at [1128, 122] on link at bounding box center [1131, 111] width 29 height 29
click at [757, 157] on div "創作內容分析" at bounding box center [737, 159] width 66 height 18
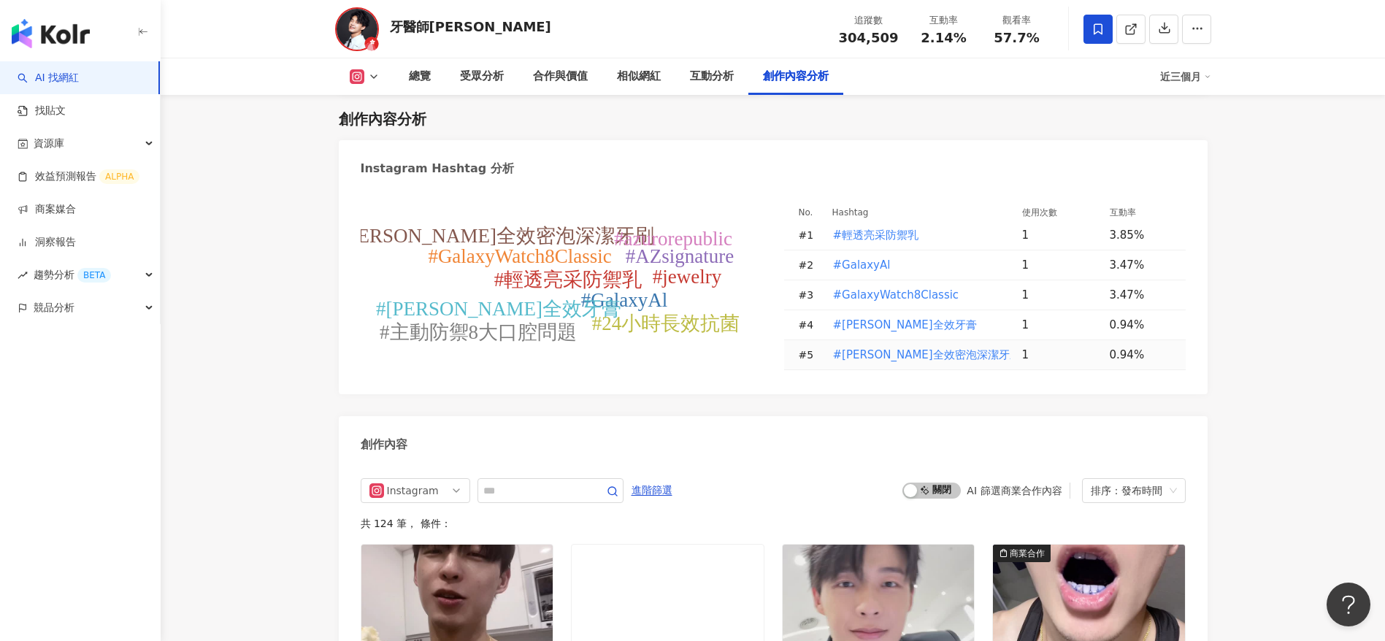
scroll to position [4513, 0]
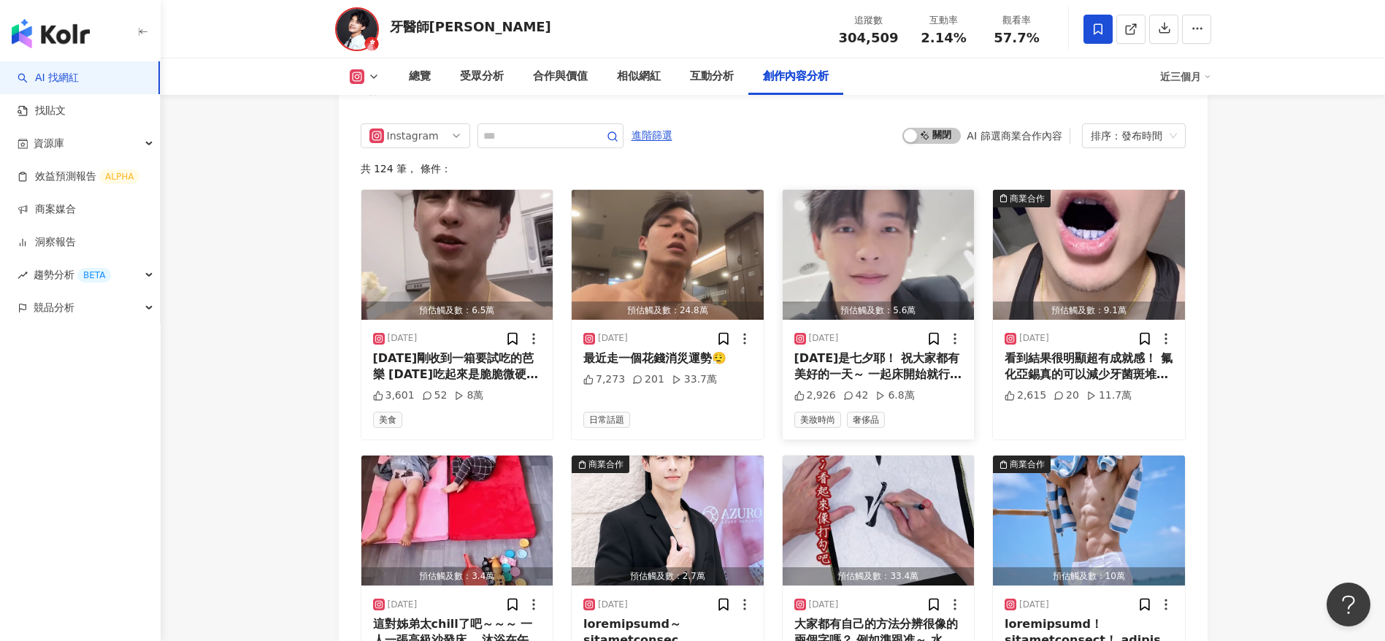
click at [883, 369] on div "今天是七夕耶！ 祝大家都有美好的一天～ 一起床開始就行程滿檔 抽空整理Azuro的影片～ 鑽石真的美得好高級 期待我的鑽石項鏈和戒指快點寄到我手上～ 當不了七…" at bounding box center [879, 367] width 169 height 33
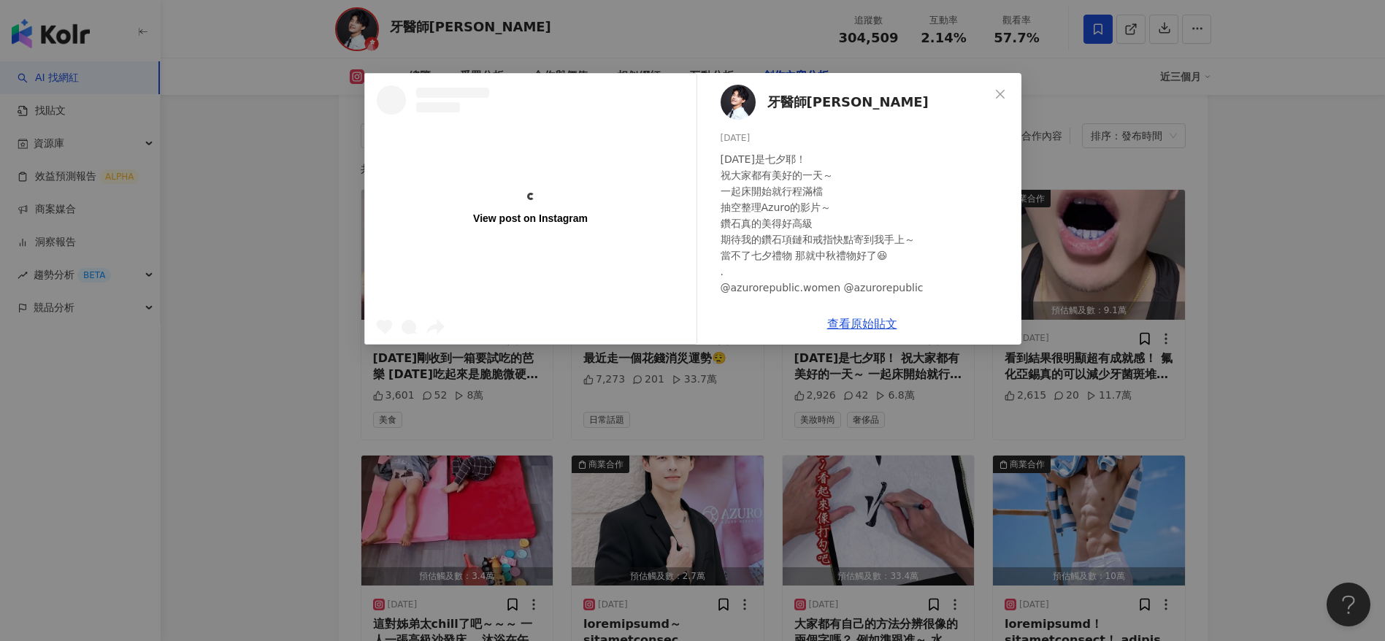
click at [1231, 374] on div "View post on Instagram 牙醫師炫晨 2025/8/29 今天是七夕耶！ 祝大家都有美好的一天～ 一起床開始就行程滿檔 抽空整理Azuro…" at bounding box center [692, 320] width 1385 height 641
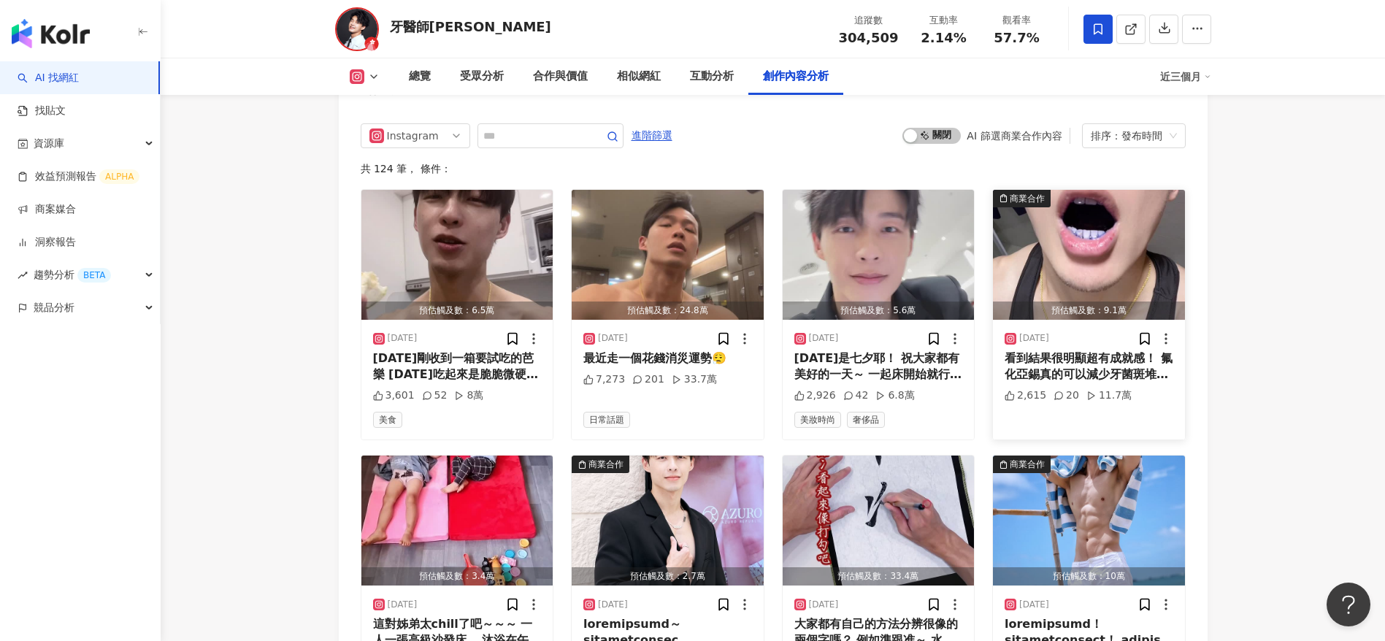
click at [1041, 367] on div "看到結果很明顯超有成就感！ 氟化亞錫真的可以減少牙菌斑堆積😍 就算不是業配也推薦得心甘情願！ （就算業配我也都會親身試用 好用才推薦😎) . 口腔研究的spl…" at bounding box center [1089, 367] width 169 height 33
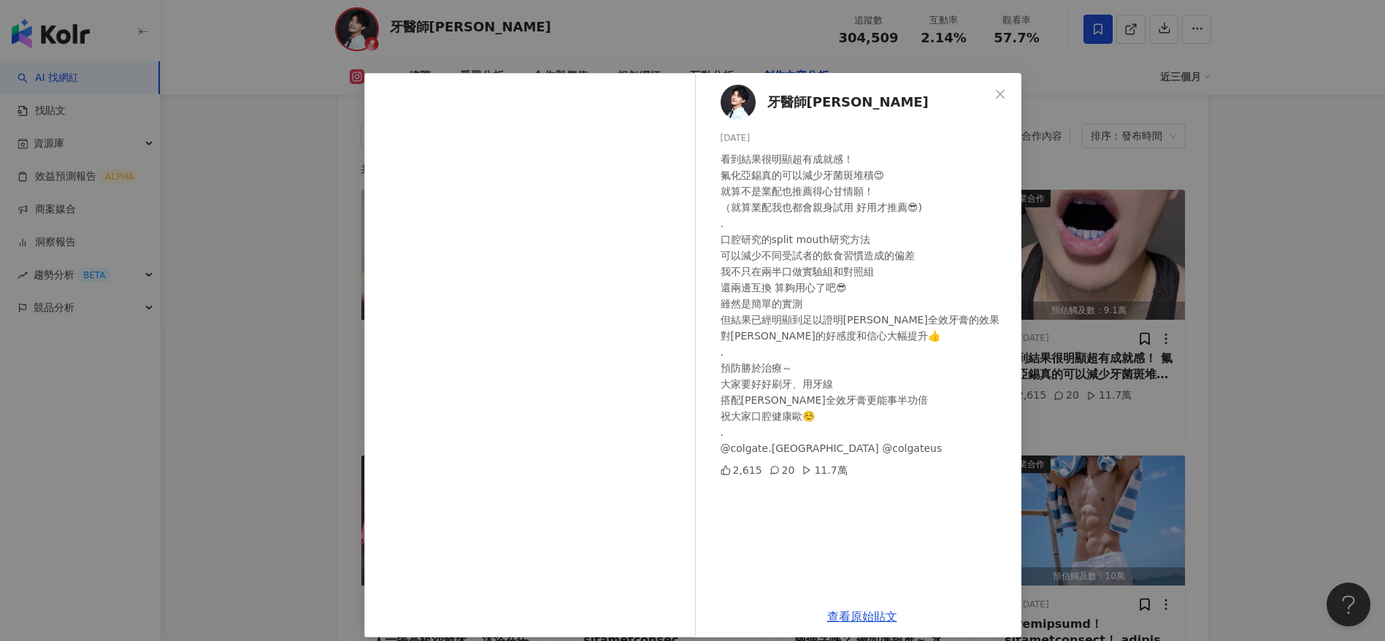
scroll to position [14, 0]
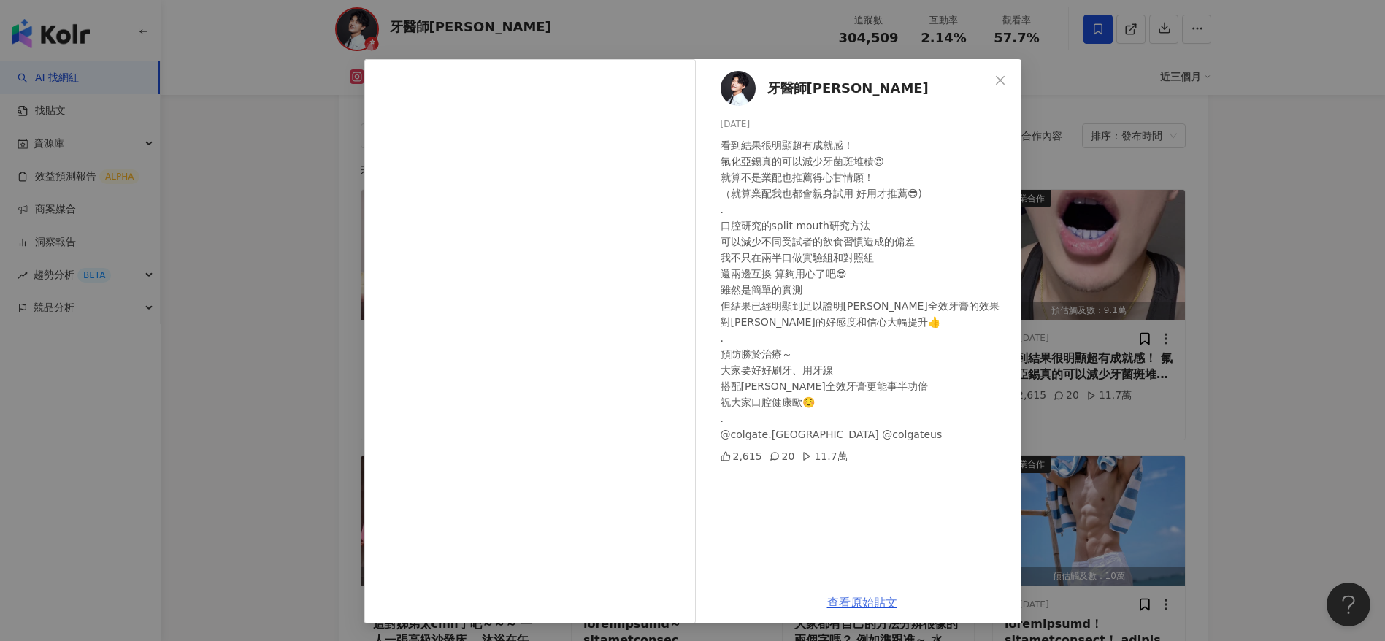
click at [854, 610] on link "查看原始貼文" at bounding box center [862, 603] width 70 height 14
click at [278, 352] on div "牙醫師炫晨 2025/8/22 看到結果很明顯超有成就感！ 氟化亞錫真的可以減少牙菌斑堆積😍 就算不是業配也推薦得心甘情願！ （就算業配我也都會親身試用 好用…" at bounding box center [692, 320] width 1385 height 641
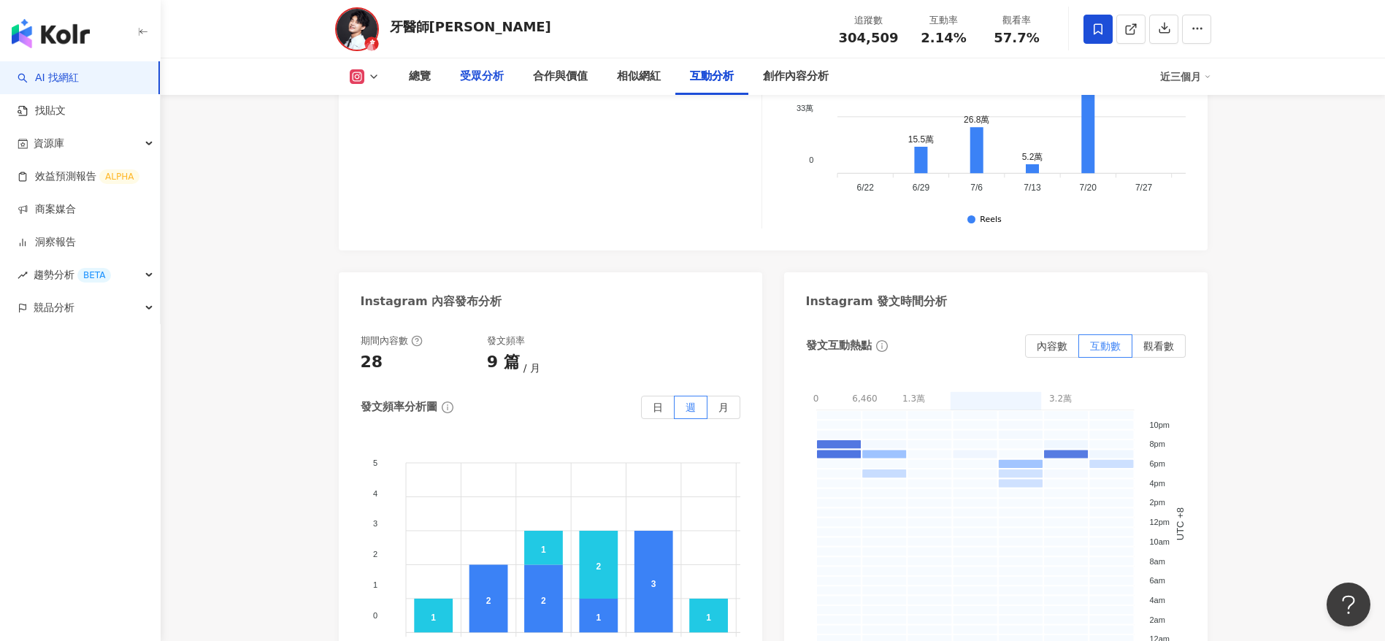
click at [470, 80] on div "受眾分析" at bounding box center [482, 77] width 44 height 18
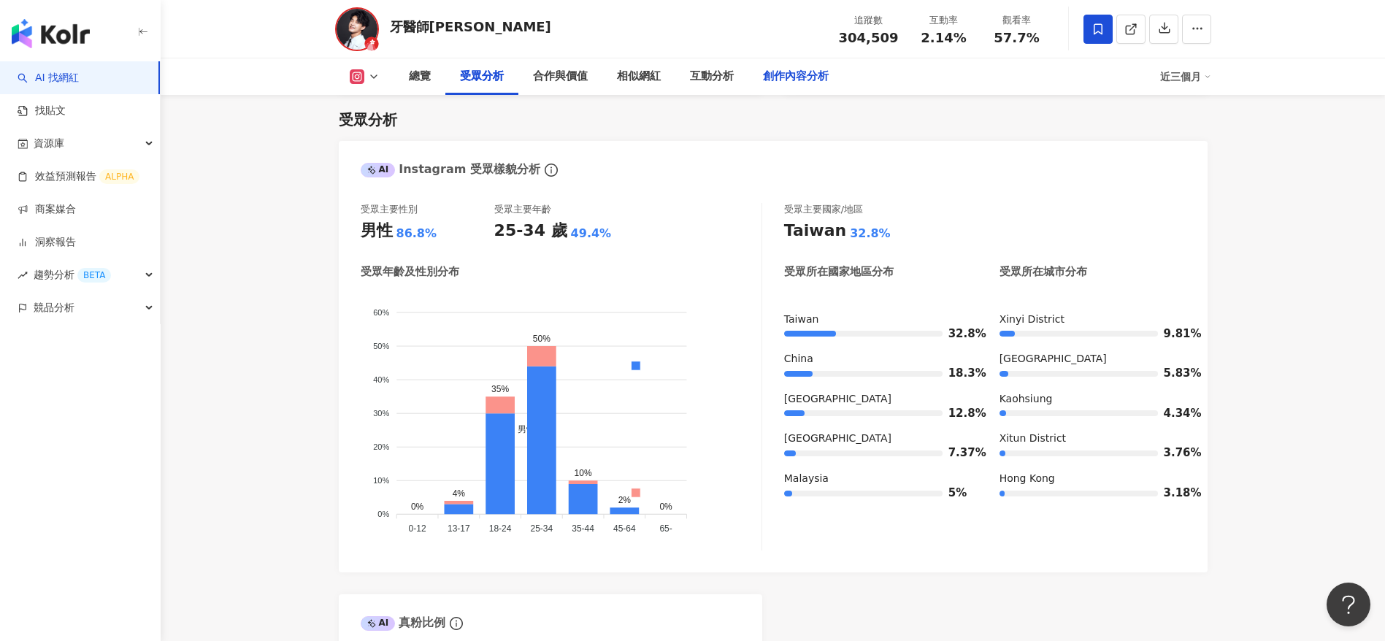
click at [797, 83] on div "創作內容分析" at bounding box center [796, 77] width 66 height 18
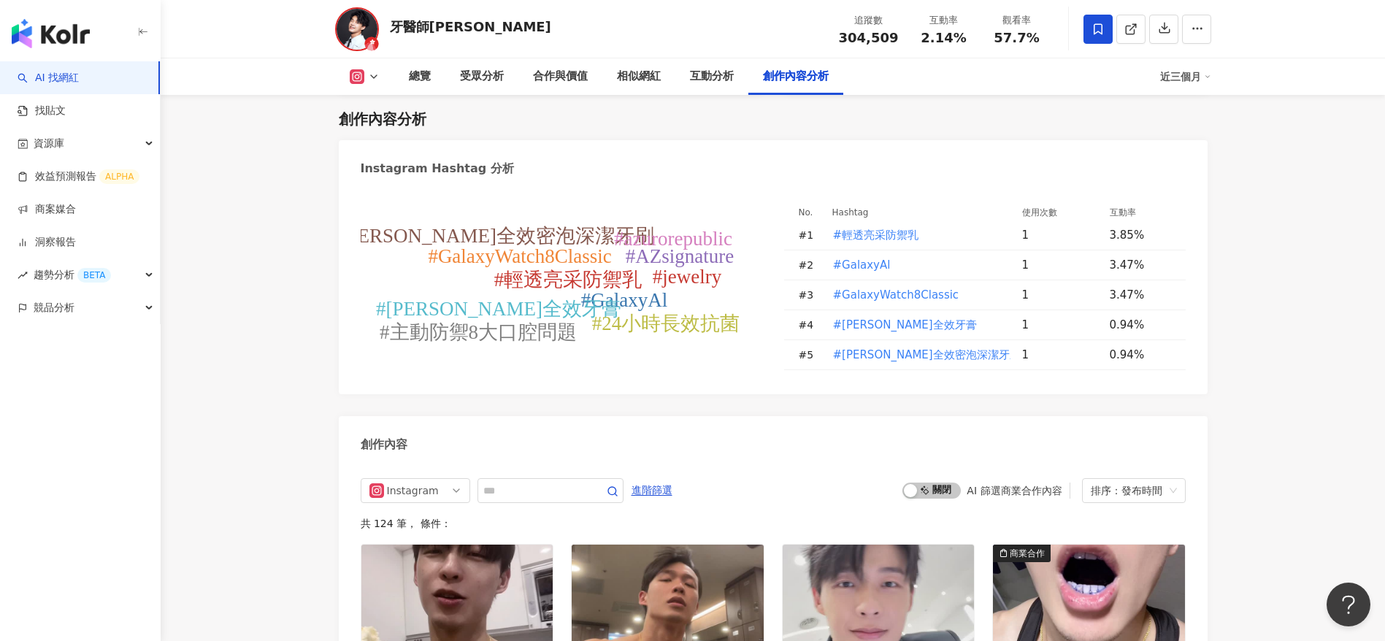
scroll to position [4373, 0]
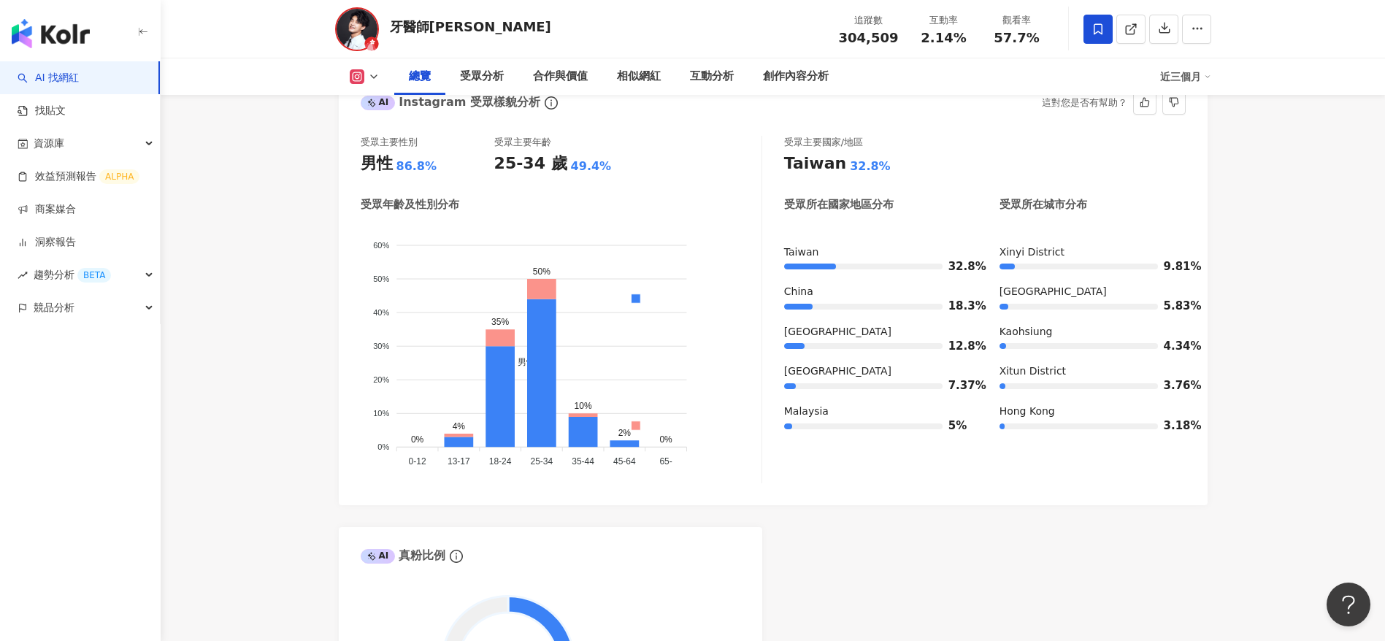
scroll to position [0, 0]
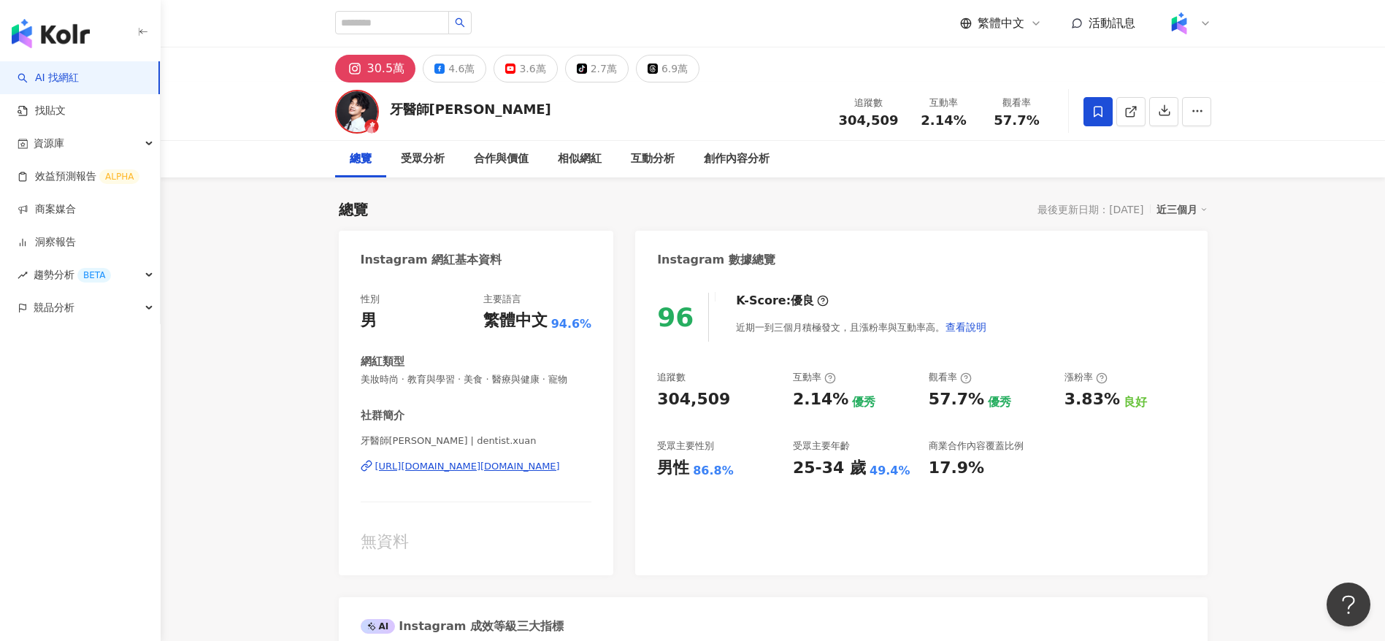
drag, startPoint x: 619, startPoint y: 432, endPoint x: 580, endPoint y: 293, distance: 144.3
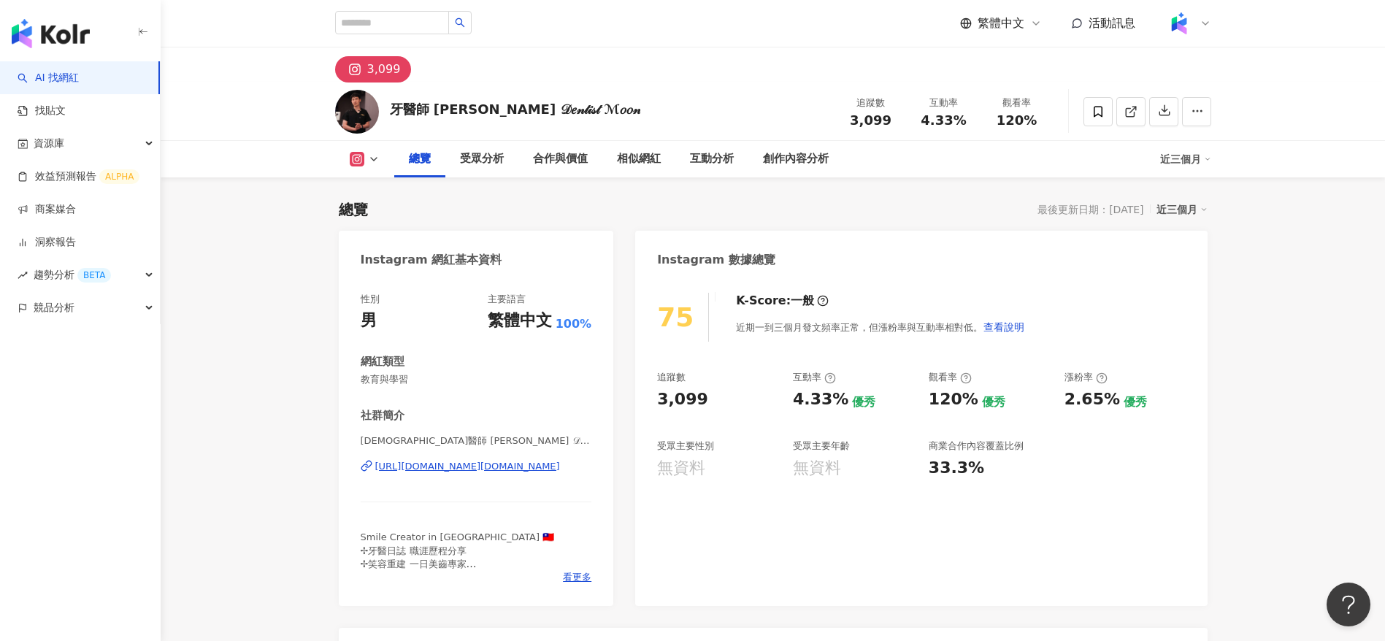
click at [560, 199] on div "總覽 最後更新日期：[DATE] 近三個月" at bounding box center [773, 209] width 869 height 20
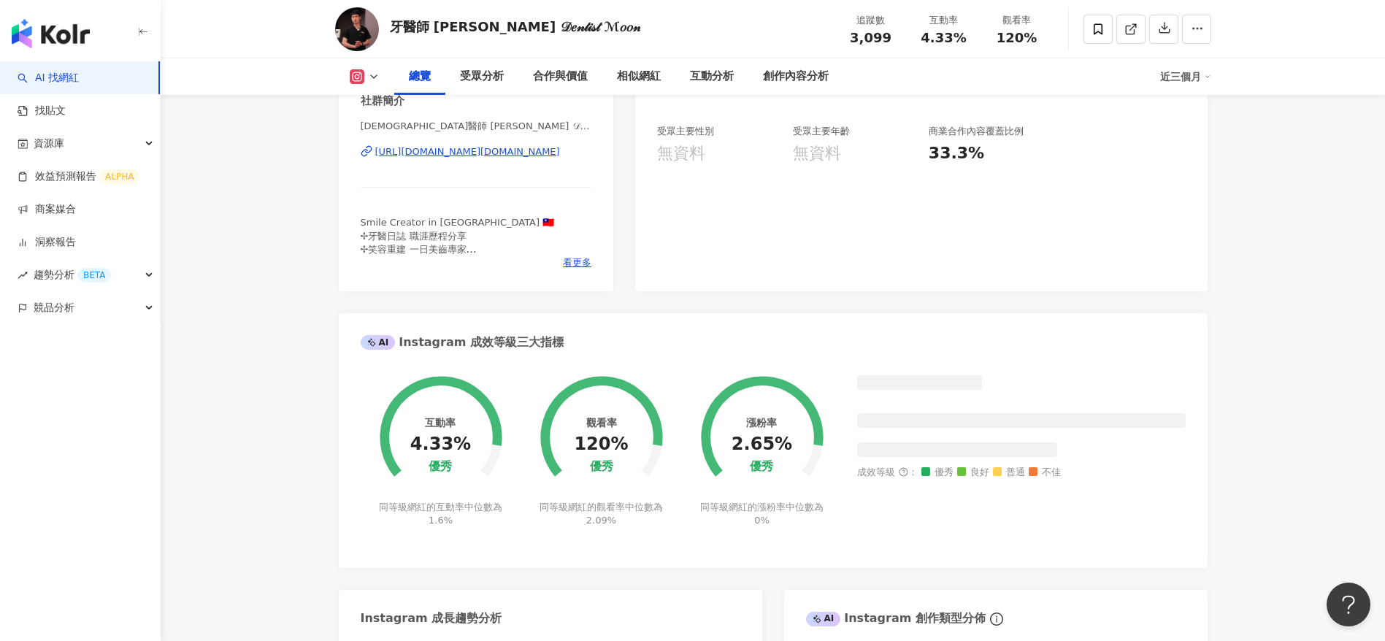
scroll to position [752, 0]
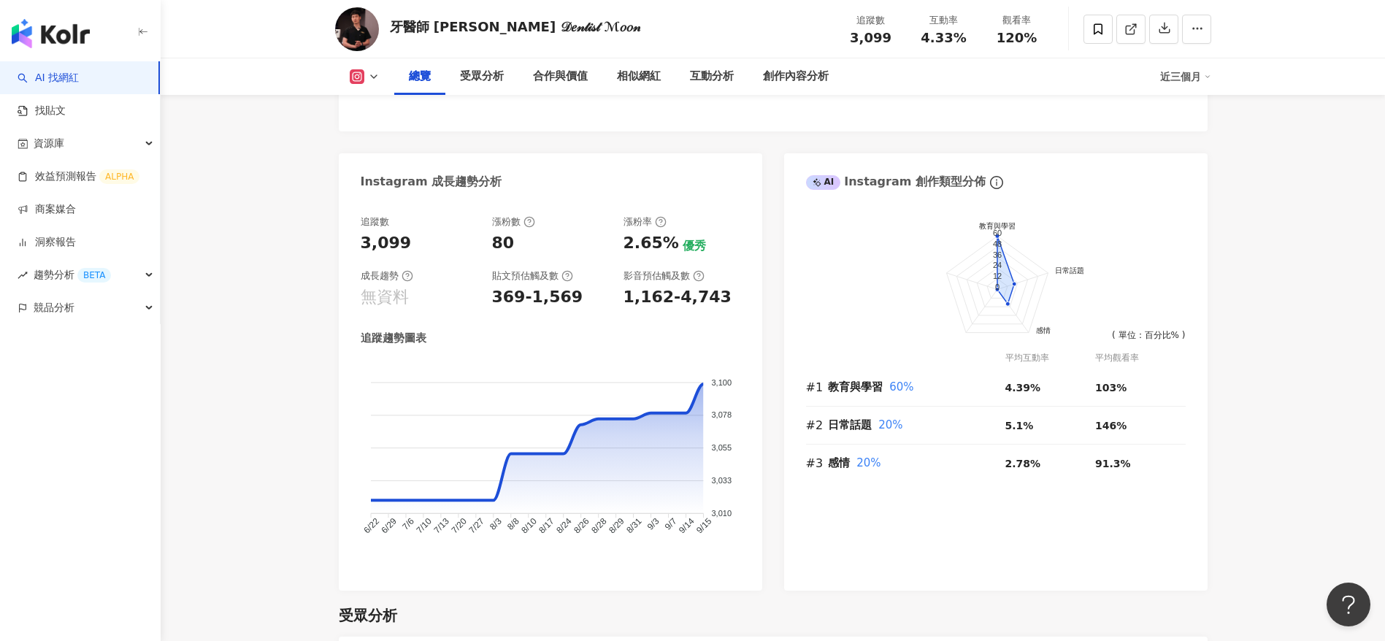
click at [622, 351] on div "追蹤趨勢圖表 3,100 3,100 3,078 3,078 3,055 3,055 3,033 3,033 3,010 3,010 6/22 6/22 6/…" at bounding box center [551, 450] width 380 height 238
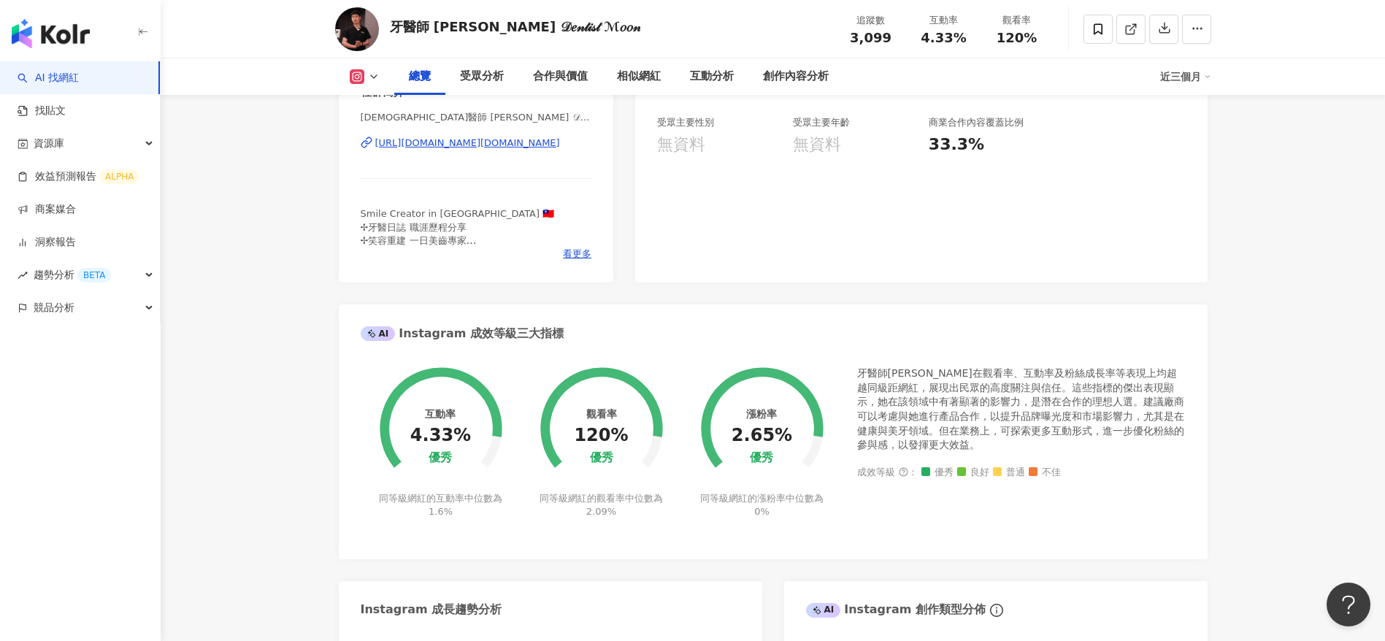
scroll to position [0, 0]
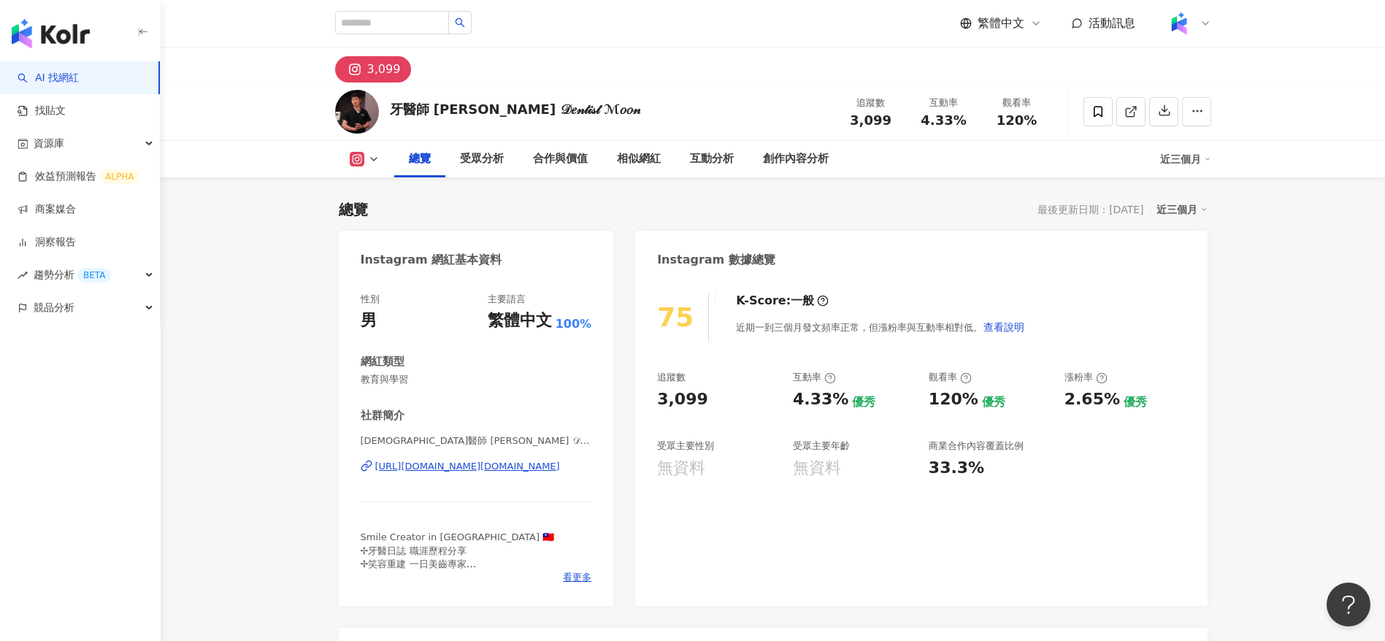
click at [368, 164] on icon at bounding box center [374, 159] width 12 height 12
click at [565, 142] on div "合作與價值" at bounding box center [561, 159] width 84 height 37
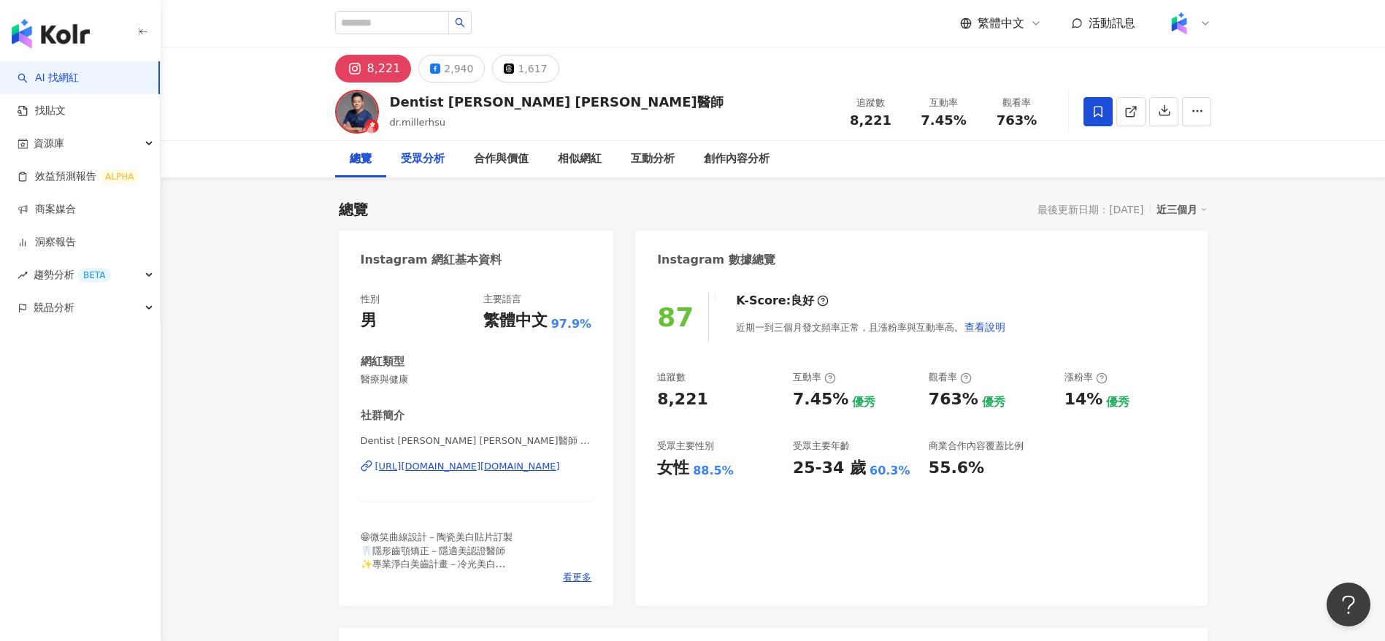
click at [433, 161] on div "受眾分析" at bounding box center [423, 159] width 44 height 18
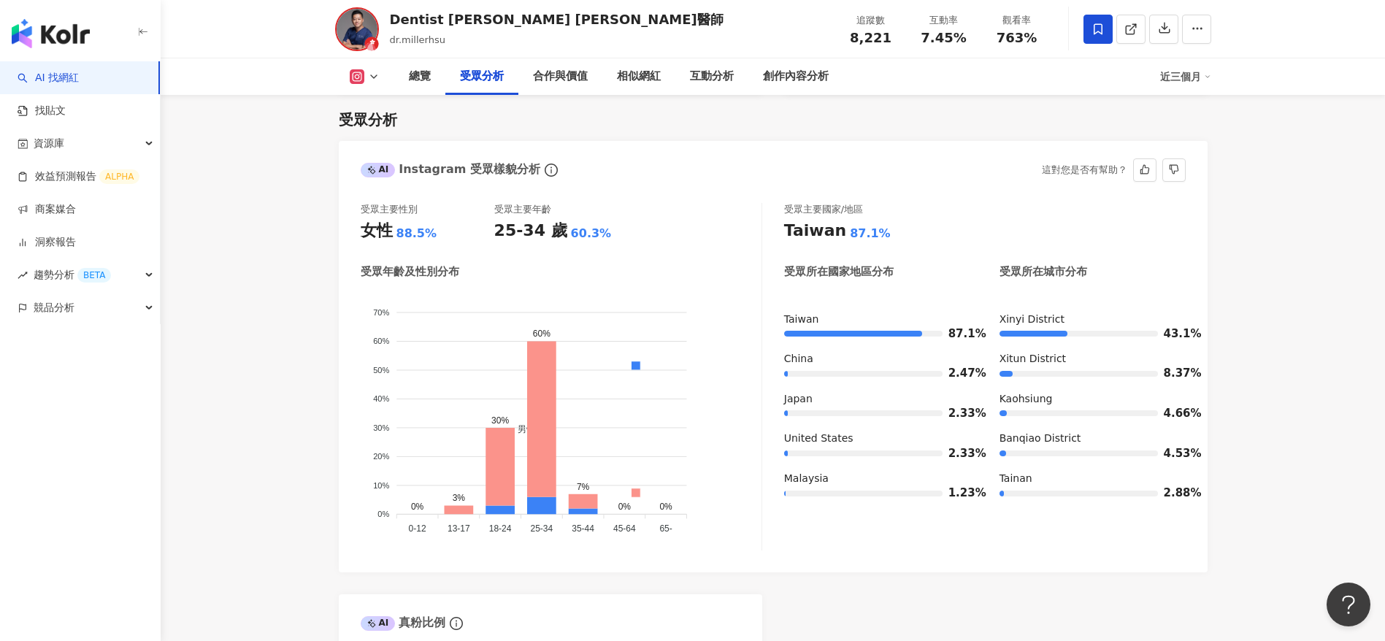
click at [967, 156] on div "AI Instagram 受眾樣貌分析 這對您是否有幫助？" at bounding box center [773, 164] width 869 height 47
click at [64, 118] on link "找貼文" at bounding box center [42, 111] width 48 height 15
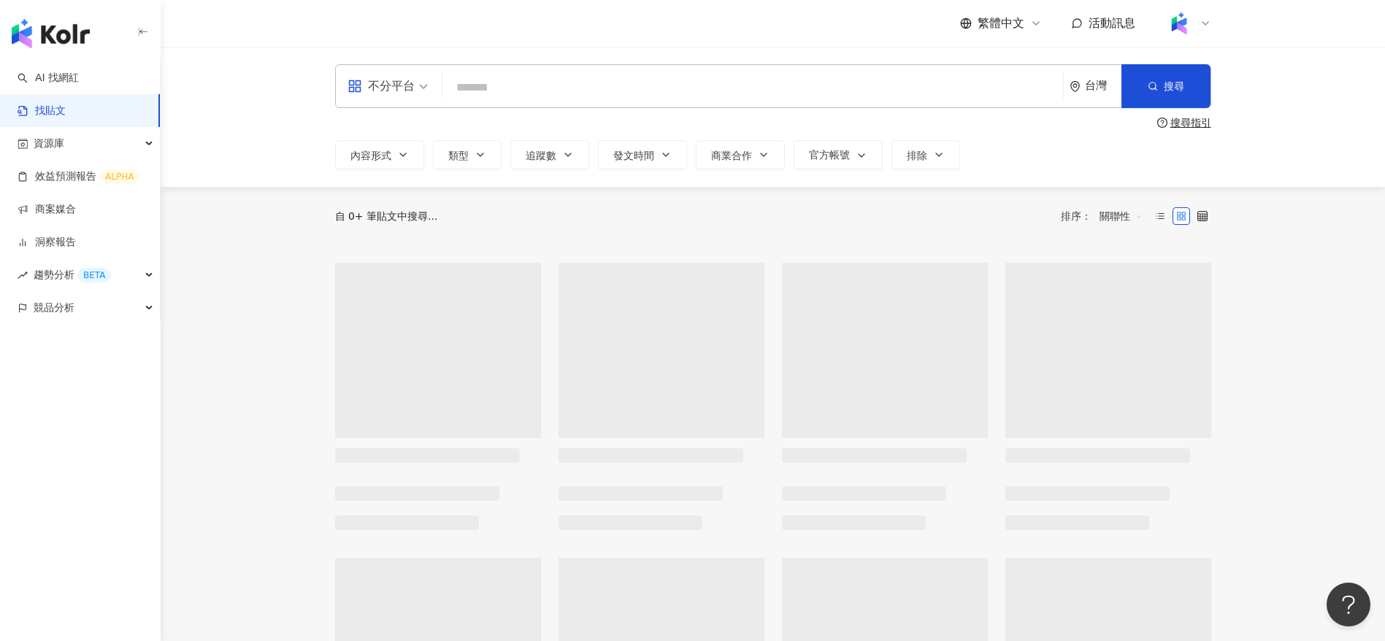
click at [551, 86] on input "search" at bounding box center [752, 87] width 609 height 31
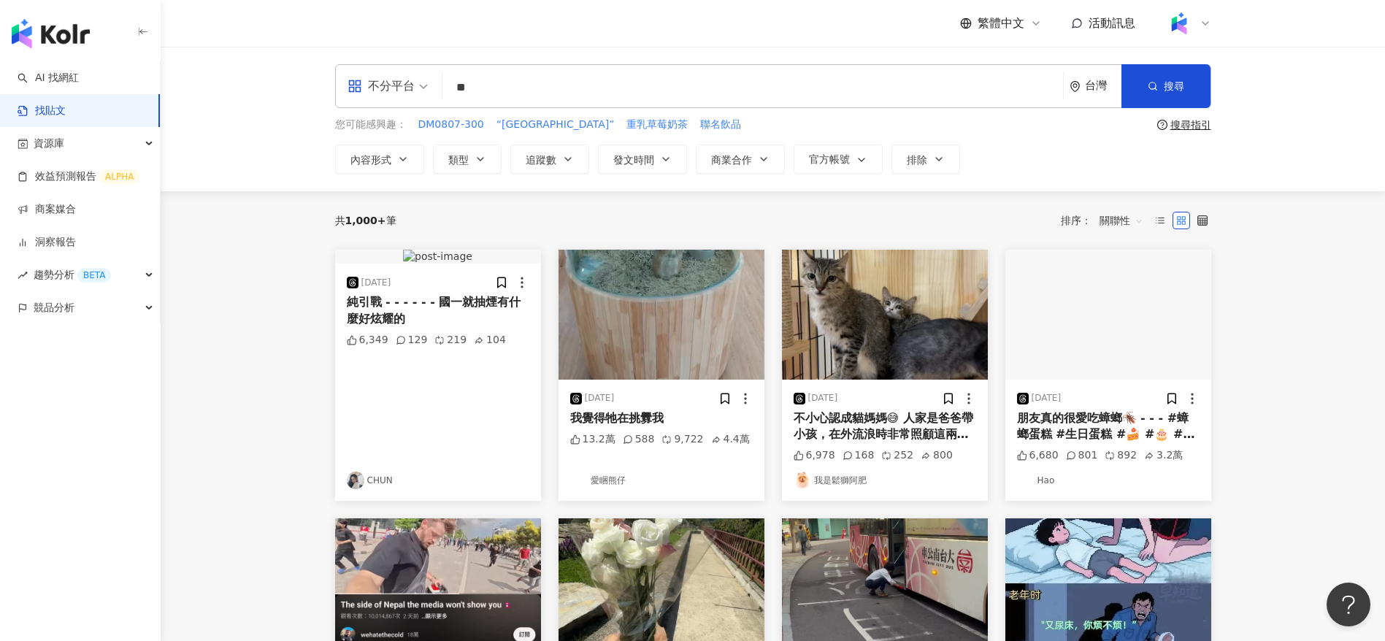
type input "**"
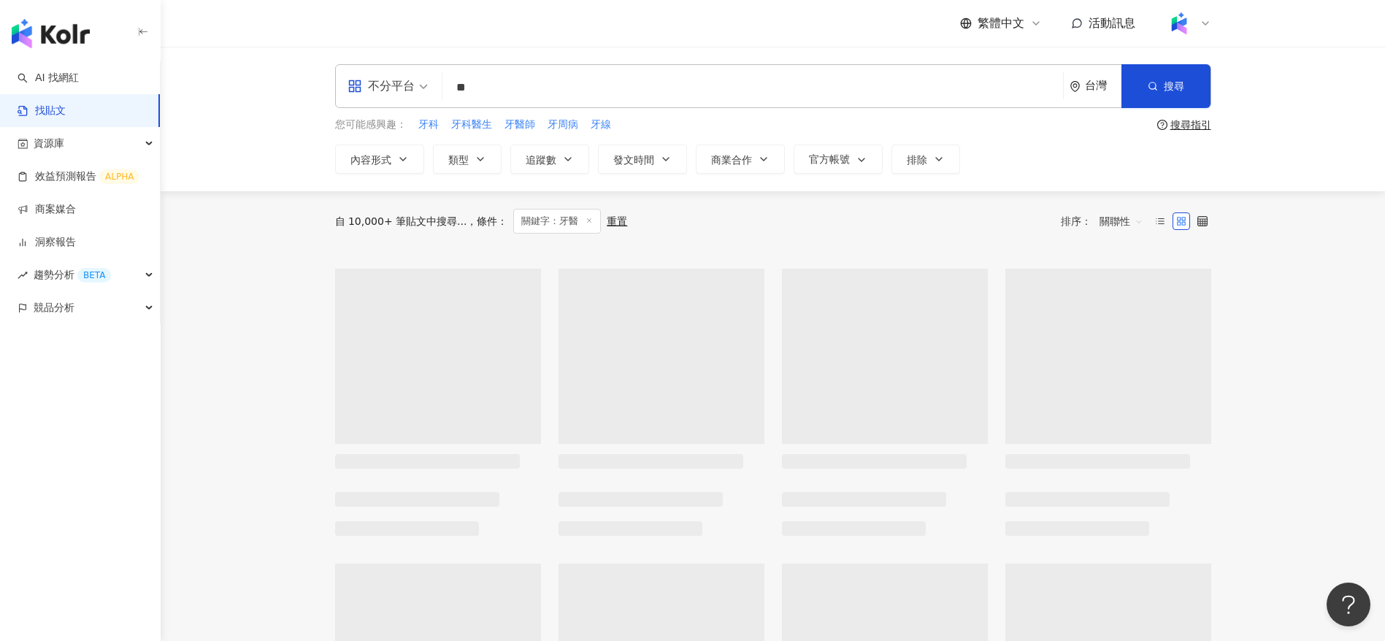
click at [206, 294] on main "不分平台 牙醫 ** 台灣 搜尋 您可能感興趣： 牙科 牙科醫生 牙醫師 牙周病 牙線 搜尋指引 內容形式 類型 追蹤數 發文時間 商業合作 官方帳號 排除 …" at bounding box center [773, 651] width 1225 height 1208
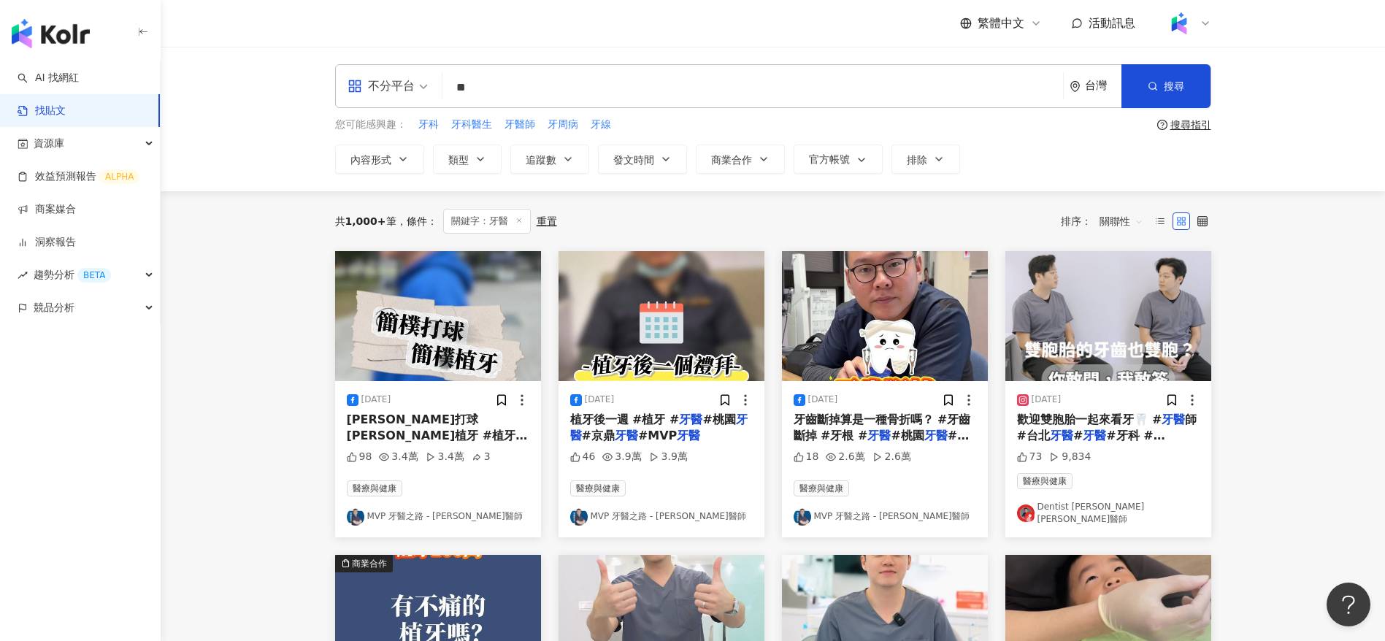
click at [707, 444] on div "2025/5/9 植牙後一週 #植牙 # 牙醫 #桃園 牙醫 #京鼎 牙醫 #MVP 牙醫 46 3.9萬 3.9萬 醫療與健康 MVP 牙醫之路 - 林建佑…" at bounding box center [662, 459] width 206 height 156
click at [653, 424] on span "植牙後一週 #植牙 #" at bounding box center [625, 420] width 110 height 14
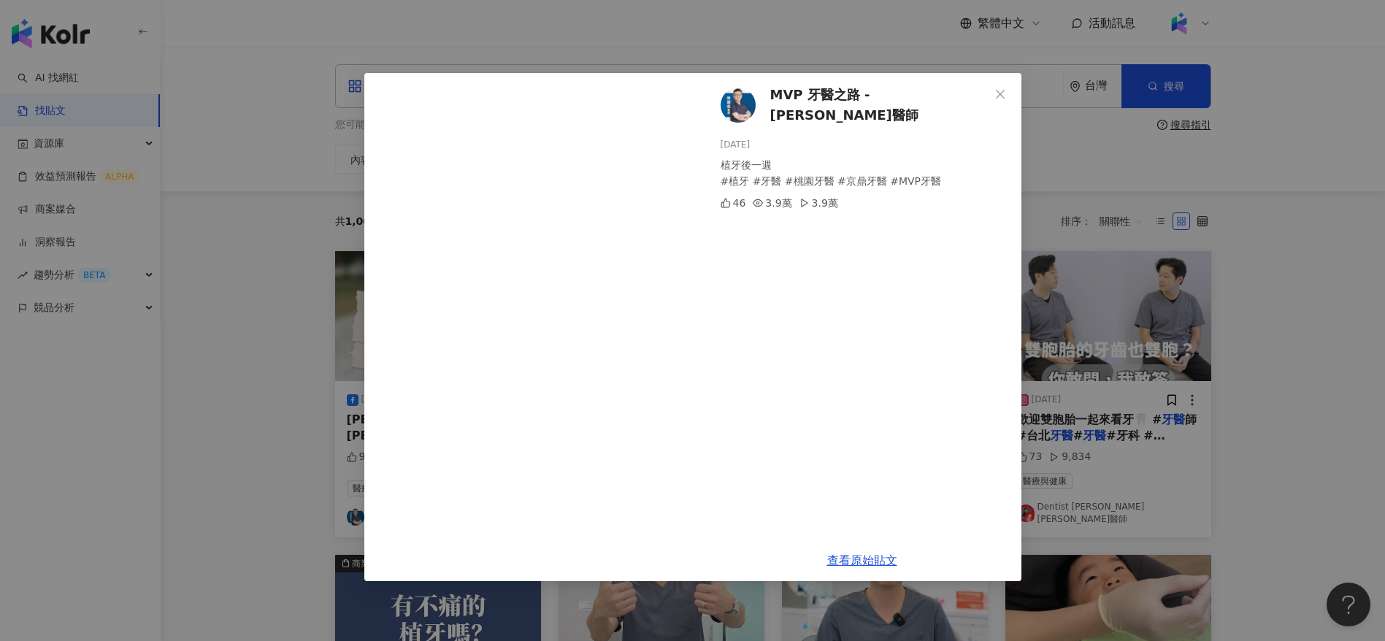
click at [1056, 135] on div "MVP 牙醫之路 - 林建佑醫師 2025/5/9 植牙後一週 #植牙 #牙醫 #桃園牙醫 #京鼎牙醫 #MVP牙醫 46 3.9萬 3.9萬 查看原始貼文" at bounding box center [692, 320] width 1385 height 641
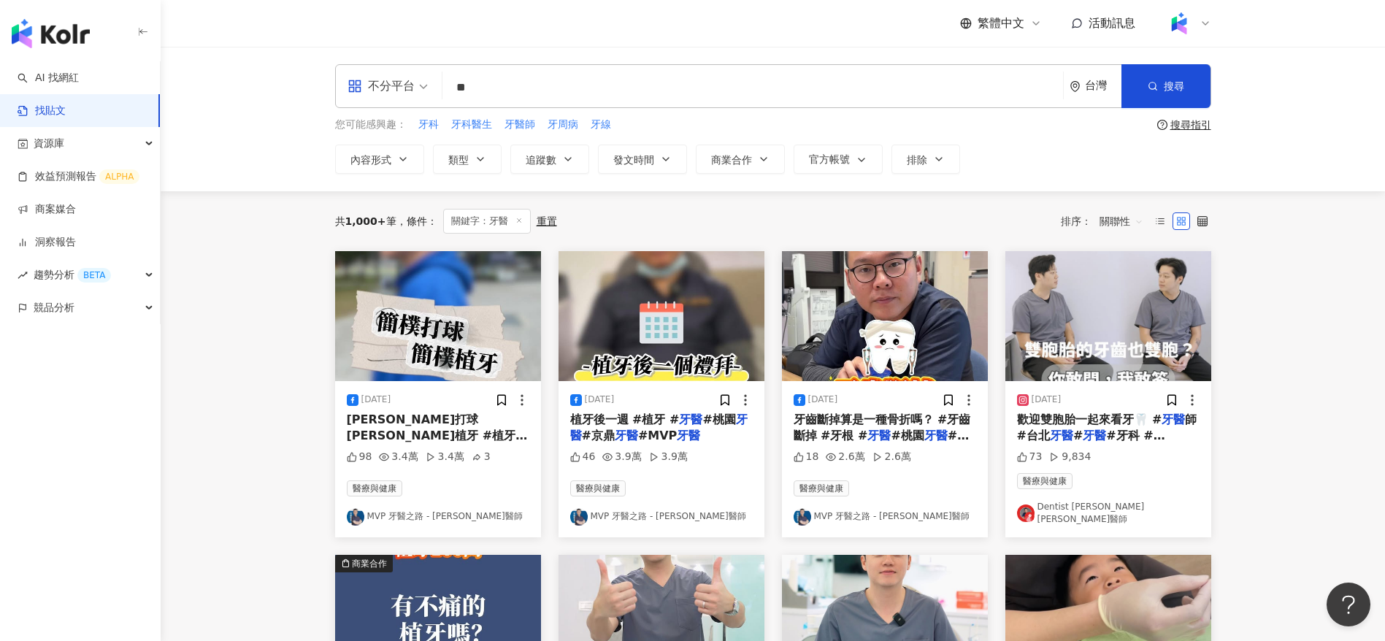
click at [581, 511] on img at bounding box center [579, 517] width 18 height 18
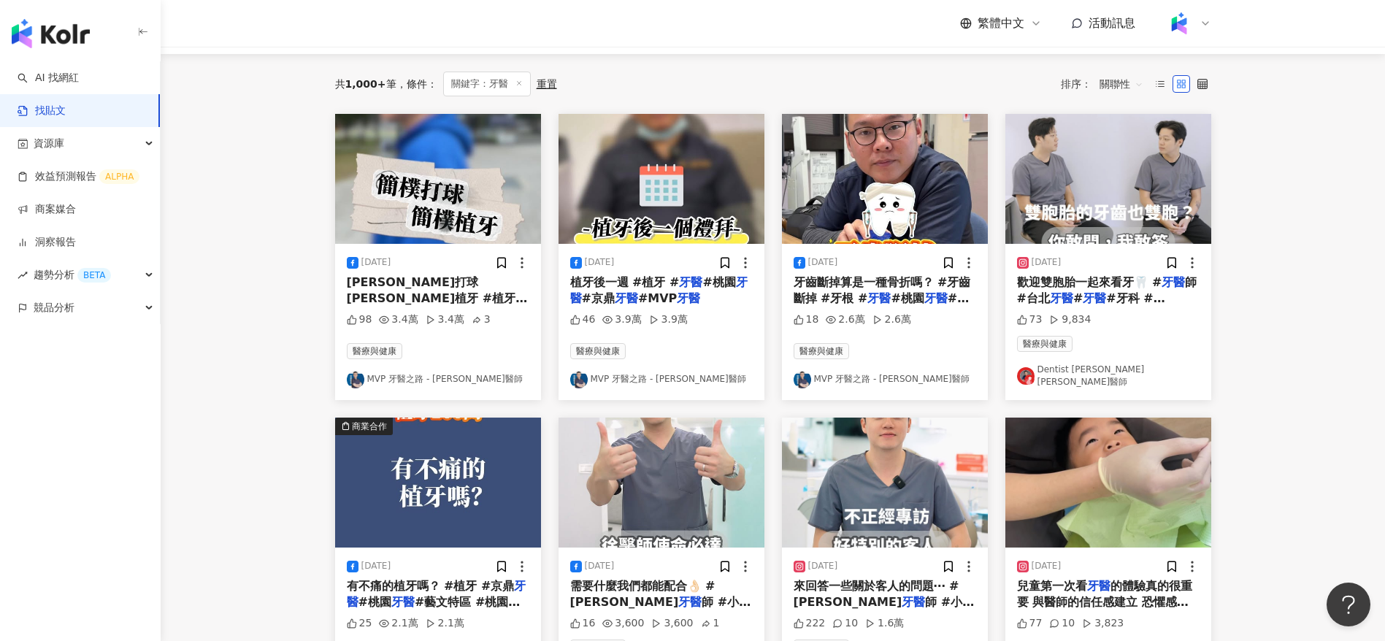
click at [664, 579] on span "需要什麼我們都能配合👌🏻 #徐鈞信" at bounding box center [642, 594] width 145 height 30
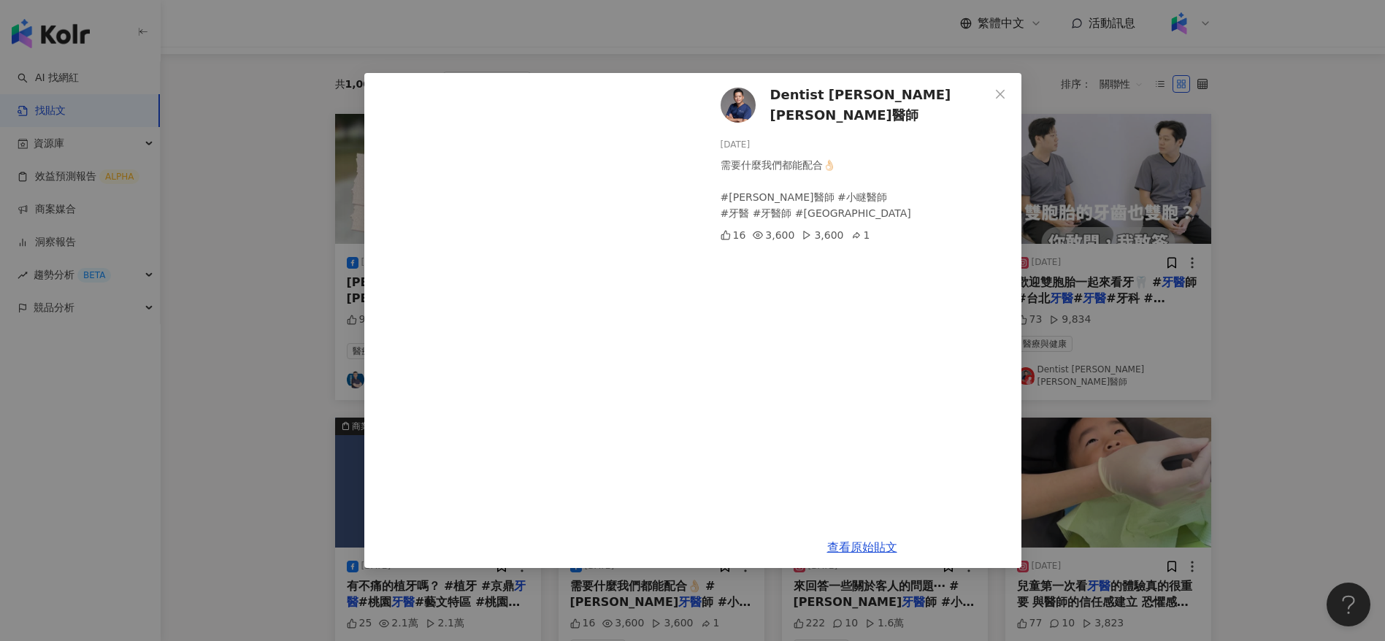
click at [788, 299] on div "Dentist Miller 徐鈞信 牙醫師 2025/4/28 需要什麼我們都能配合👌🏻 #徐鈞信牙醫師 #小瞇醫師 #牙醫 #牙醫師 #台北牙醫 16 3…" at bounding box center [862, 300] width 318 height 454
drag, startPoint x: 787, startPoint y: 392, endPoint x: 796, endPoint y: 424, distance: 33.5
click at [796, 424] on div "Dentist Miller 徐鈞信 牙醫師 2025/4/28 需要什麼我們都能配合👌🏻 #徐鈞信牙醫師 #小瞇醫師 #牙醫 #牙醫師 #台北牙醫 16 3…" at bounding box center [862, 300] width 318 height 454
click at [1133, 457] on div "Dentist Miller 徐鈞信 牙醫師 2025/4/28 需要什麼我們都能配合👌🏻 #徐鈞信牙醫師 #小瞇醫師 #牙醫 #牙醫師 #台北牙醫 16 3…" at bounding box center [692, 320] width 1385 height 641
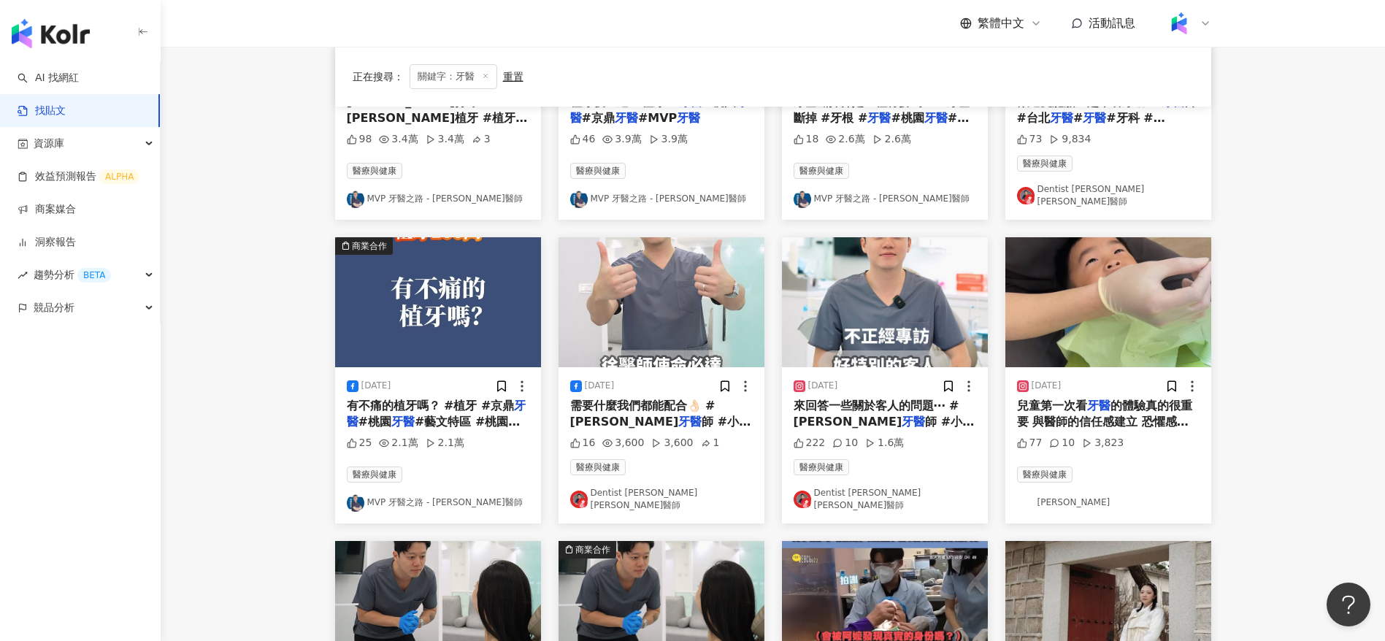
scroll to position [539, 0]
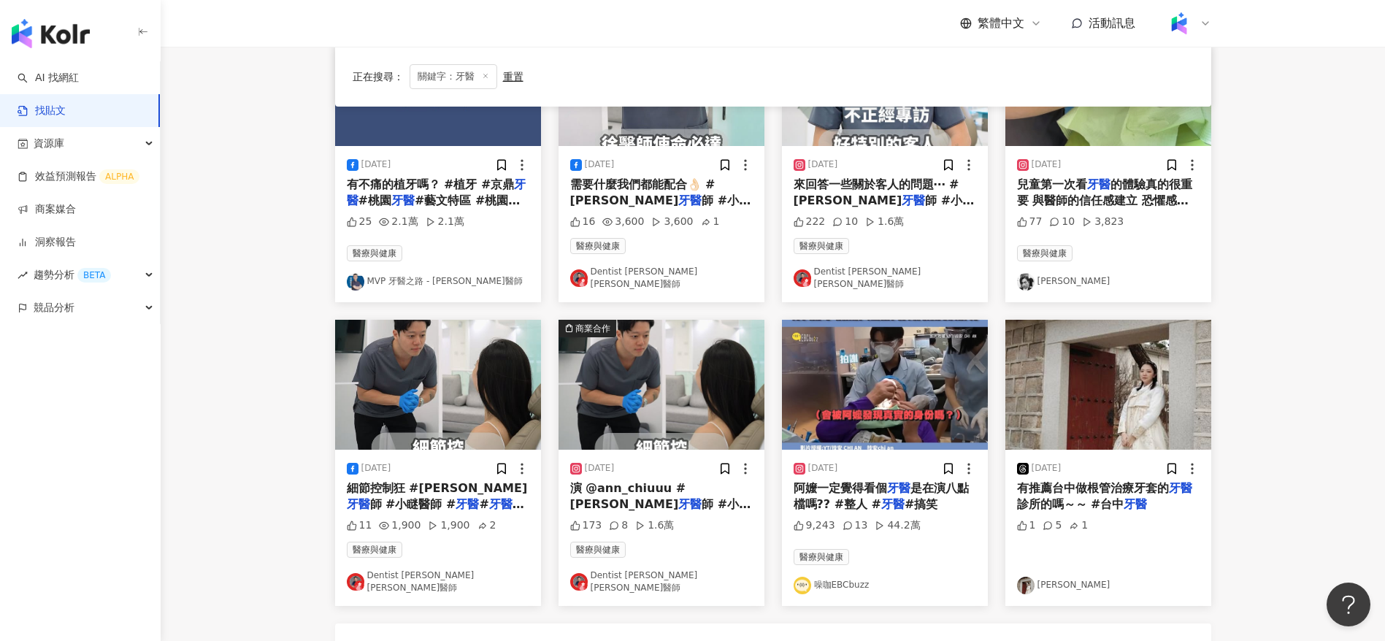
click at [264, 405] on main "不分平台 ** 台灣 搜尋 您可能感興趣： 牙科 牙科醫生 牙醫師 牙周病 牙線 搜尋指引 內容形式 類型 追蹤數 發文時間 商業合作 官方帳號 排除 正在搜…" at bounding box center [773, 116] width 1225 height 1217
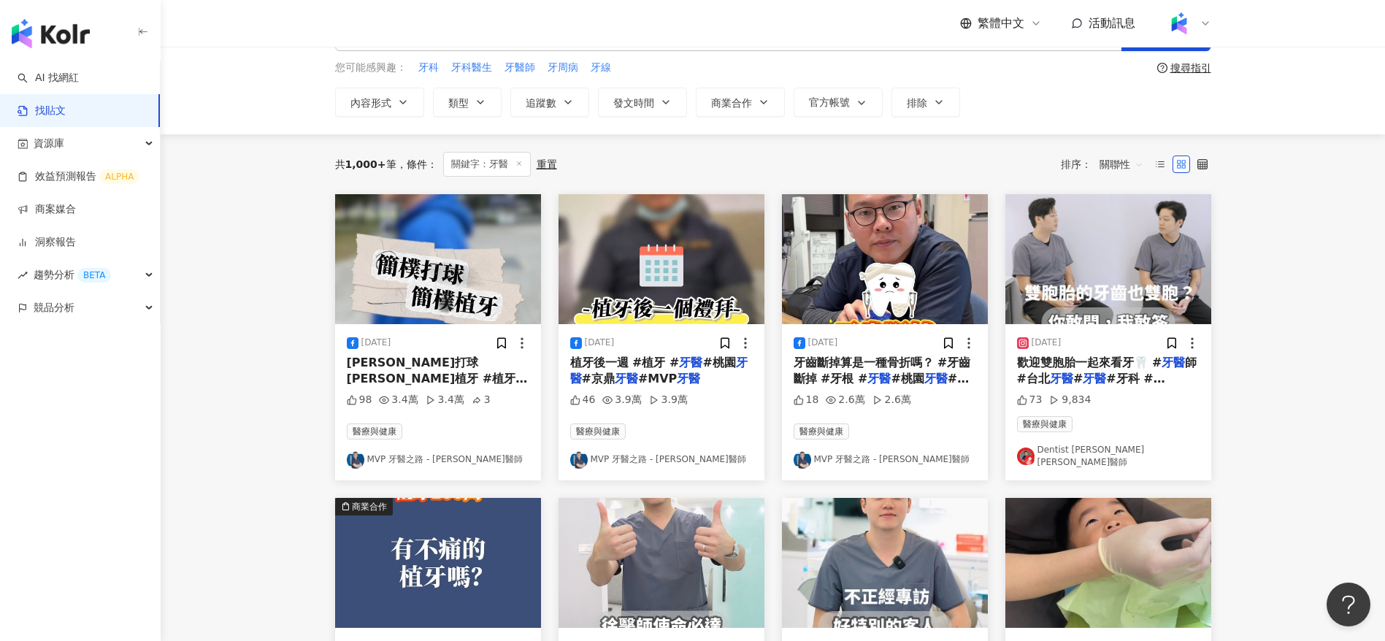
scroll to position [0, 0]
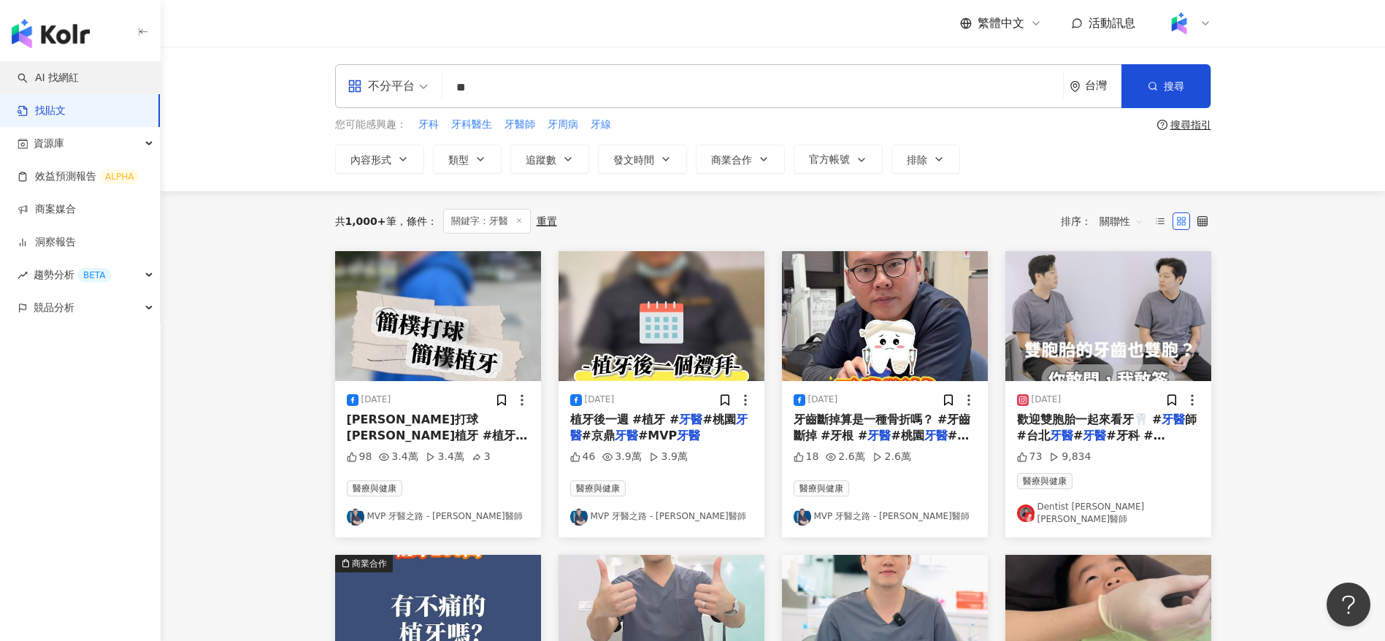
click at [71, 72] on link "AI 找網紅" at bounding box center [48, 78] width 61 height 15
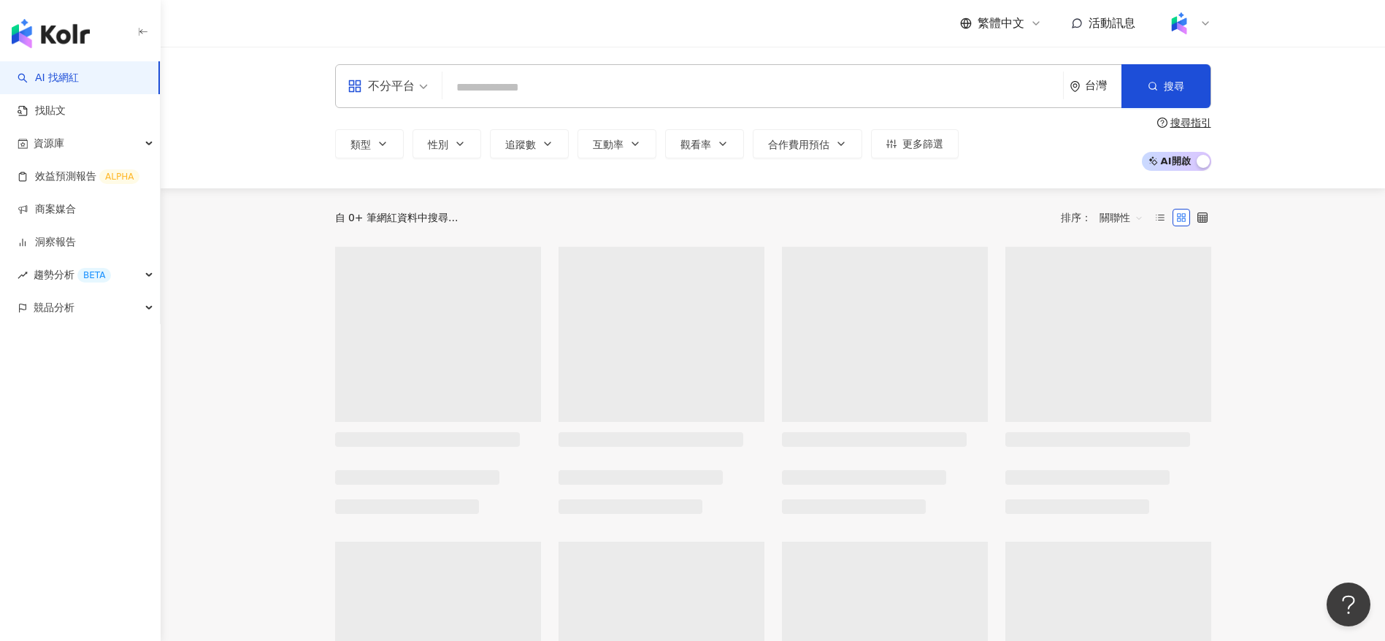
click at [505, 92] on input "search" at bounding box center [752, 88] width 609 height 28
type input "**"
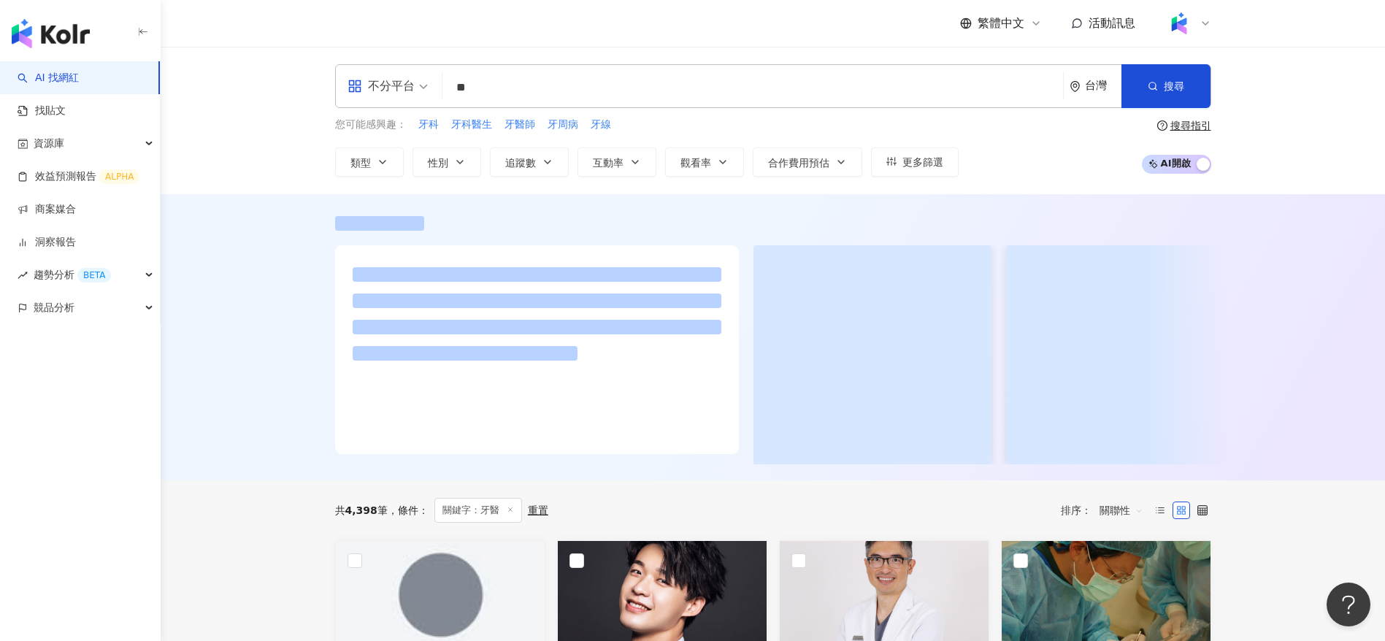
click at [253, 430] on div at bounding box center [773, 337] width 1225 height 286
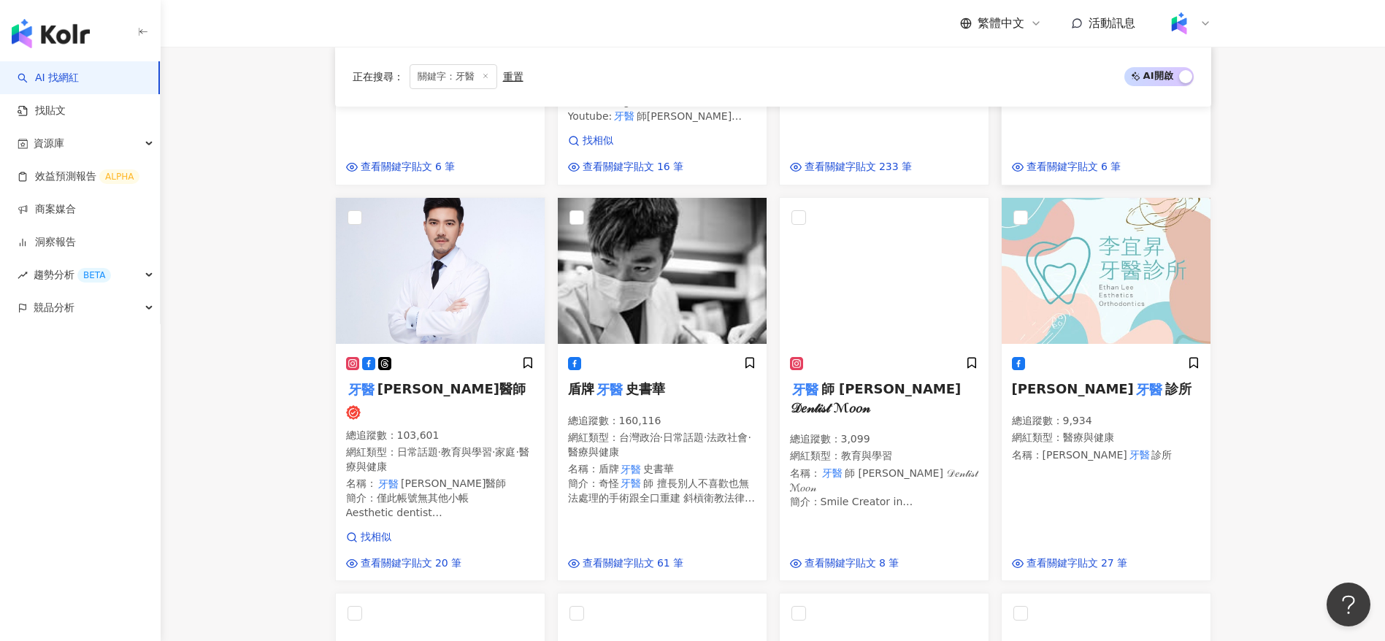
scroll to position [806, 0]
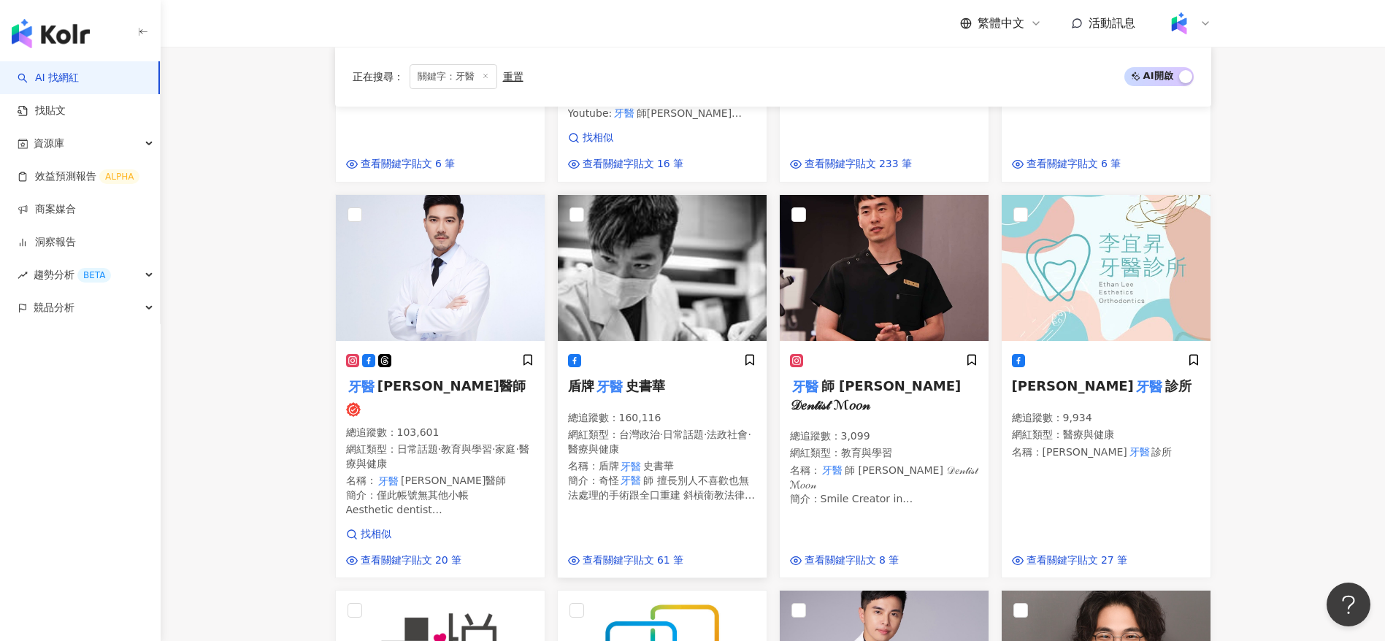
click at [645, 415] on p "總追蹤數 ： 160,116" at bounding box center [662, 418] width 188 height 15
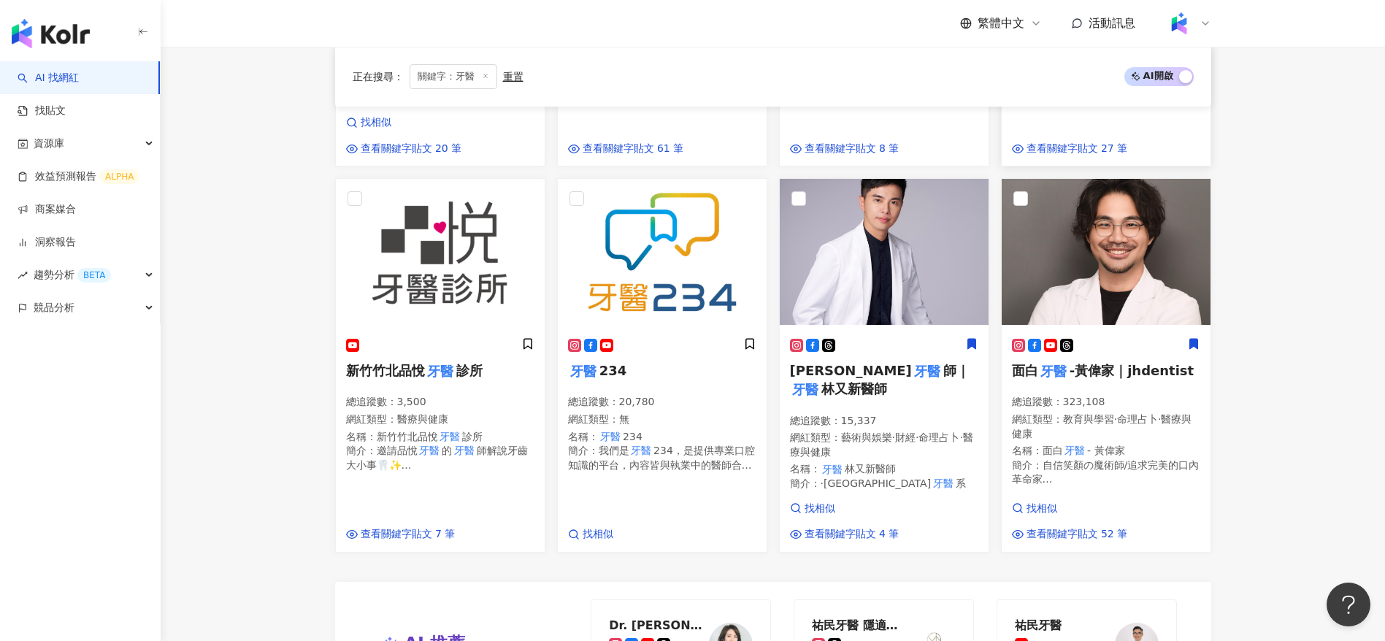
scroll to position [1220, 0]
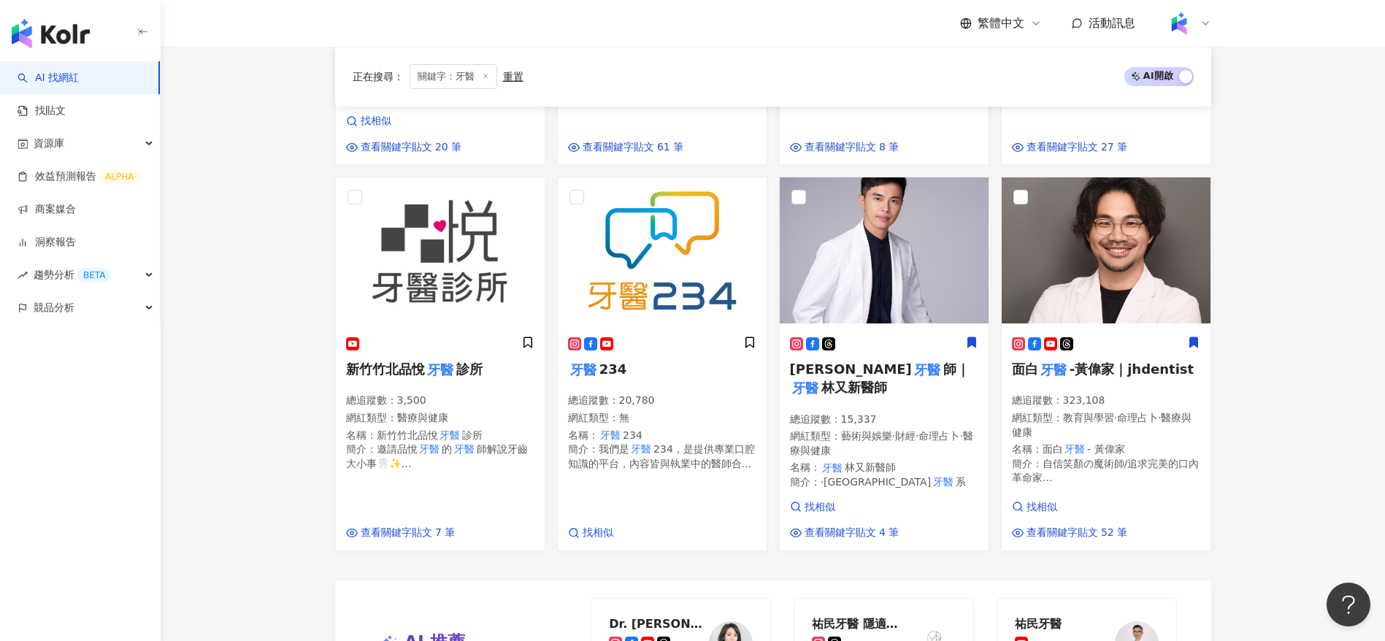
click at [1322, 468] on main "不分平台 ** 台灣 搜尋 dda12d5b-9b56-49b8-bd52-083030ef3be2 1bf80d23-4250-42c6-81a3-9cbf…" at bounding box center [773, 8] width 1225 height 2363
click at [884, 488] on span "·臺北醫學大學" at bounding box center [876, 482] width 111 height 12
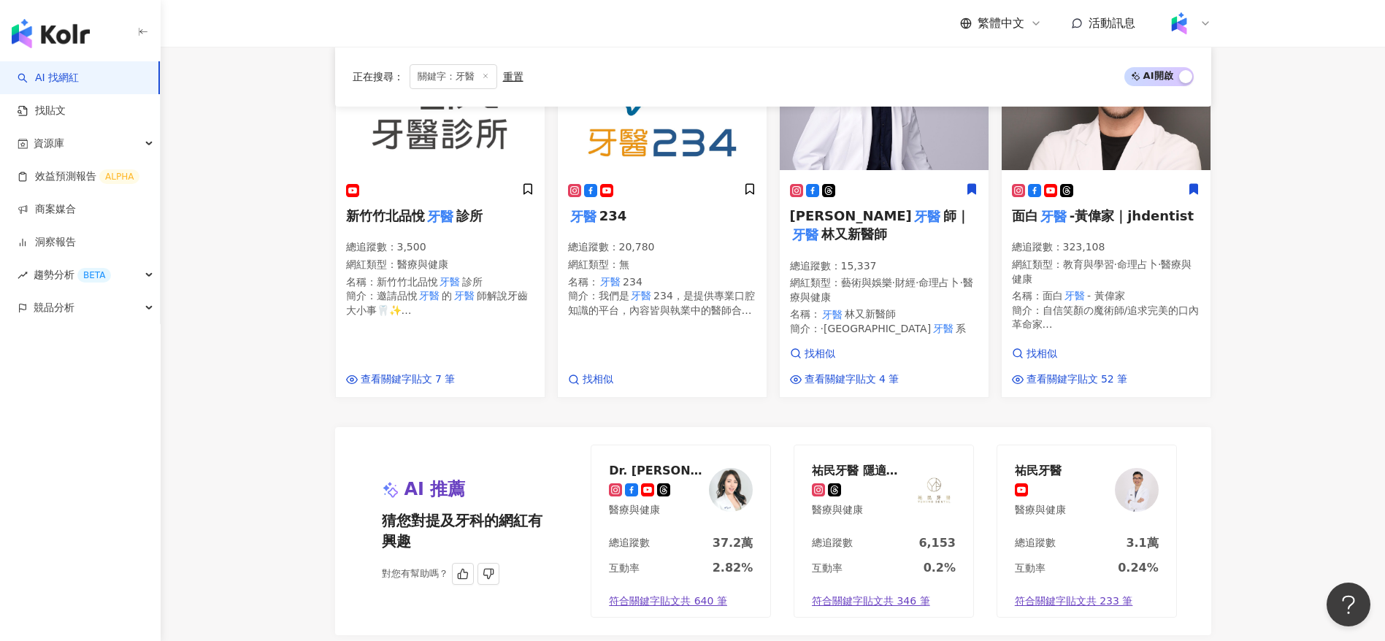
scroll to position [1560, 0]
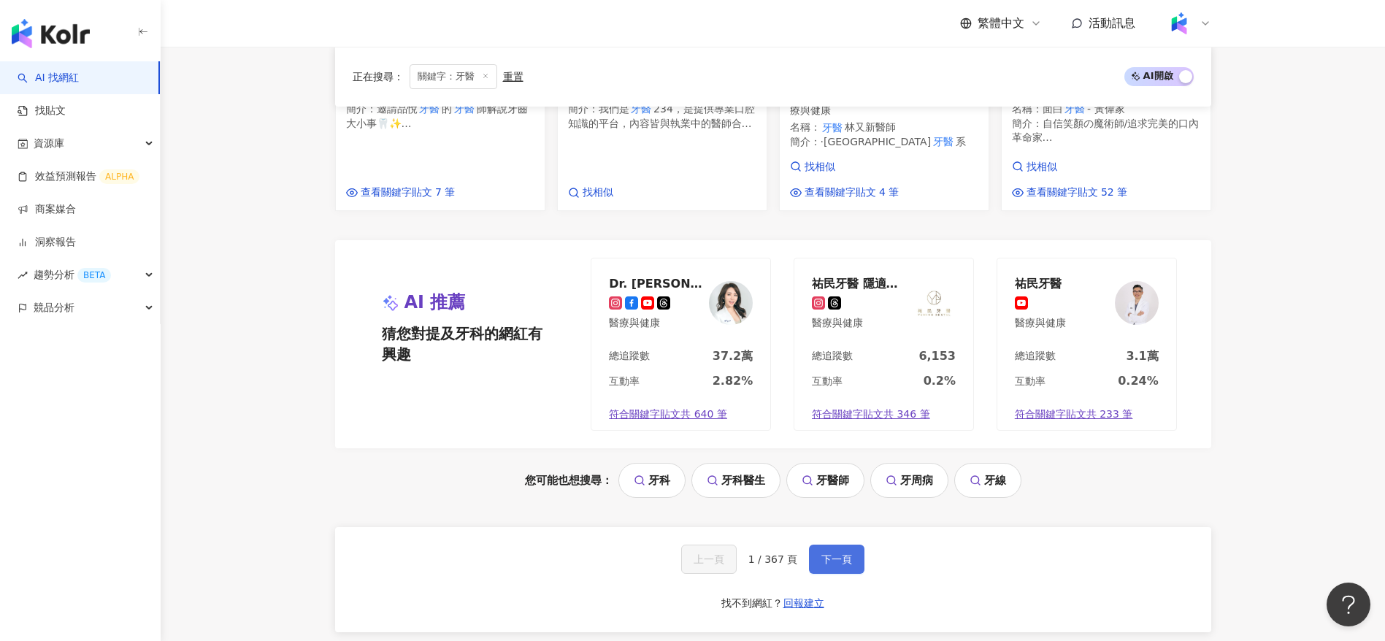
click at [842, 569] on button "下一頁" at bounding box center [837, 559] width 56 height 29
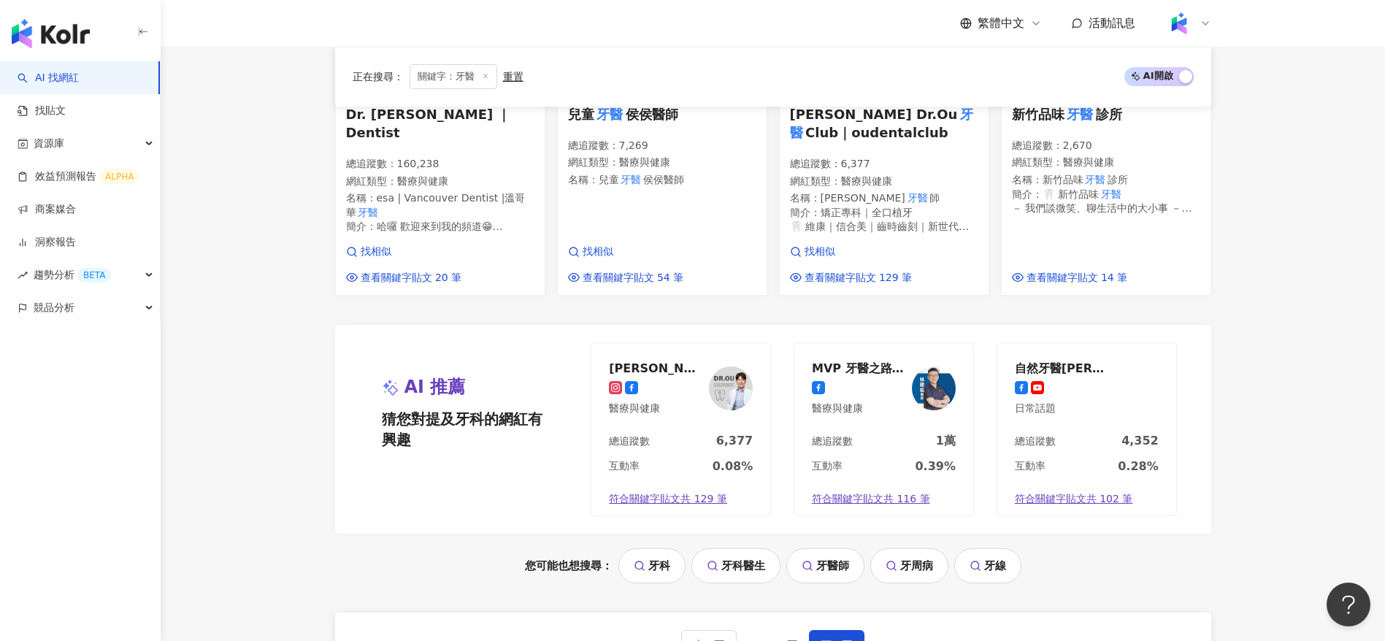
scroll to position [1488, 0]
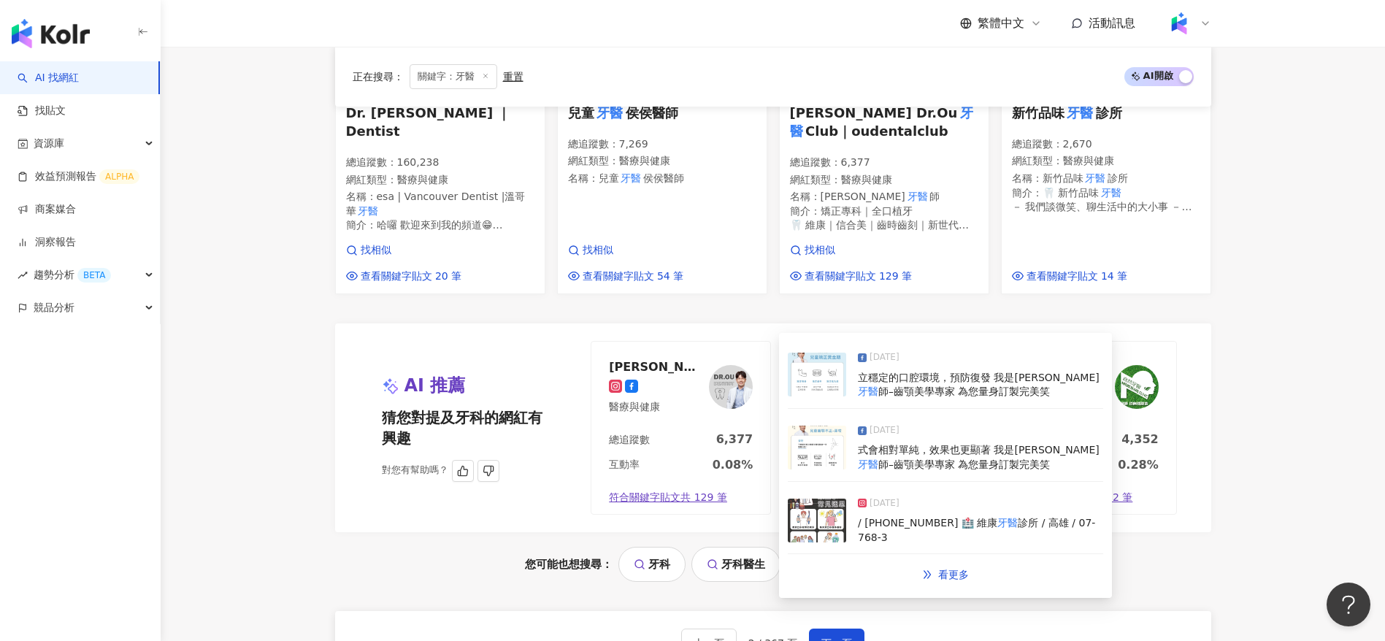
click at [668, 482] on link "符合關鍵字貼文共 129 筆" at bounding box center [681, 498] width 179 height 32
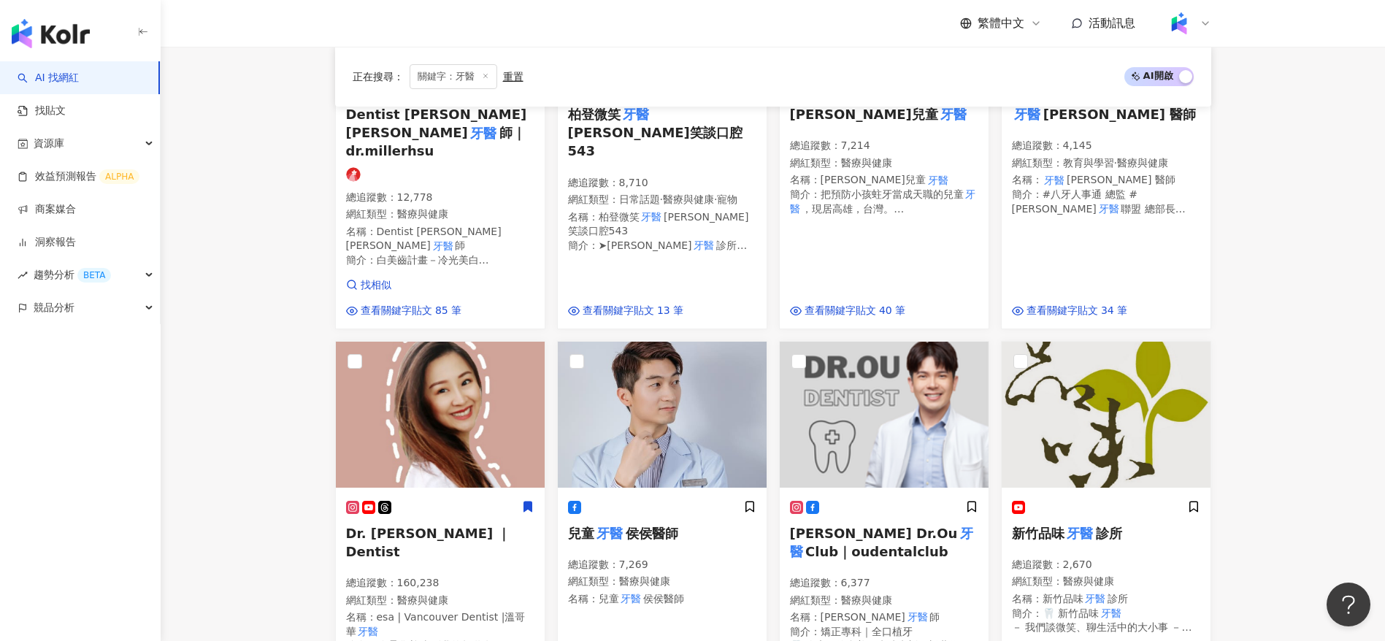
click at [233, 497] on main "不分平台 ** 台灣 搜尋 dda12d5b-9b56-49b8-bd52-083030ef3be2 1bf80d23-4250-42c6-81a3-9cbf…" at bounding box center [773, 167] width 1225 height 2376
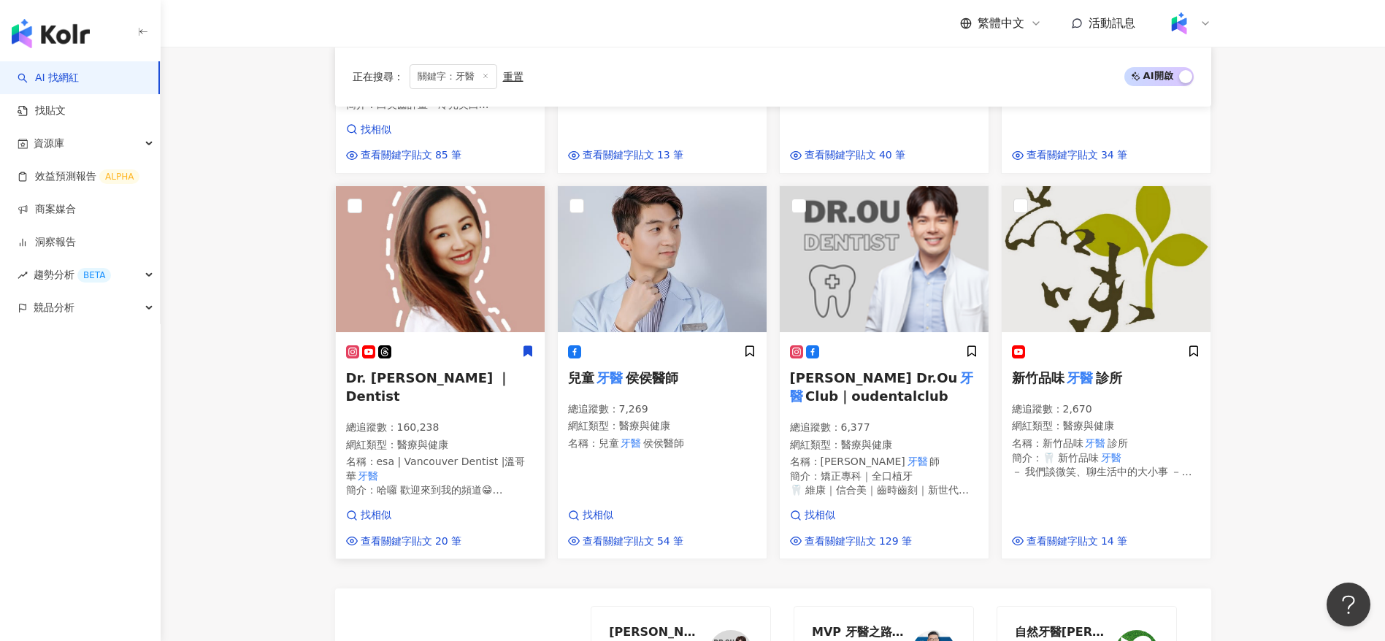
click at [475, 421] on div "總追蹤數 ： 160,238 網紅類型 ： 醫療與健康 名稱 ： esa | Vancouver Dentist |溫哥華 牙醫 簡介 ： 哈囉 歡迎來到我的…" at bounding box center [440, 459] width 188 height 77
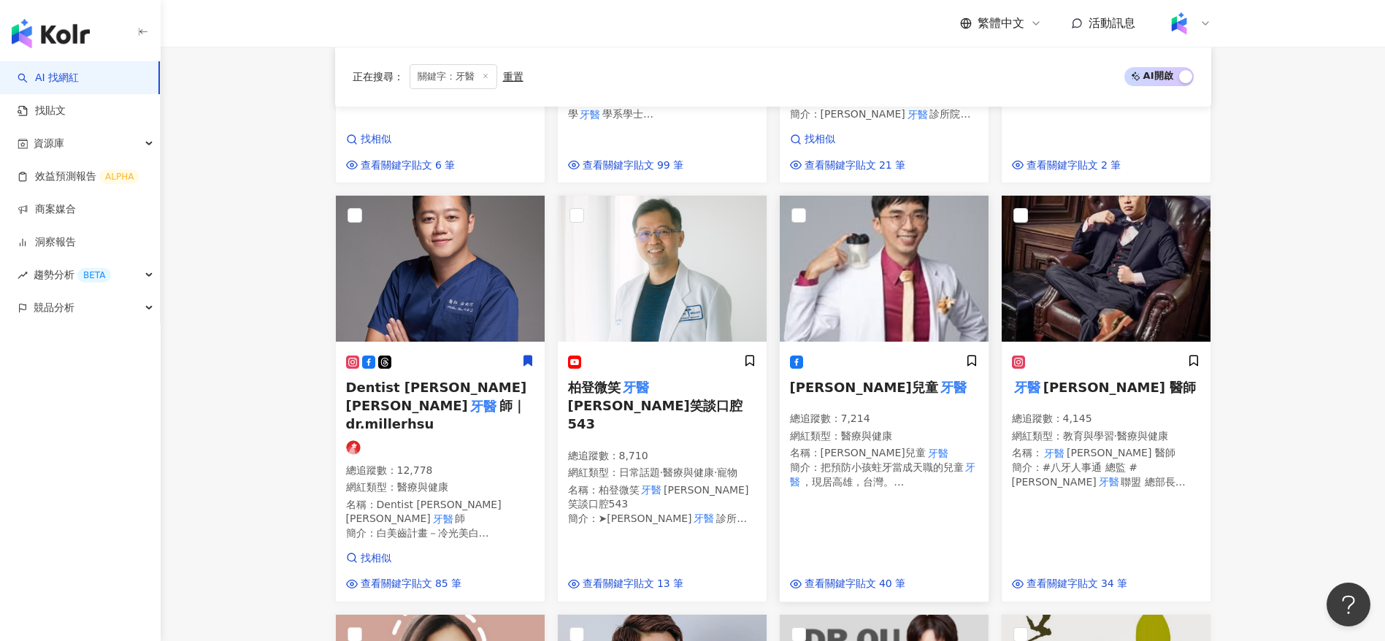
scroll to position [796, 0]
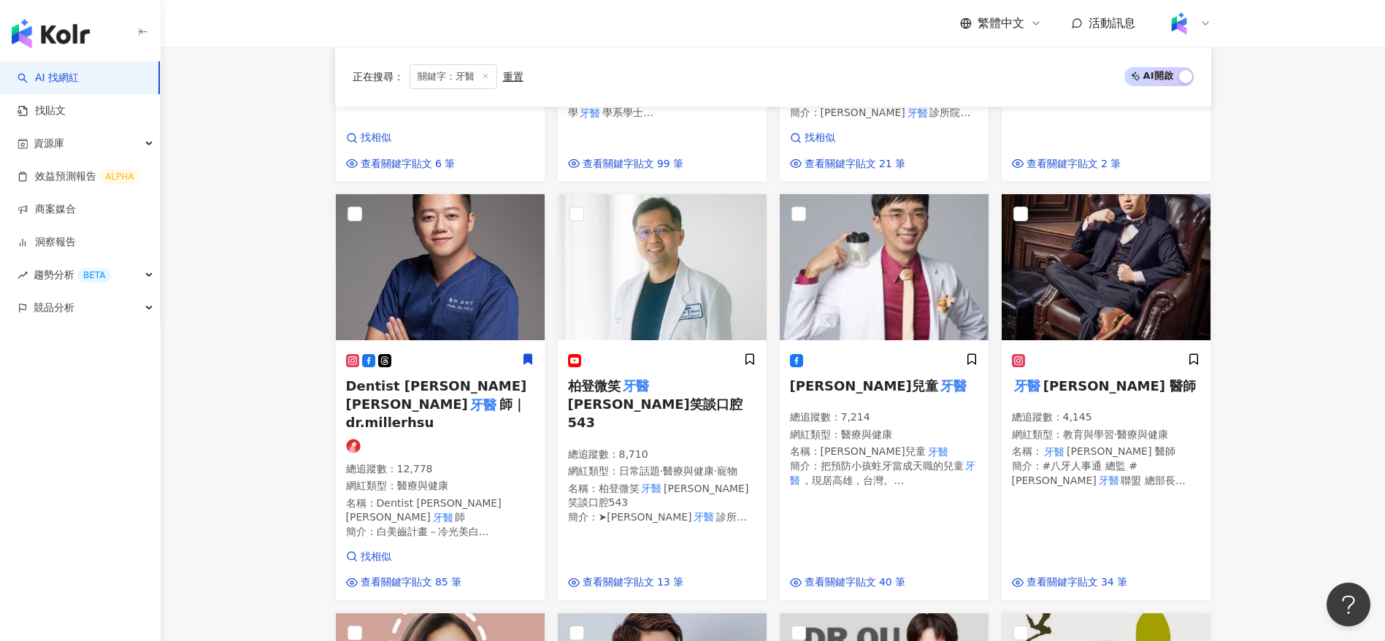
click at [1282, 471] on main "不分平台 ** 台灣 搜尋 dda12d5b-9b56-49b8-bd52-083030ef3be2 1bf80d23-4250-42c6-81a3-9cbf…" at bounding box center [773, 439] width 1225 height 2376
click at [1323, 425] on main "不分平台 ** 台灣 搜尋 dda12d5b-9b56-49b8-bd52-083030ef3be2 1bf80d23-4250-42c6-81a3-9cbf…" at bounding box center [773, 439] width 1225 height 2376
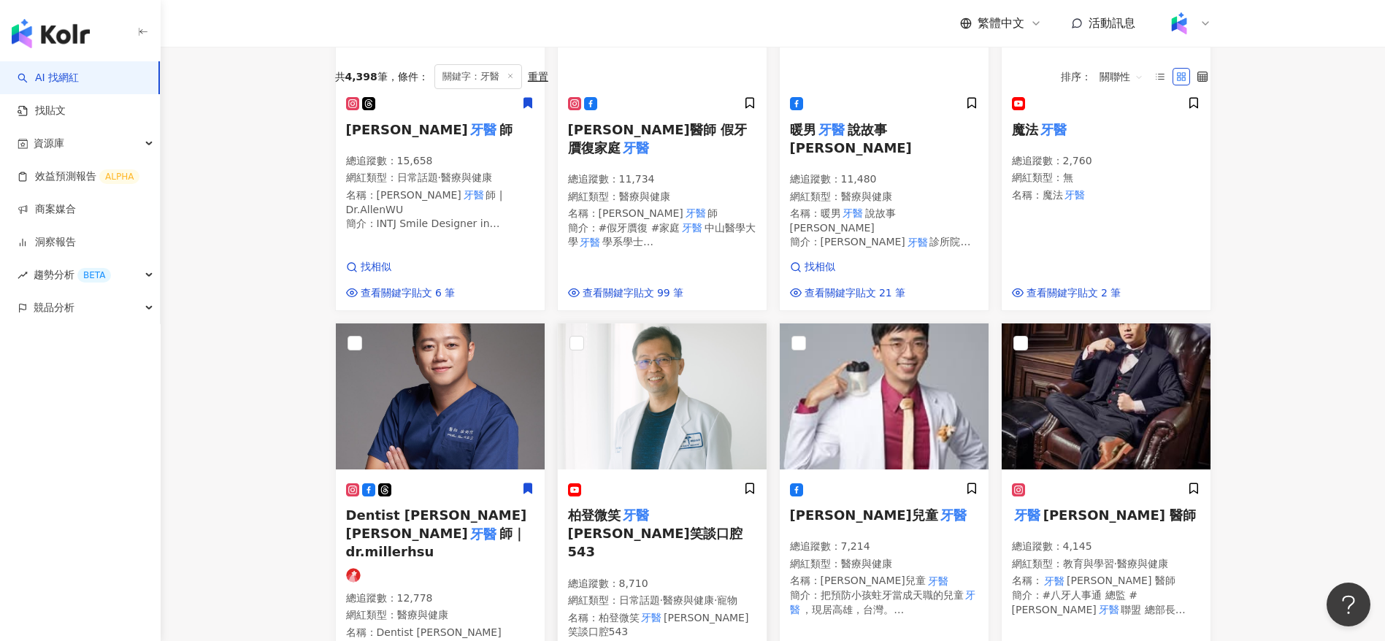
scroll to position [242, 0]
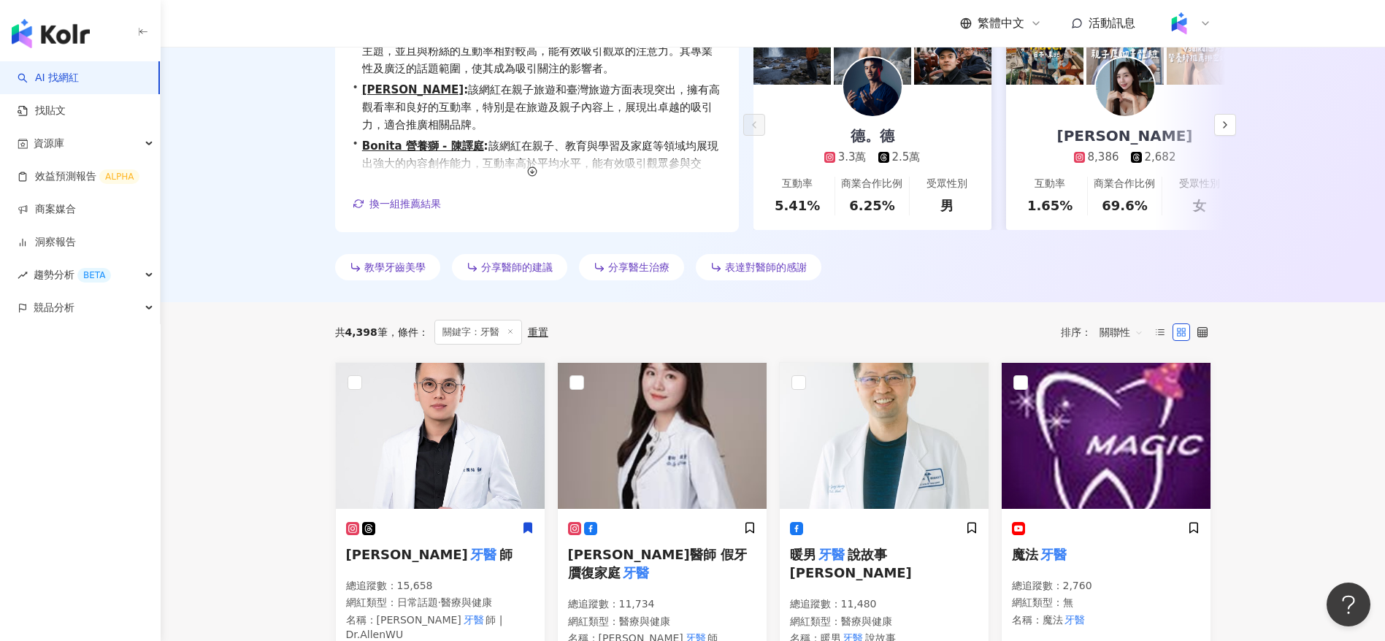
click at [766, 324] on div "共 4,398 筆 條件 ： 關鍵字：牙醫 重置 排序： 關聯性" at bounding box center [773, 332] width 876 height 25
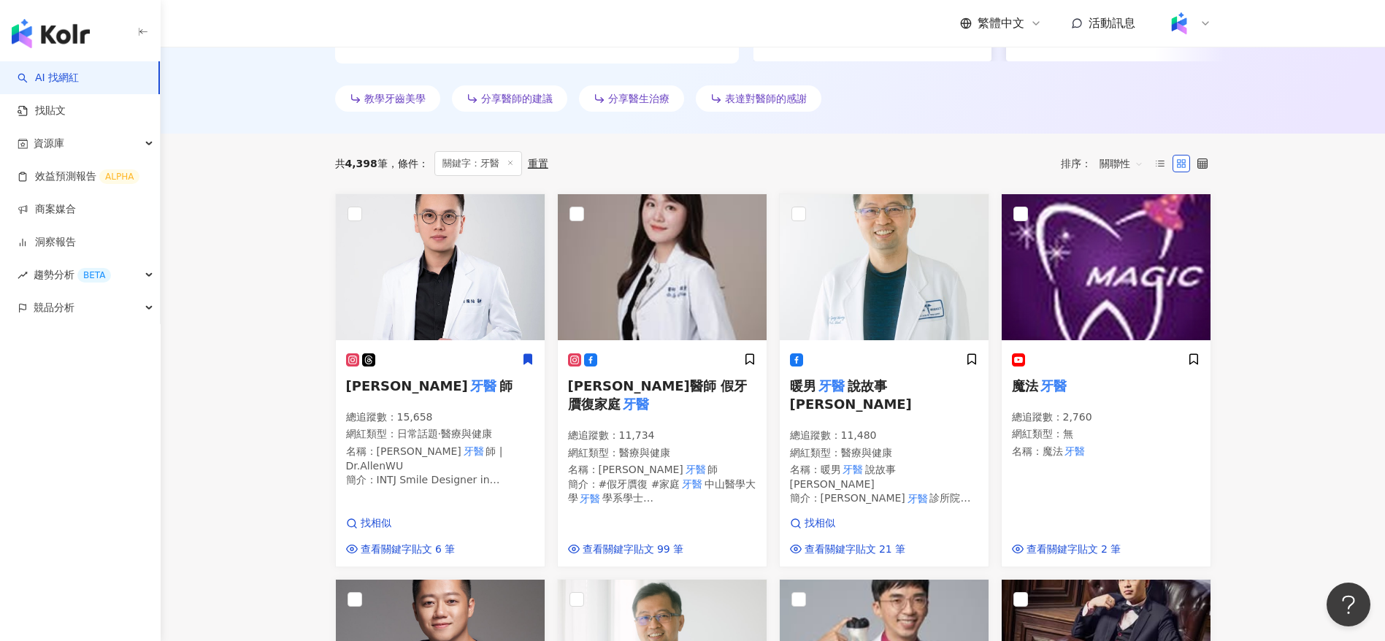
scroll to position [413, 0]
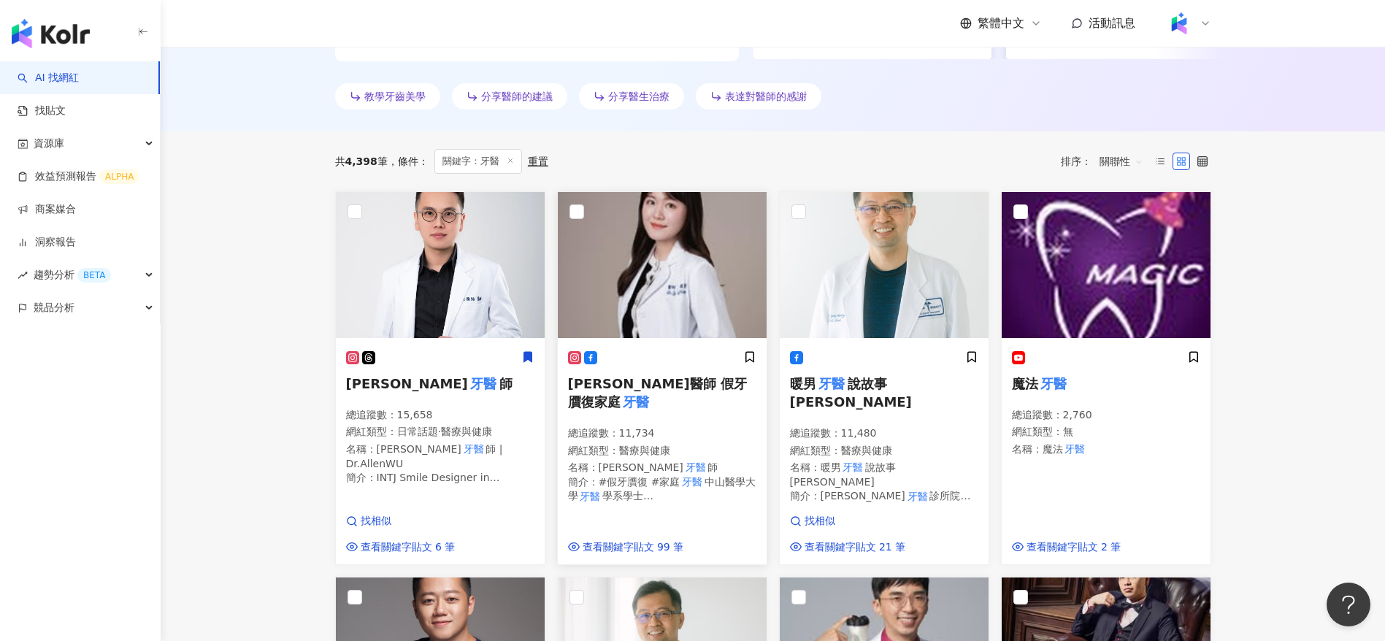
click at [645, 476] on span "#假牙贋復 #家庭" at bounding box center [640, 482] width 82 height 12
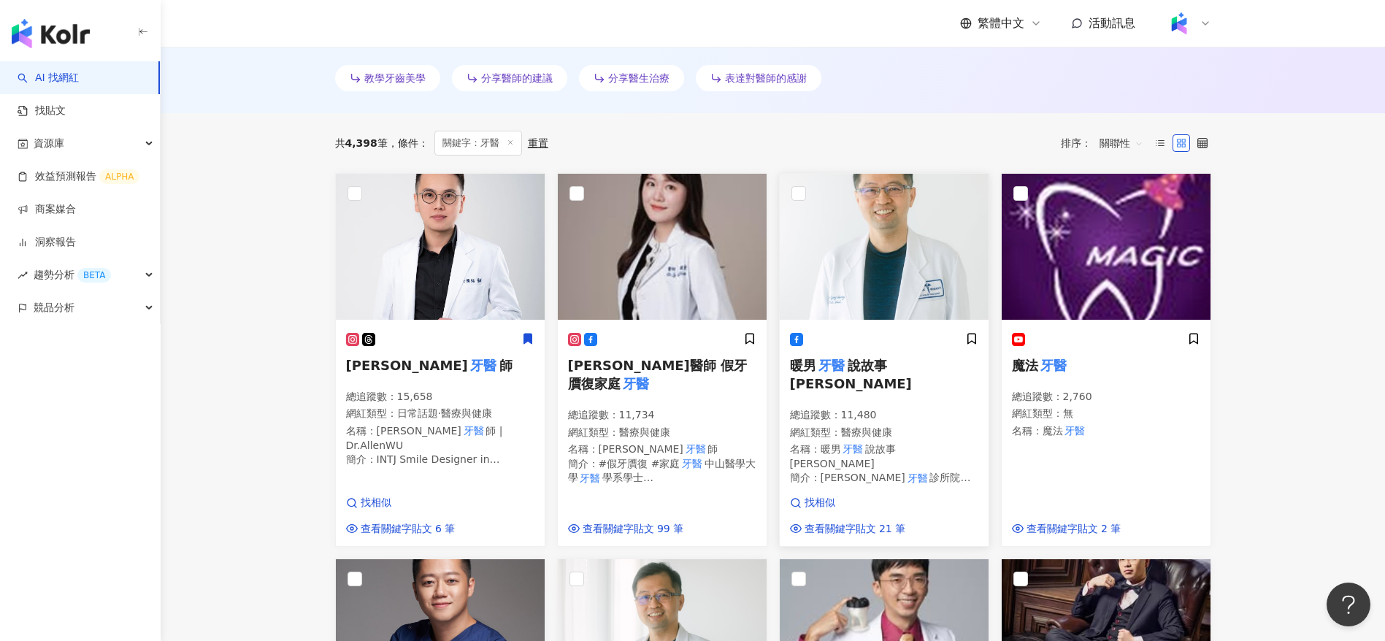
scroll to position [432, 0]
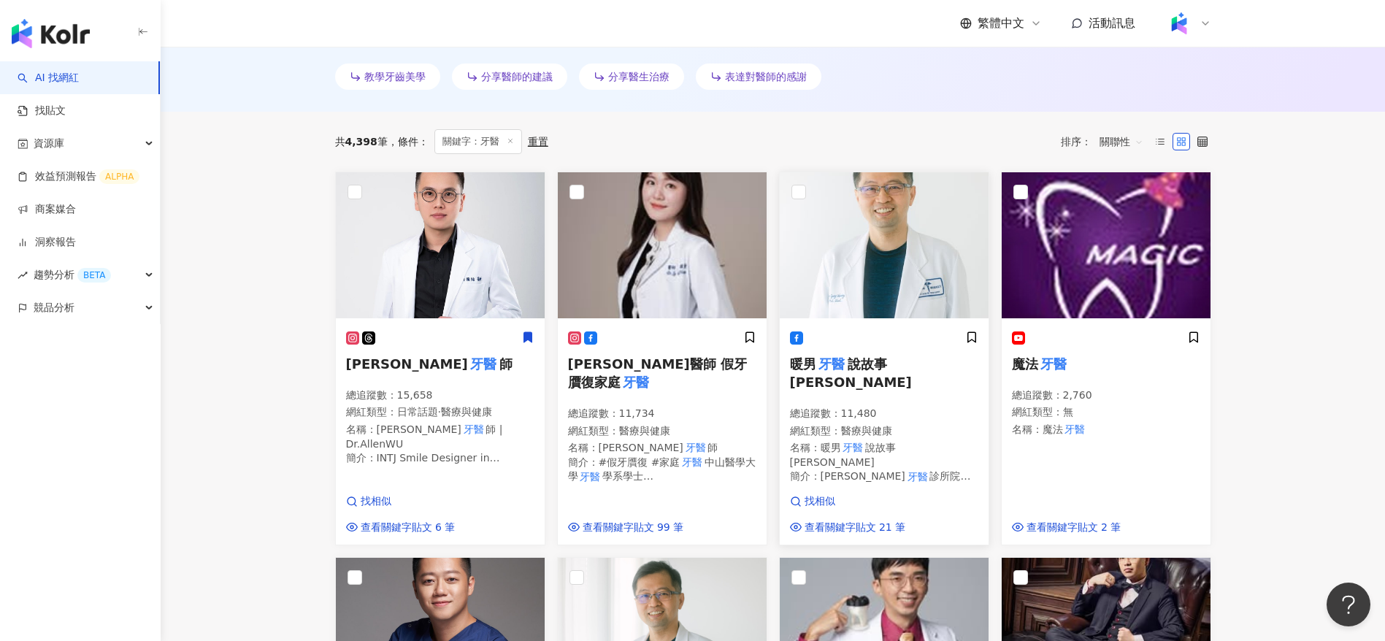
click at [867, 425] on span "醫療與健康" at bounding box center [866, 431] width 51 height 12
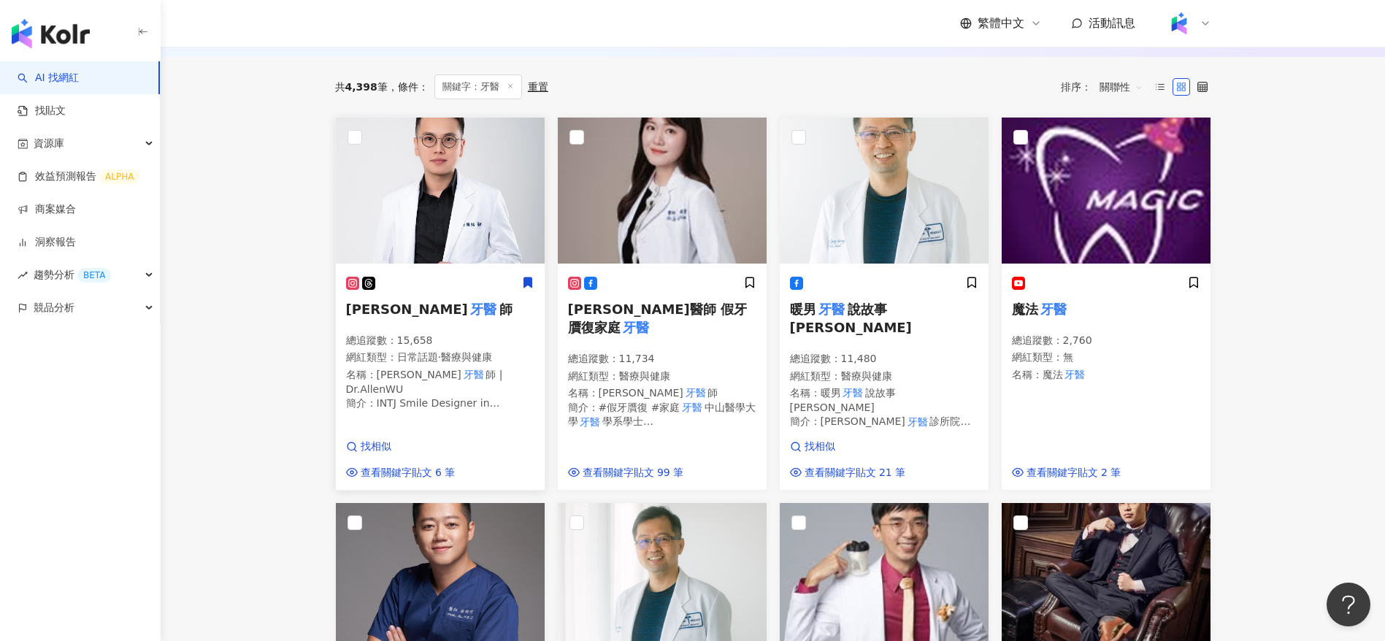
click at [470, 376] on span "師 | Dr.AllenWU" at bounding box center [424, 382] width 157 height 26
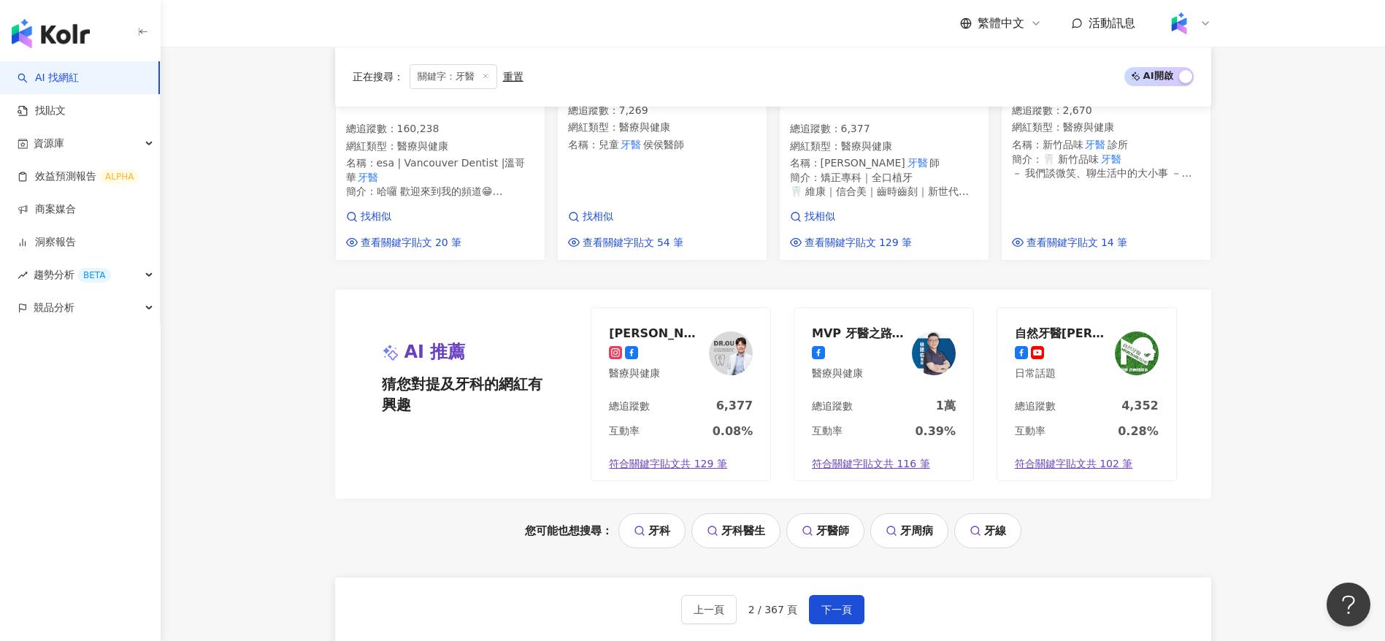
scroll to position [1548, 0]
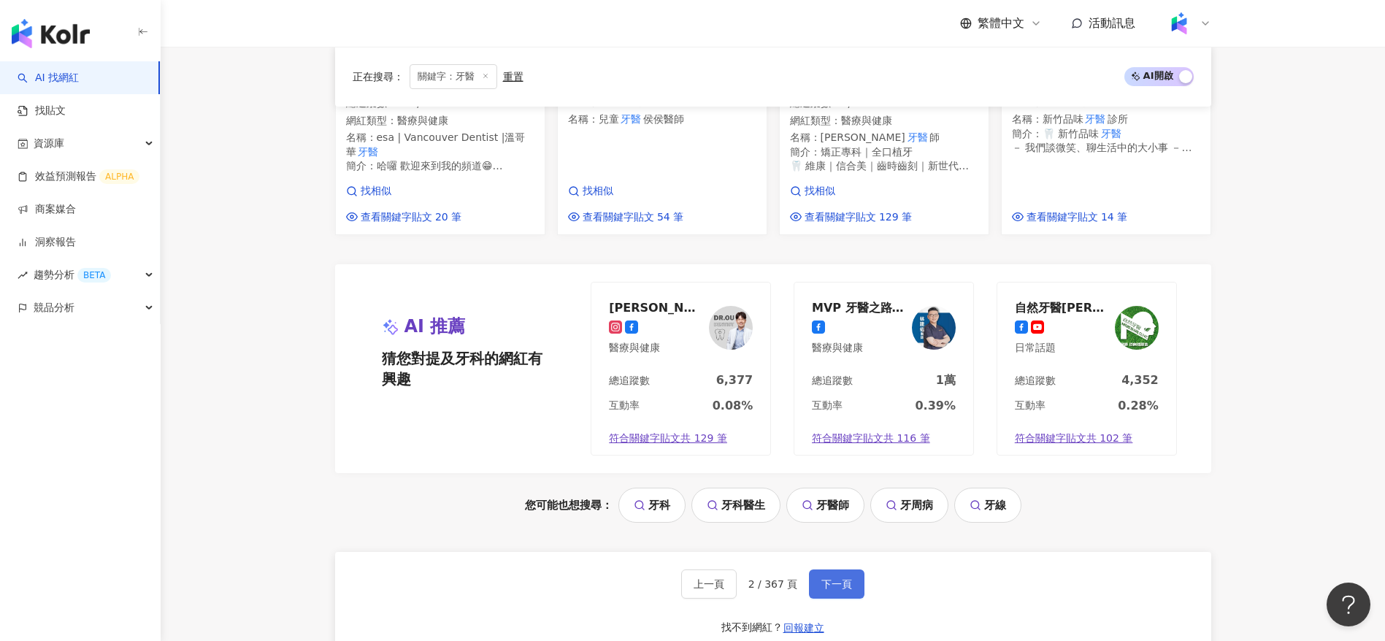
click at [846, 570] on button "下一頁" at bounding box center [837, 584] width 56 height 29
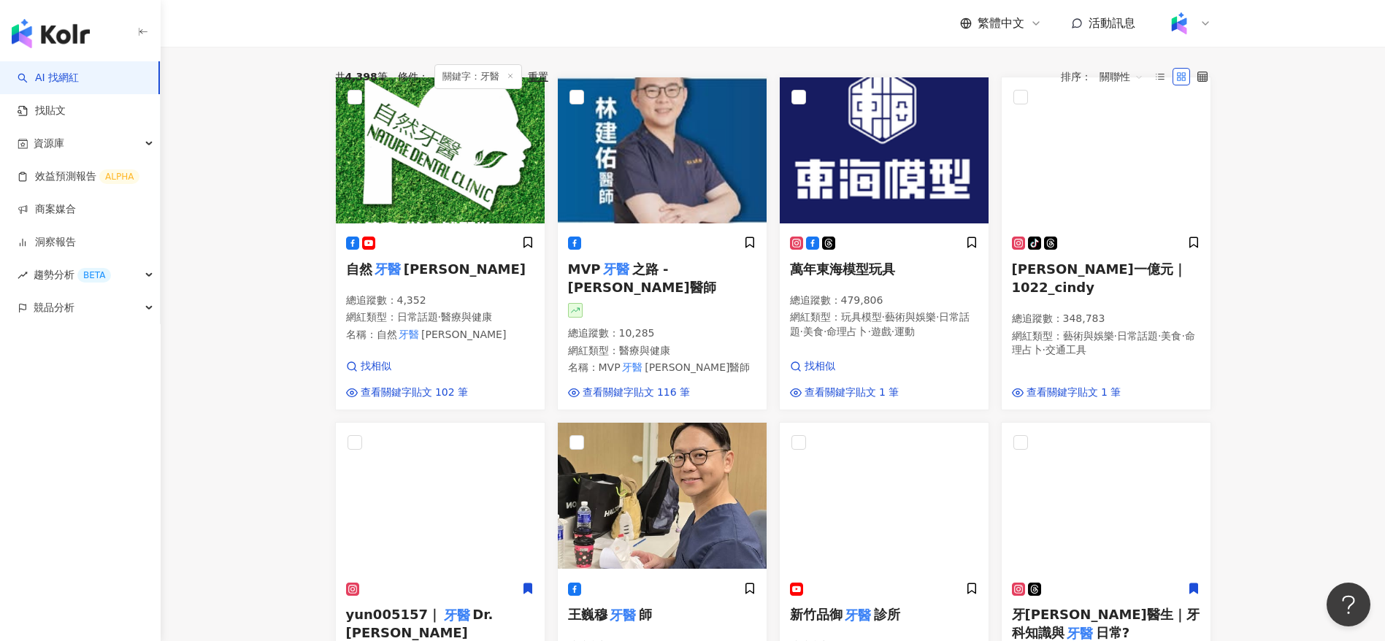
scroll to position [355, 0]
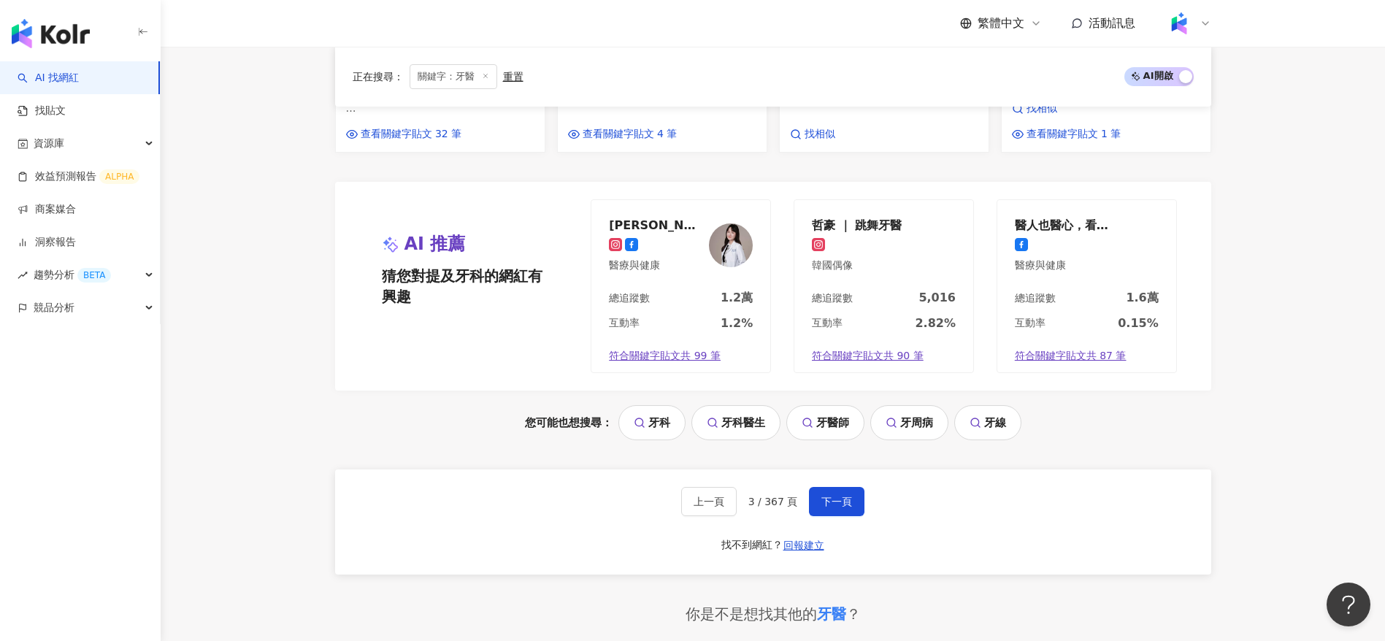
scroll to position [1531, 0]
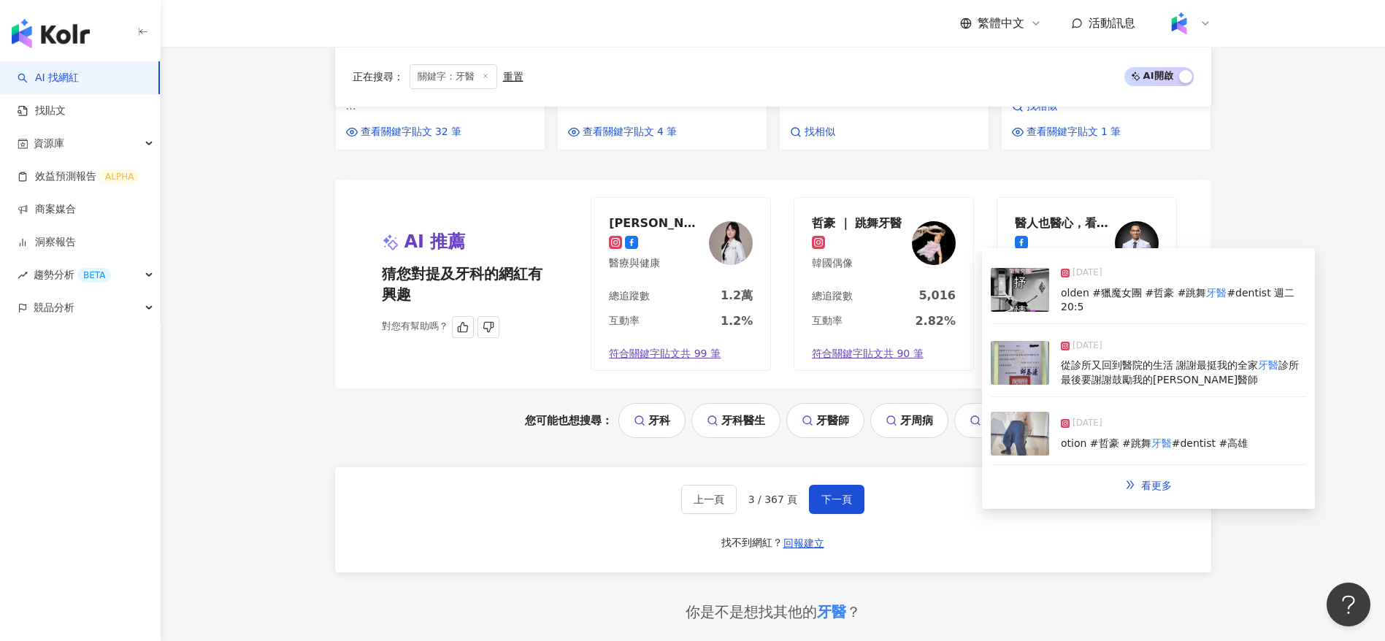
click at [877, 313] on div "總追蹤數 5,016" at bounding box center [884, 300] width 179 height 25
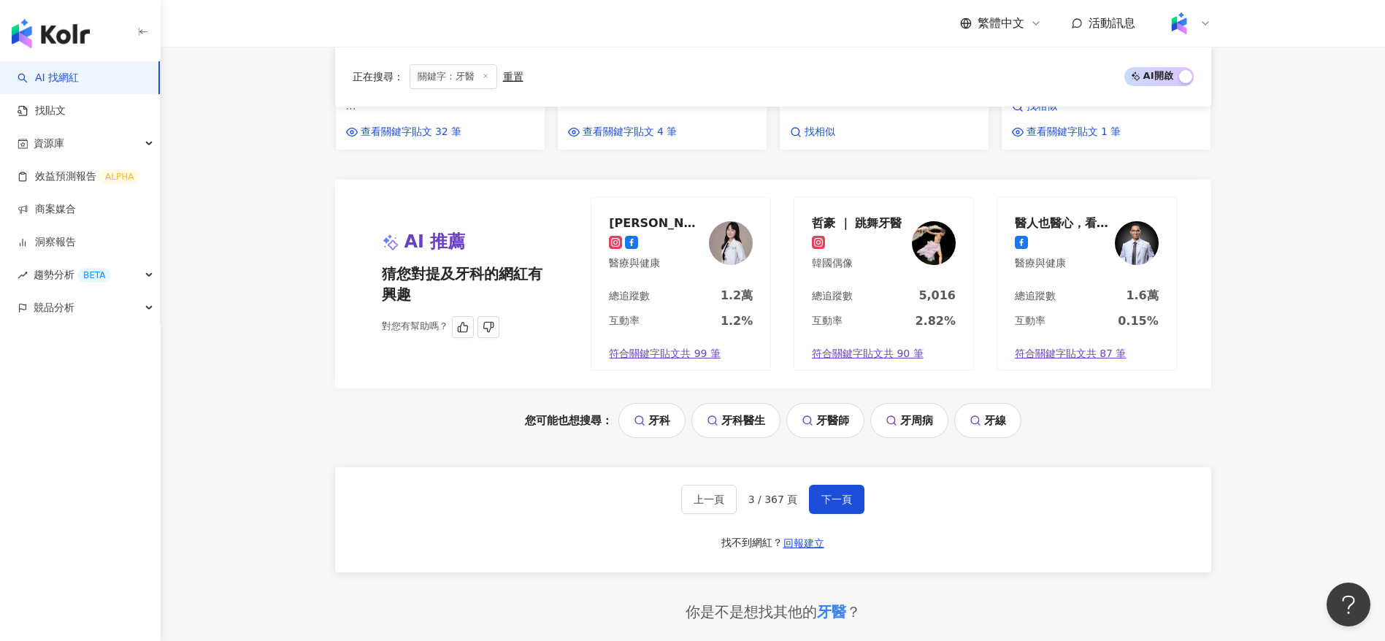
click at [1099, 313] on div "總追蹤數 1.6萬" at bounding box center [1087, 300] width 179 height 25
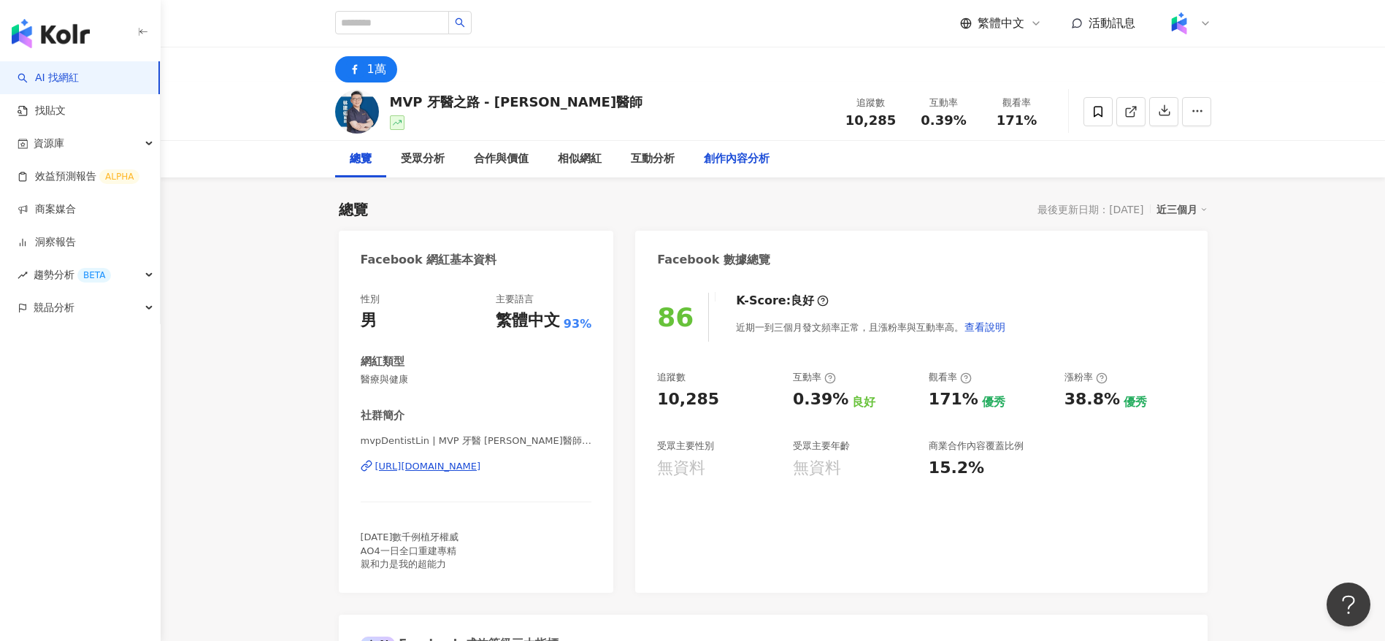
click at [730, 150] on div "創作內容分析" at bounding box center [737, 159] width 66 height 18
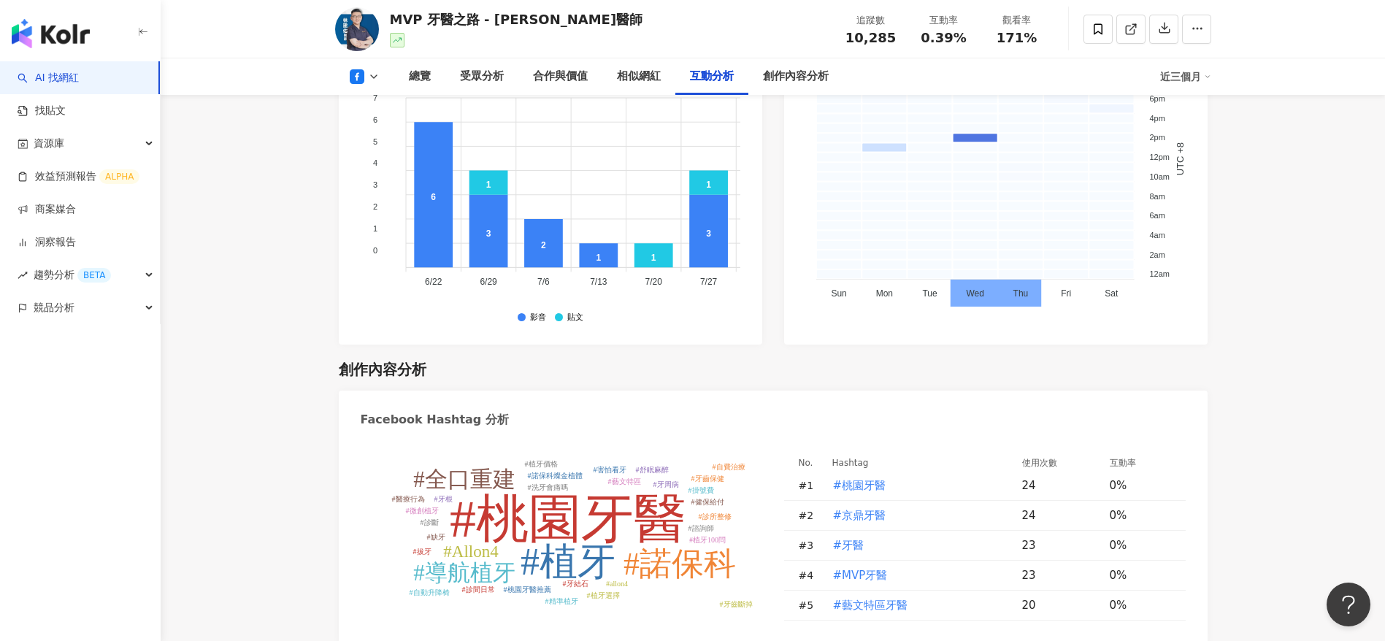
scroll to position [3646, 0]
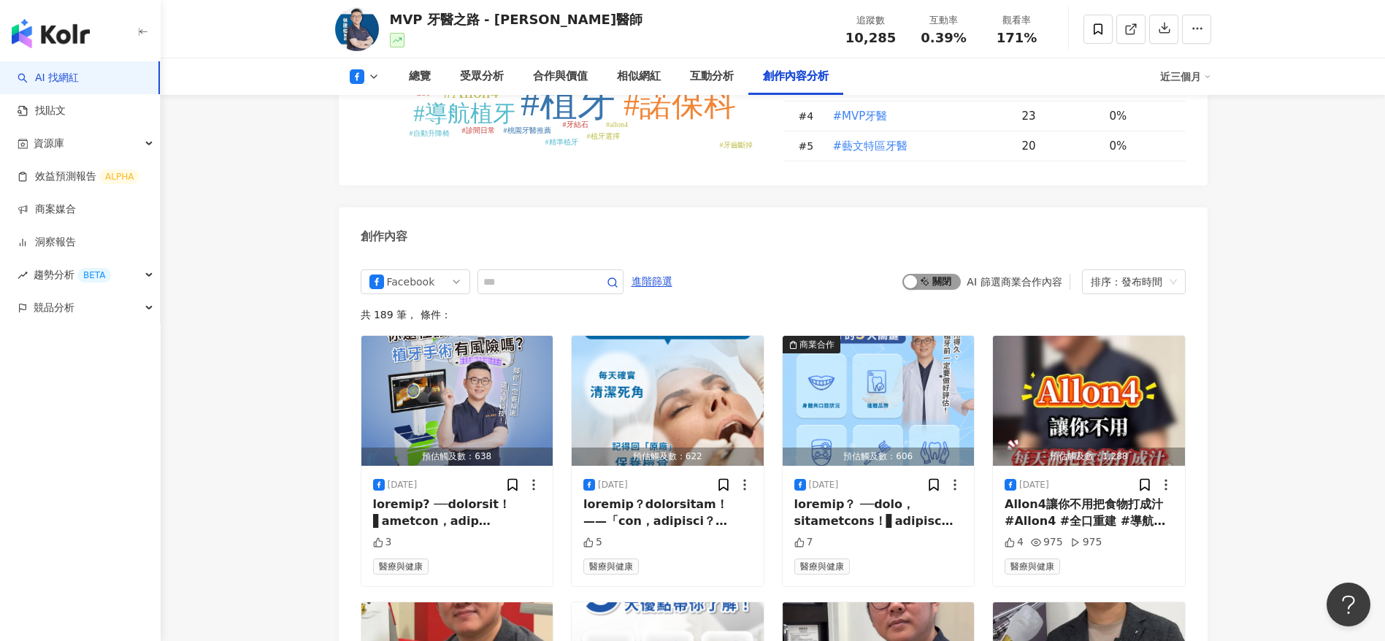
click at [933, 290] on span "啟動 關閉" at bounding box center [932, 282] width 58 height 16
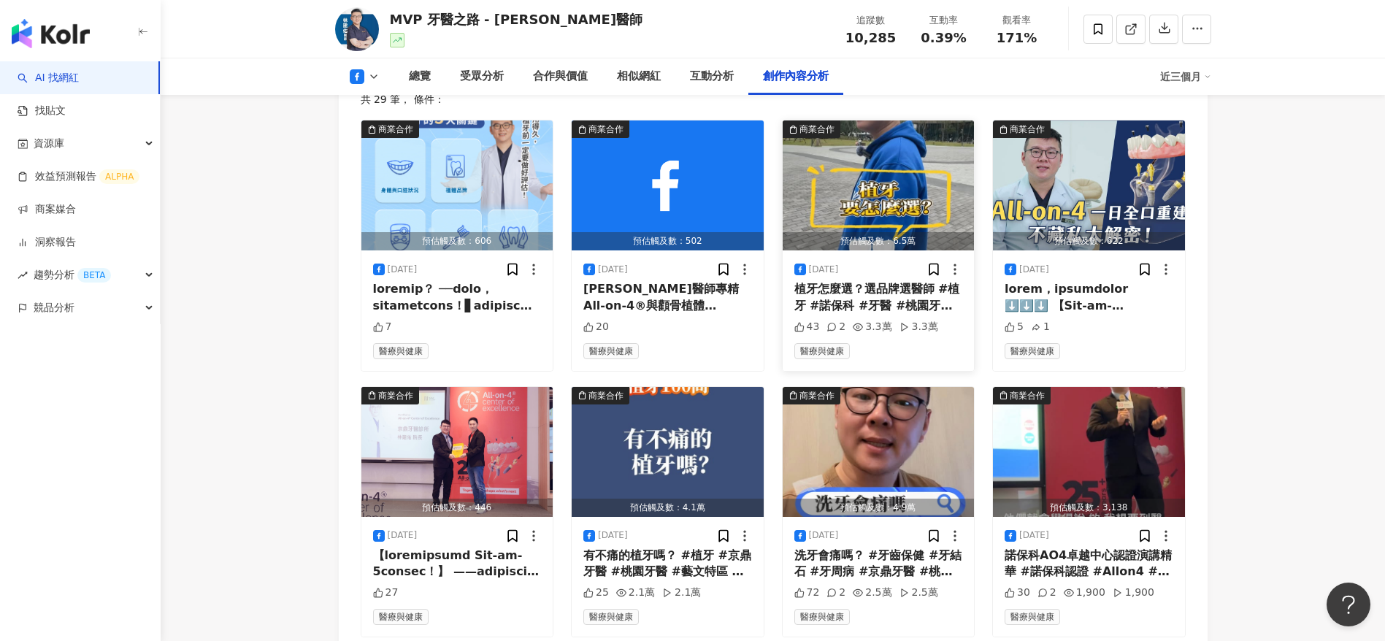
scroll to position [3863, 0]
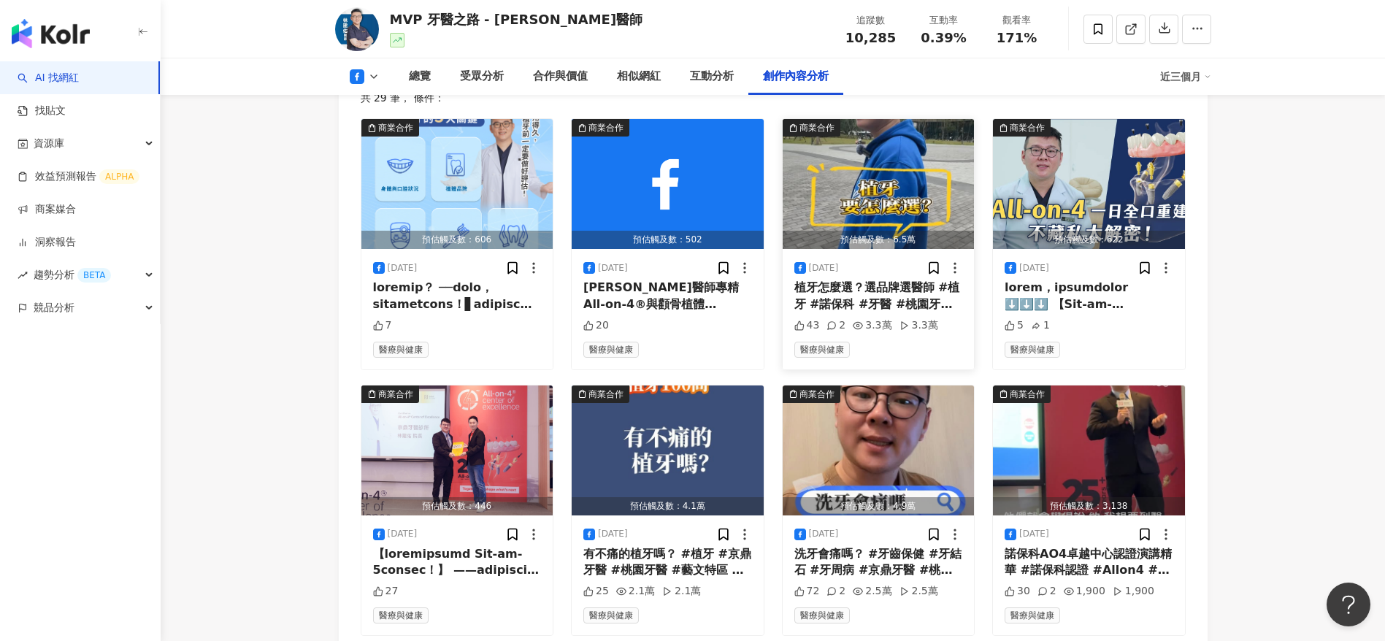
click at [865, 313] on div "植牙怎麼選？選品牌選醫師 #植牙 #諾保科 #牙醫 #桃園牙醫 #藝文特區牙醫 #京鼎牙醫 #MVP牙醫" at bounding box center [879, 296] width 169 height 33
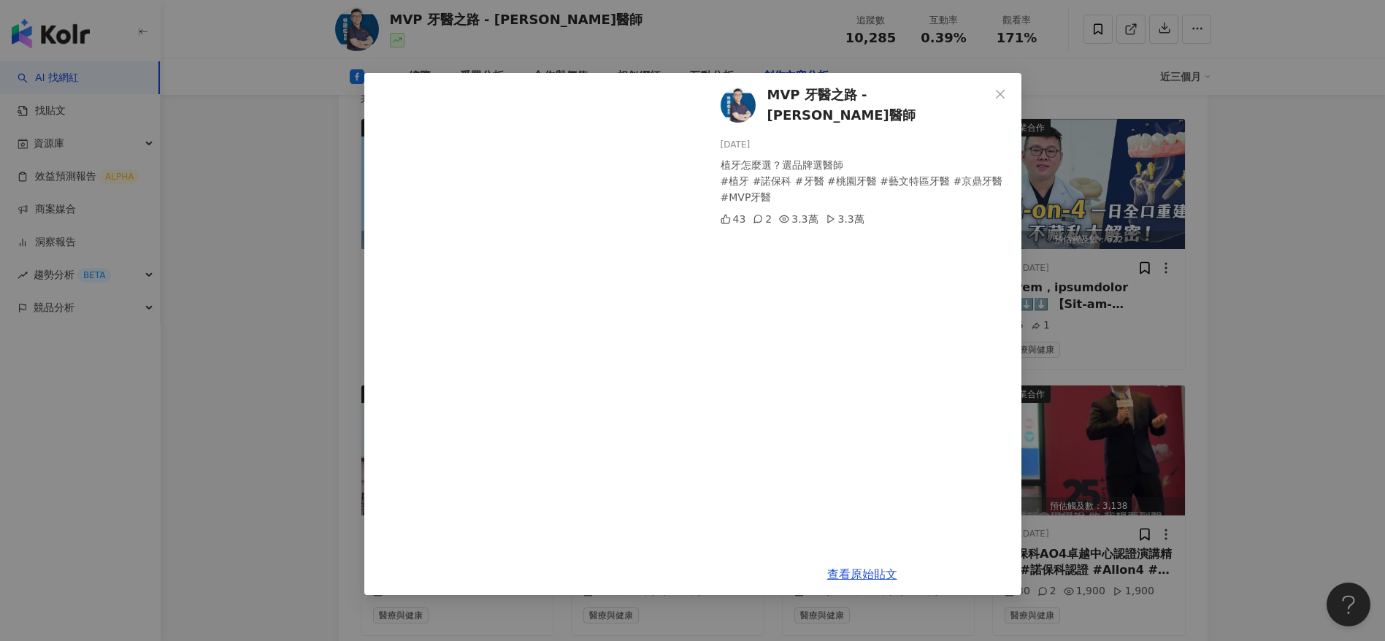
click at [555, 271] on span at bounding box center [530, 334] width 333 height 522
click at [334, 201] on div "MVP 牙醫之路 - 林建佑醫師 2025/6/27 植牙怎麼選？選品牌選醫師 #植牙 #諾保科 #牙醫 #桃園牙醫 #藝文特區牙醫 #京鼎牙醫 #MVP牙醫…" at bounding box center [692, 320] width 1385 height 641
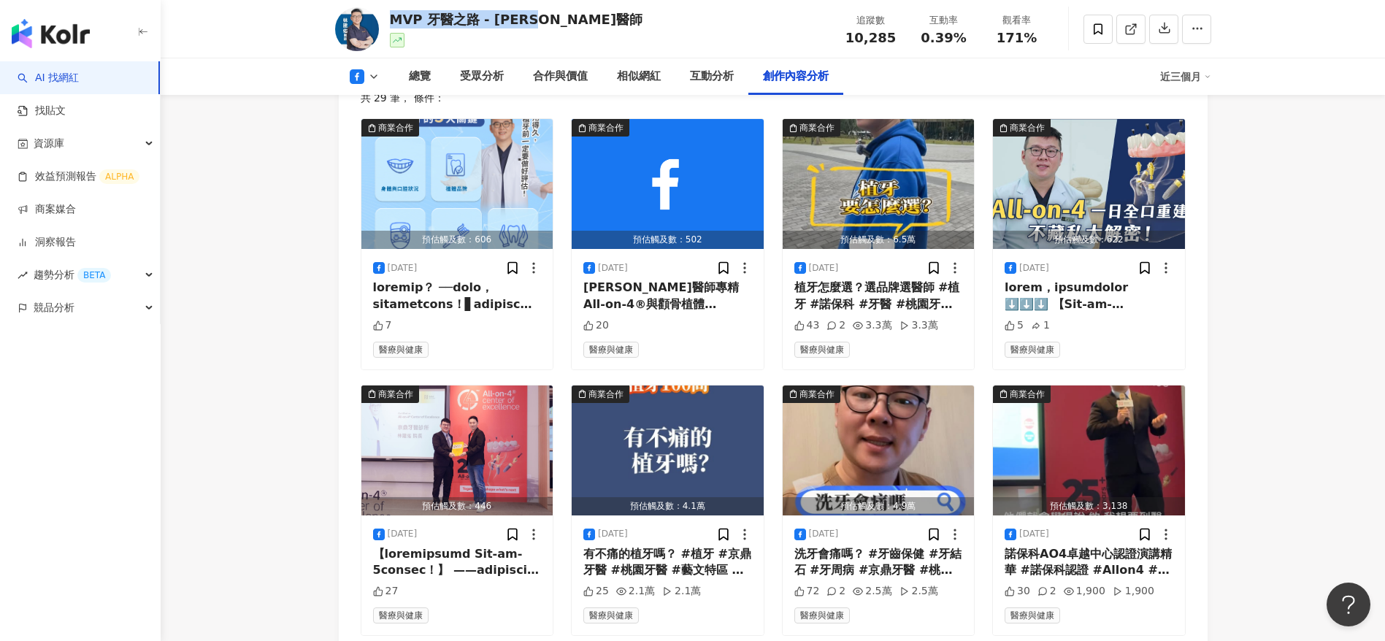
drag, startPoint x: 550, startPoint y: 21, endPoint x: 392, endPoint y: 16, distance: 157.8
click at [392, 16] on div "MVP 牙醫之路 - 林建佑醫師 追蹤數 10,285 互動率 0.39% 觀看率 171%" at bounding box center [773, 29] width 935 height 58
copy div "MVP 牙醫之路 - 林建佑醫師"
click at [479, 83] on div "受眾分析" at bounding box center [482, 77] width 44 height 18
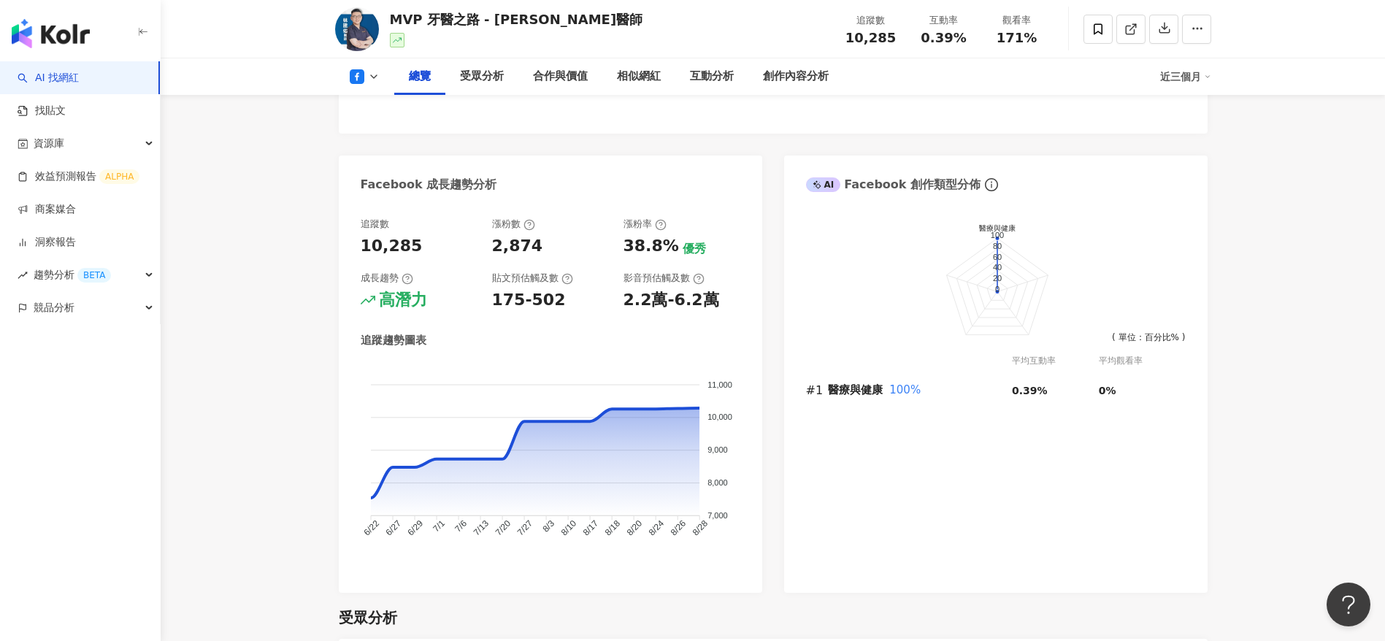
scroll to position [635, 0]
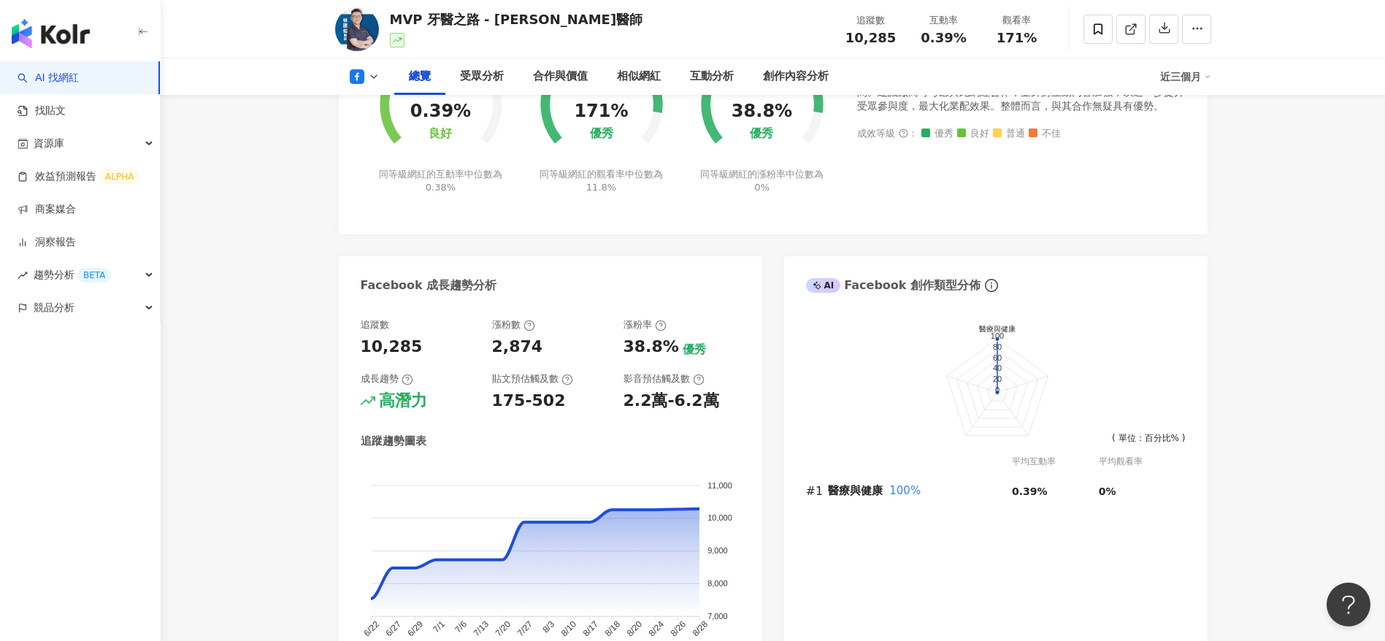
click at [376, 83] on button at bounding box center [364, 76] width 59 height 15
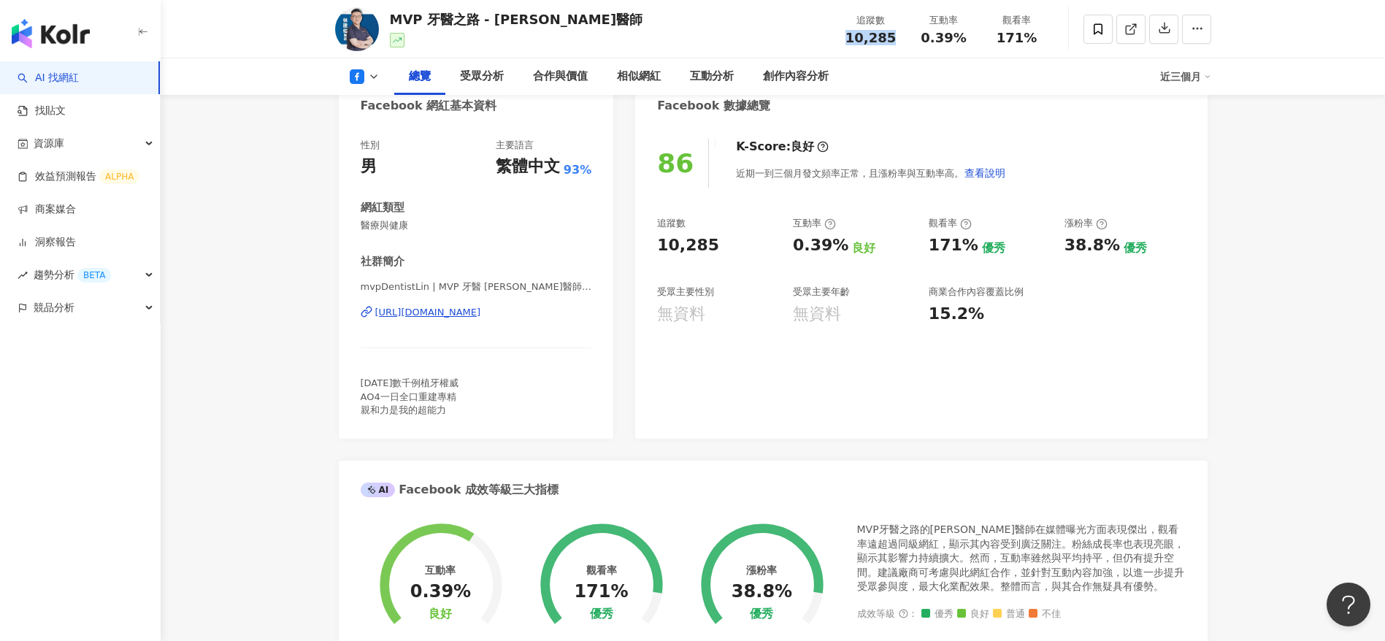
drag, startPoint x: 898, startPoint y: 36, endPoint x: 839, endPoint y: 35, distance: 58.4
click at [839, 35] on div "追蹤數 10,285" at bounding box center [871, 28] width 73 height 31
copy span "10,285"
drag, startPoint x: 965, startPoint y: 47, endPoint x: 904, endPoint y: 37, distance: 62.1
click at [904, 37] on div "追蹤數 10,285 互動率 0.39% 觀看率 171%" at bounding box center [944, 28] width 219 height 43
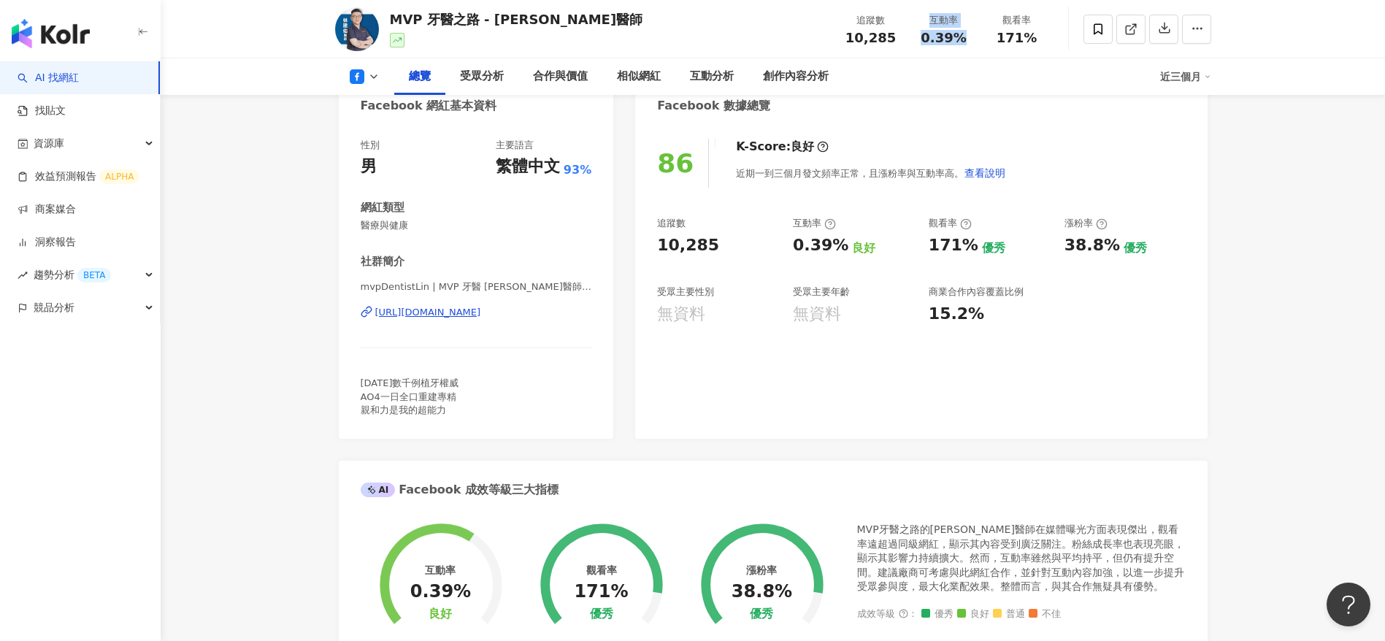
copy div "互動率 0.39%"
click at [1017, 31] on span "171%" at bounding box center [1017, 38] width 41 height 15
drag, startPoint x: 922, startPoint y: 43, endPoint x: 909, endPoint y: 43, distance: 12.4
click at [909, 43] on div "互動率 0.39%" at bounding box center [944, 28] width 73 height 31
copy span "0.39%"
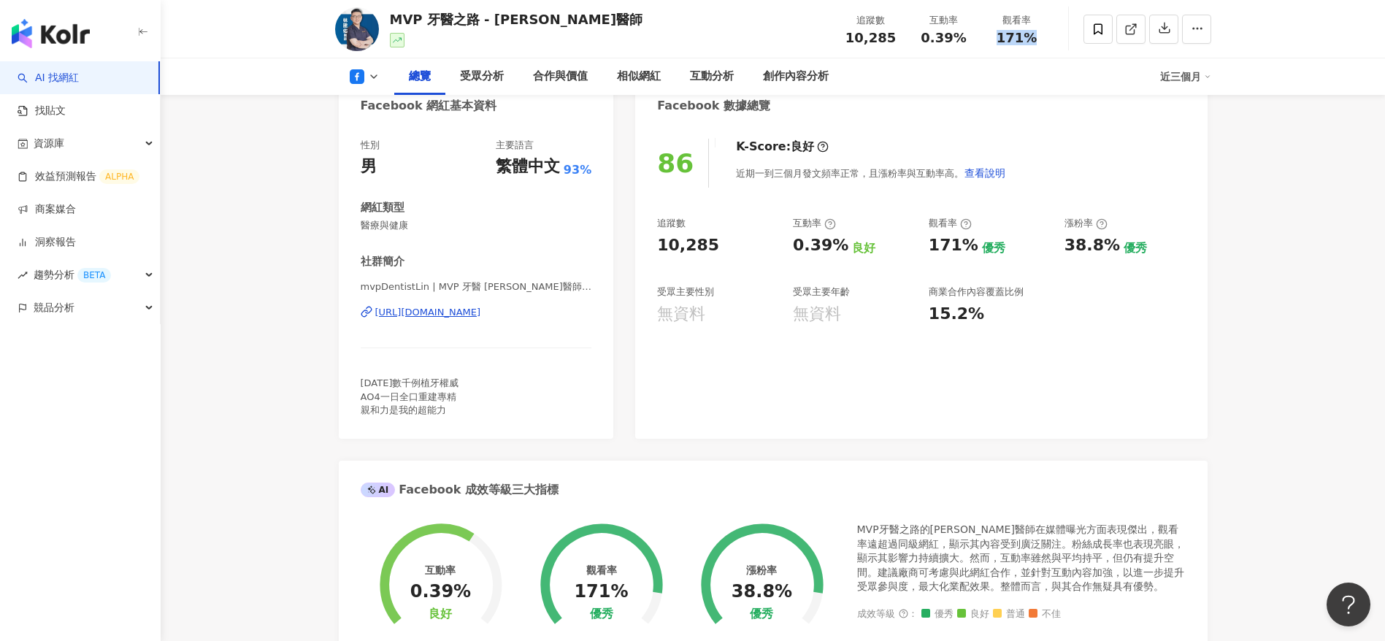
drag, startPoint x: 1033, startPoint y: 34, endPoint x: 991, endPoint y: 34, distance: 41.6
click at [991, 34] on div "171%" at bounding box center [1018, 38] width 56 height 15
copy span "171%"
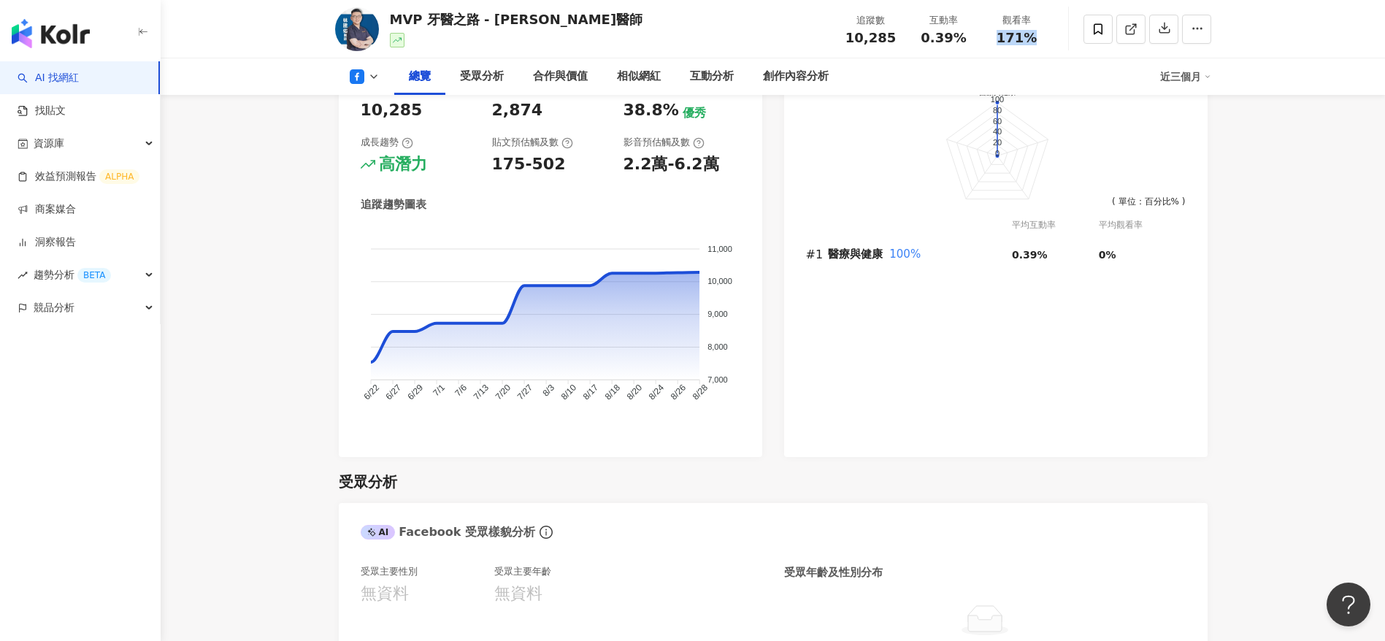
scroll to position [759, 0]
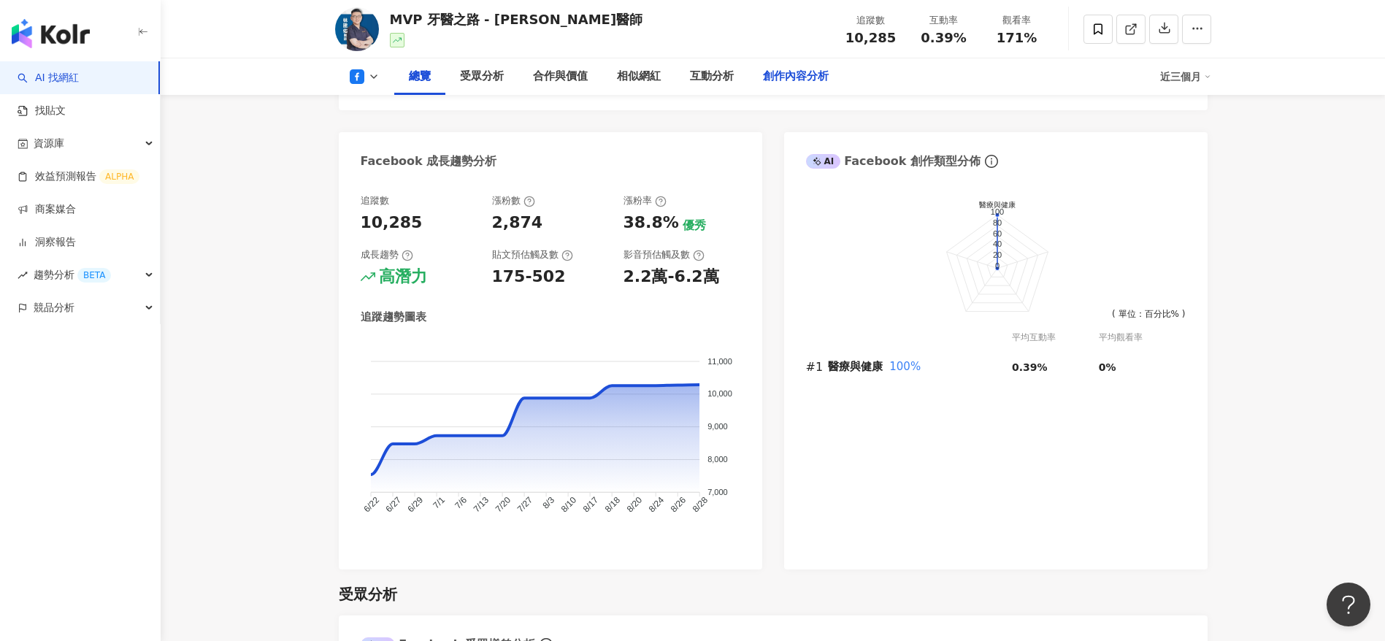
click at [779, 65] on div "創作內容分析" at bounding box center [796, 76] width 95 height 37
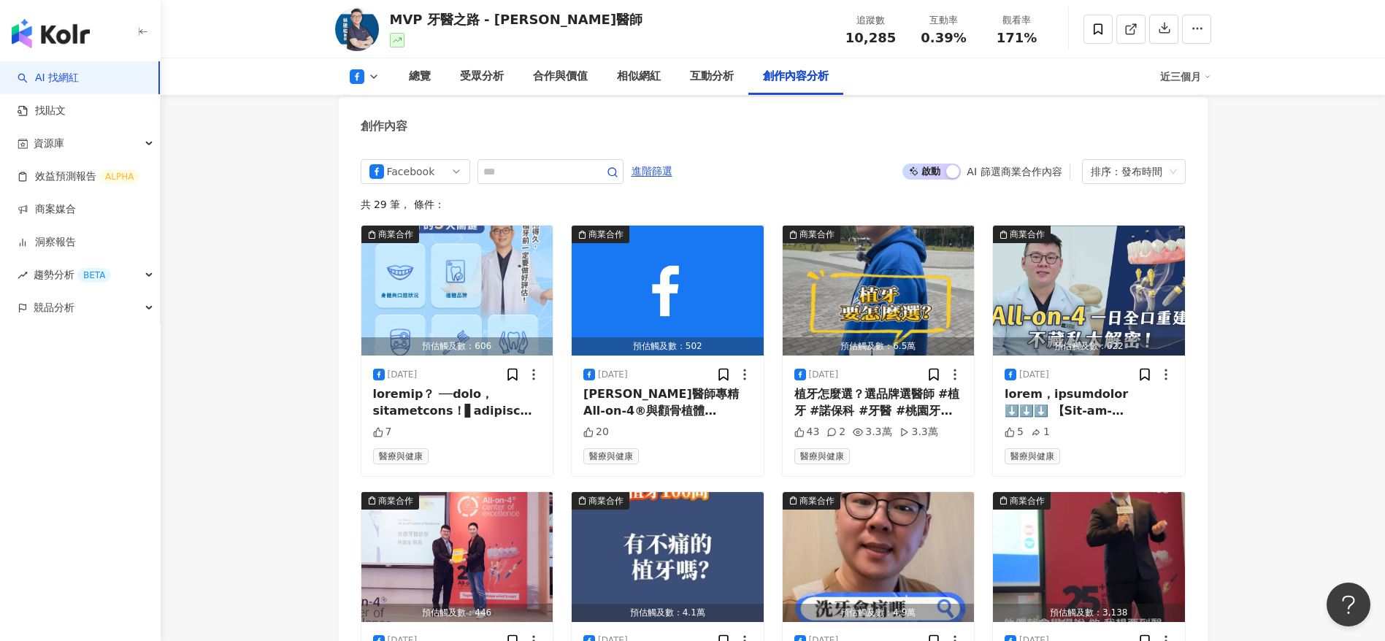
scroll to position [3796, 0]
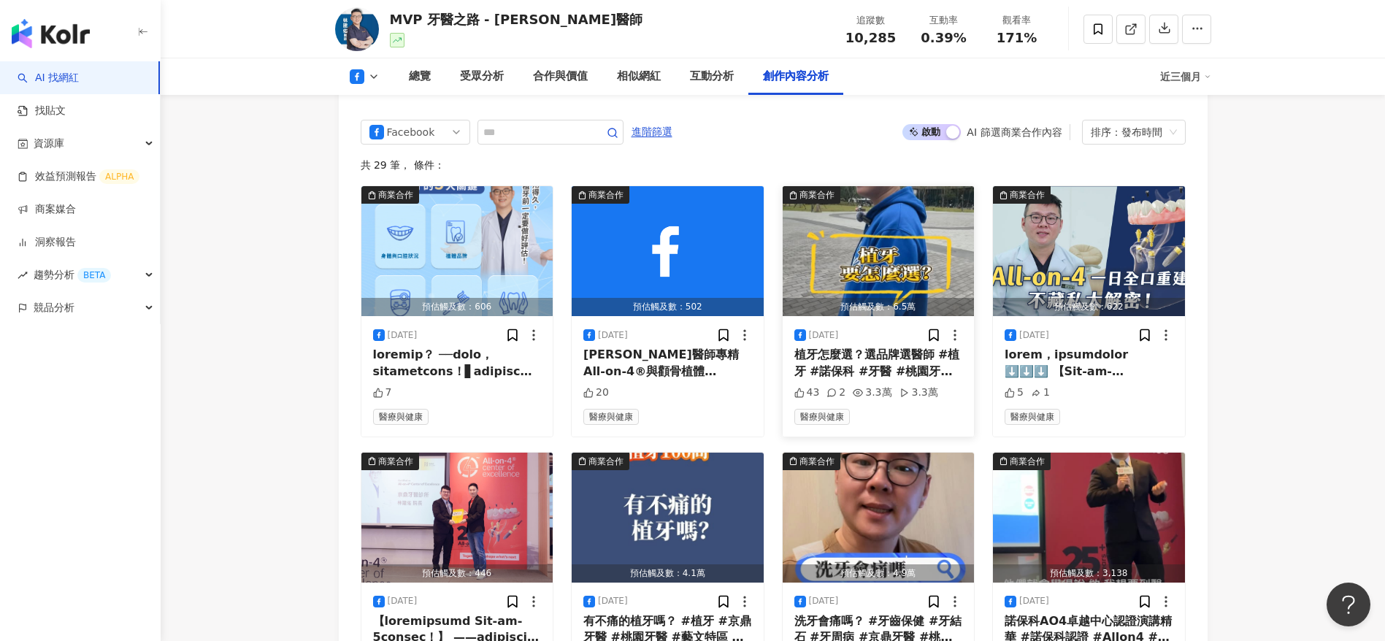
click at [889, 373] on div "植牙怎麼選？選品牌選醫師 #植牙 #諾保科 #牙醫 #桃園牙醫 #藝文特區牙醫 #京鼎牙醫 #MVP牙醫" at bounding box center [879, 363] width 169 height 33
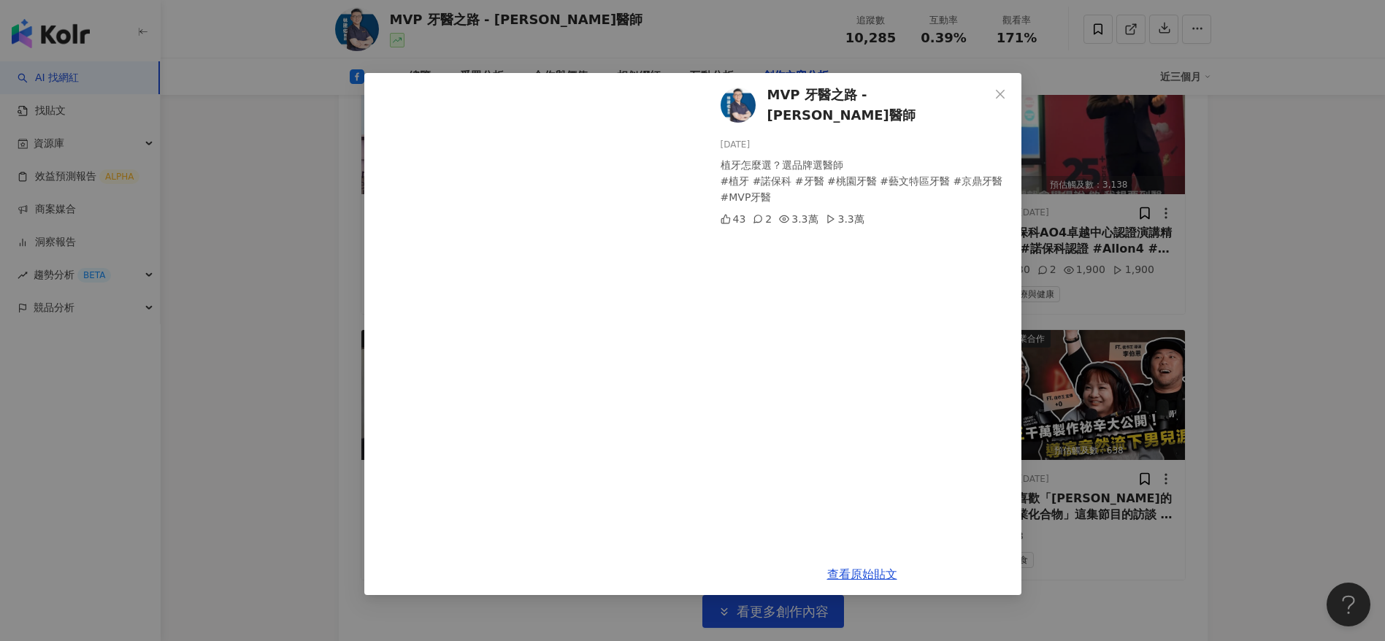
scroll to position [4326, 0]
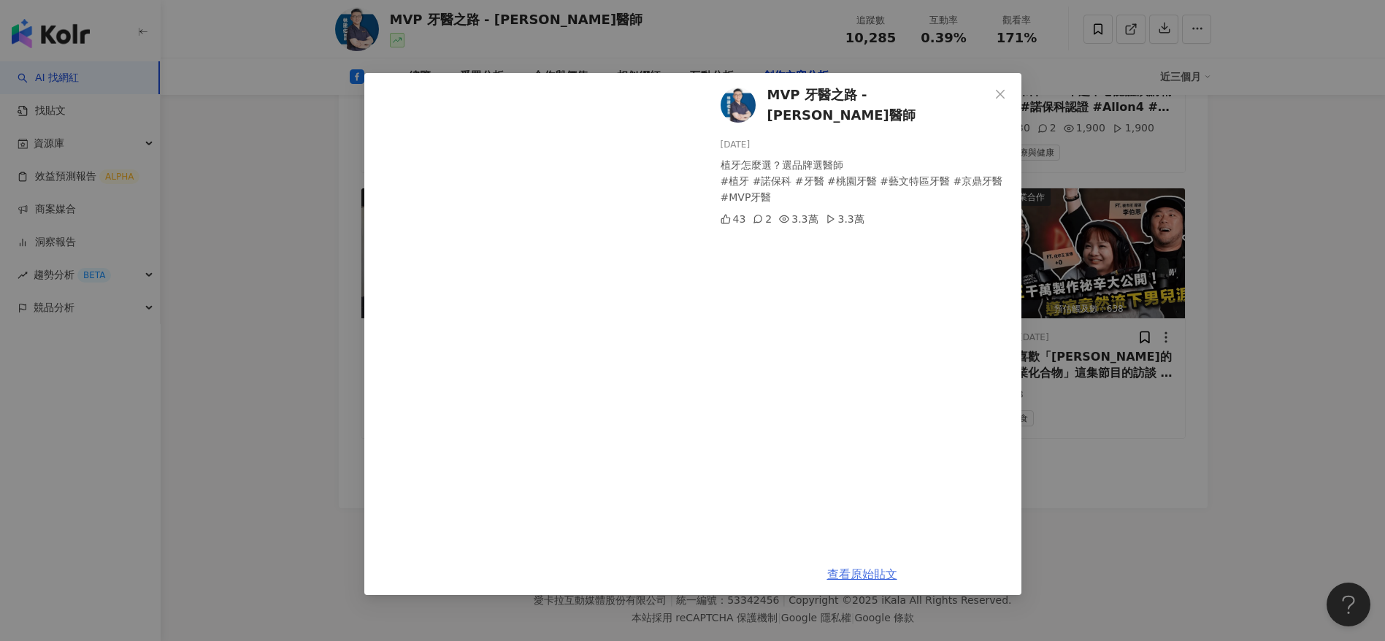
click at [861, 581] on link "查看原始貼文" at bounding box center [862, 574] width 70 height 14
drag, startPoint x: 737, startPoint y: 162, endPoint x: 715, endPoint y: 161, distance: 21.9
click at [715, 161] on div "MVP 牙醫之路 - 林建佑醫師 2025/6/27 植牙怎麼選？選品牌選醫師 #植牙 #諾保科 #牙醫 #桃園牙醫 #藝文特區牙醫 #京鼎牙醫 #MVP牙醫…" at bounding box center [862, 313] width 318 height 481
copy div "植牙"
click at [1052, 283] on div "MVP 牙醫之路 - 林建佑醫師 2025/6/27 植牙怎麼選？選品牌選醫師 #植牙 #諾保科 #牙醫 #桃園牙醫 #藝文特區牙醫 #京鼎牙醫 #MVP牙醫…" at bounding box center [692, 320] width 1385 height 641
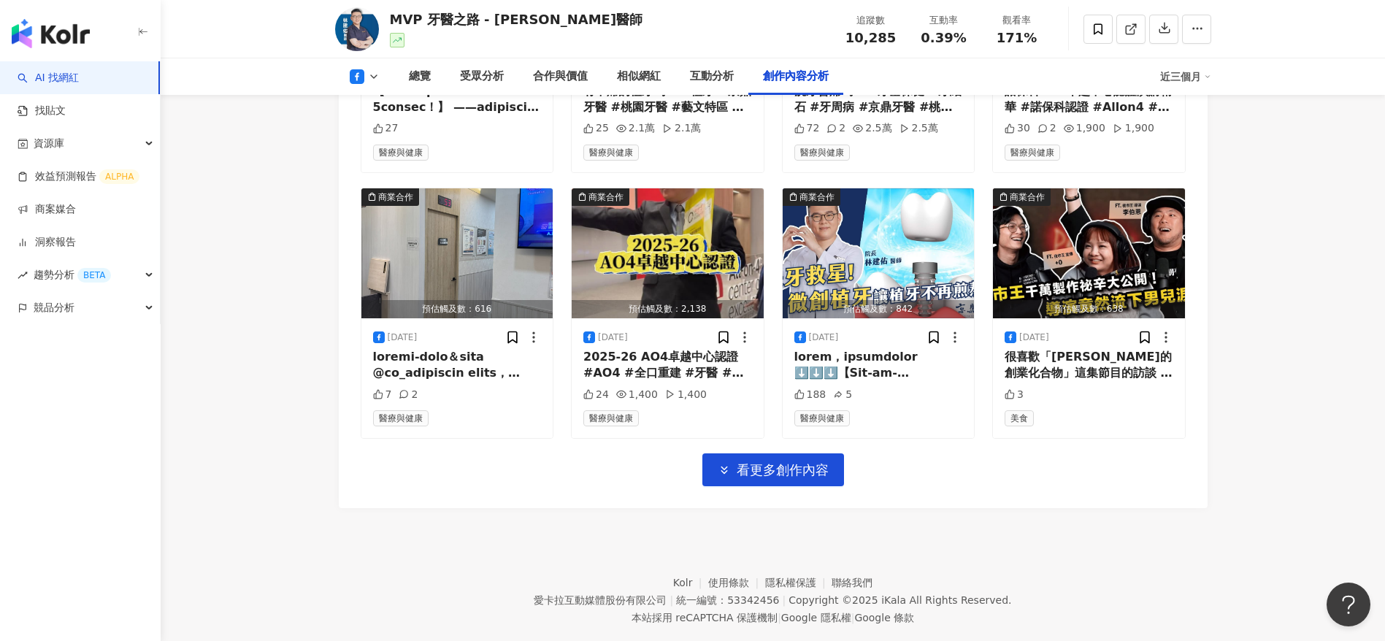
scroll to position [4247, 0]
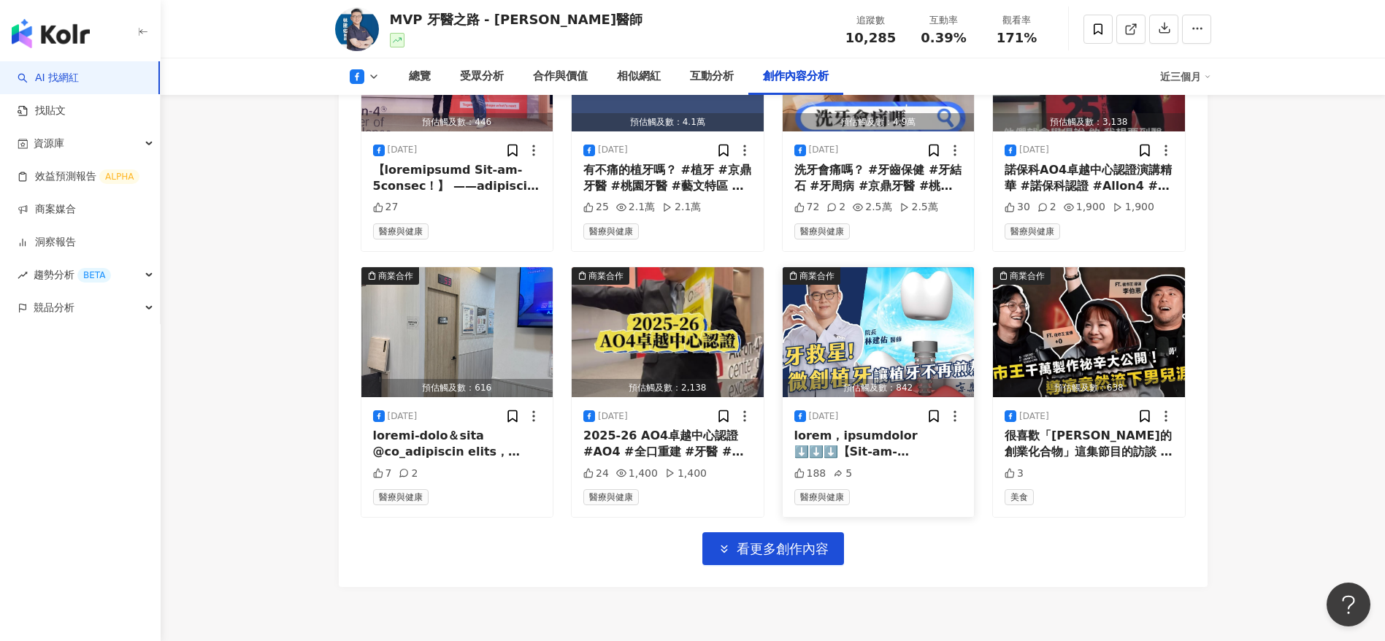
click at [894, 459] on div at bounding box center [879, 444] width 169 height 33
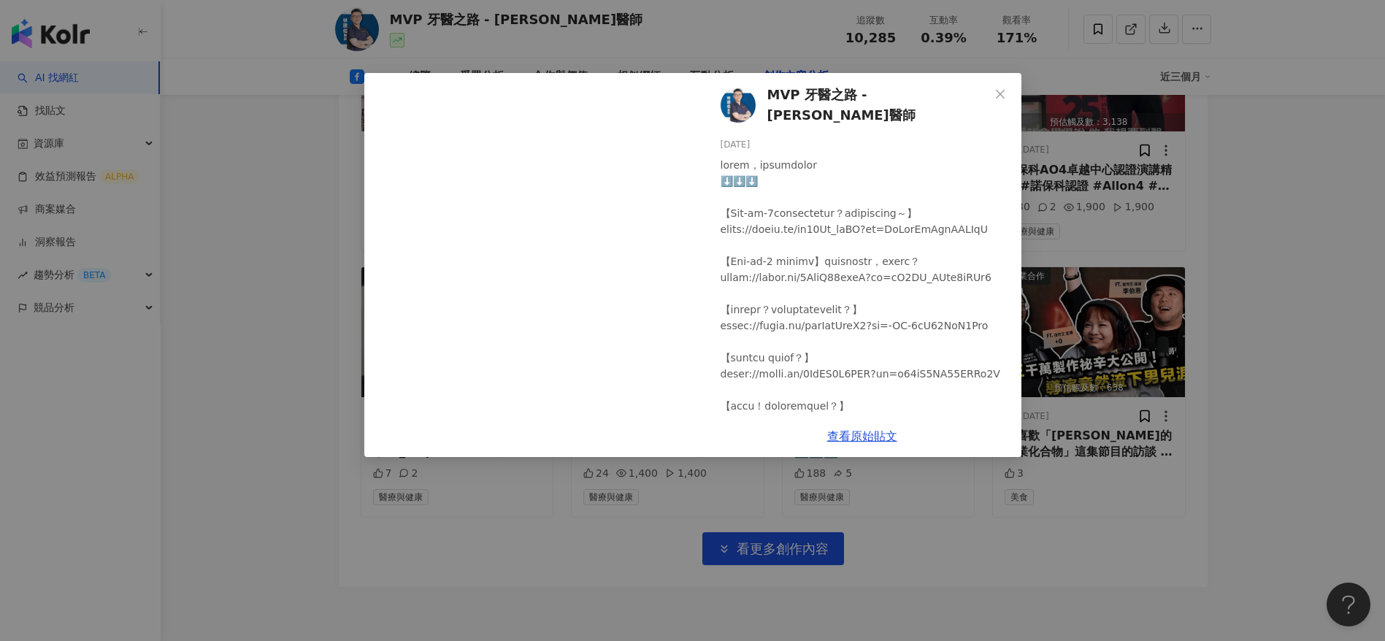
click at [856, 325] on div at bounding box center [865, 574] width 289 height 835
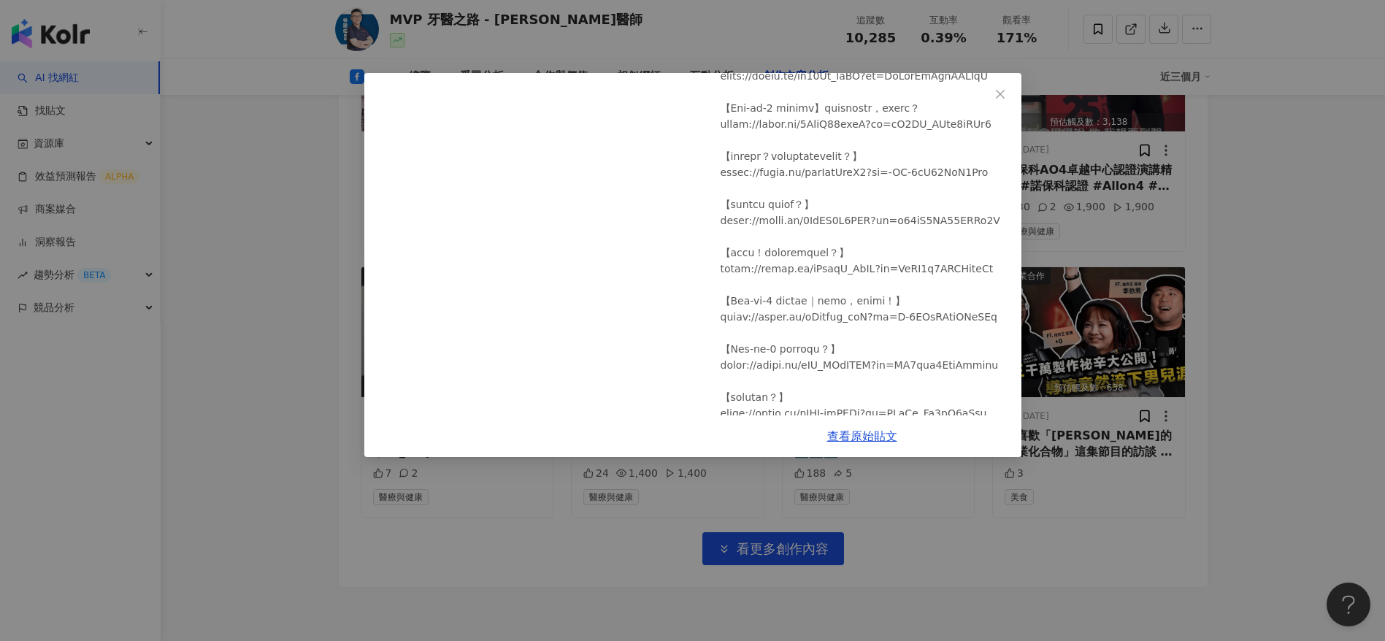
click at [838, 285] on div at bounding box center [865, 421] width 289 height 835
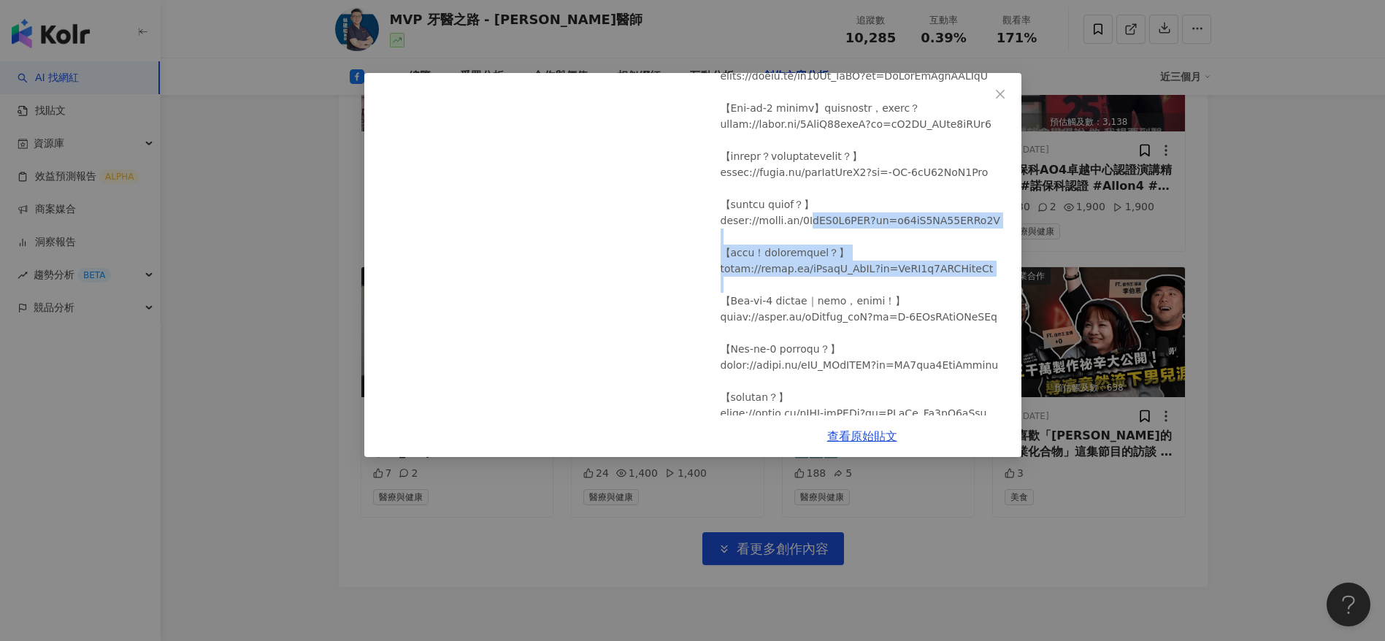
drag, startPoint x: 815, startPoint y: 254, endPoint x: 848, endPoint y: 309, distance: 63.9
click at [848, 309] on div at bounding box center [865, 421] width 289 height 835
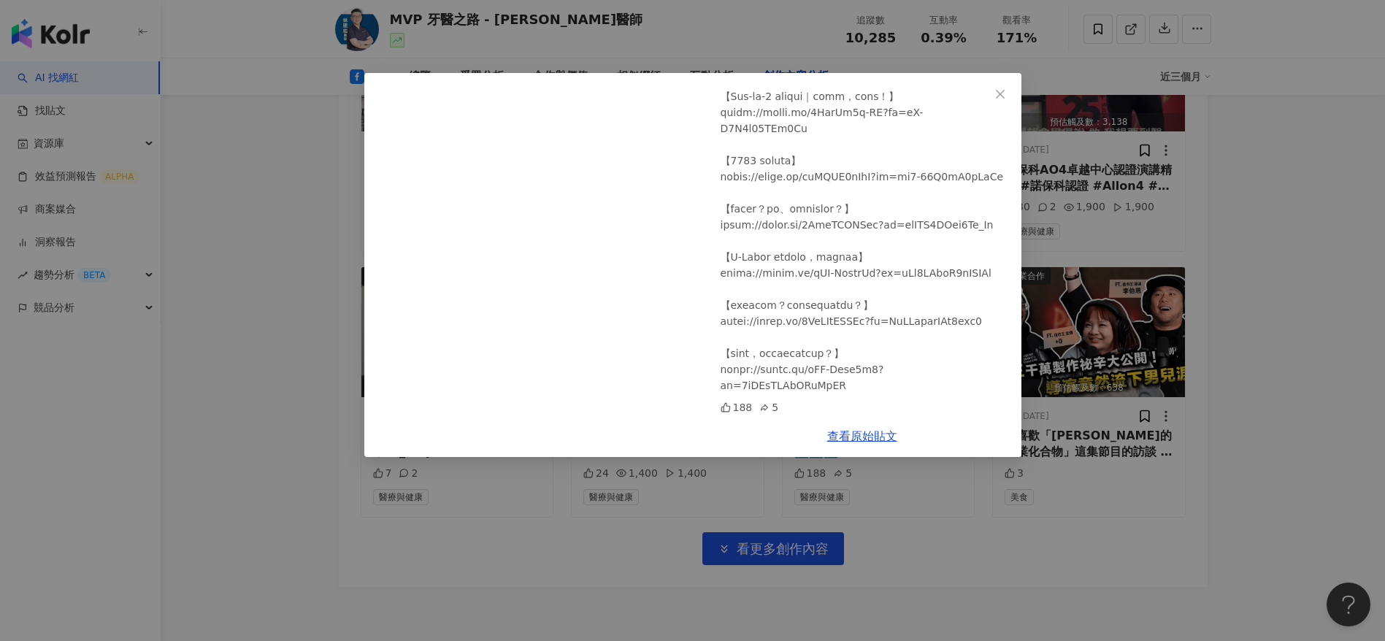
scroll to position [4350, 0]
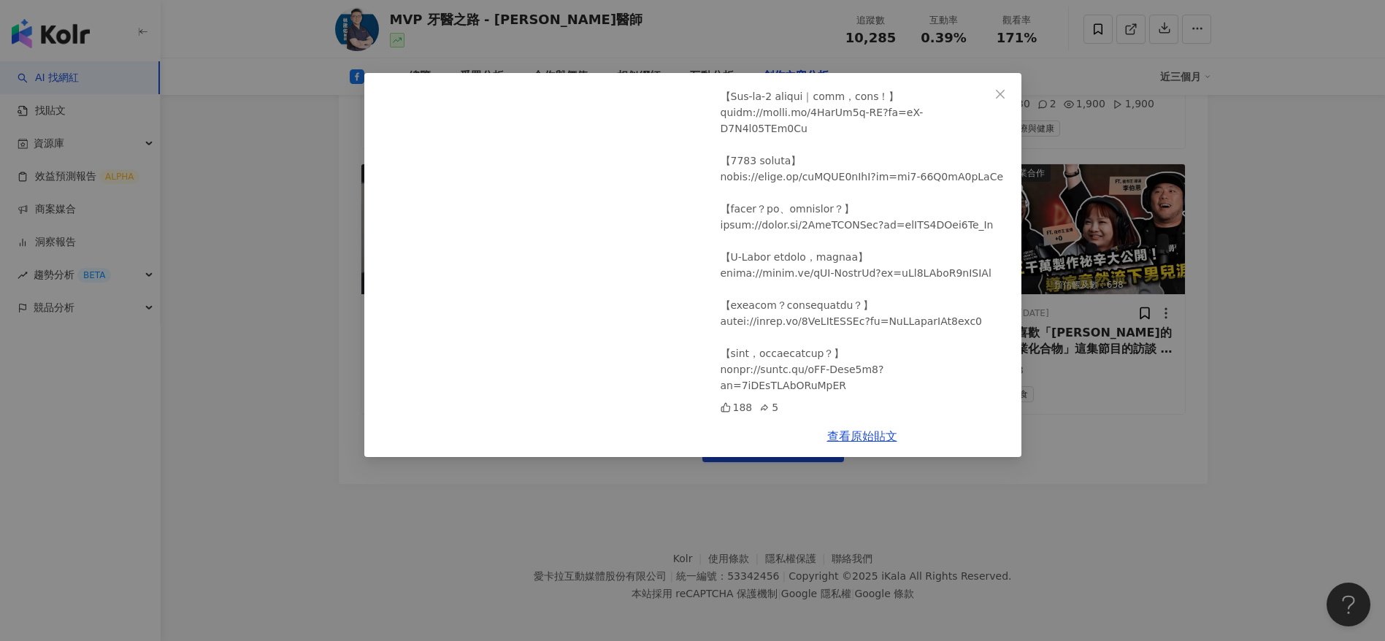
click at [1109, 423] on div "MVP 牙醫之路 - 林建佑醫師 2025/4/10 188 5 查看原始貼文" at bounding box center [692, 320] width 1385 height 641
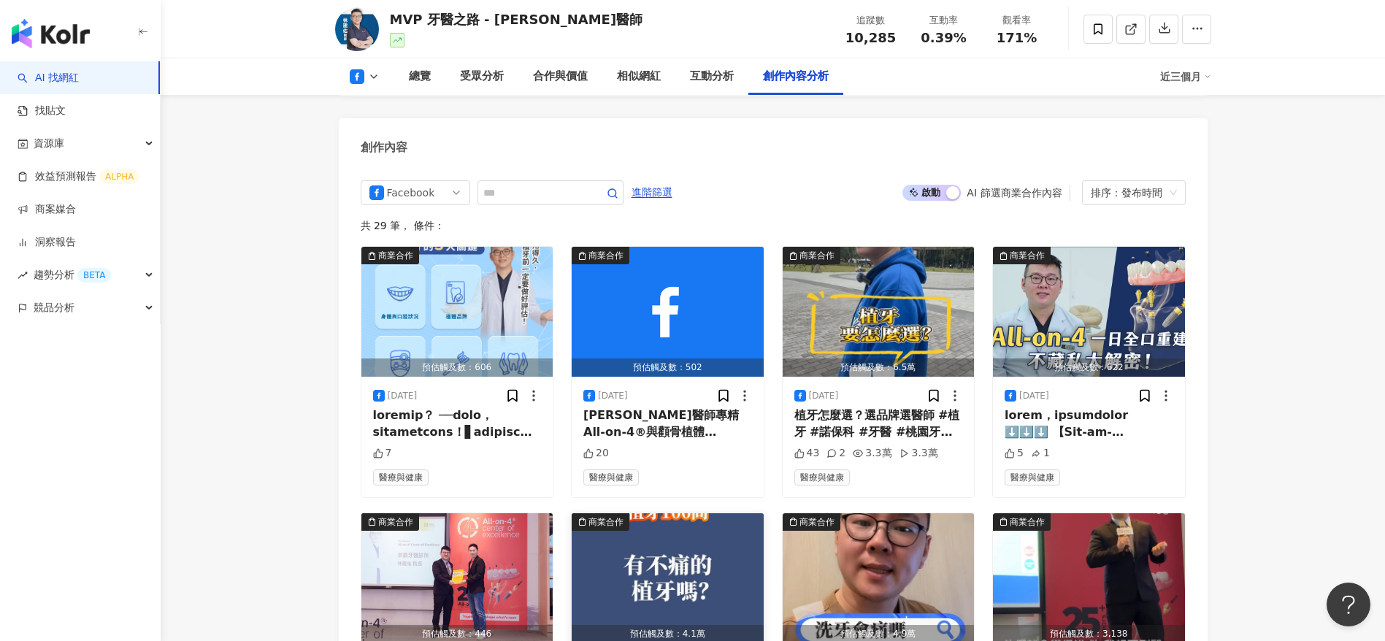
scroll to position [3736, 0]
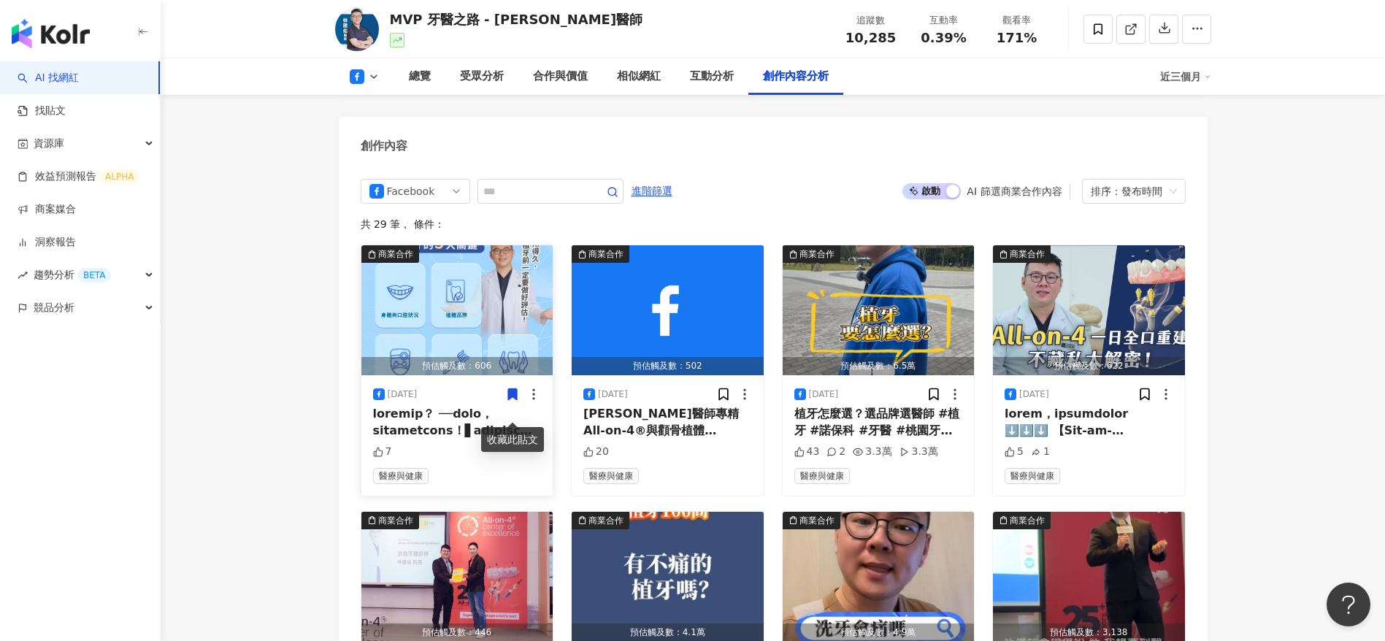
click at [418, 439] on div at bounding box center [457, 422] width 169 height 33
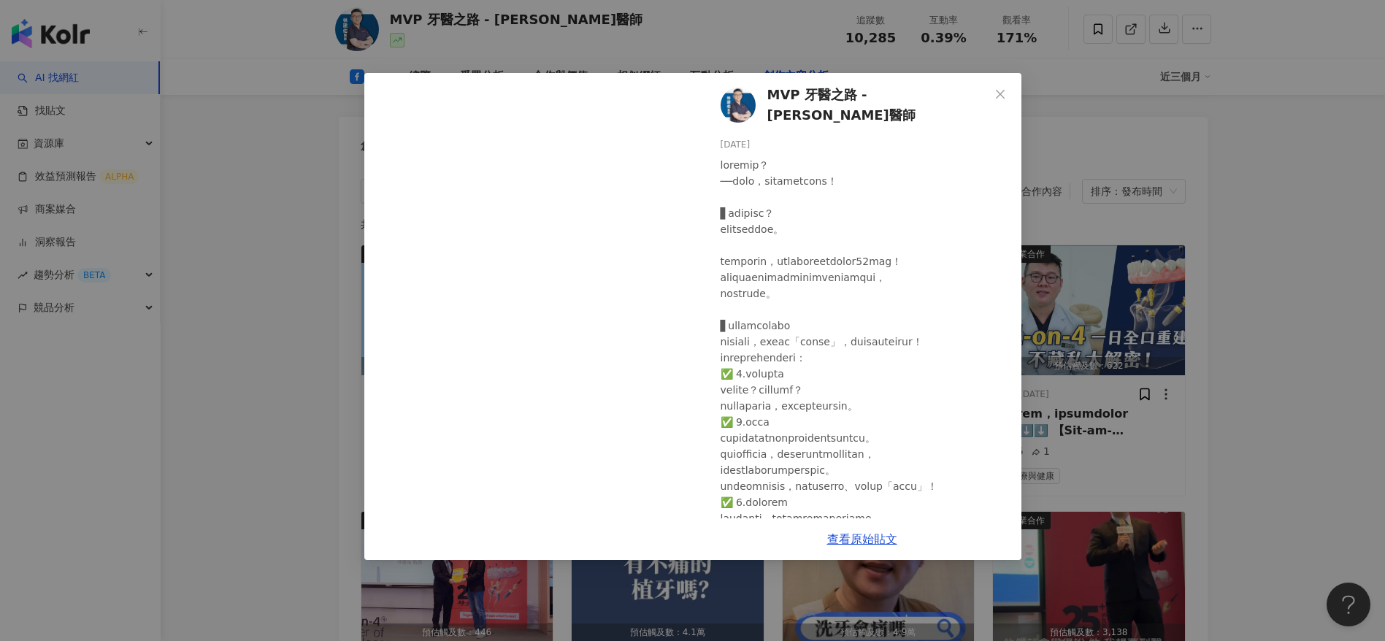
scroll to position [4, 0]
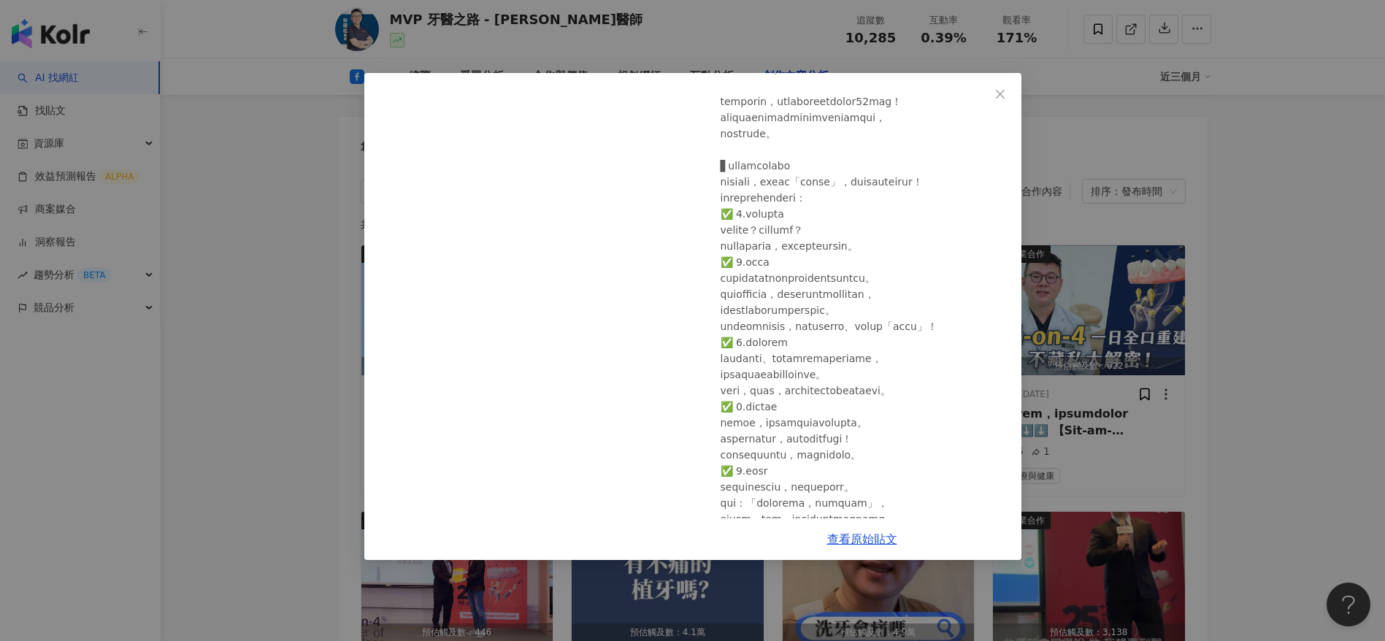
click at [259, 318] on div "MVP 牙醫之路 - 林建佑醫師 2025/8/5 7 查看原始貼文" at bounding box center [692, 320] width 1385 height 641
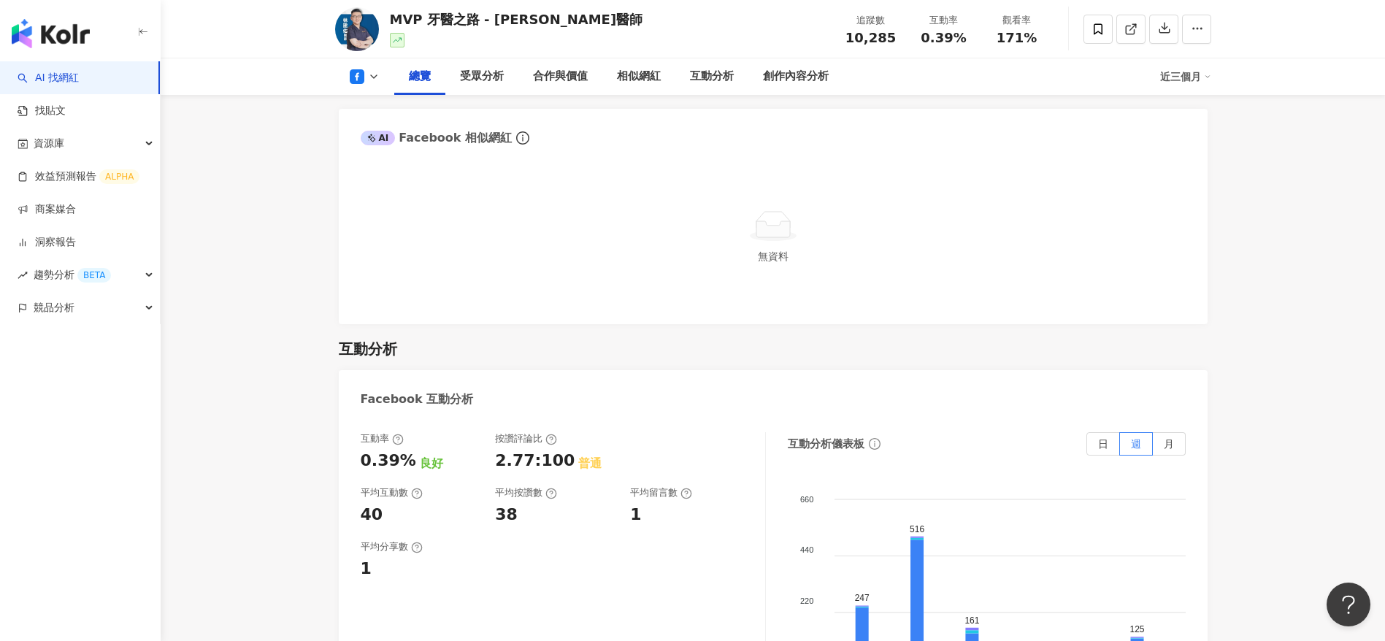
scroll to position [0, 0]
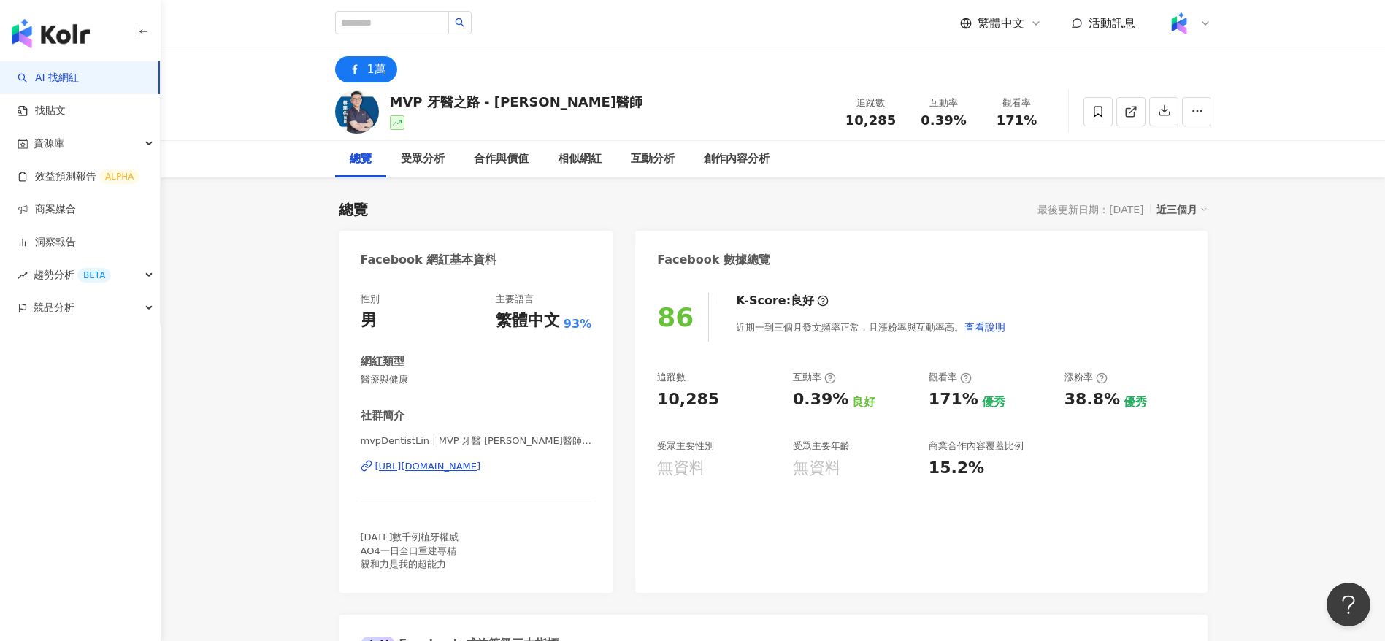
click at [441, 547] on span "13年數千例植牙權威 AO4一日全口重建專精 親和力是我的超能力" at bounding box center [410, 550] width 99 height 37
drag, startPoint x: 456, startPoint y: 538, endPoint x: 353, endPoint y: 540, distance: 103.7
click at [353, 540] on div "性別 男 主要語言 繁體中文 93% 網紅類型 醫療與健康 社群簡介 mvpDentistLin | MVP 牙醫 林建佑醫師 | mvpDentistLin…" at bounding box center [476, 435] width 275 height 315
copy span "13年數千例植牙權威"
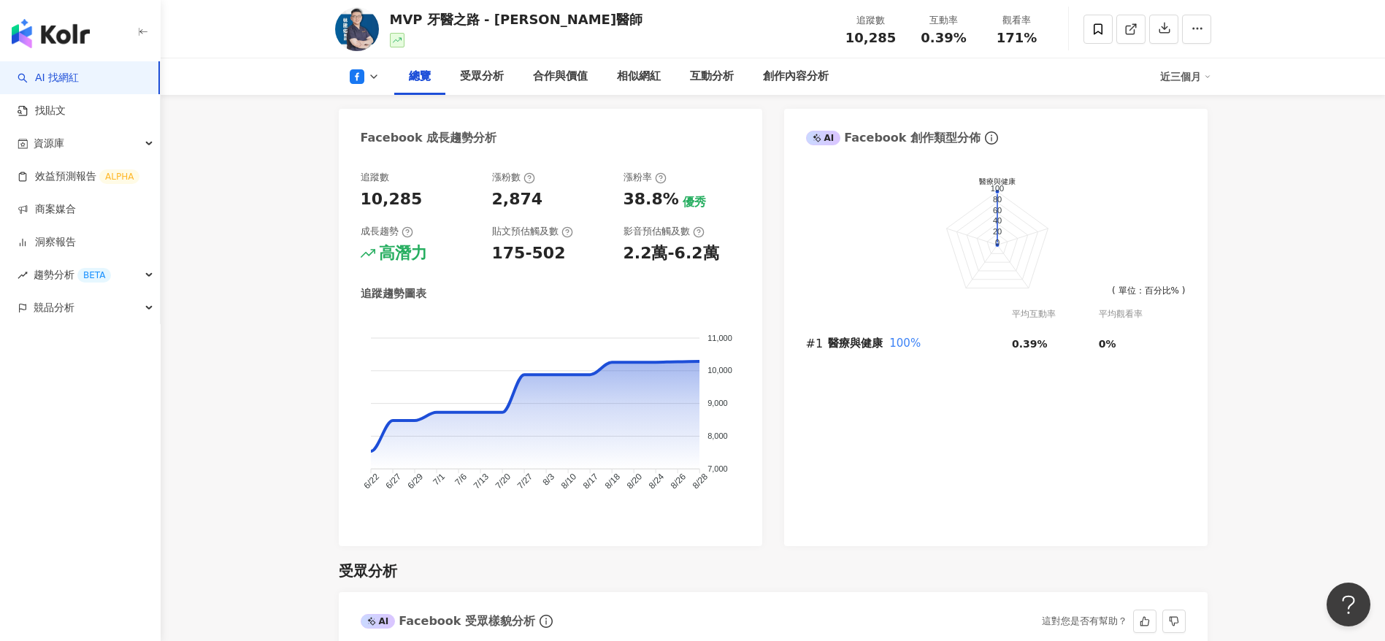
scroll to position [781, 0]
click at [546, 309] on div "追蹤趨勢圖表 11,000 11,000 10,000 10,000 9,000 9,000 8,000 8,000 7,000 7,000 6/22 6/2…" at bounding box center [551, 406] width 380 height 238
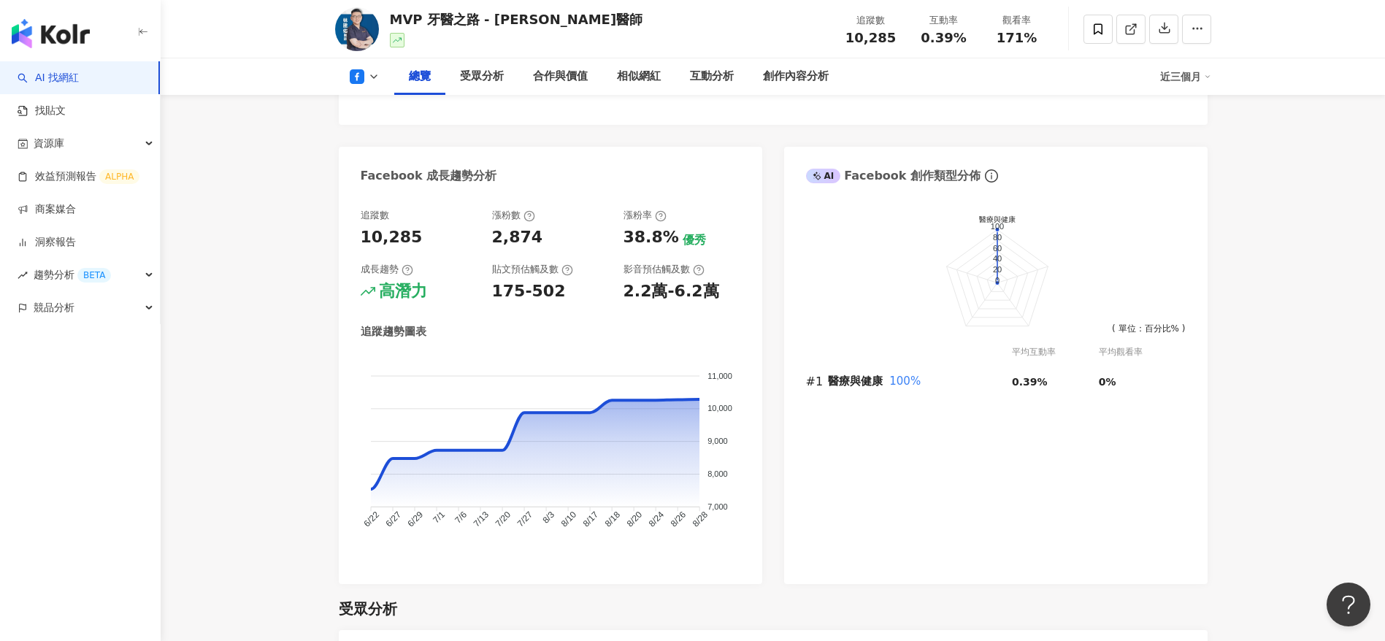
click at [570, 275] on circle at bounding box center [566, 269] width 9 height 9
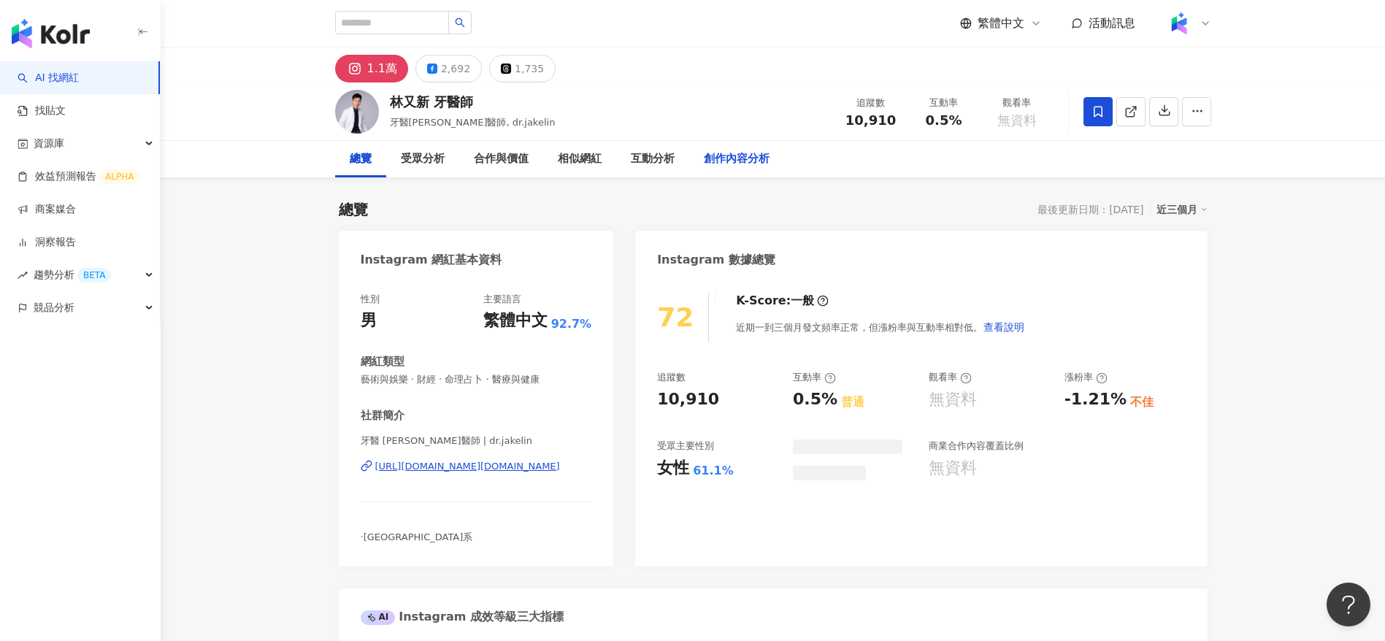
click at [732, 159] on div "創作內容分析" at bounding box center [737, 159] width 66 height 18
click at [449, 83] on div "林又新 牙醫師 牙醫[PERSON_NAME]醫師, dr.[PERSON_NAME] 追蹤數 10,910 互動率 0.5% 觀看率 無資料" at bounding box center [773, 112] width 935 height 58
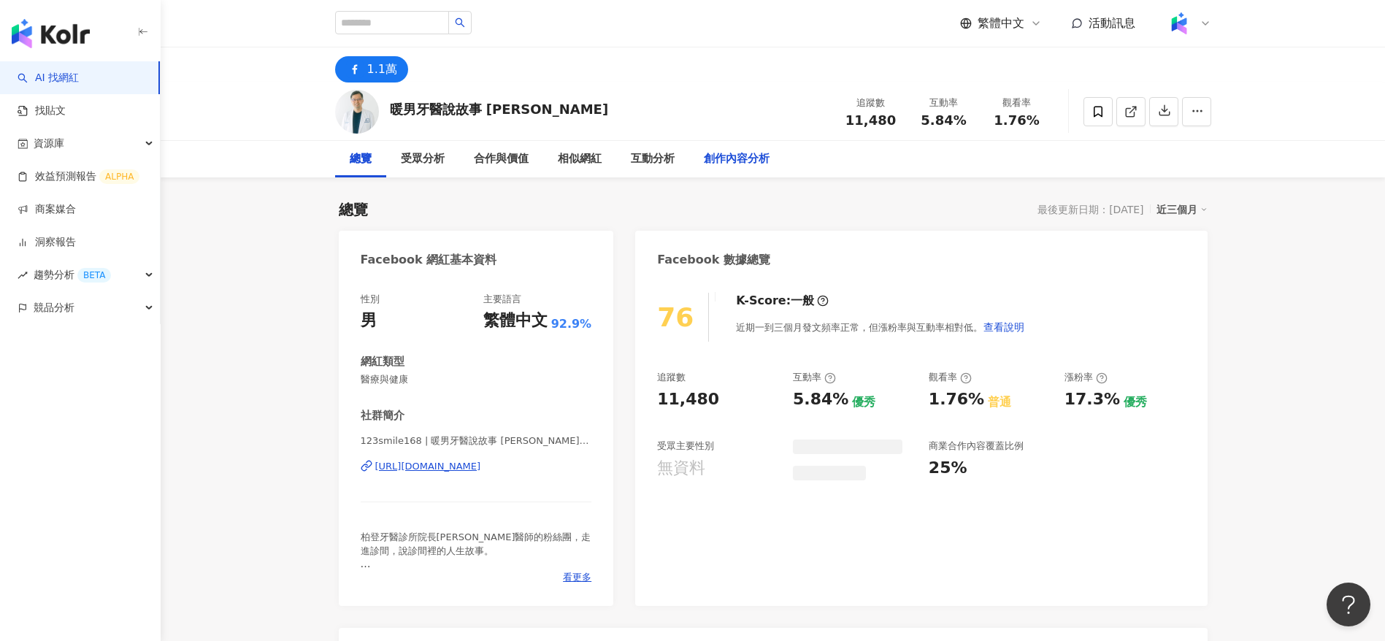
click at [732, 162] on div "創作內容分析" at bounding box center [737, 159] width 66 height 18
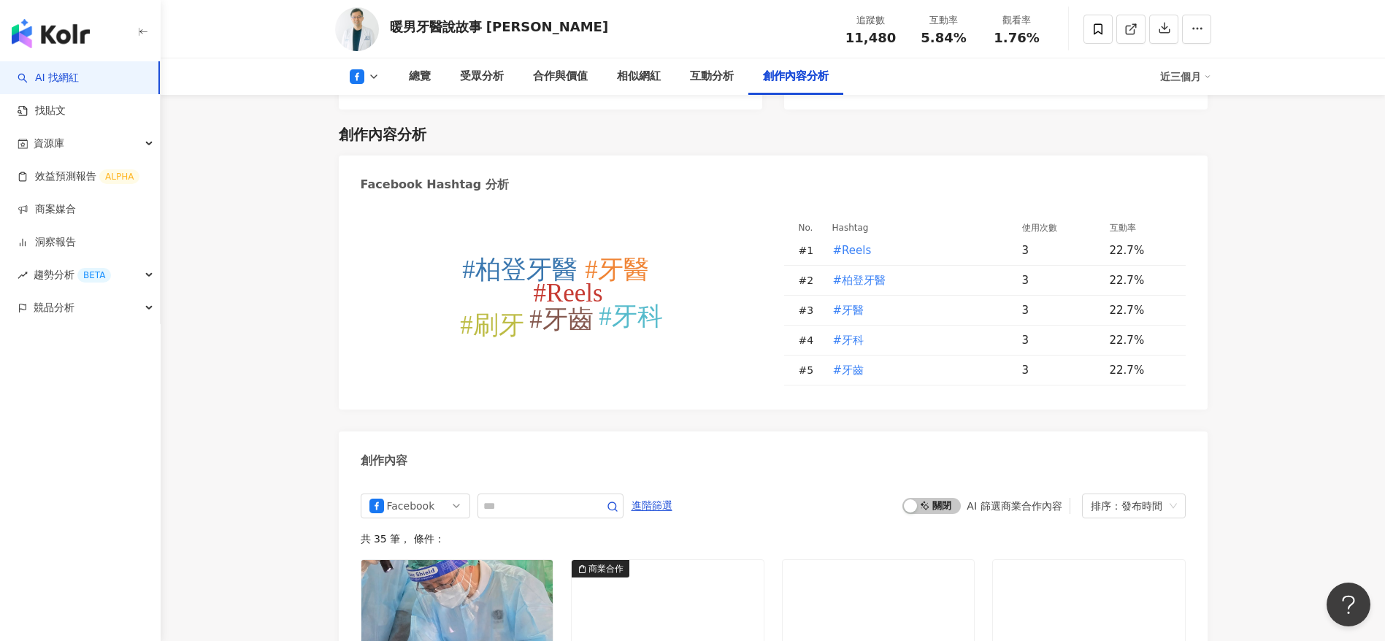
scroll to position [3757, 0]
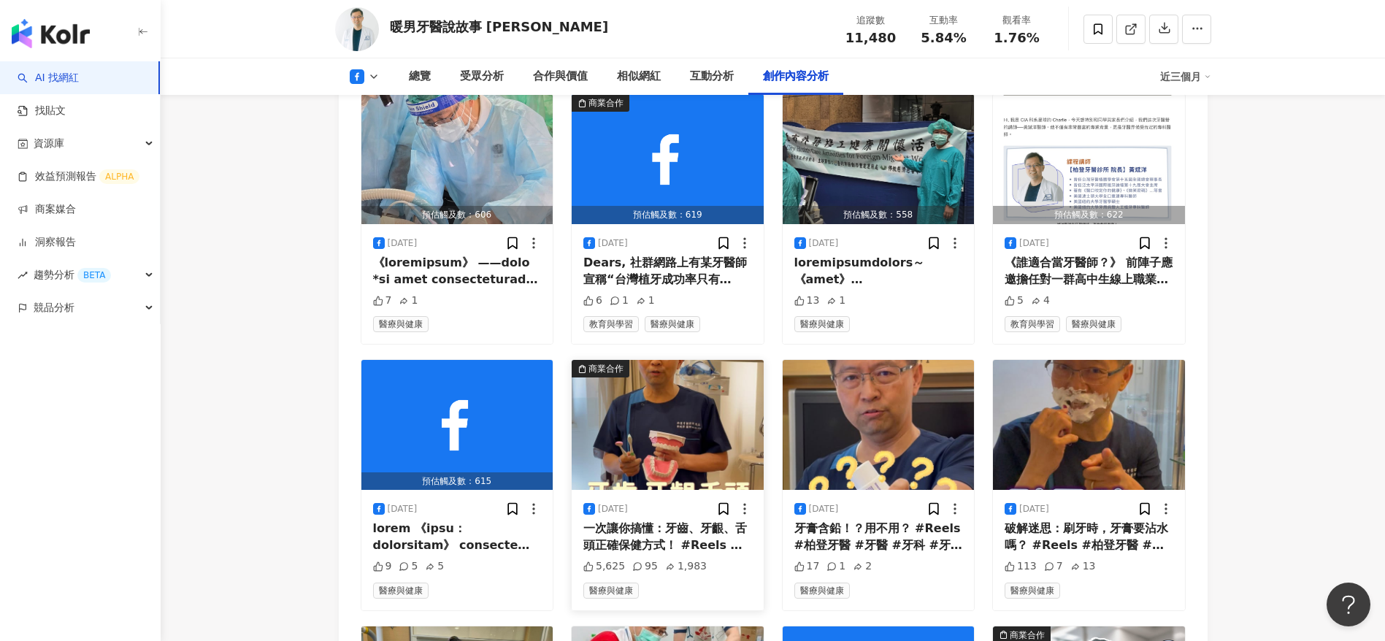
click at [670, 529] on div "一次讓你搞懂：牙齒、牙齦、舌頭正確保健方式！ #Reels #柏登牙醫 #牙醫 #牙科 #牙齒 #刷牙" at bounding box center [668, 537] width 169 height 33
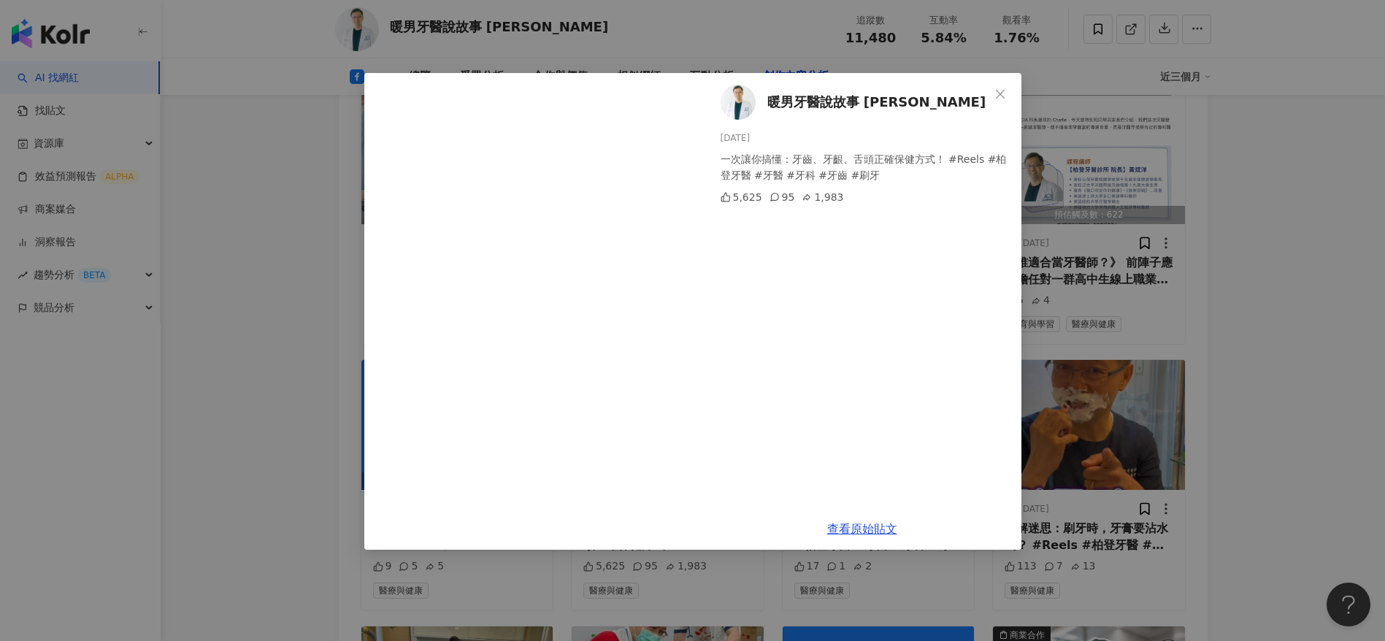
click at [1159, 392] on div "暖男牙醫說故事 阿斌哥 2025/8/26 一次讓你搞懂：牙齒、牙齦、舌頭正確保健方式！ #Reels #柏登牙醫 #牙醫 #牙科 #牙齒 #刷牙 5,625…" at bounding box center [692, 320] width 1385 height 641
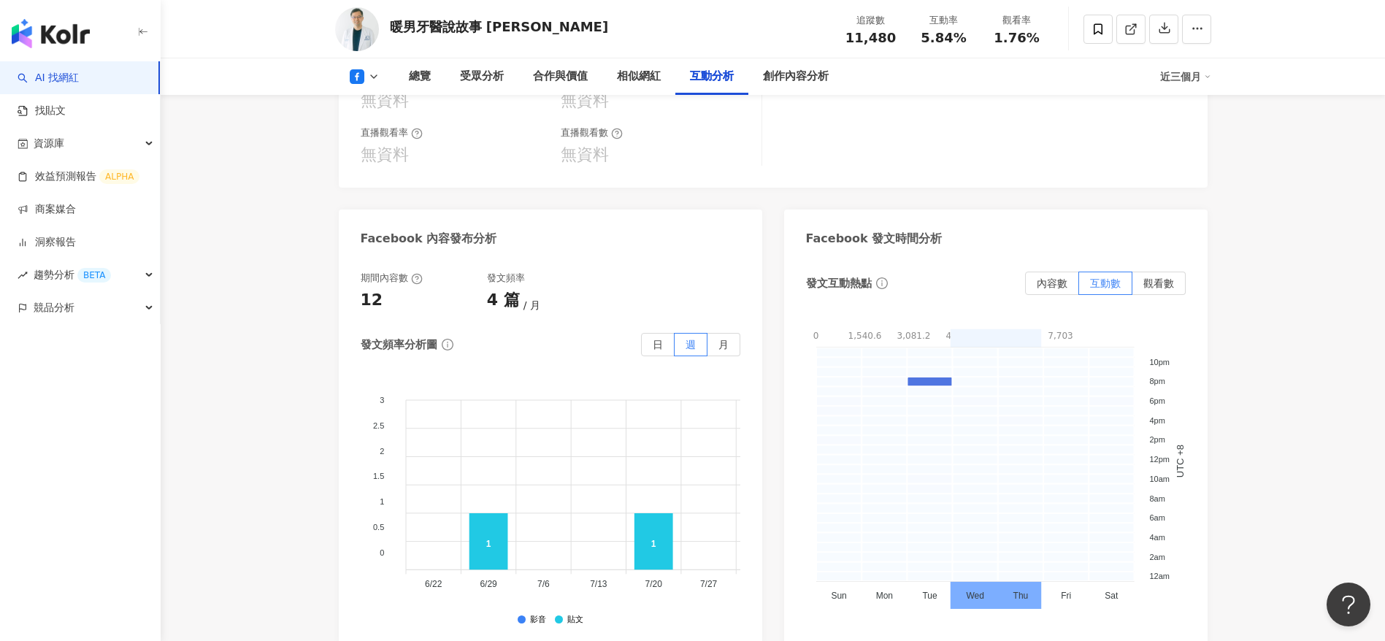
scroll to position [2991, 0]
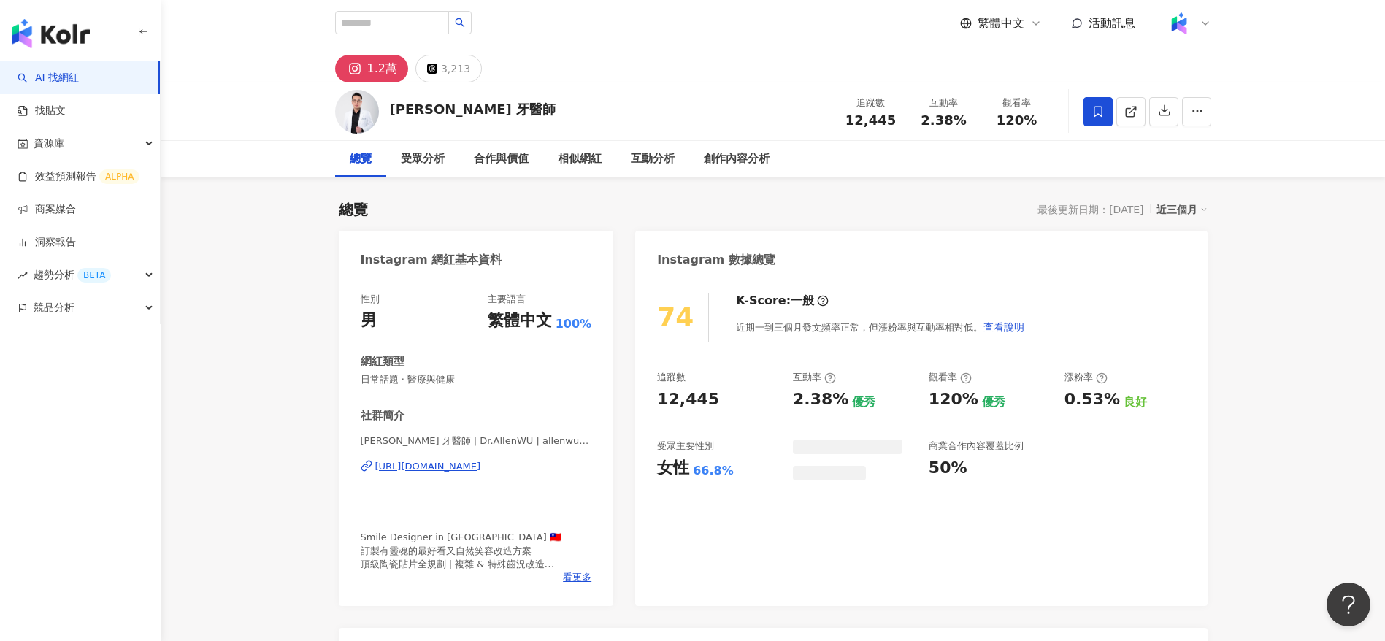
click at [687, 72] on div "1.2萬 3,213" at bounding box center [773, 64] width 935 height 35
click at [739, 162] on div "創作內容分析" at bounding box center [737, 159] width 66 height 18
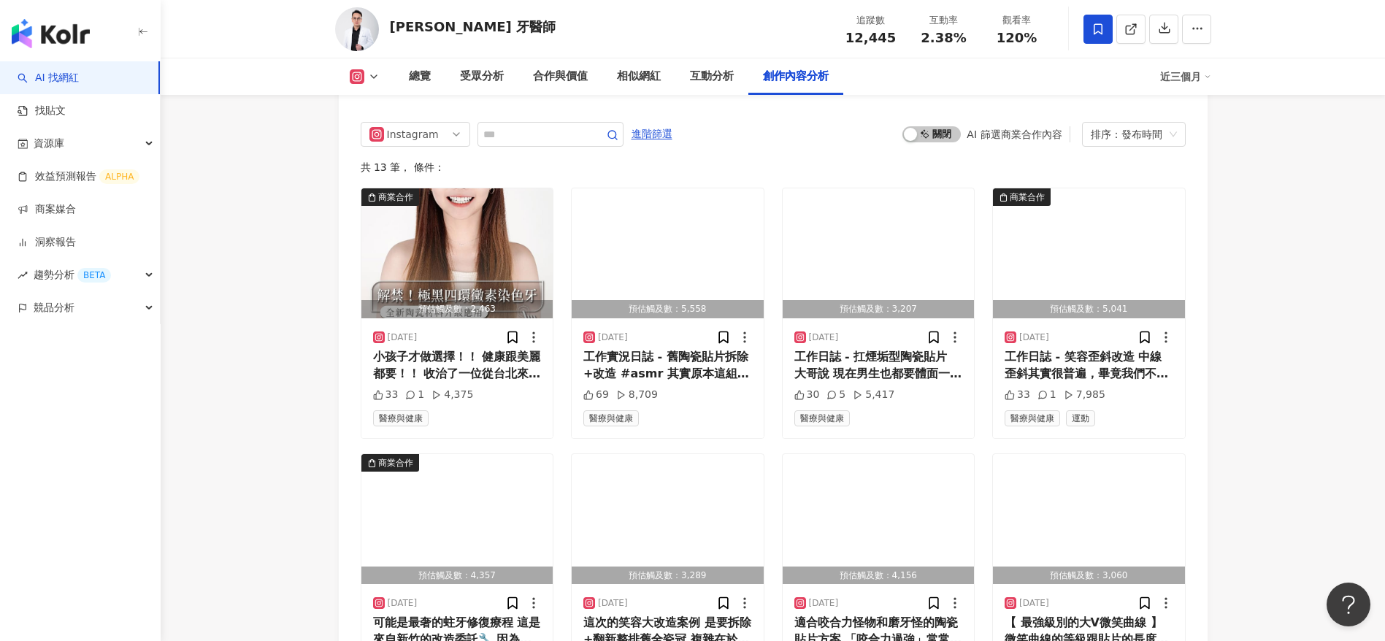
scroll to position [4749, 0]
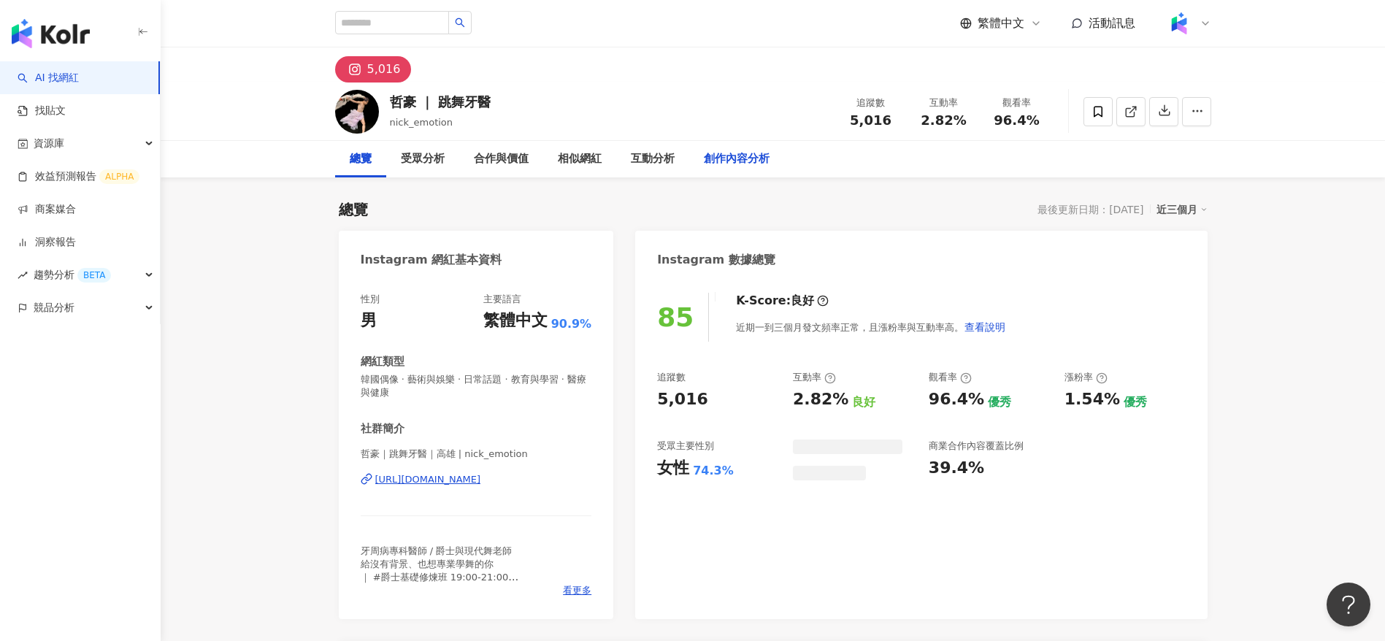
click at [719, 158] on div "創作內容分析" at bounding box center [737, 159] width 66 height 18
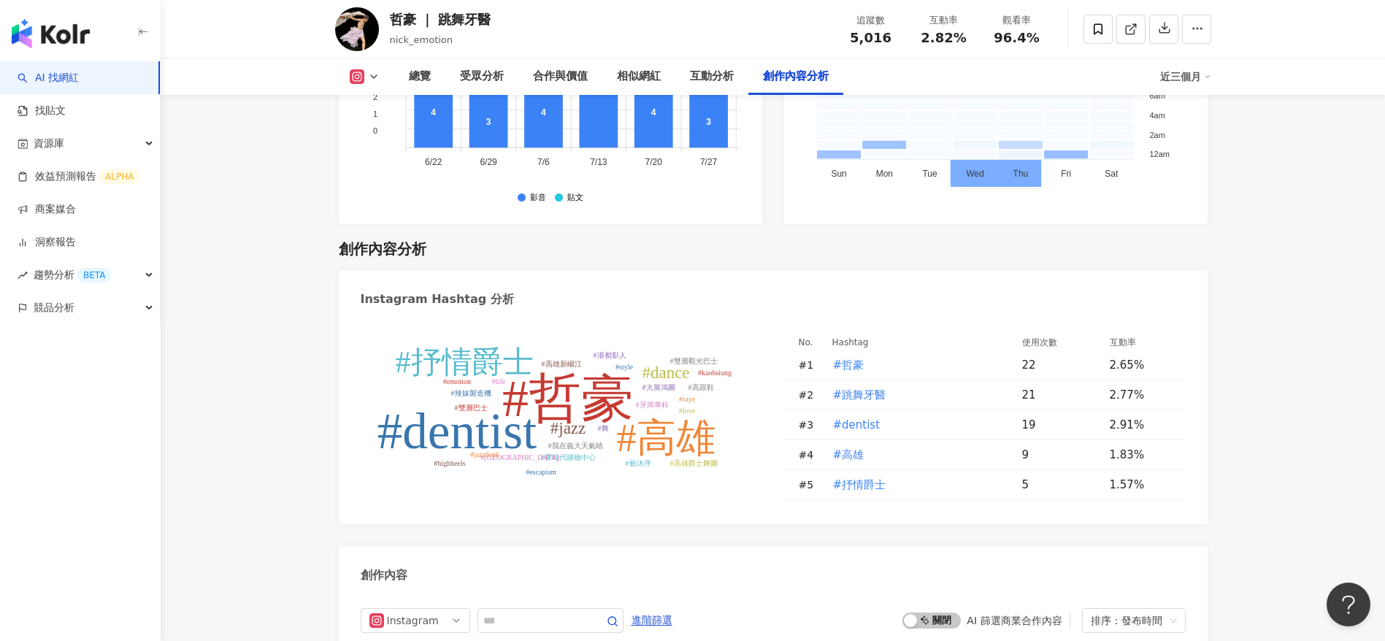
scroll to position [4811, 0]
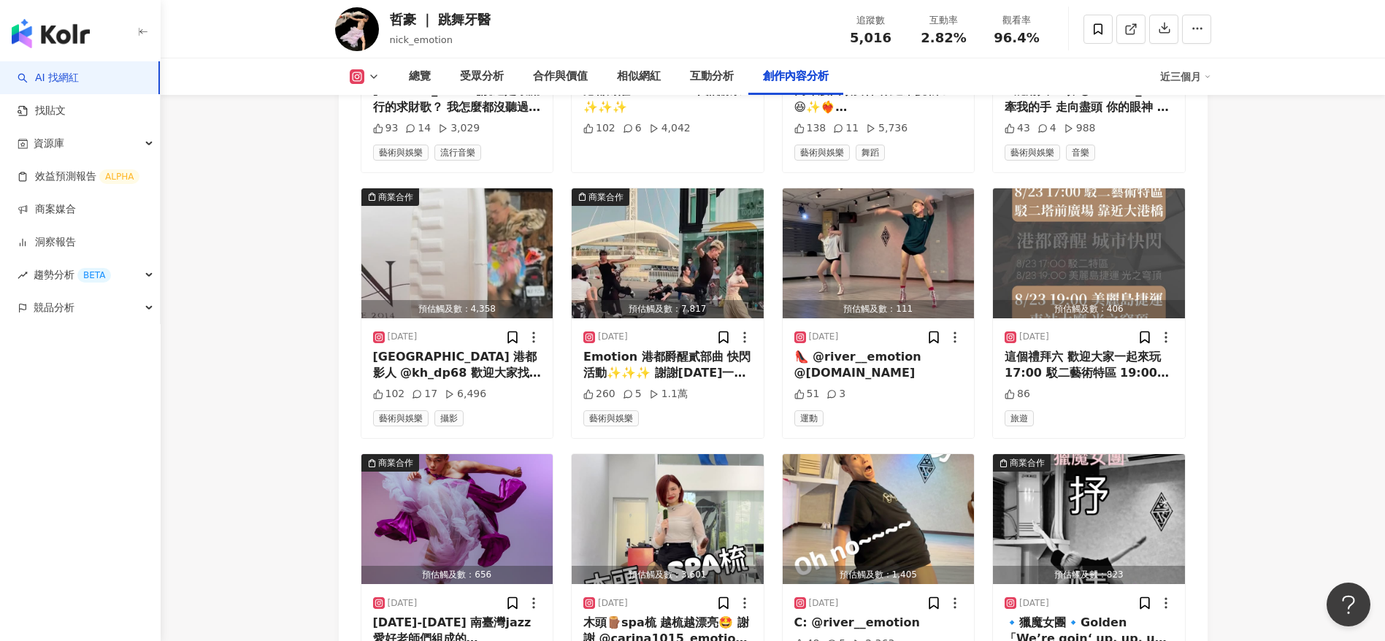
scroll to position [5055, 0]
